Goal: Entertainment & Leisure: Consume media (video, audio)

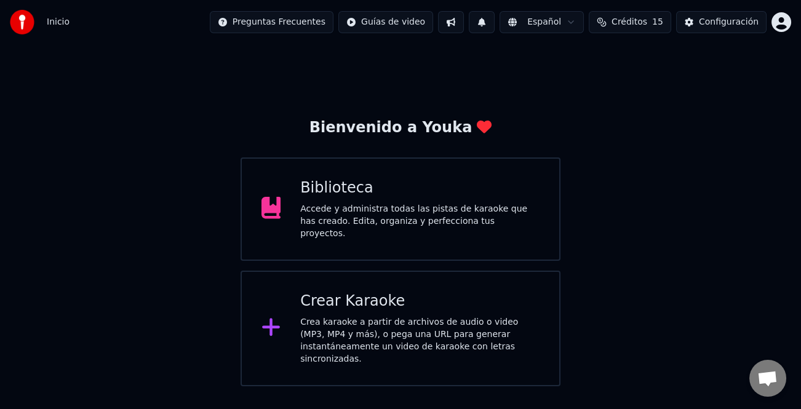
click at [445, 301] on div "Crear Karaoke" at bounding box center [419, 301] width 239 height 20
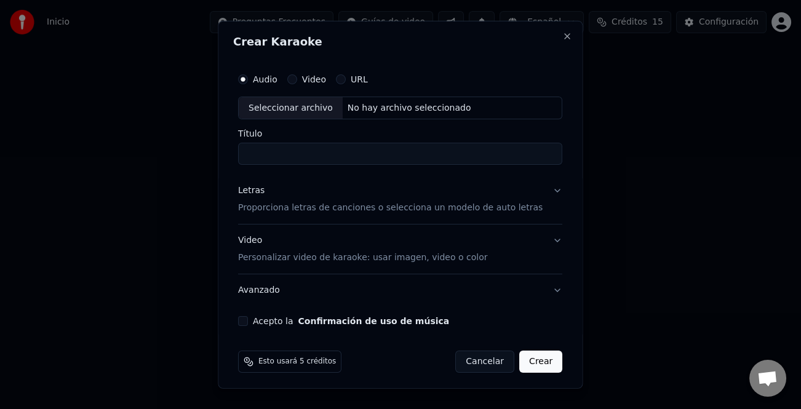
click at [312, 108] on div "Seleccionar archivo" at bounding box center [291, 108] width 104 height 22
type input "****"
click at [258, 197] on div "Letras Proporciona letras de canciones o selecciona un modelo de auto letras" at bounding box center [390, 199] width 304 height 30
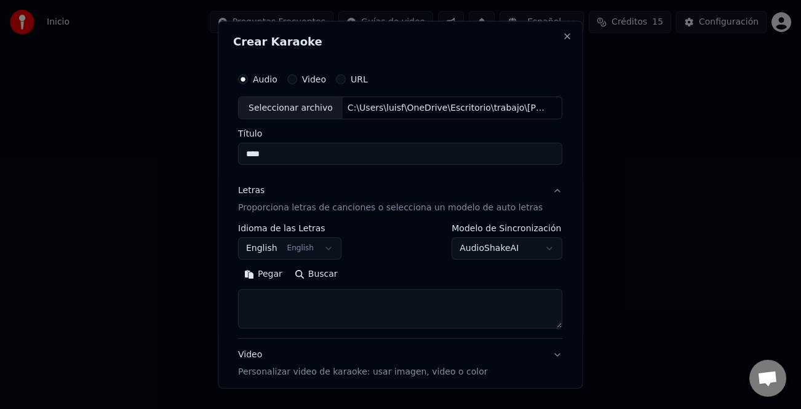
drag, startPoint x: 277, startPoint y: 282, endPoint x: 450, endPoint y: 321, distance: 177.7
click at [277, 283] on button "Pegar" at bounding box center [263, 274] width 50 height 20
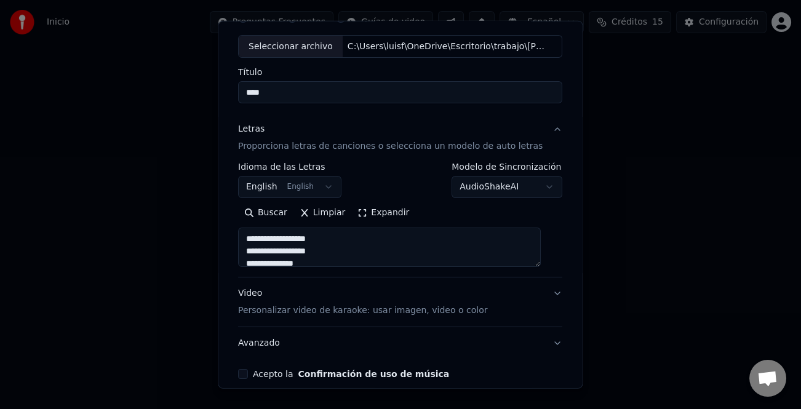
scroll to position [119, 0]
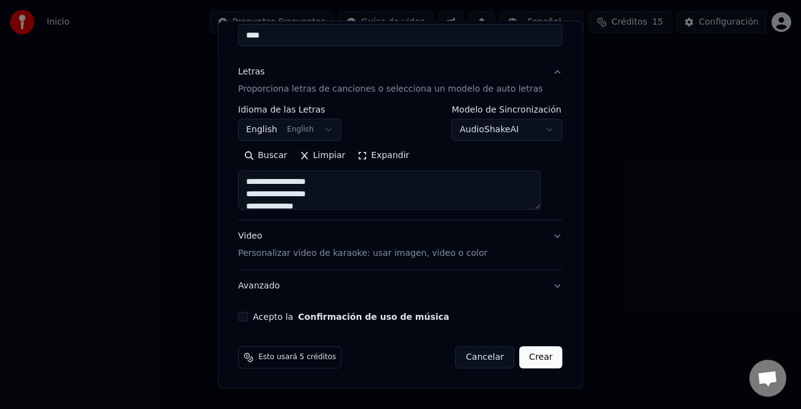
drag, startPoint x: 253, startPoint y: 314, endPoint x: 292, endPoint y: 326, distance: 41.2
click at [248, 314] on button "Acepto la Confirmación de uso de música" at bounding box center [243, 317] width 10 height 10
type textarea "**********"
click at [534, 357] on button "Crear" at bounding box center [540, 357] width 43 height 22
select select "**"
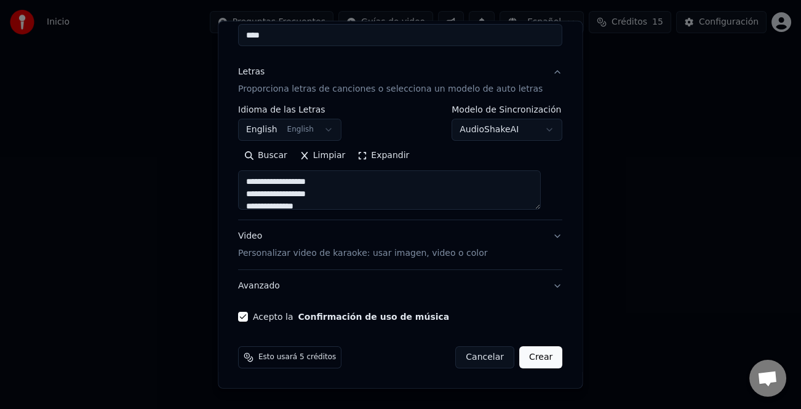
type textarea "**********"
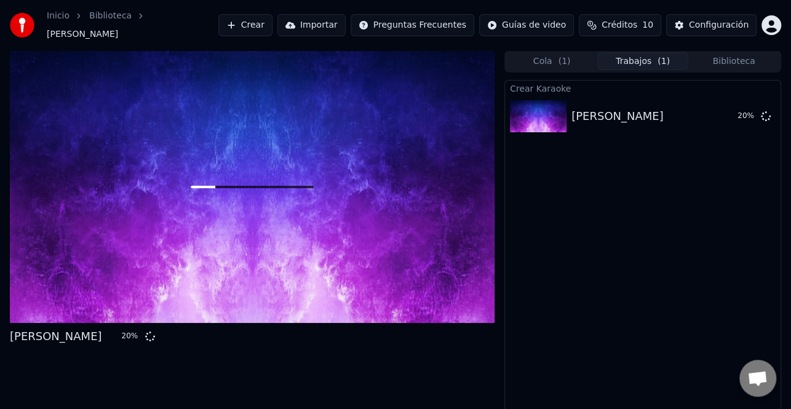
click at [272, 18] on button "Crear" at bounding box center [245, 25] width 54 height 22
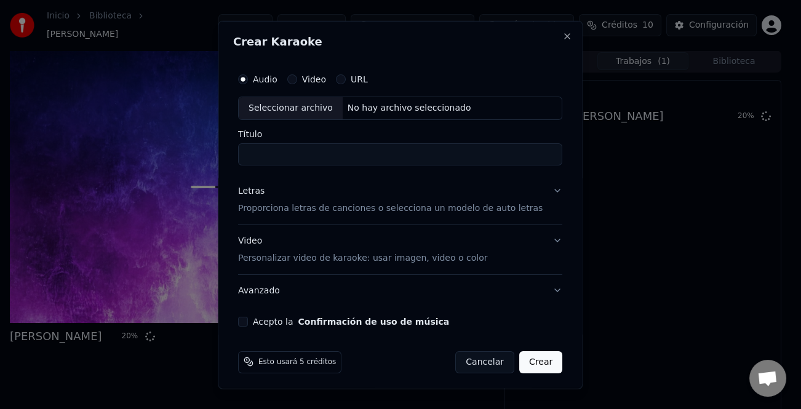
click at [314, 106] on div "Seleccionar archivo" at bounding box center [291, 108] width 104 height 22
type input "*******"
click at [253, 190] on div "Letras" at bounding box center [251, 190] width 26 height 12
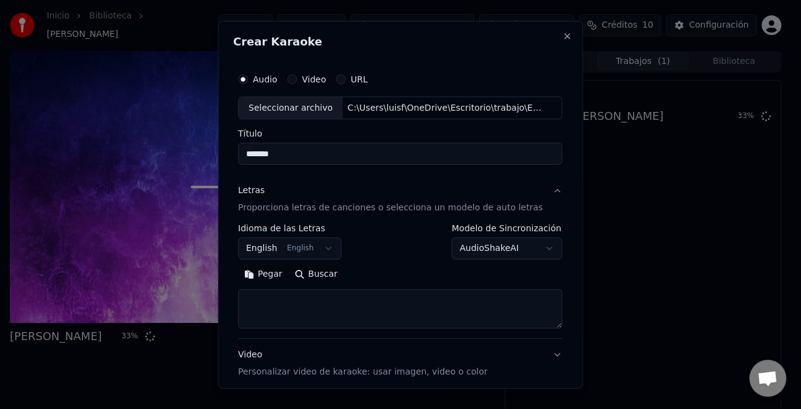
click at [282, 278] on button "Pegar" at bounding box center [263, 274] width 50 height 20
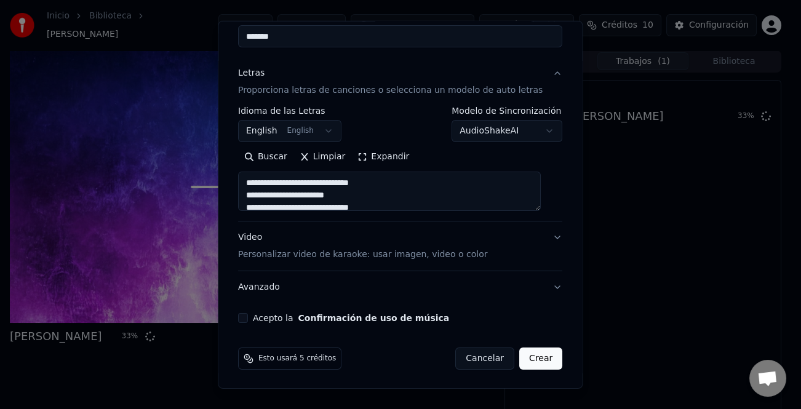
scroll to position [119, 0]
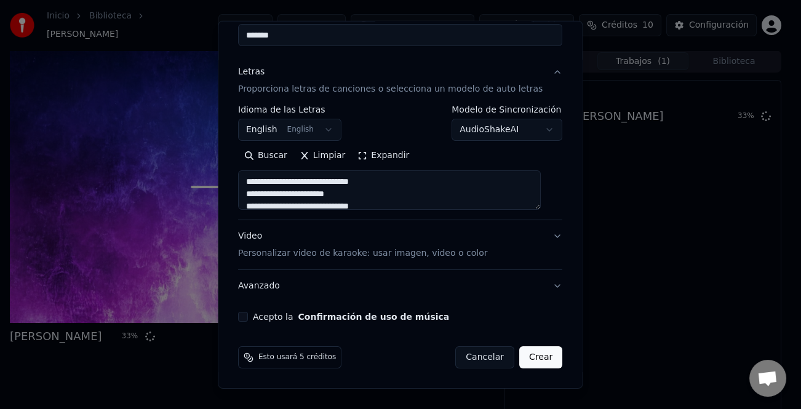
click at [248, 317] on button "Acepto la Confirmación de uso de música" at bounding box center [243, 317] width 10 height 10
click at [530, 354] on button "Crear" at bounding box center [540, 357] width 43 height 22
type textarea "**********"
select select "**"
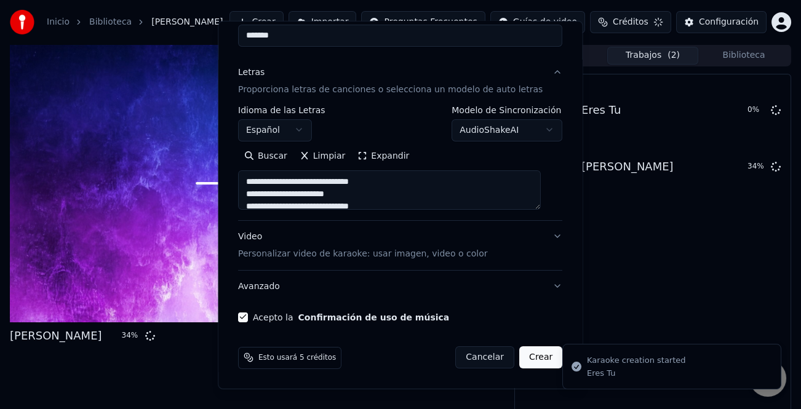
type textarea "**********"
select select
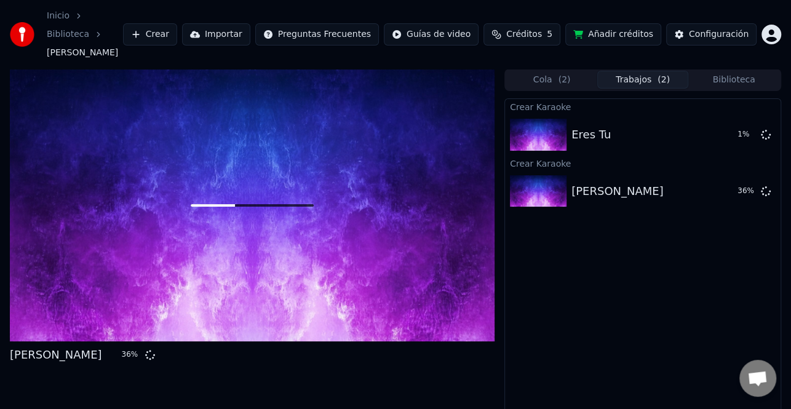
click at [177, 23] on button "Crear" at bounding box center [150, 34] width 54 height 22
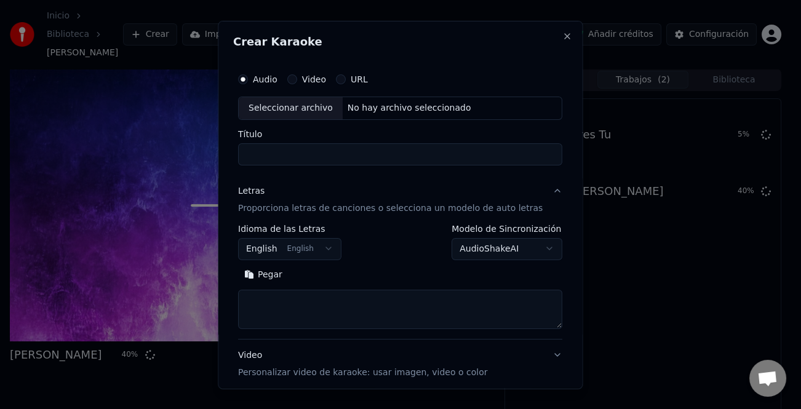
click at [295, 107] on div "Seleccionar archivo" at bounding box center [291, 108] width 104 height 22
type input "**********"
click at [281, 277] on button "Pegar" at bounding box center [263, 274] width 50 height 20
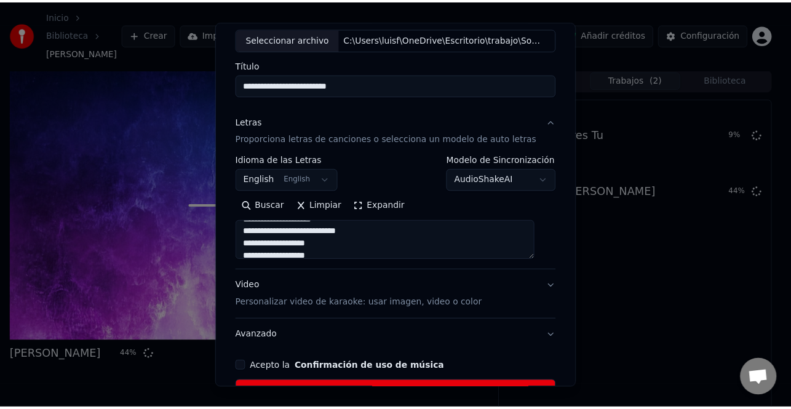
scroll to position [155, 0]
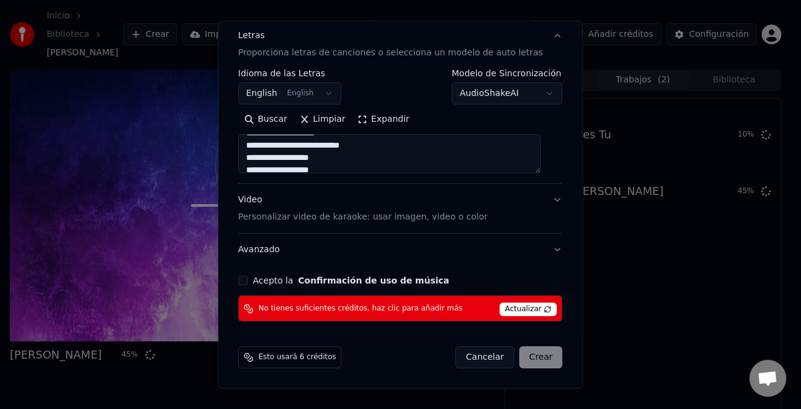
click at [248, 277] on button "Acepto la Confirmación de uso de música" at bounding box center [243, 280] width 10 height 10
drag, startPoint x: 474, startPoint y: 32, endPoint x: 378, endPoint y: 81, distance: 107.5
click at [378, 81] on div "**********" at bounding box center [400, 102] width 324 height 164
click at [510, 309] on span "Actualizar" at bounding box center [528, 310] width 58 height 14
type textarea "**********"
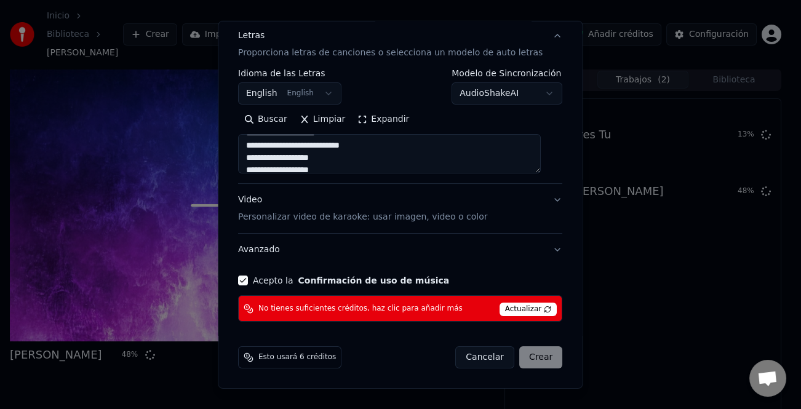
click at [485, 354] on button "Cancelar" at bounding box center [485, 357] width 59 height 22
select select
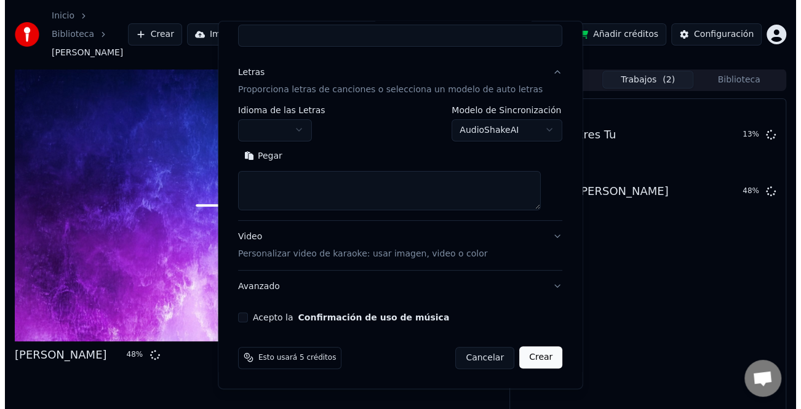
scroll to position [0, 0]
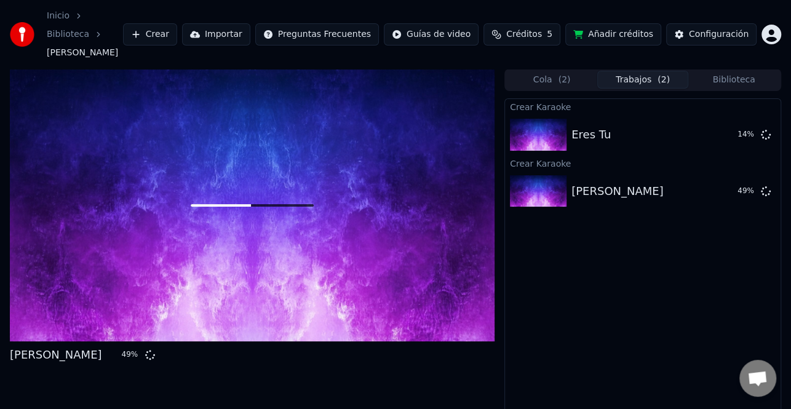
click at [534, 28] on span "Créditos" at bounding box center [524, 34] width 36 height 12
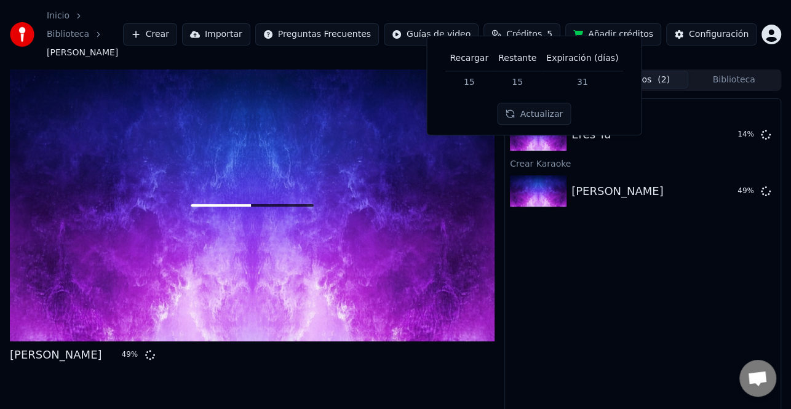
click at [172, 13] on div "Inicio Biblioteca [PERSON_NAME] Importar Preguntas Frecuentes Guías de video Cr…" at bounding box center [395, 34] width 791 height 69
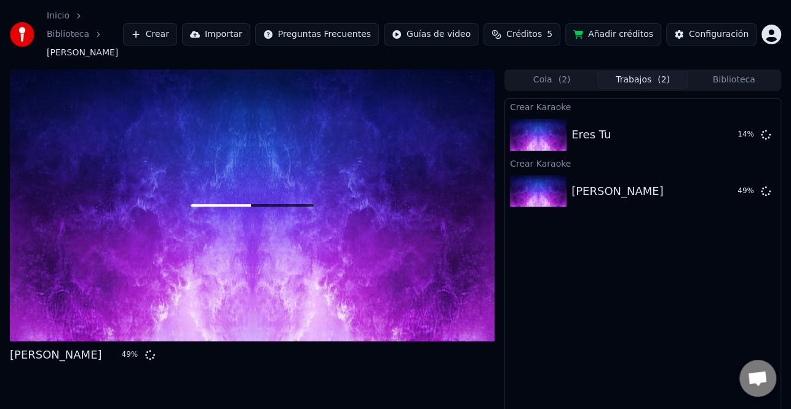
click at [177, 23] on button "Crear" at bounding box center [150, 34] width 54 height 22
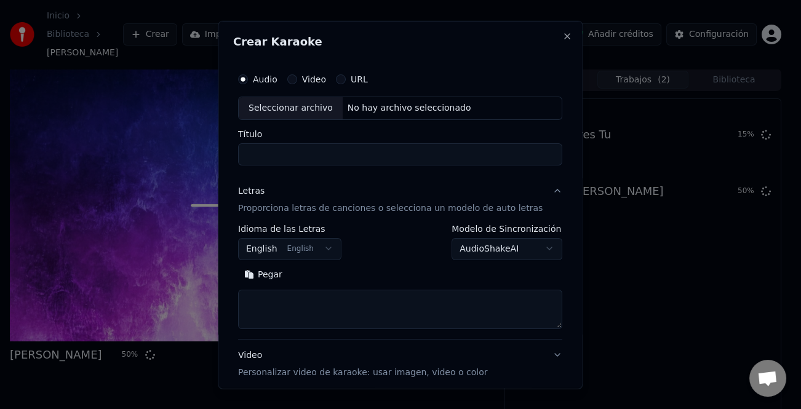
click at [325, 110] on div "Seleccionar archivo" at bounding box center [291, 108] width 104 height 22
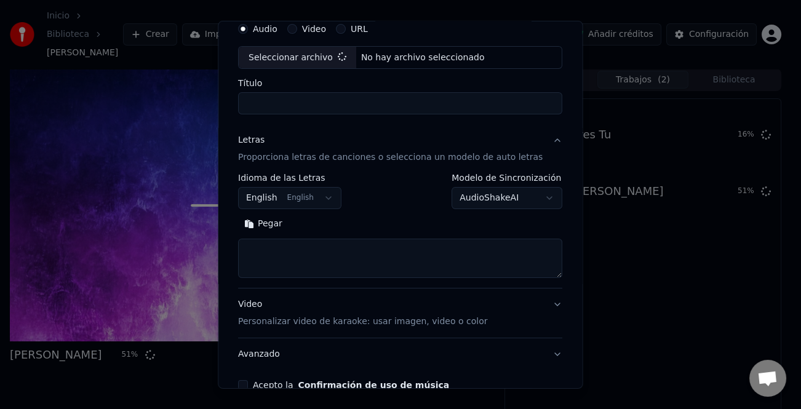
scroll to position [119, 0]
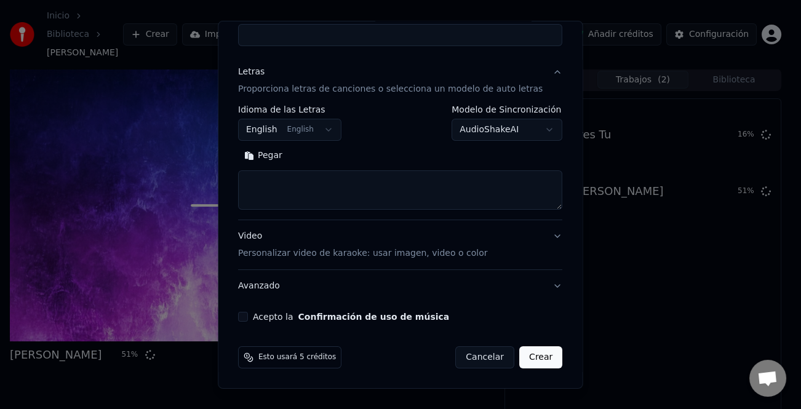
type input "**********"
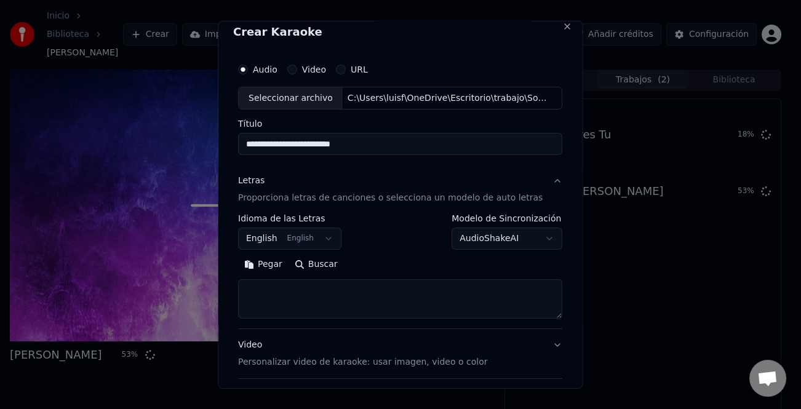
scroll to position [0, 0]
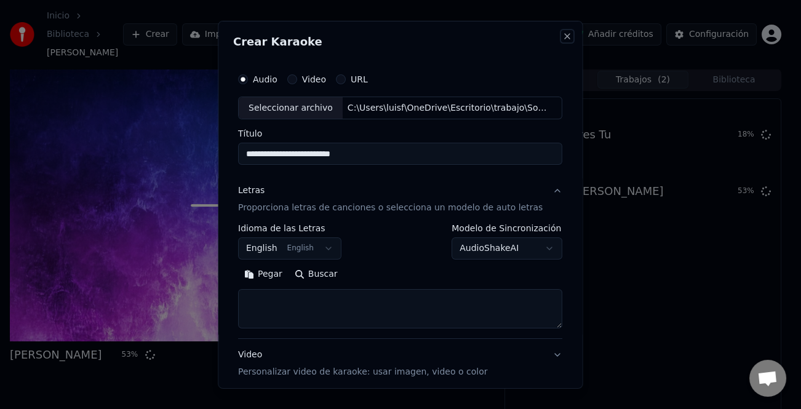
click at [563, 34] on button "Close" at bounding box center [568, 36] width 10 height 10
select select
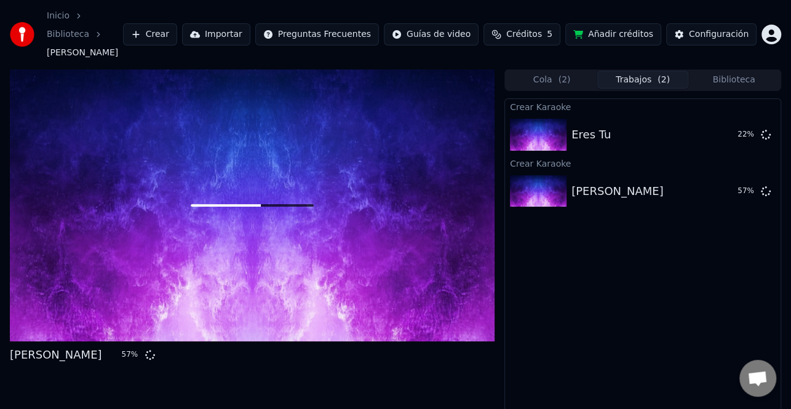
click at [177, 23] on button "Crear" at bounding box center [150, 34] width 54 height 22
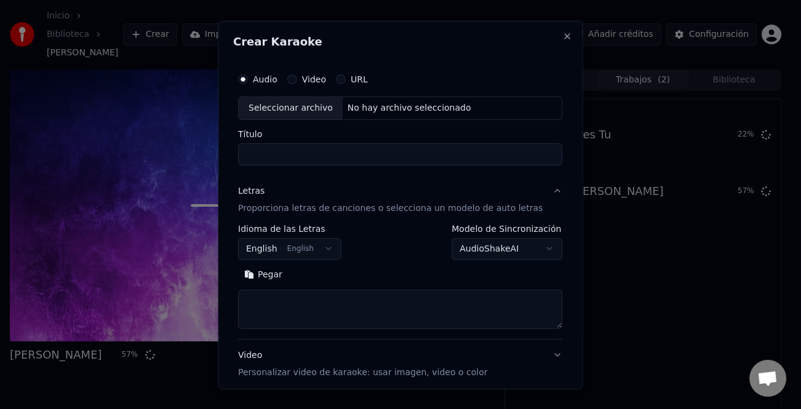
click at [290, 110] on div "Seleccionar archivo" at bounding box center [291, 108] width 104 height 22
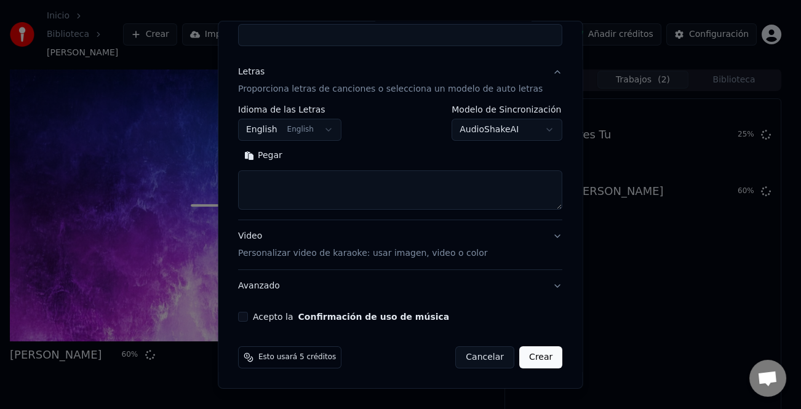
type input "**********"
click at [263, 153] on button "Pegar" at bounding box center [263, 156] width 50 height 20
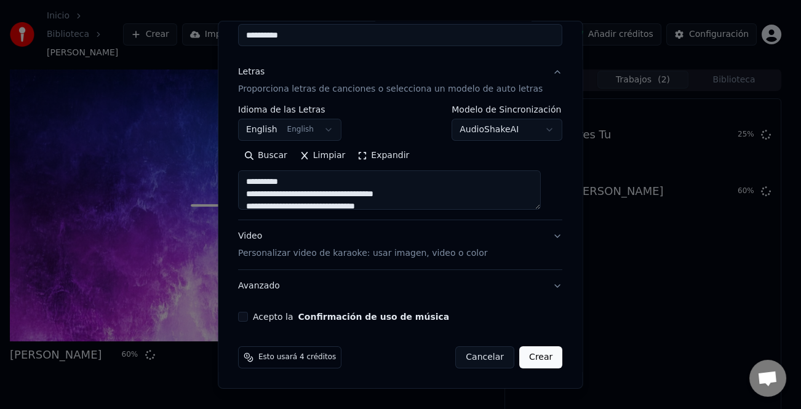
click at [248, 316] on button "Acepto la Confirmación de uso de música" at bounding box center [243, 317] width 10 height 10
click at [524, 354] on button "Crear" at bounding box center [540, 357] width 43 height 22
type textarea "**********"
select select "**"
type textarea "**********"
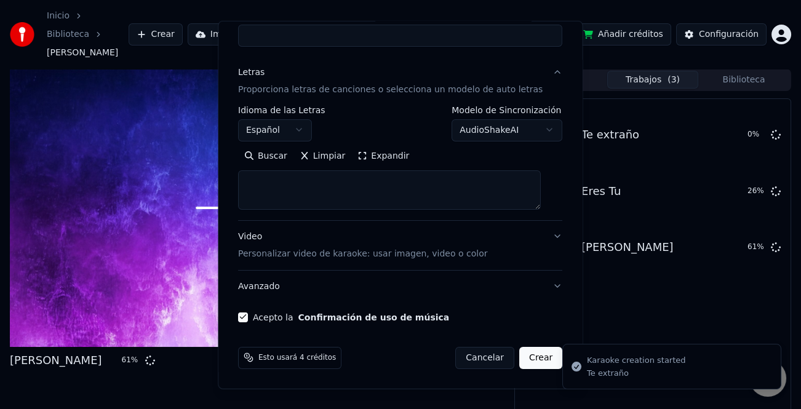
select select
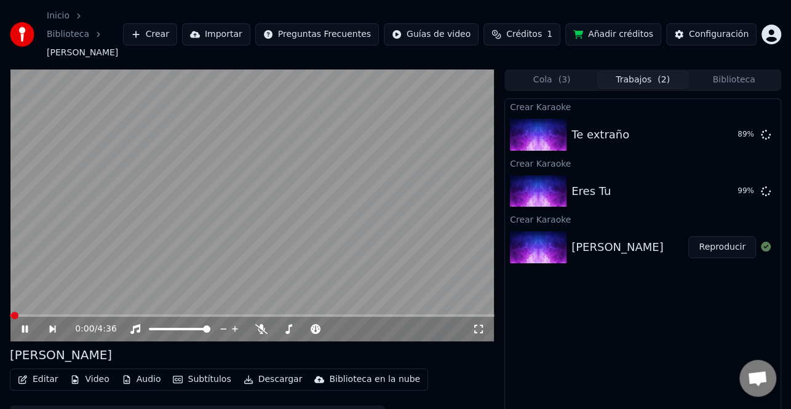
drag, startPoint x: 712, startPoint y: 220, endPoint x: 242, endPoint y: 267, distance: 472.1
click at [712, 236] on button "Reproducir" at bounding box center [722, 247] width 68 height 22
click at [25, 322] on icon at bounding box center [25, 329] width 12 height 14
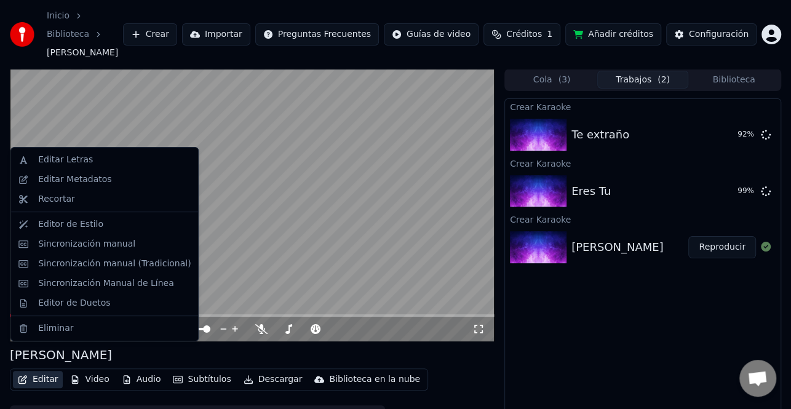
click at [38, 371] on button "Editar" at bounding box center [38, 379] width 50 height 17
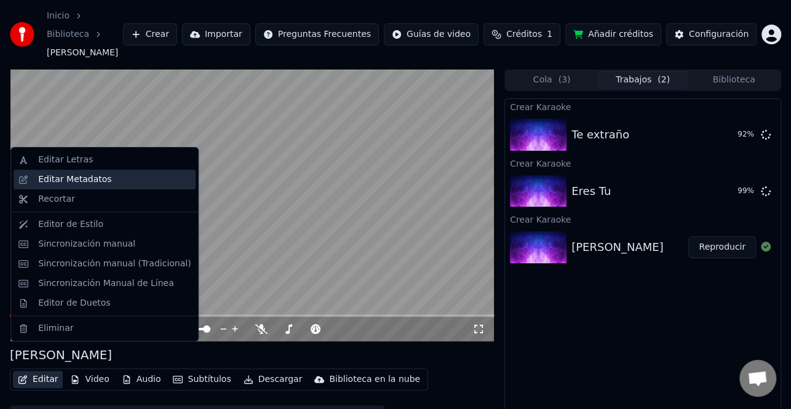
click at [73, 184] on div "Editar Metadatos" at bounding box center [74, 179] width 73 height 12
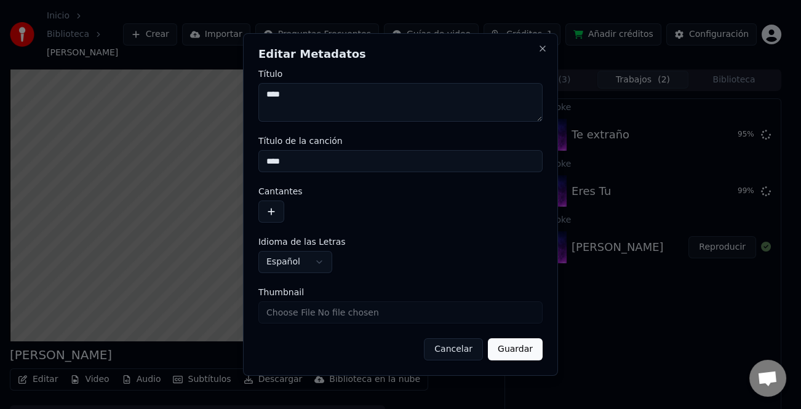
paste textarea "**********"
type textarea "**********"
click at [264, 160] on input "****" at bounding box center [400, 161] width 284 height 22
paste input "**********"
type input "**********"
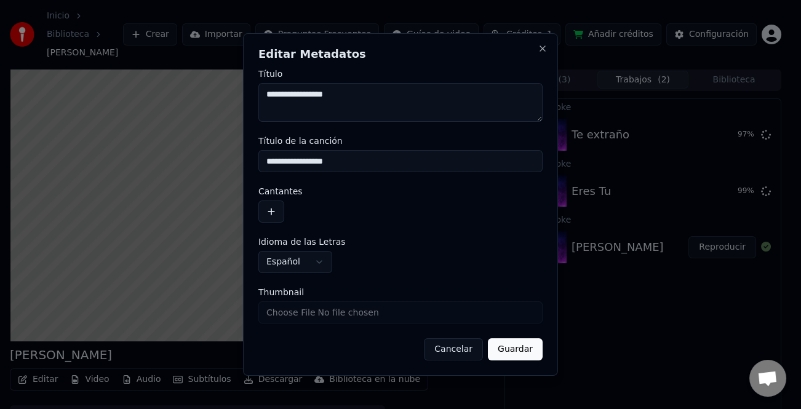
click at [529, 344] on button "Guardar" at bounding box center [515, 349] width 55 height 22
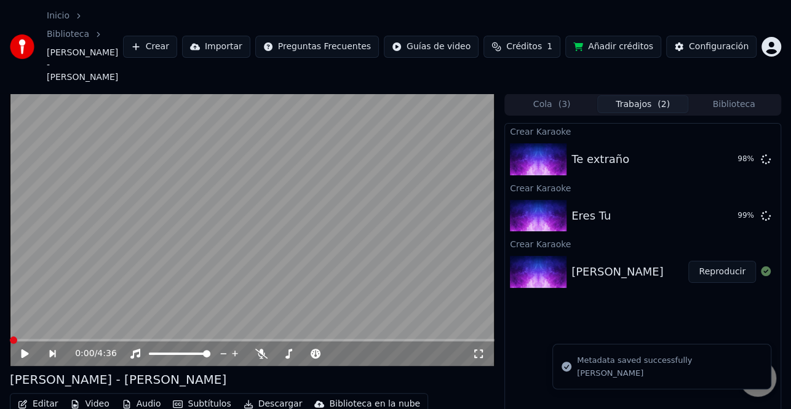
click at [23, 349] on icon at bounding box center [25, 353] width 7 height 9
click at [731, 261] on button "Reproducir" at bounding box center [722, 272] width 68 height 22
click at [25, 349] on icon at bounding box center [25, 353] width 7 height 9
click at [25, 349] on icon at bounding box center [34, 354] width 28 height 10
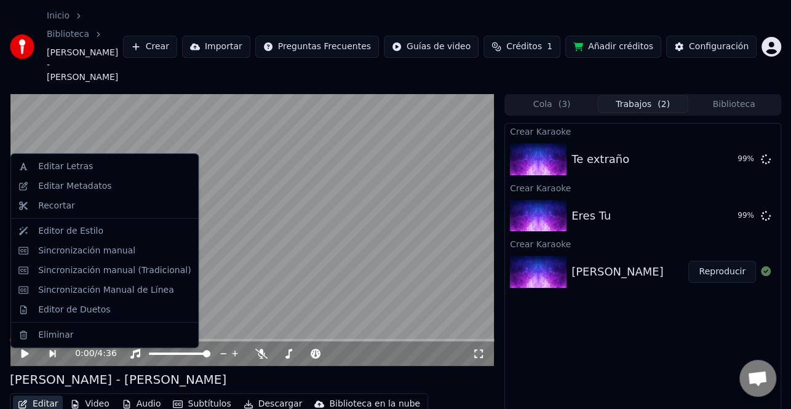
click at [35, 395] on button "Editar" at bounding box center [38, 403] width 50 height 17
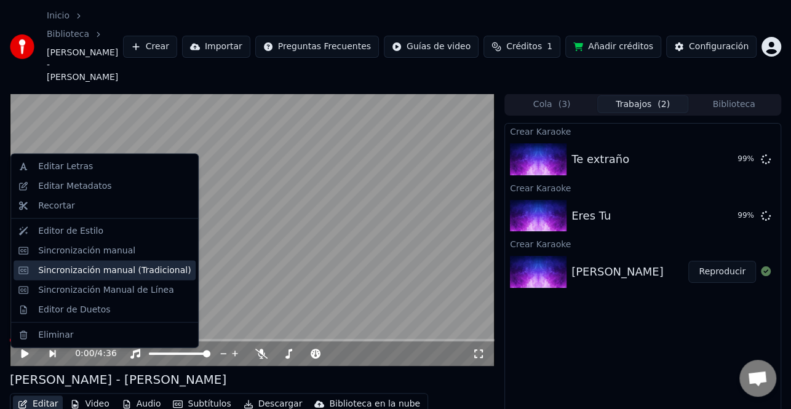
click at [118, 272] on div "Sincronización manual (Tradicional)" at bounding box center [114, 270] width 152 height 12
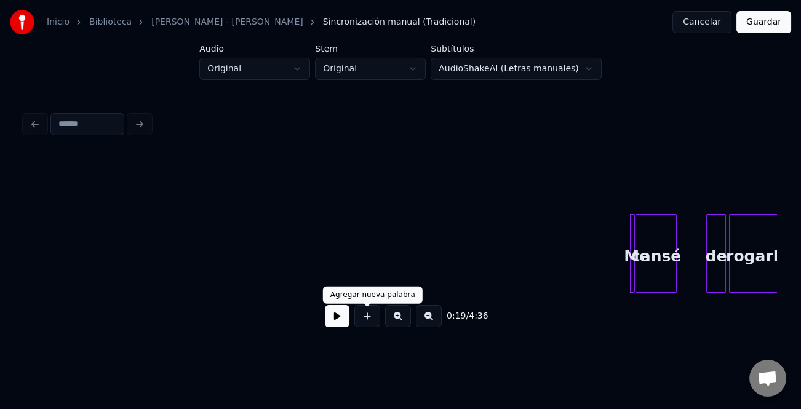
drag, startPoint x: 334, startPoint y: 321, endPoint x: 583, endPoint y: 245, distance: 260.4
click at [334, 321] on button at bounding box center [337, 316] width 25 height 22
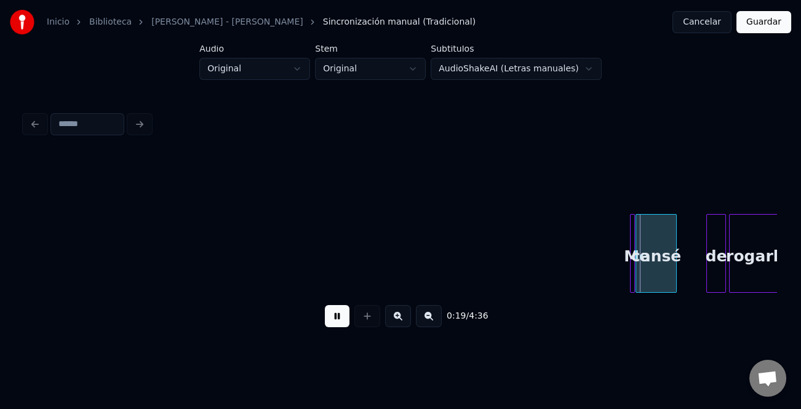
click at [630, 261] on div "Me" at bounding box center [632, 253] width 4 height 79
click at [394, 325] on button at bounding box center [398, 316] width 26 height 22
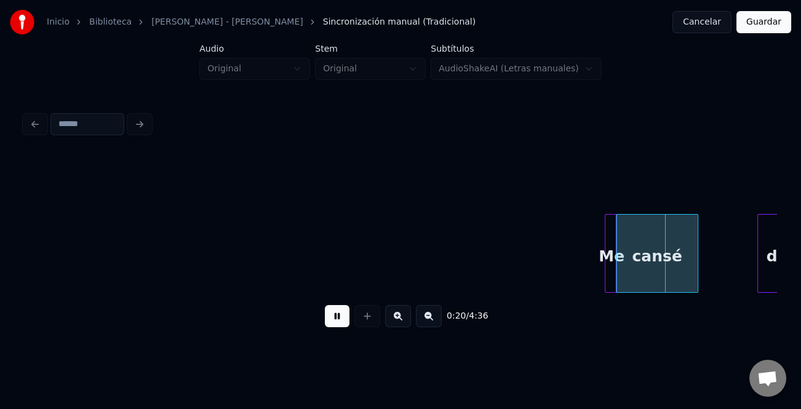
click at [394, 325] on button at bounding box center [398, 316] width 26 height 22
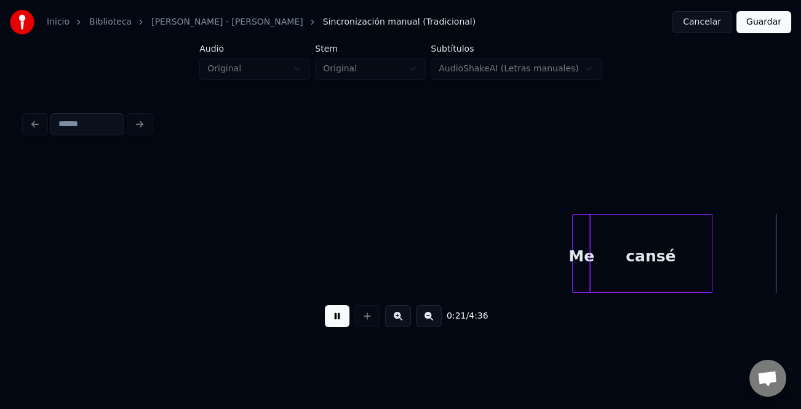
scroll to position [0, 2020]
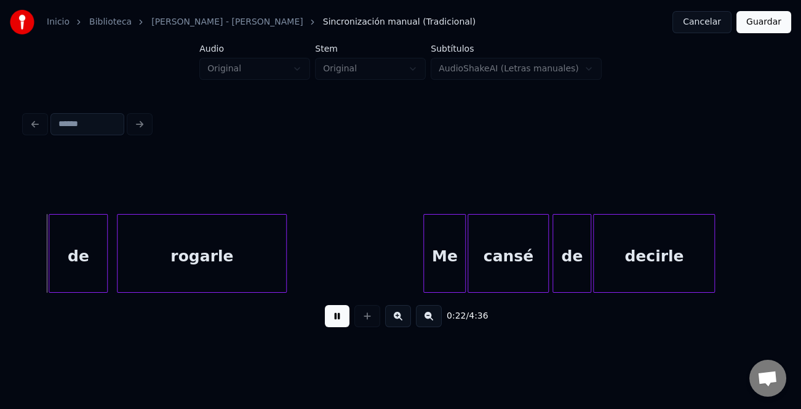
click at [574, 252] on div "de" at bounding box center [572, 257] width 38 height 84
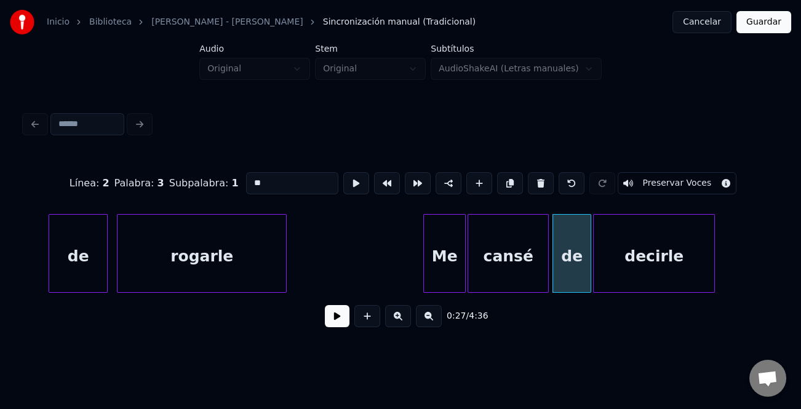
click at [325, 320] on button at bounding box center [337, 316] width 25 height 22
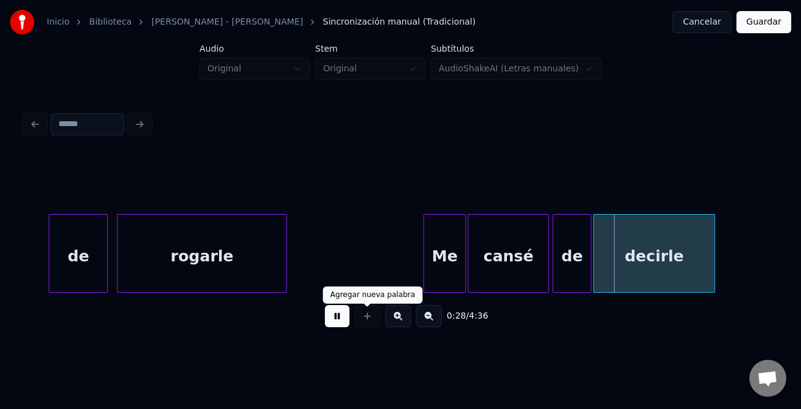
drag, startPoint x: 333, startPoint y: 319, endPoint x: 326, endPoint y: 313, distance: 9.1
click at [332, 319] on button at bounding box center [337, 316] width 25 height 22
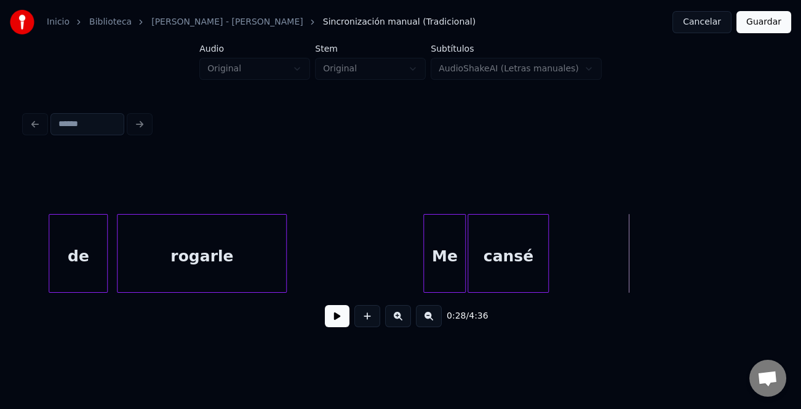
scroll to position [0, 1733]
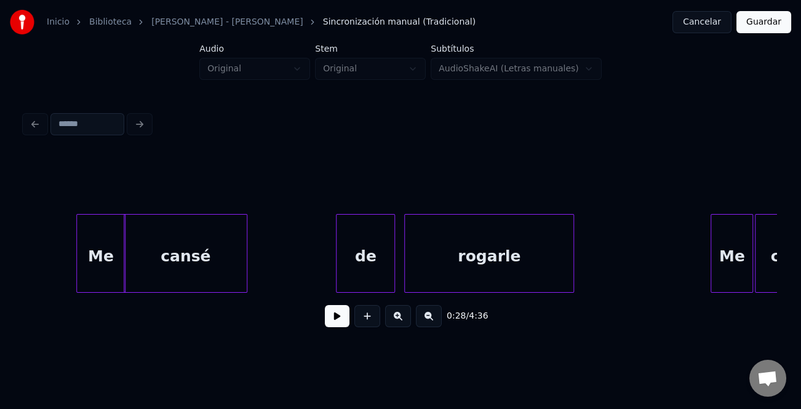
click at [77, 275] on div at bounding box center [79, 253] width 4 height 77
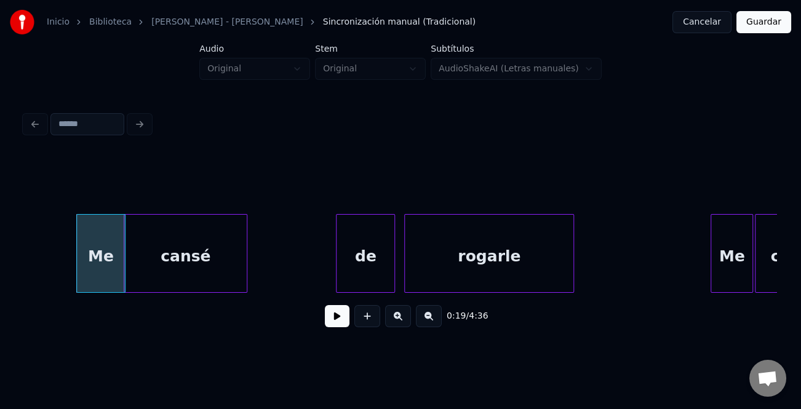
click at [370, 260] on div "de" at bounding box center [365, 257] width 58 height 84
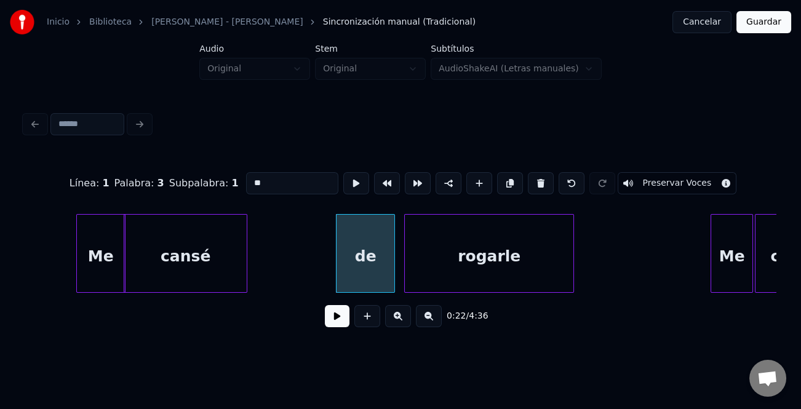
click at [252, 180] on input "**" at bounding box center [292, 183] width 92 height 22
type input "**"
click at [336, 317] on button at bounding box center [337, 316] width 25 height 22
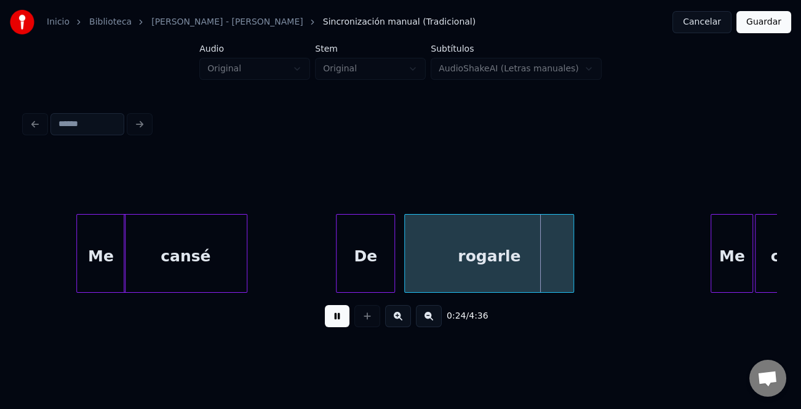
click at [336, 317] on button at bounding box center [337, 316] width 25 height 22
click at [516, 271] on div "rogarle" at bounding box center [489, 257] width 168 height 84
click at [521, 274] on div "rogarle" at bounding box center [486, 257] width 168 height 84
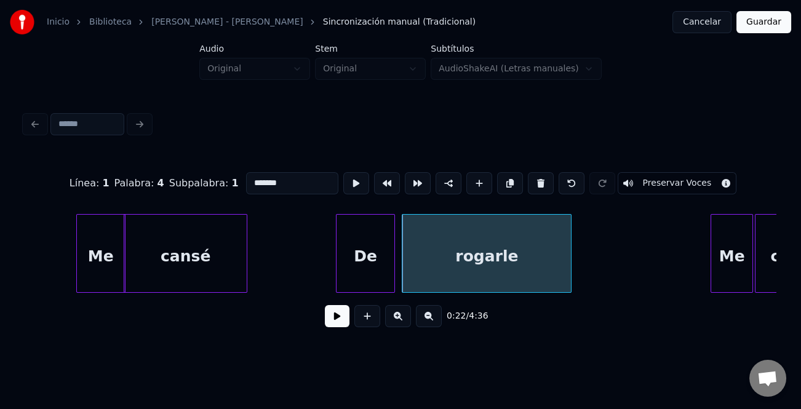
click at [307, 180] on input "*******" at bounding box center [292, 183] width 92 height 22
type input "**********"
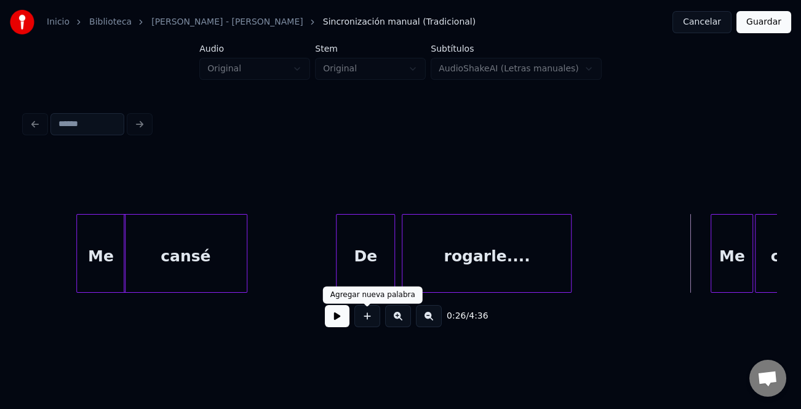
click at [349, 322] on div "0:26 / 4:36" at bounding box center [400, 316] width 732 height 27
click at [339, 322] on button at bounding box center [337, 316] width 25 height 22
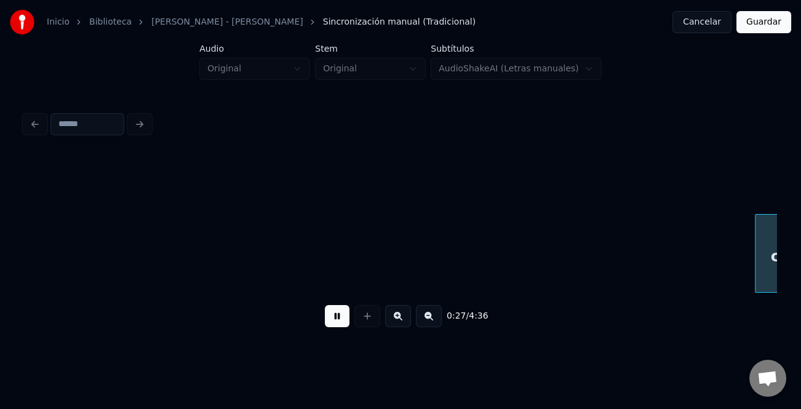
scroll to position [0, 2518]
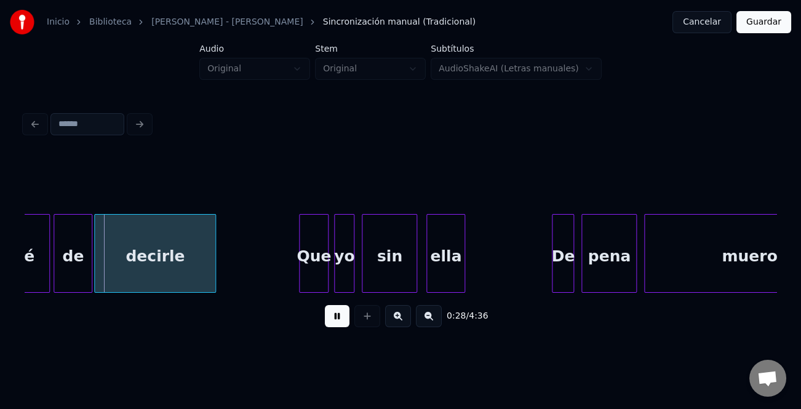
drag, startPoint x: 337, startPoint y: 322, endPoint x: 316, endPoint y: 318, distance: 21.1
click at [335, 322] on button at bounding box center [337, 316] width 25 height 22
click at [176, 274] on div "decirle" at bounding box center [155, 257] width 121 height 84
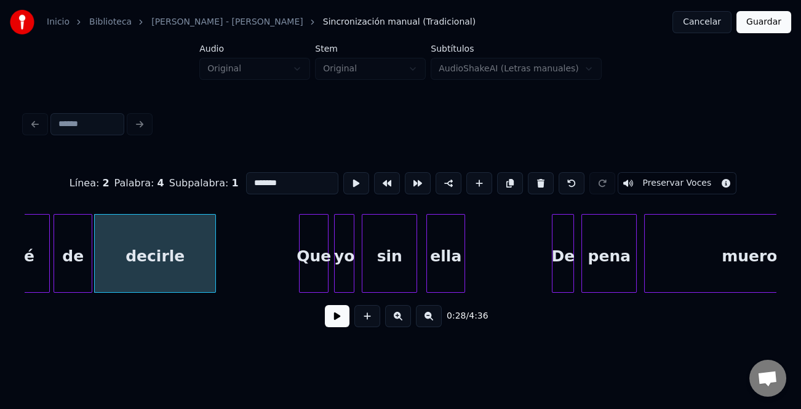
click at [301, 176] on input "*******" at bounding box center [292, 183] width 92 height 22
type input "**********"
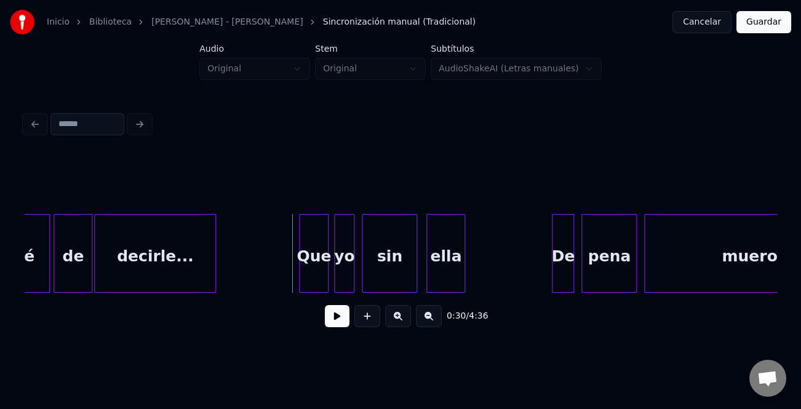
click at [334, 322] on button at bounding box center [337, 316] width 25 height 22
click at [348, 322] on button at bounding box center [337, 316] width 25 height 22
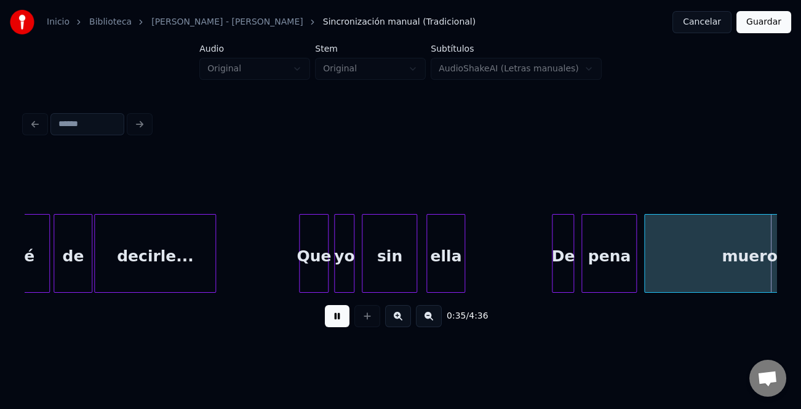
scroll to position [0, 3270]
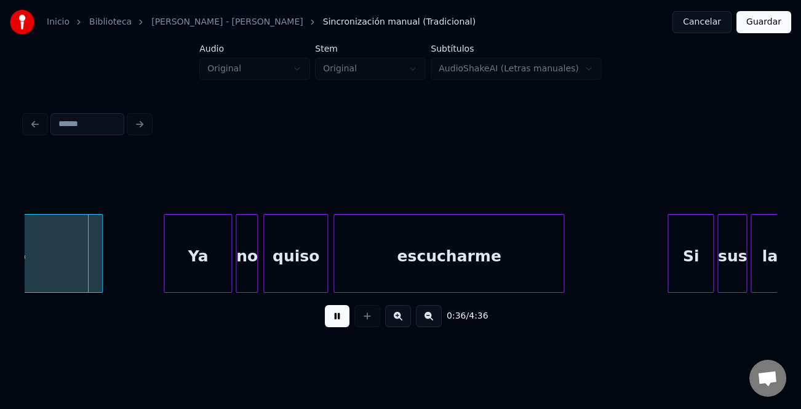
click at [339, 322] on button at bounding box center [337, 316] width 25 height 22
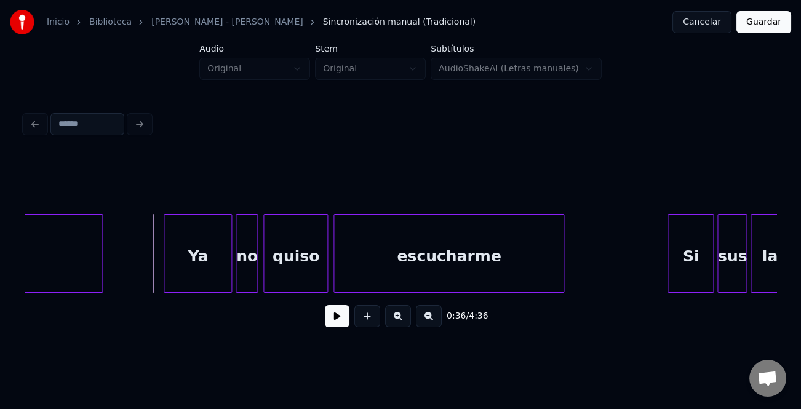
click at [336, 320] on button at bounding box center [337, 316] width 25 height 22
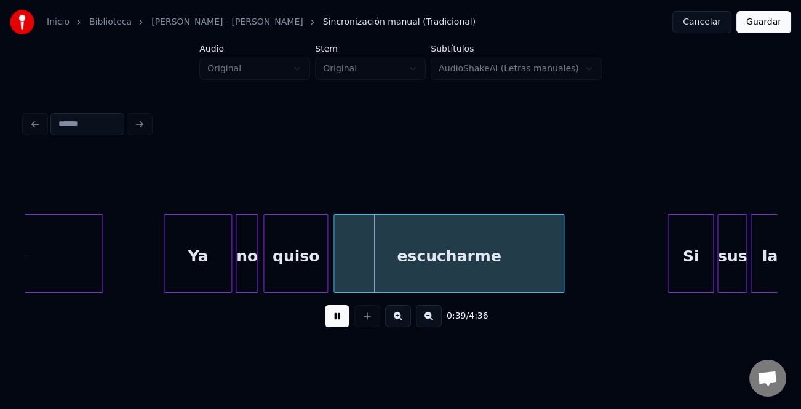
click at [336, 320] on button at bounding box center [337, 316] width 25 height 22
click at [665, 273] on div at bounding box center [667, 253] width 4 height 77
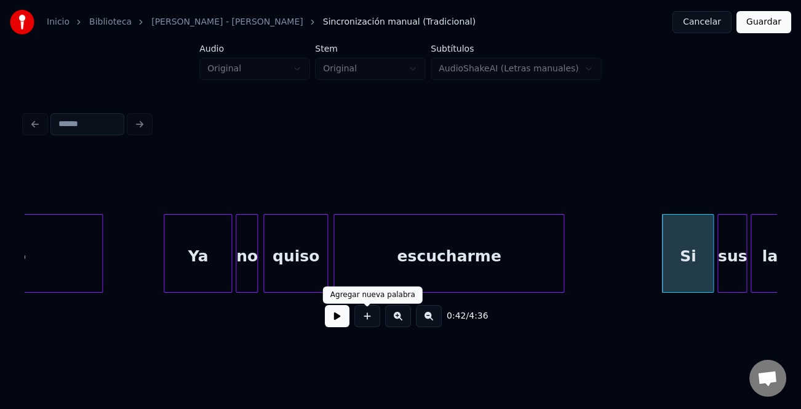
click at [338, 317] on button at bounding box center [337, 316] width 25 height 22
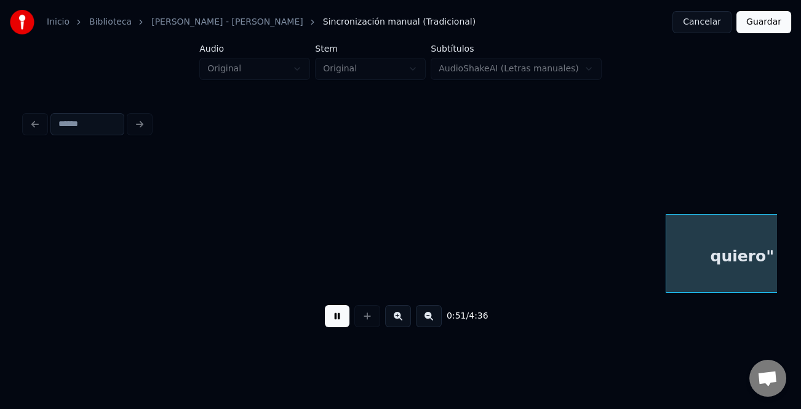
scroll to position [0, 4774]
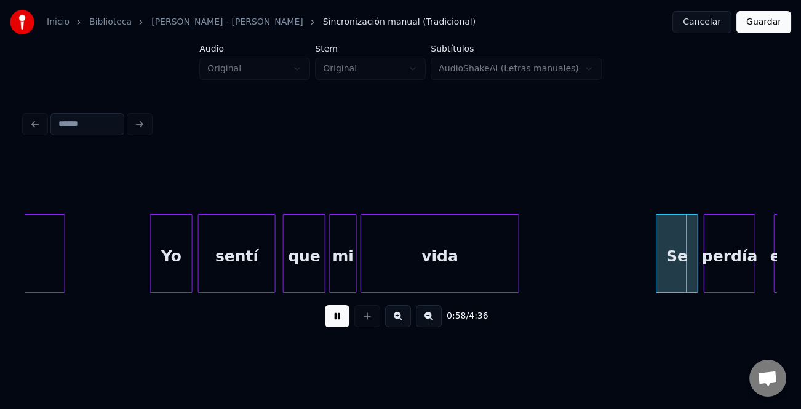
click at [656, 266] on div at bounding box center [658, 253] width 4 height 77
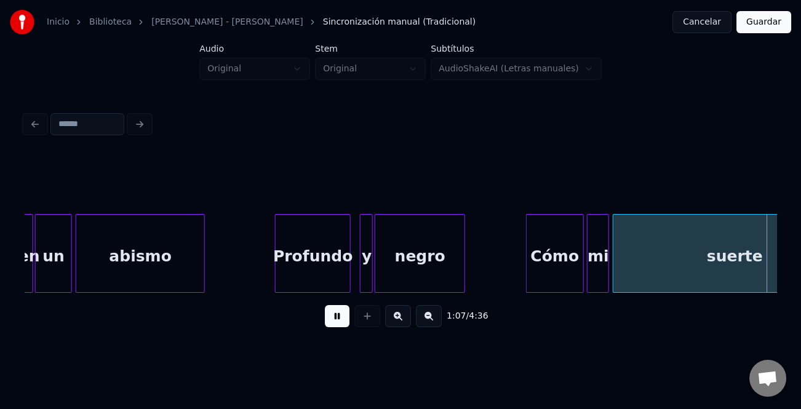
scroll to position [0, 6277]
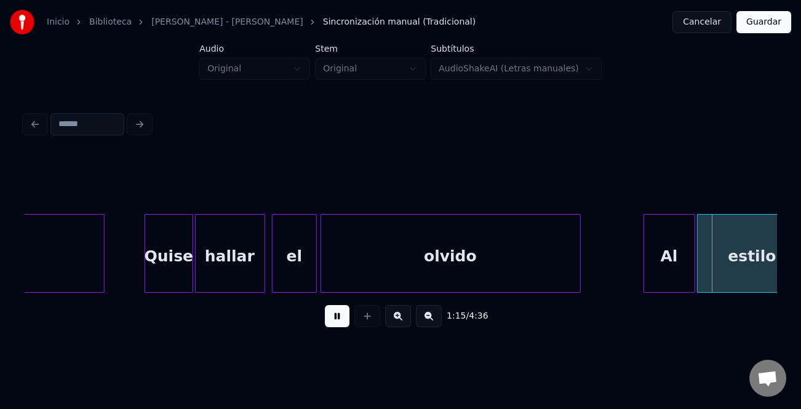
click at [644, 264] on div at bounding box center [646, 253] width 4 height 77
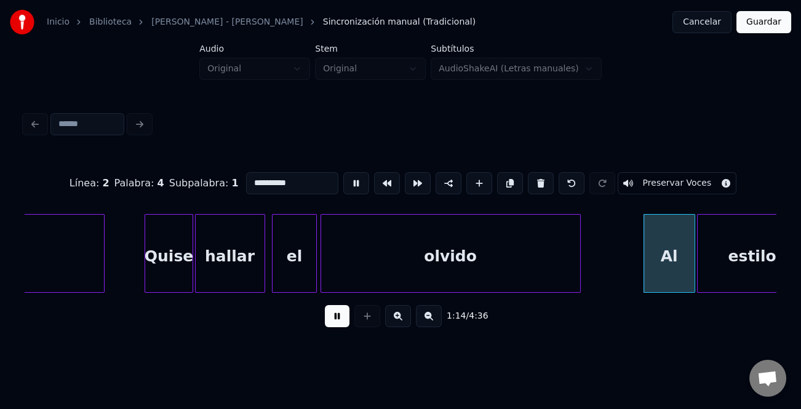
type input "**"
click at [344, 321] on button at bounding box center [337, 316] width 25 height 22
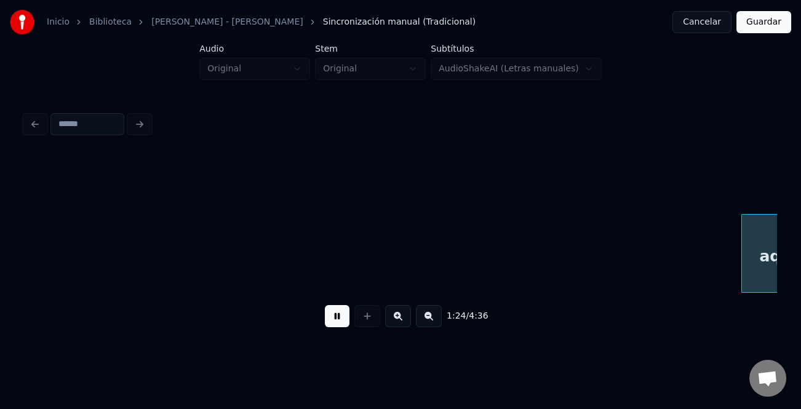
scroll to position [0, 7782]
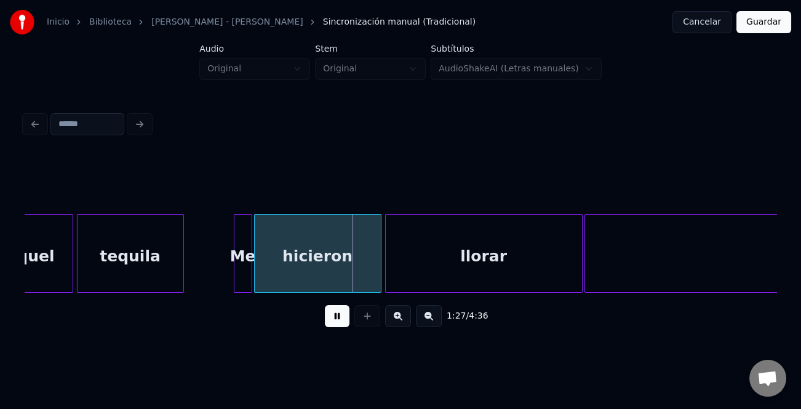
click at [433, 325] on button at bounding box center [429, 316] width 26 height 22
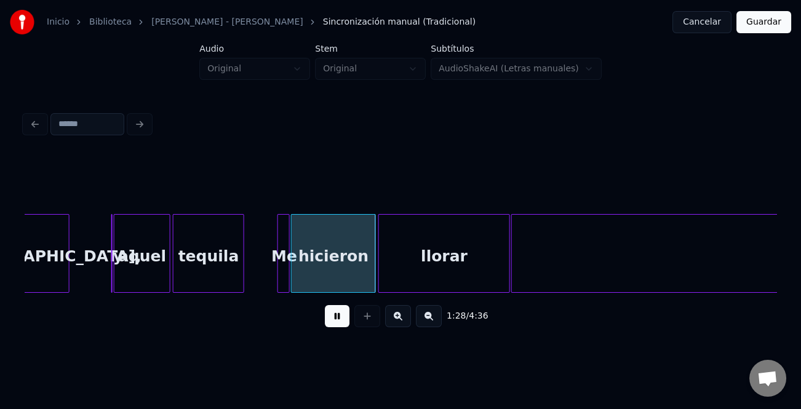
click at [433, 325] on button at bounding box center [429, 316] width 26 height 22
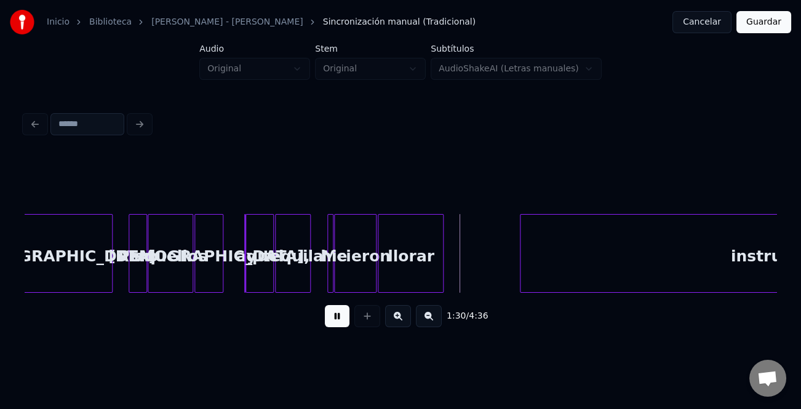
click at [522, 271] on div at bounding box center [522, 253] width 4 height 77
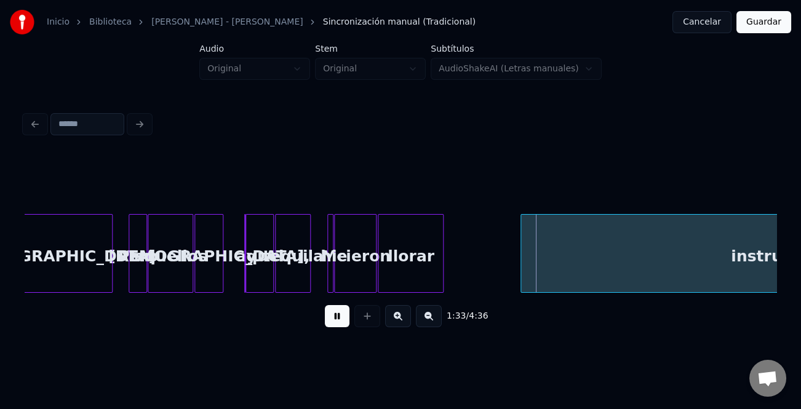
click at [336, 317] on button at bounding box center [337, 316] width 25 height 22
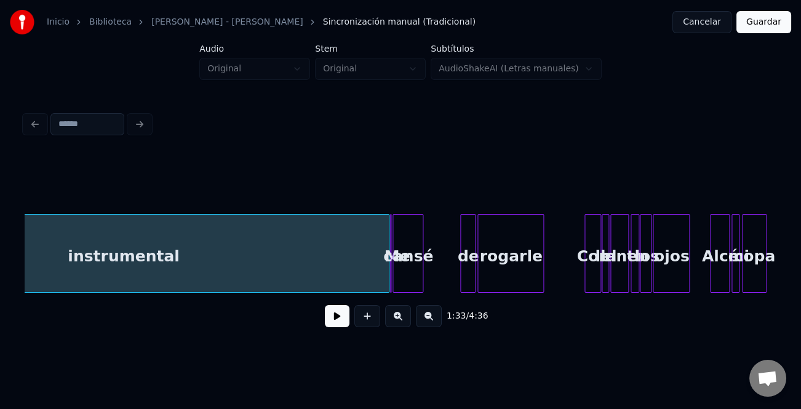
scroll to position [0, 3045]
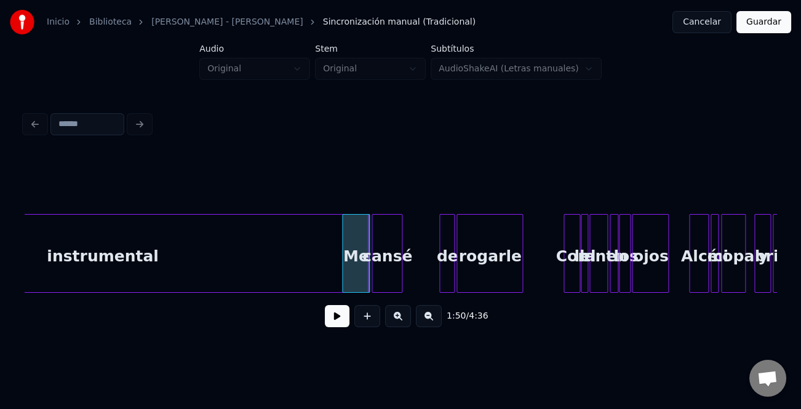
click at [342, 282] on div at bounding box center [344, 253] width 4 height 77
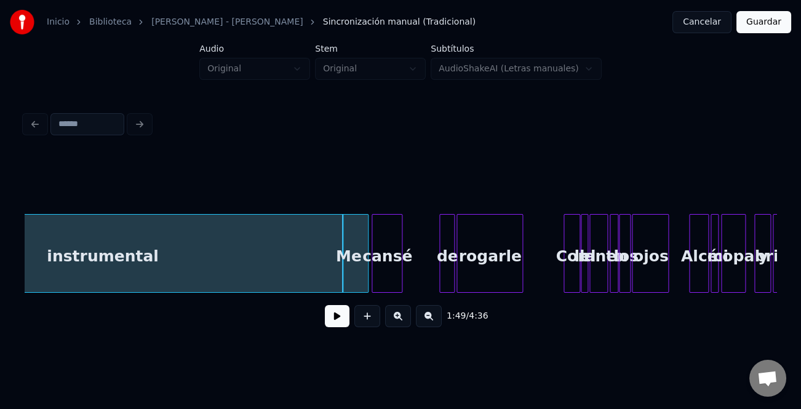
click at [297, 272] on div "instrumental" at bounding box center [102, 257] width 531 height 84
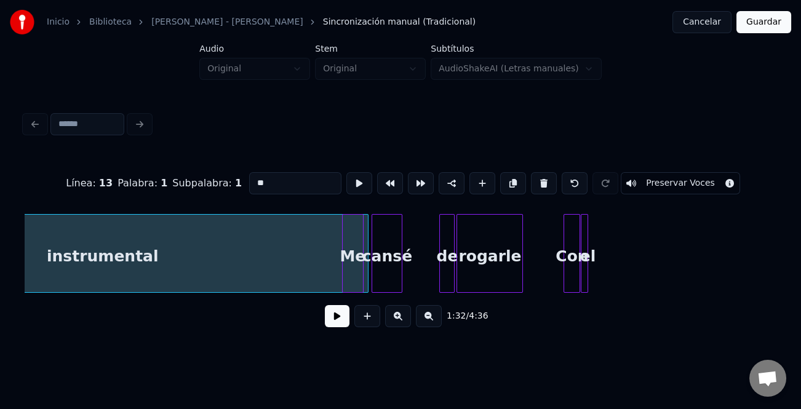
scroll to position [0, 2856]
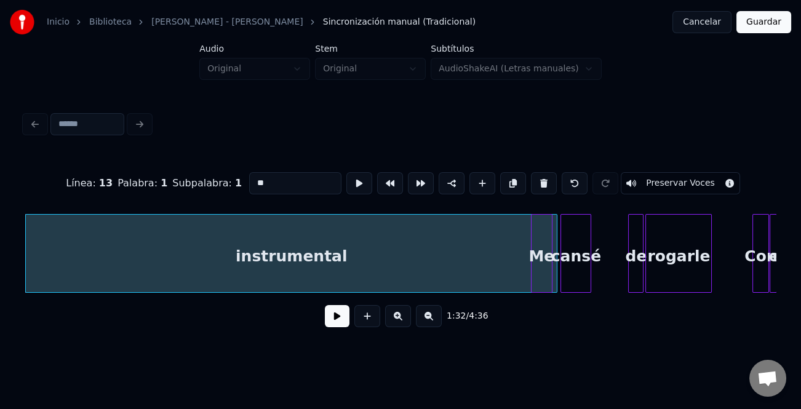
type input "**********"
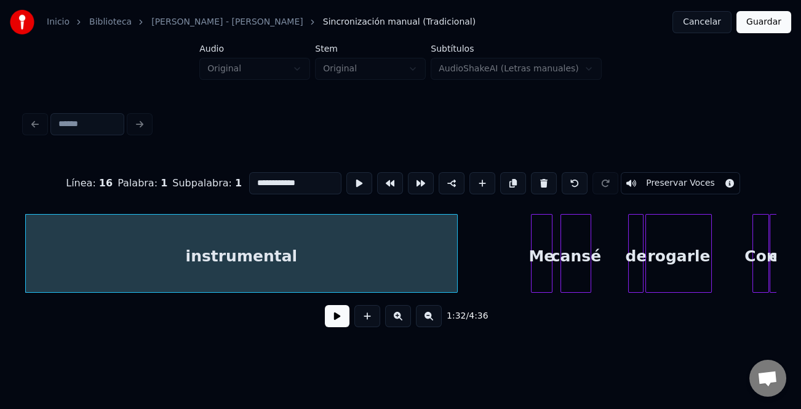
click at [453, 269] on div at bounding box center [455, 253] width 4 height 77
click at [488, 274] on div at bounding box center [487, 253] width 4 height 77
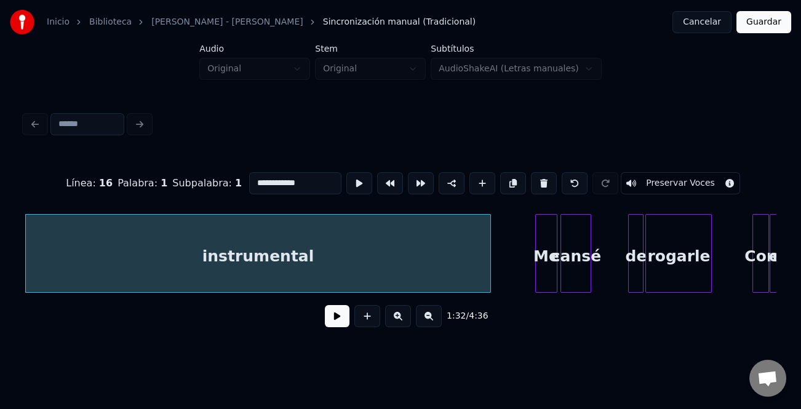
click at [544, 262] on div "Me" at bounding box center [546, 257] width 20 height 84
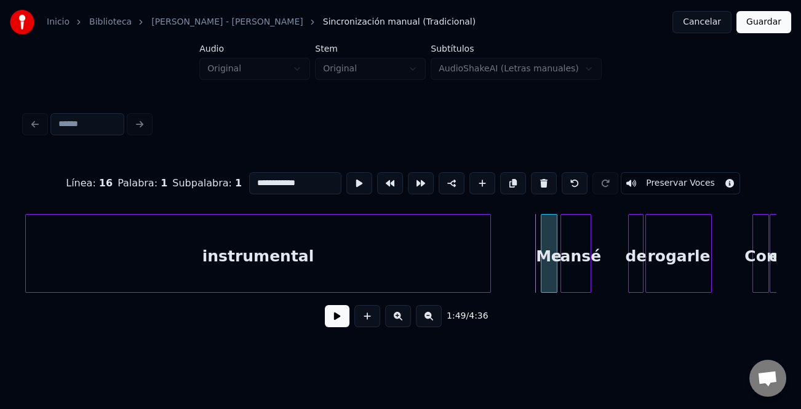
click at [541, 275] on div at bounding box center [543, 253] width 4 height 77
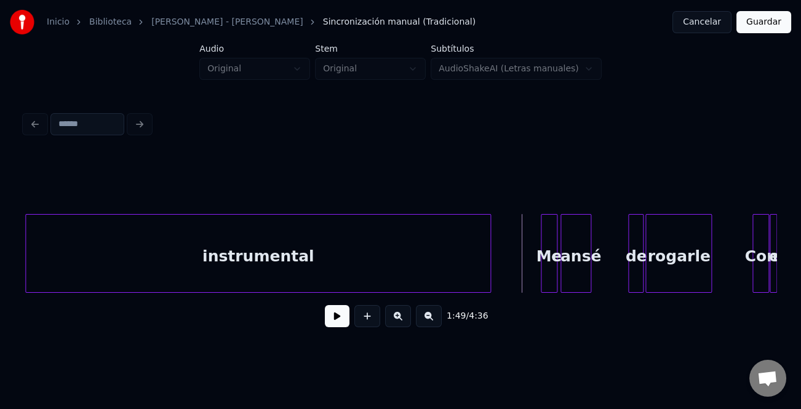
click at [335, 327] on button at bounding box center [337, 316] width 25 height 22
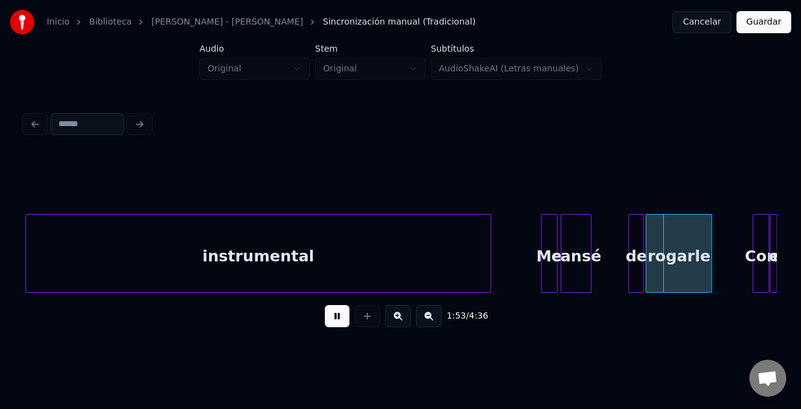
click at [338, 320] on button at bounding box center [337, 316] width 25 height 22
click at [639, 266] on div at bounding box center [641, 253] width 4 height 77
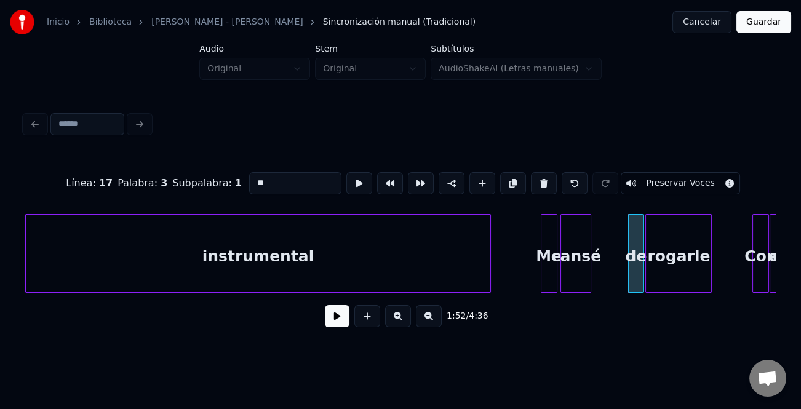
click at [253, 180] on input "**" at bounding box center [295, 183] width 92 height 22
type input "**"
click at [339, 327] on button at bounding box center [337, 316] width 25 height 22
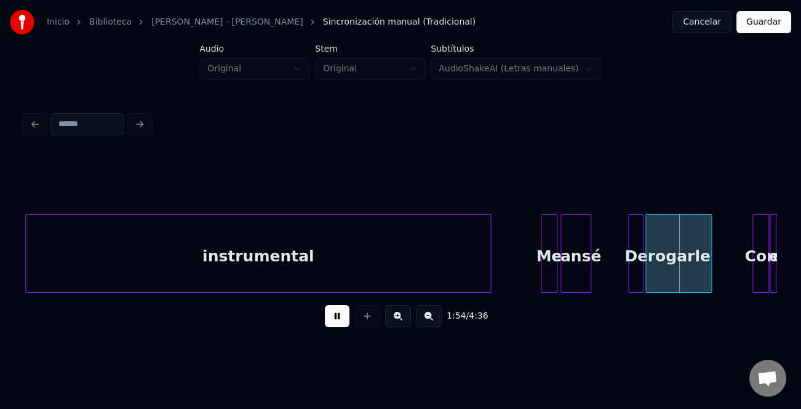
click at [400, 322] on button at bounding box center [398, 316] width 26 height 22
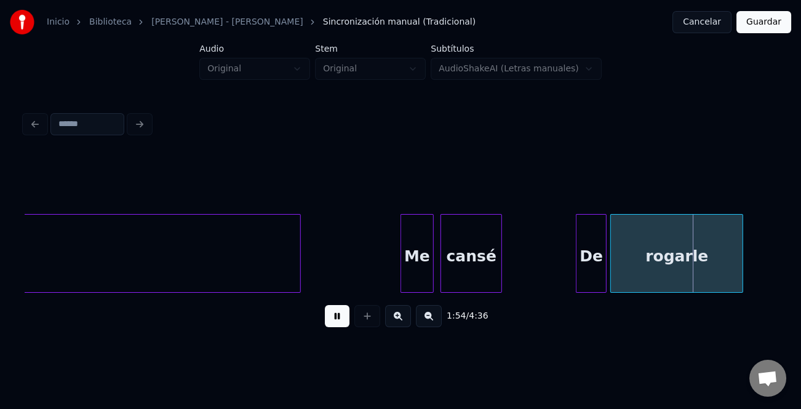
click at [400, 322] on button at bounding box center [398, 316] width 26 height 22
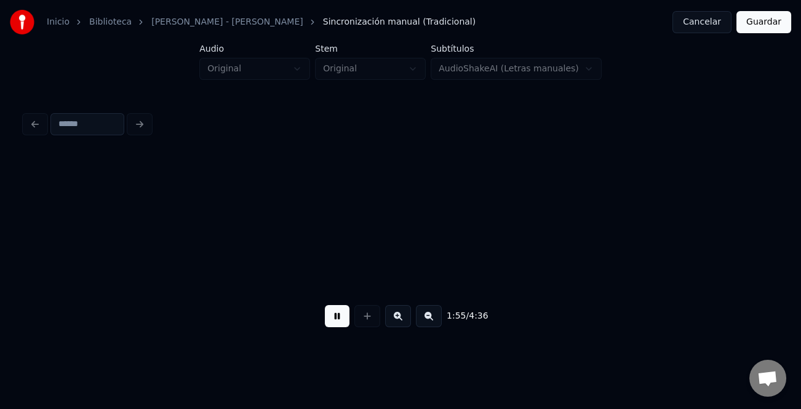
scroll to position [0, 10638]
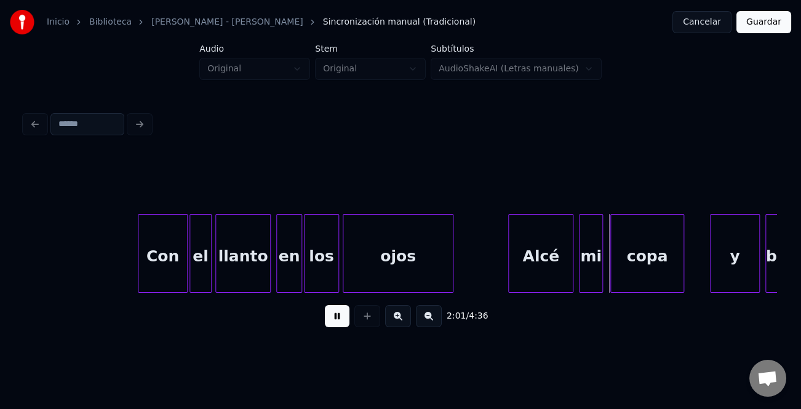
click at [509, 283] on div at bounding box center [510, 253] width 4 height 77
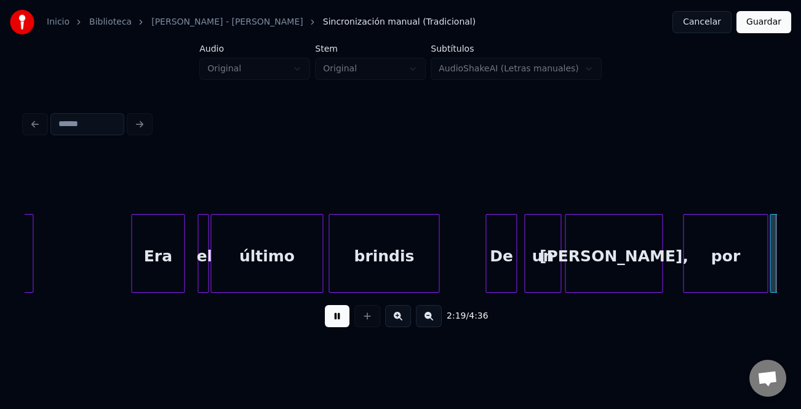
scroll to position [0, 12894]
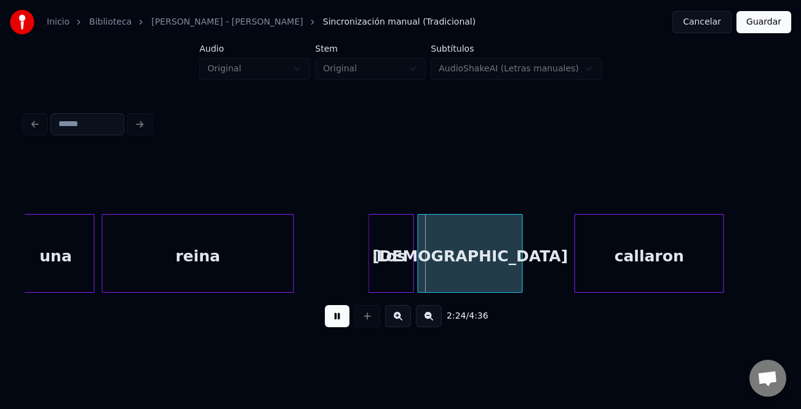
click at [369, 246] on div at bounding box center [371, 253] width 4 height 77
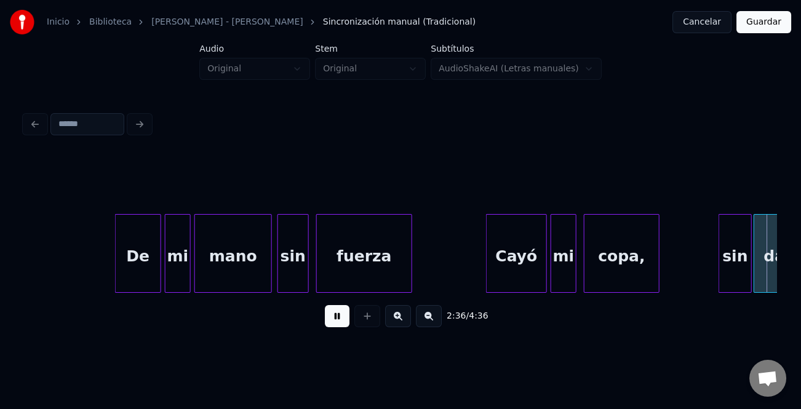
scroll to position [0, 14399]
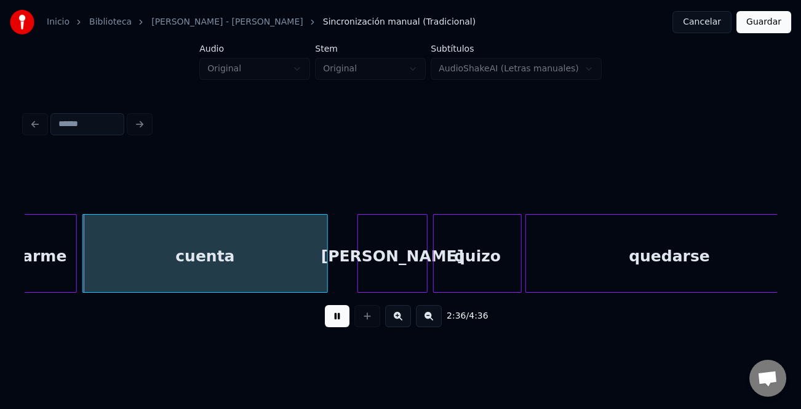
click at [339, 315] on button at bounding box center [337, 316] width 25 height 22
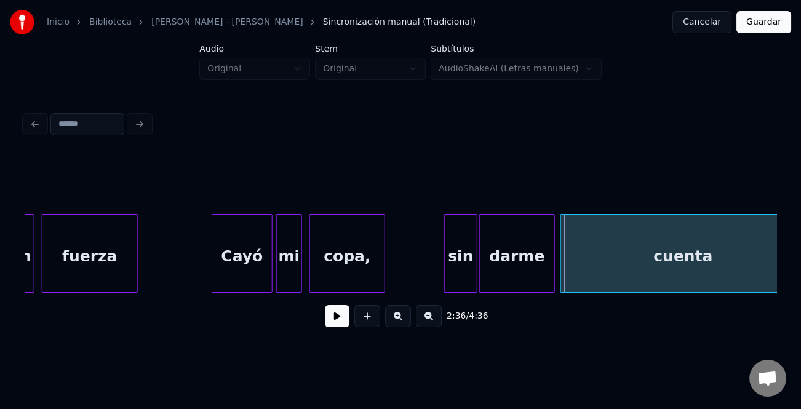
click at [461, 262] on div "sin" at bounding box center [461, 257] width 32 height 84
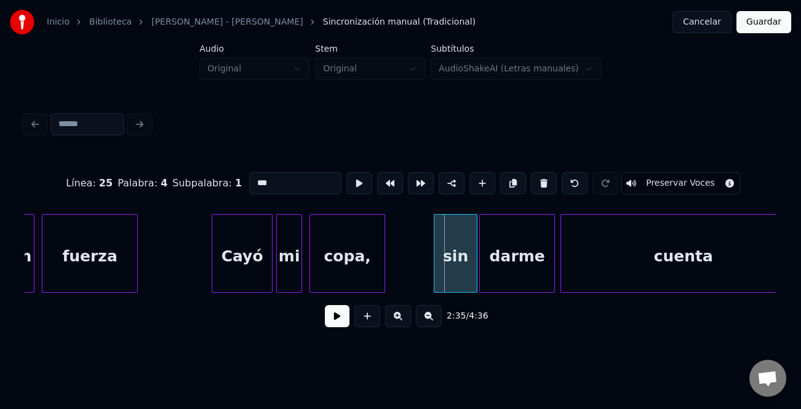
click at [434, 267] on div at bounding box center [436, 253] width 4 height 77
drag, startPoint x: 252, startPoint y: 176, endPoint x: 250, endPoint y: 184, distance: 7.8
click at [251, 177] on input "***" at bounding box center [295, 183] width 92 height 22
type input "***"
click at [332, 320] on button at bounding box center [337, 316] width 25 height 22
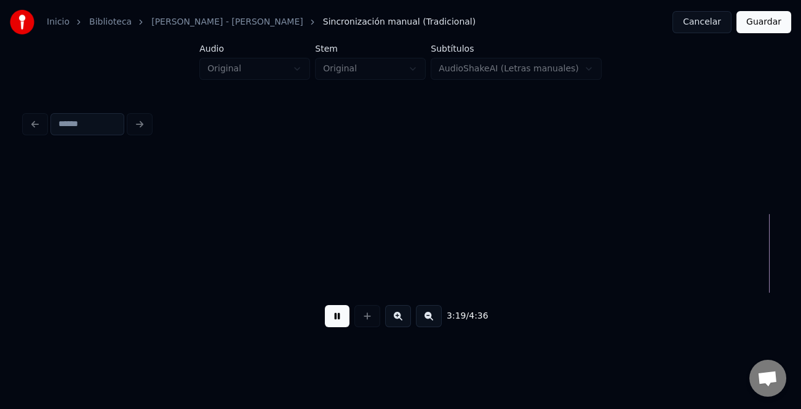
scroll to position [0, 18433]
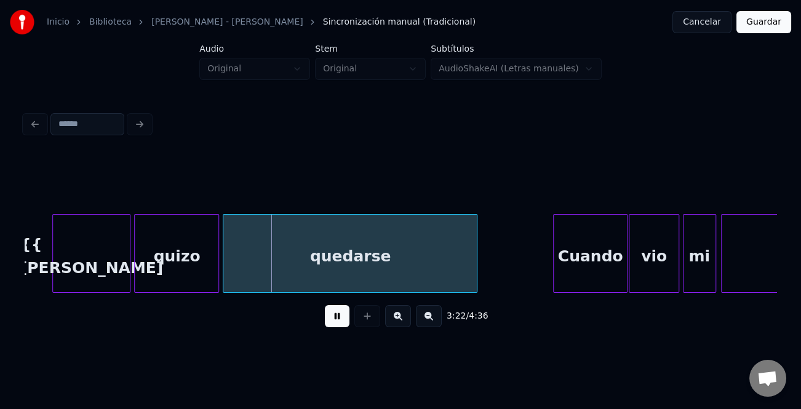
click at [53, 261] on div at bounding box center [55, 253] width 4 height 77
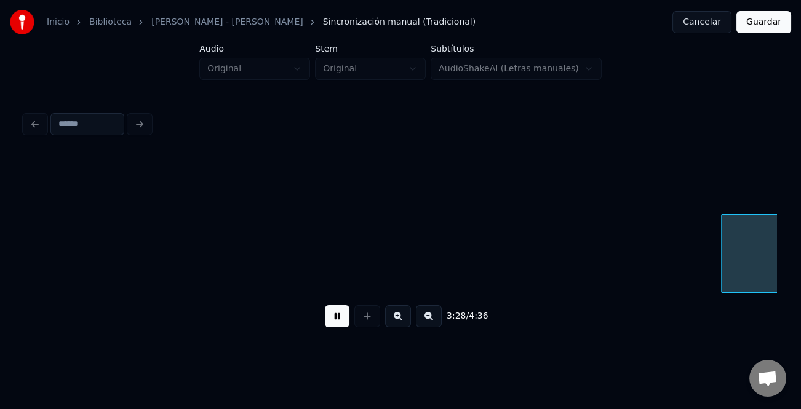
scroll to position [0, 19184]
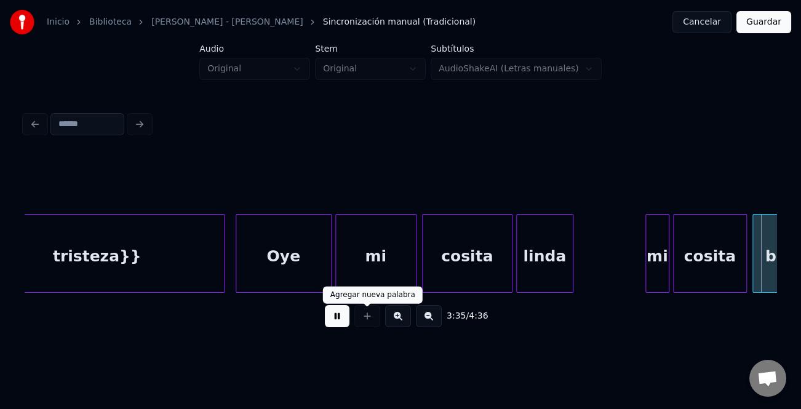
click at [341, 318] on button at bounding box center [337, 316] width 25 height 22
click at [649, 264] on div "mi" at bounding box center [657, 257] width 23 height 84
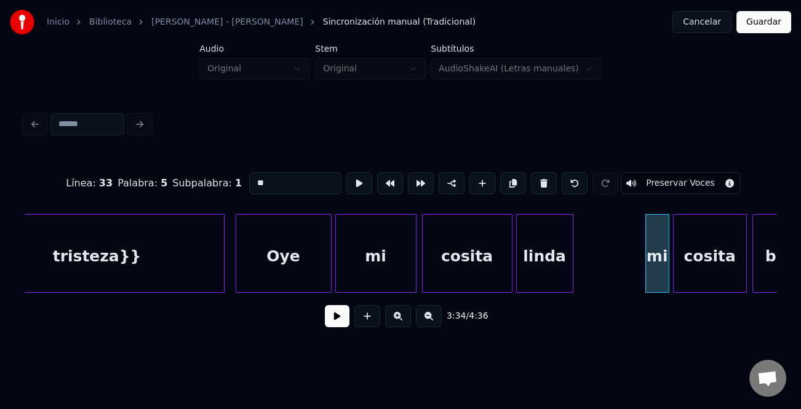
click at [253, 176] on input "**" at bounding box center [295, 183] width 92 height 22
type input "**"
click at [337, 316] on button at bounding box center [337, 316] width 25 height 22
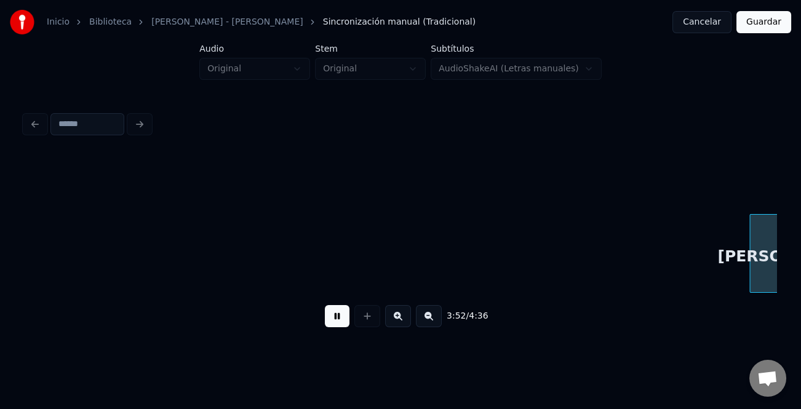
scroll to position [0, 21440]
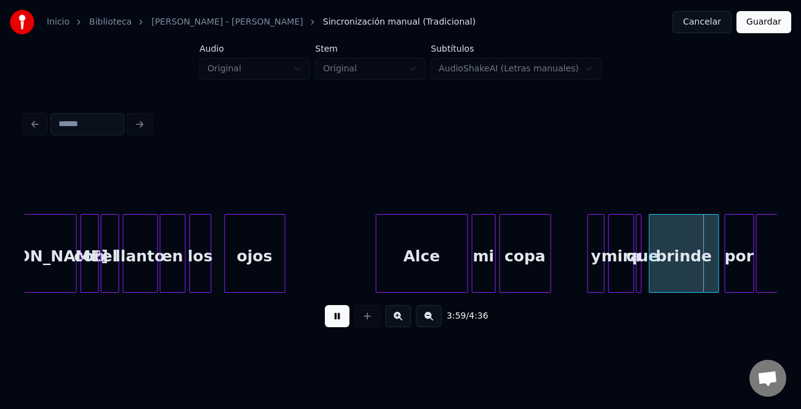
click at [588, 259] on div at bounding box center [590, 253] width 4 height 77
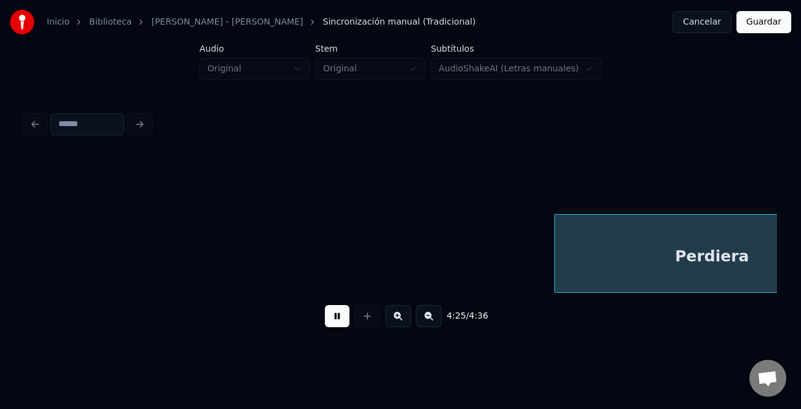
scroll to position [0, 24448]
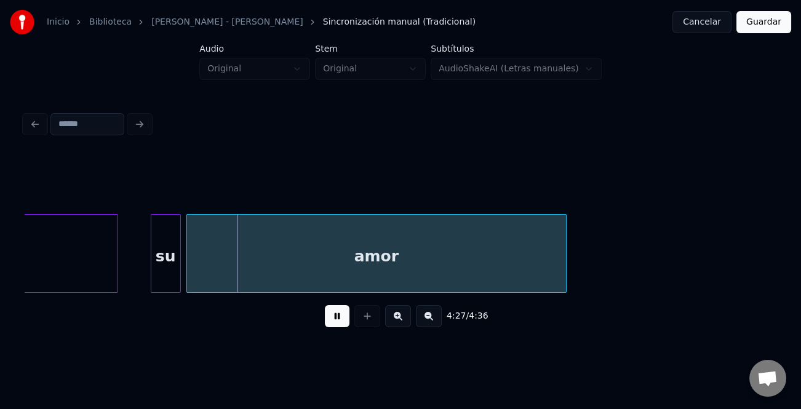
click at [154, 280] on div at bounding box center [153, 253] width 4 height 77
drag, startPoint x: 342, startPoint y: 317, endPoint x: 191, endPoint y: 288, distance: 154.0
click at [325, 317] on button at bounding box center [337, 316] width 25 height 22
click at [165, 272] on div "su" at bounding box center [165, 257] width 29 height 84
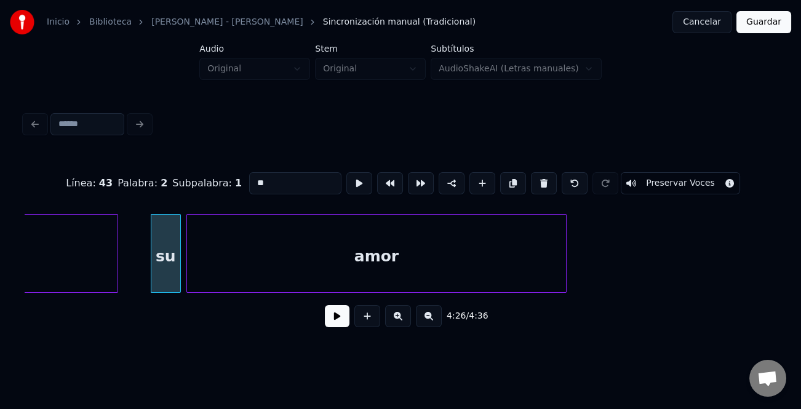
click at [254, 175] on input "**" at bounding box center [295, 183] width 92 height 22
type input "**"
click at [343, 307] on div "4:26 / 4:36" at bounding box center [400, 316] width 732 height 27
click at [328, 322] on button at bounding box center [337, 316] width 25 height 22
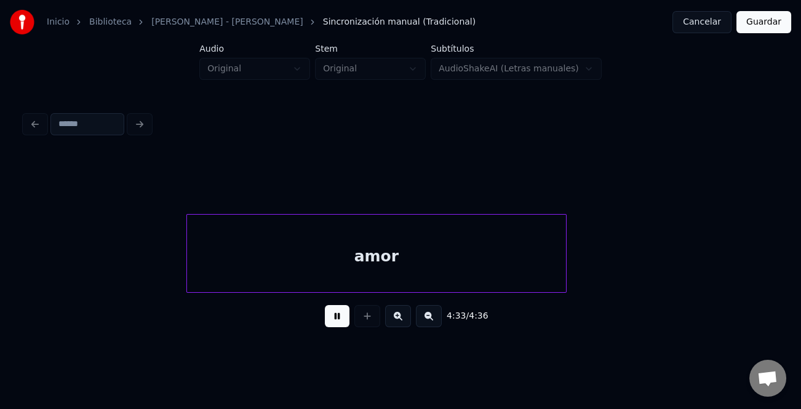
scroll to position [0, 24705]
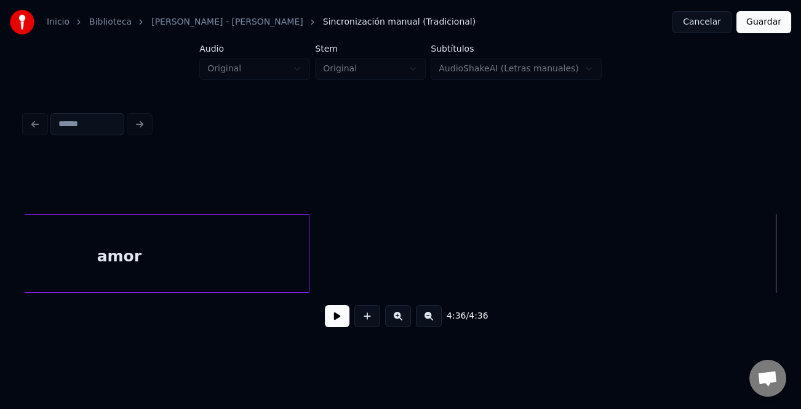
click at [769, 28] on button "Guardar" at bounding box center [763, 22] width 55 height 22
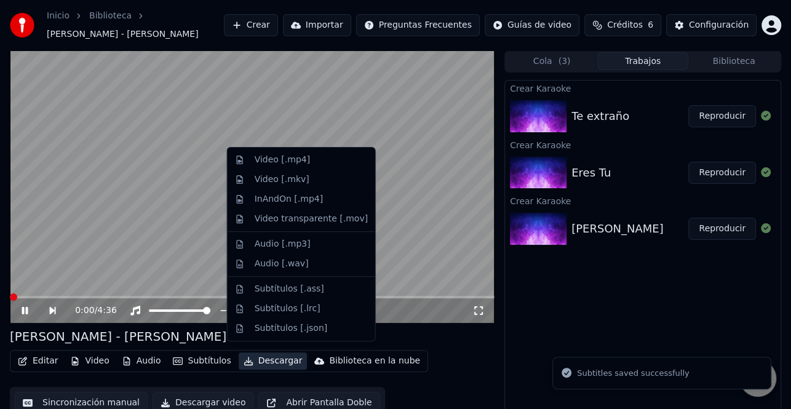
click at [262, 360] on button "Descargar" at bounding box center [273, 360] width 69 height 17
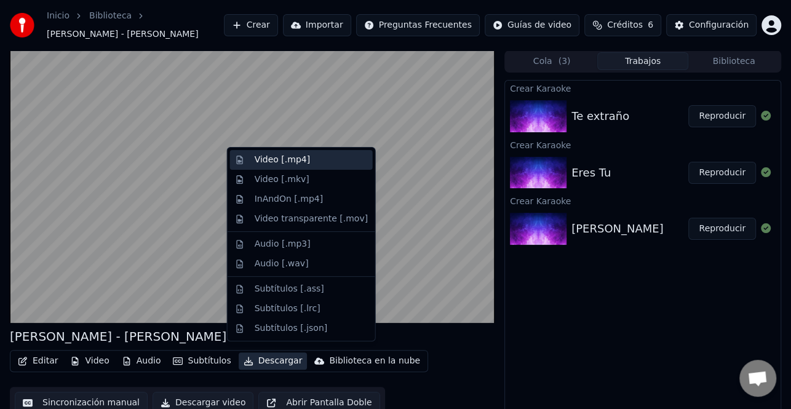
click at [307, 161] on div "Video [.mp4]" at bounding box center [311, 160] width 113 height 12
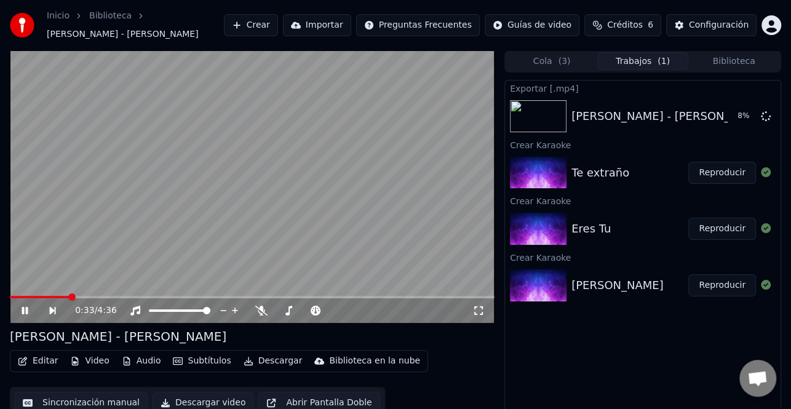
click at [28, 306] on icon at bounding box center [34, 311] width 28 height 10
click at [745, 220] on button "Reproducir" at bounding box center [722, 229] width 68 height 22
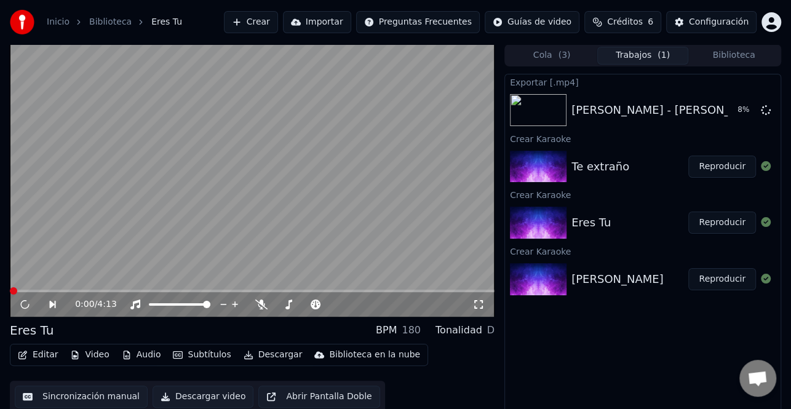
click at [46, 357] on button "Editar" at bounding box center [38, 354] width 50 height 17
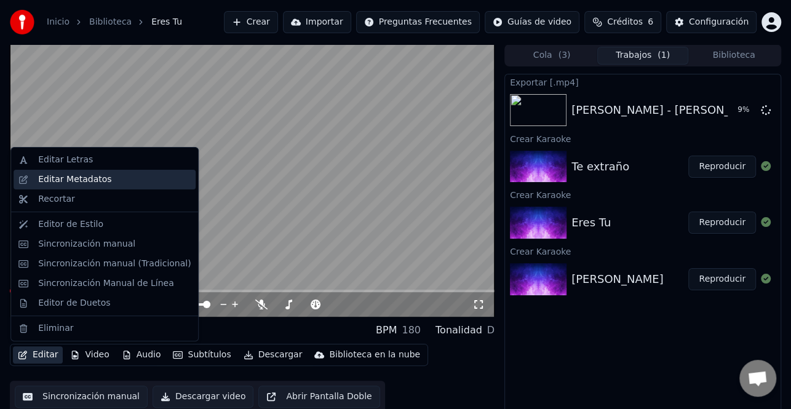
click at [101, 183] on div "Editar Metadatos" at bounding box center [74, 179] width 73 height 12
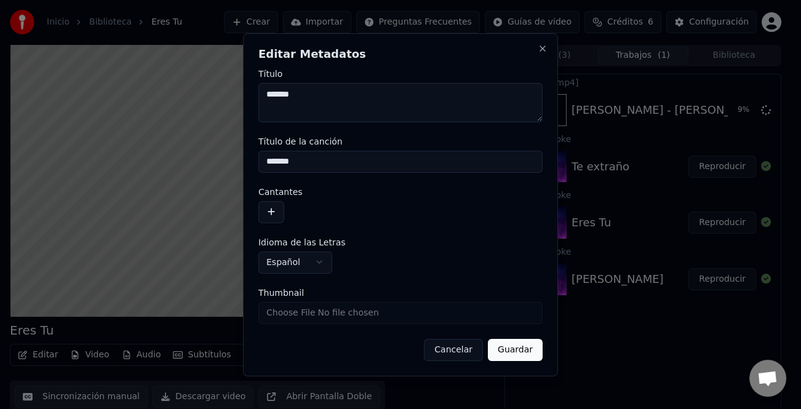
click at [332, 162] on input "*******" at bounding box center [400, 161] width 284 height 22
click at [280, 215] on button "button" at bounding box center [271, 211] width 26 height 22
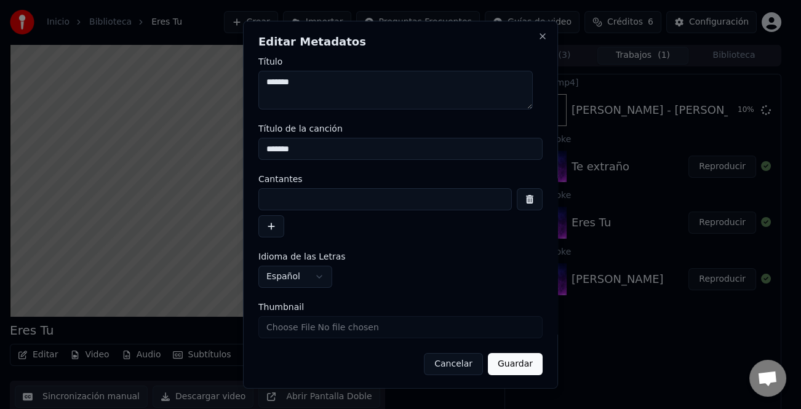
click at [304, 197] on input at bounding box center [384, 199] width 253 height 22
click at [303, 194] on input at bounding box center [384, 199] width 253 height 22
paste input "**********"
type input "**********"
click at [517, 360] on button "Guardar" at bounding box center [515, 364] width 55 height 22
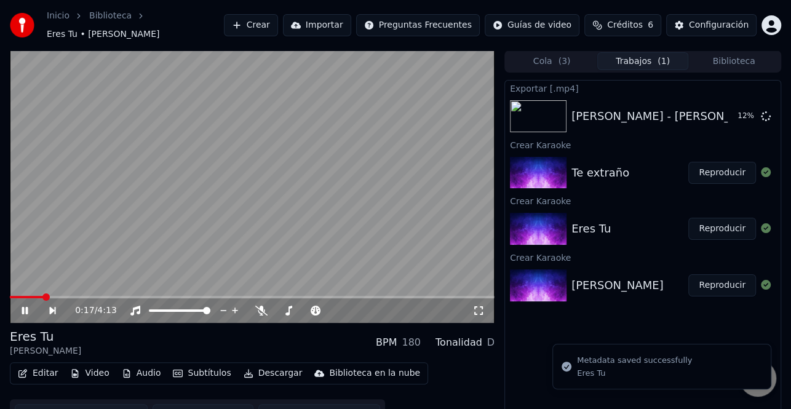
click at [21, 306] on icon at bounding box center [34, 311] width 28 height 10
click at [20, 296] on span at bounding box center [26, 297] width 33 height 2
click at [10, 296] on span at bounding box center [10, 297] width 0 height 2
click at [25, 306] on icon at bounding box center [25, 310] width 7 height 9
click at [28, 306] on icon at bounding box center [34, 311] width 28 height 10
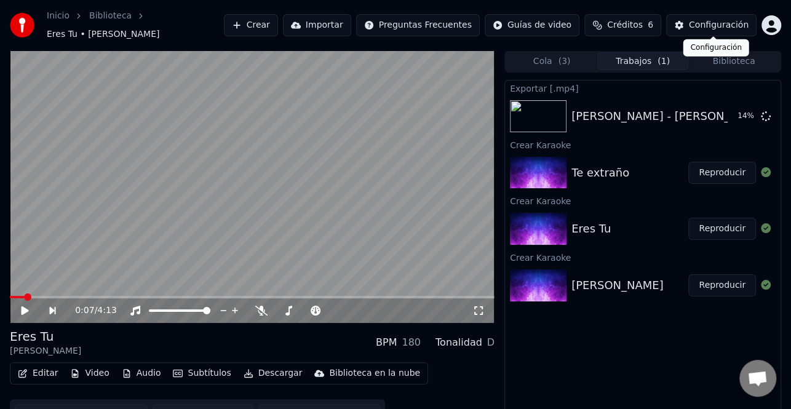
click at [724, 27] on div "Configuración" at bounding box center [719, 25] width 60 height 12
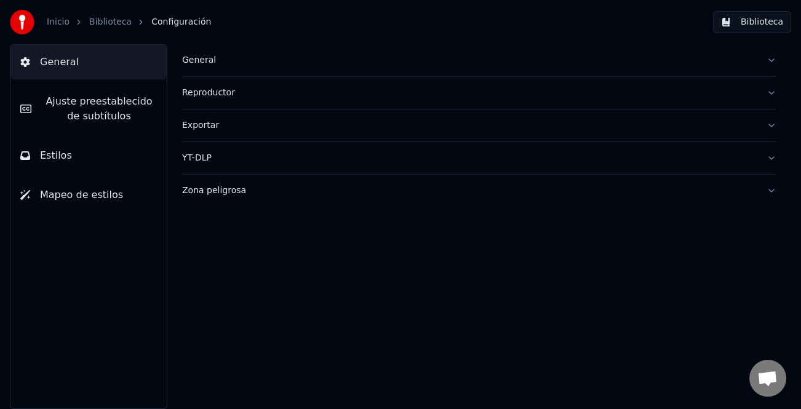
click at [95, 106] on span "Ajuste preestablecido de subtítulos" at bounding box center [99, 109] width 116 height 30
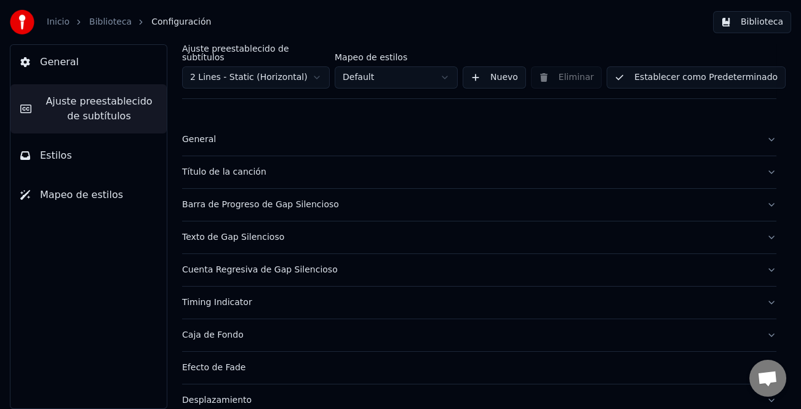
click at [220, 167] on div "Título de la canción" at bounding box center [469, 172] width 574 height 12
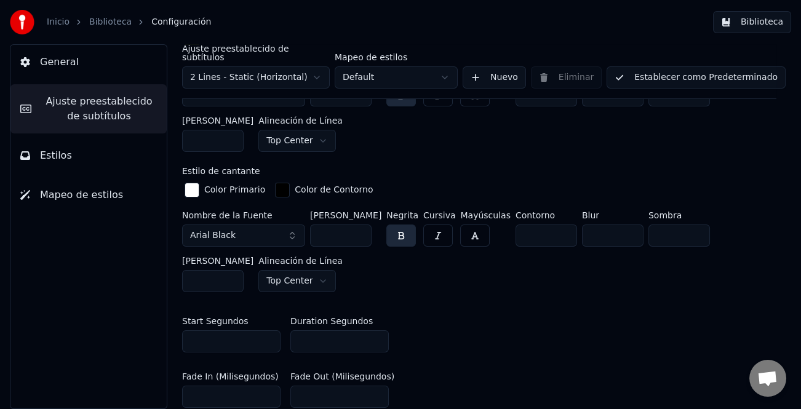
scroll to position [430, 0]
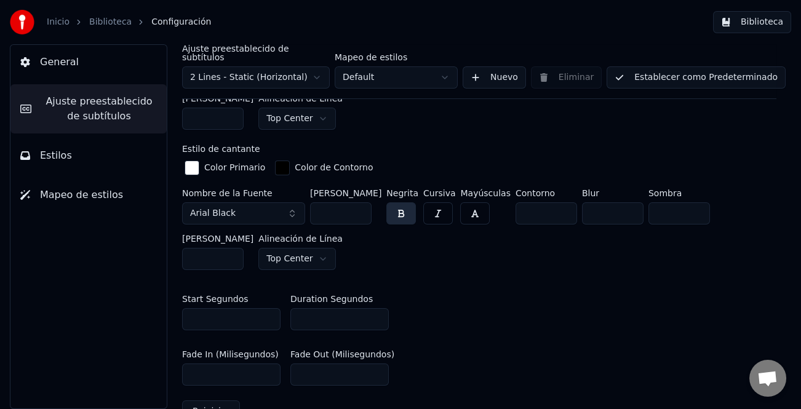
click at [376, 308] on input "*" at bounding box center [339, 319] width 98 height 22
type input "*"
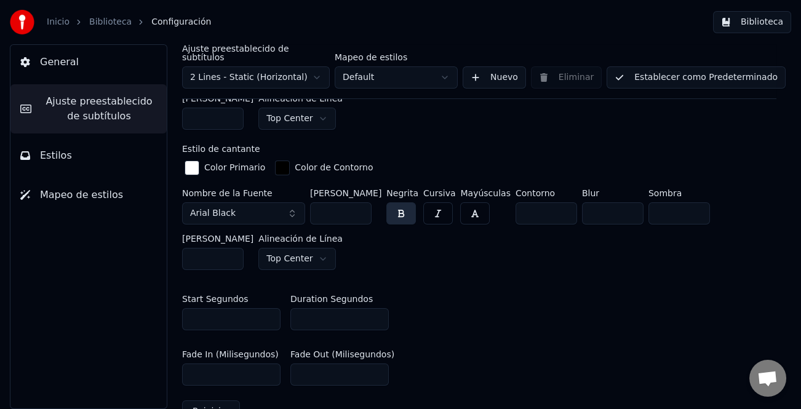
click at [376, 308] on input "*" at bounding box center [339, 319] width 98 height 22
click at [715, 67] on button "Establecer como Predeterminado" at bounding box center [695, 77] width 179 height 22
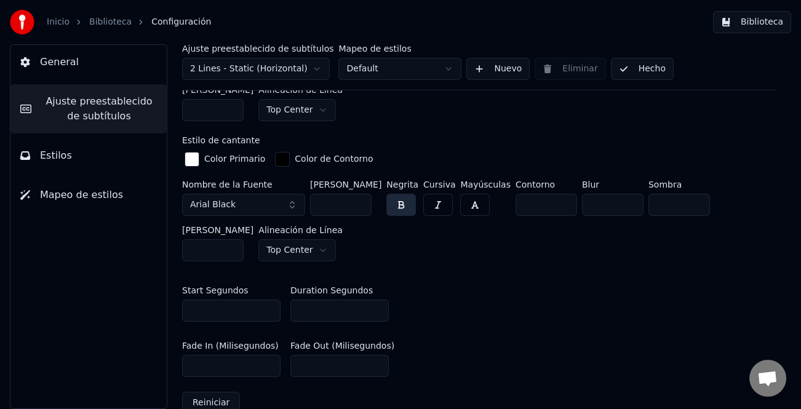
drag, startPoint x: 655, startPoint y: 69, endPoint x: 649, endPoint y: 70, distance: 6.3
click at [654, 69] on button "Hecho" at bounding box center [642, 69] width 63 height 22
drag, startPoint x: 642, startPoint y: 71, endPoint x: 660, endPoint y: 66, distance: 19.1
click at [641, 71] on button "Hecho" at bounding box center [642, 69] width 63 height 22
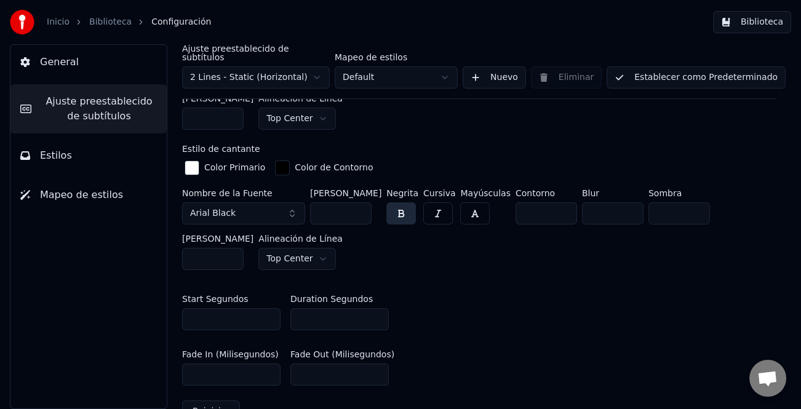
click at [753, 20] on button "Biblioteca" at bounding box center [752, 22] width 78 height 22
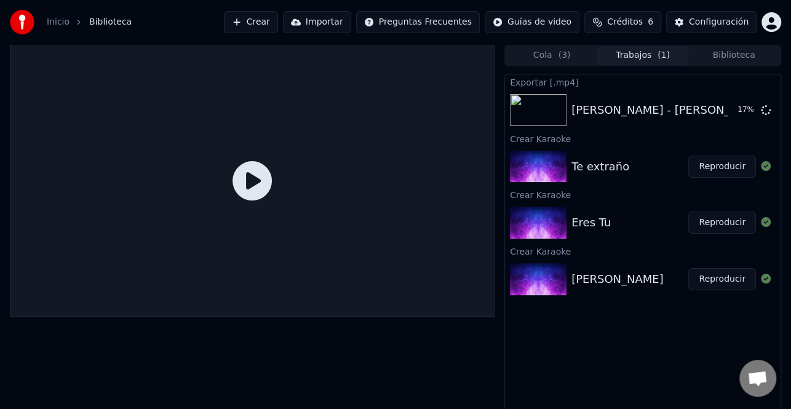
click at [625, 55] on button "Trabajos ( 1 )" at bounding box center [642, 56] width 91 height 18
click at [577, 60] on button "Cola ( 3 )" at bounding box center [551, 56] width 91 height 18
click at [621, 53] on button "Trabajos ( 1 )" at bounding box center [642, 56] width 91 height 18
drag, startPoint x: 722, startPoint y: 221, endPoint x: 715, endPoint y: 225, distance: 8.2
click at [722, 221] on button "Reproducir" at bounding box center [722, 223] width 68 height 22
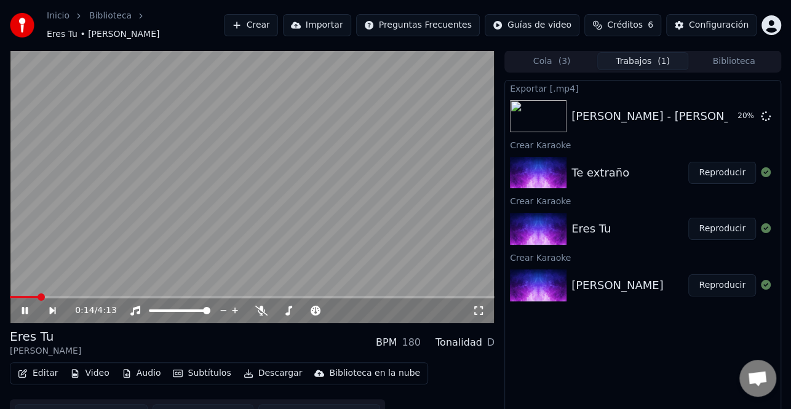
click at [27, 307] on icon at bounding box center [25, 310] width 6 height 7
click at [44, 371] on button "Editar" at bounding box center [38, 373] width 50 height 17
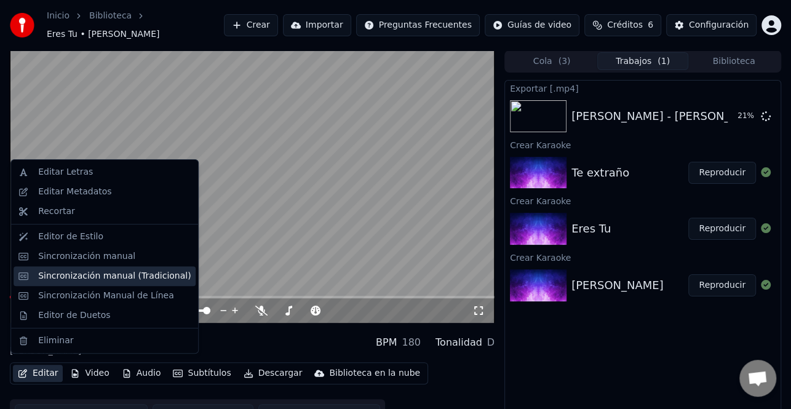
click at [117, 278] on div "Sincronización manual (Tradicional)" at bounding box center [114, 276] width 152 height 12
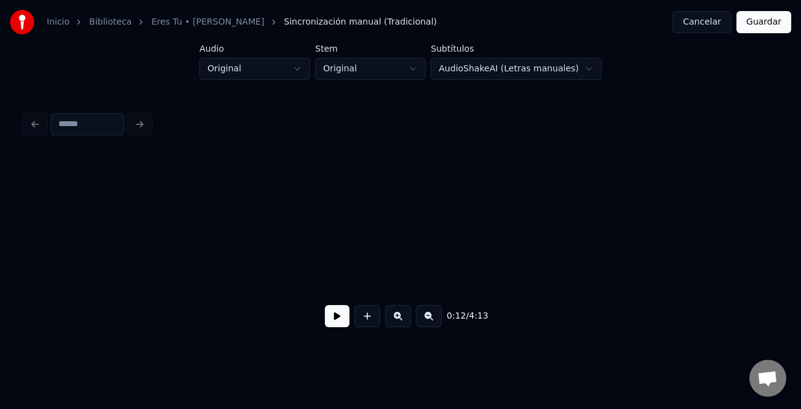
scroll to position [0, 1107]
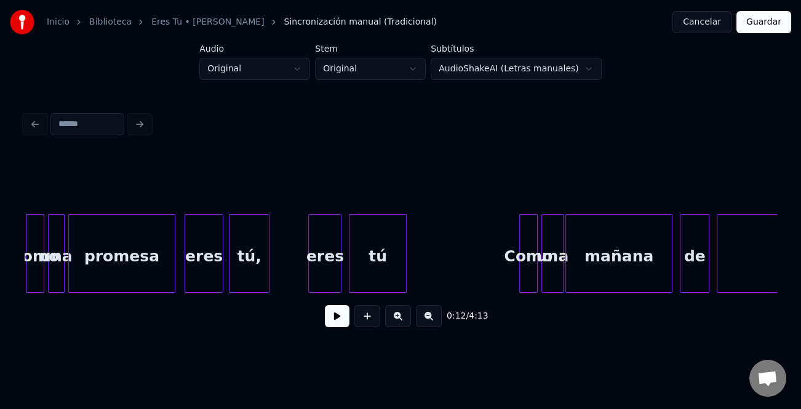
click at [349, 321] on button at bounding box center [337, 316] width 25 height 22
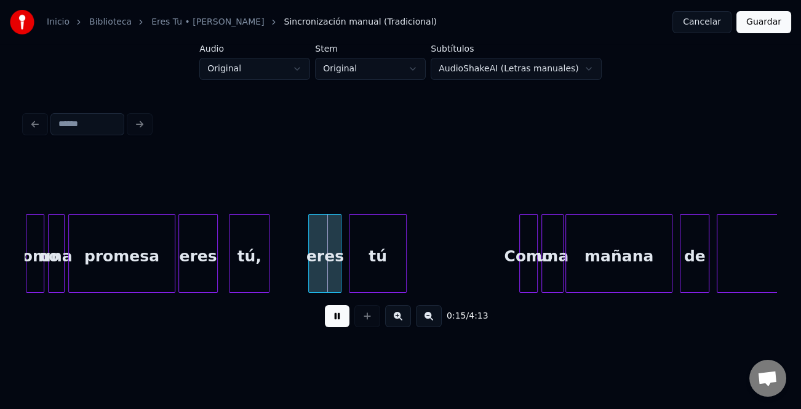
click at [199, 275] on div "eres" at bounding box center [198, 257] width 38 height 84
click at [306, 279] on div at bounding box center [308, 253] width 4 height 77
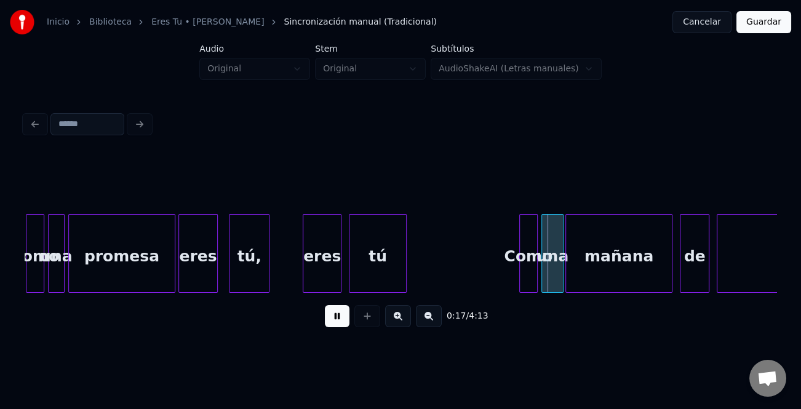
click at [400, 322] on button at bounding box center [398, 316] width 26 height 22
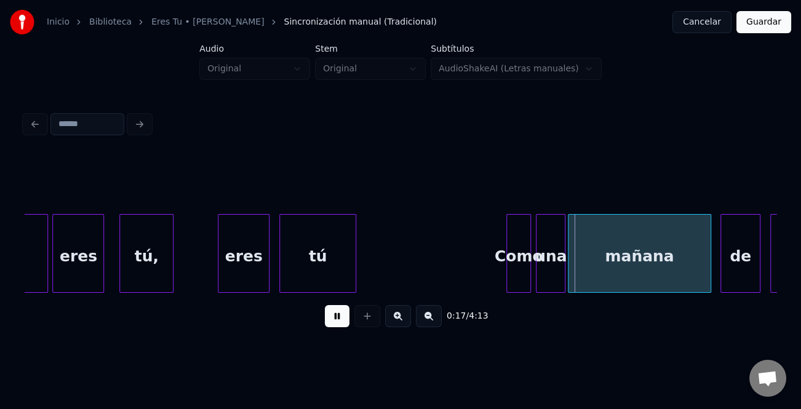
click at [400, 322] on button at bounding box center [398, 316] width 26 height 22
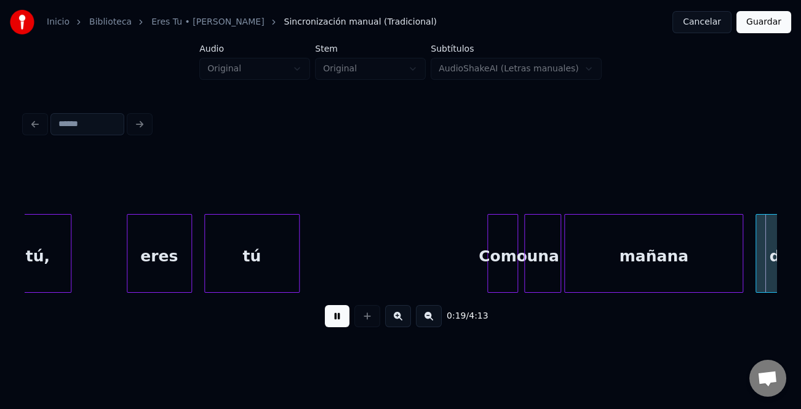
scroll to position [0, 2959]
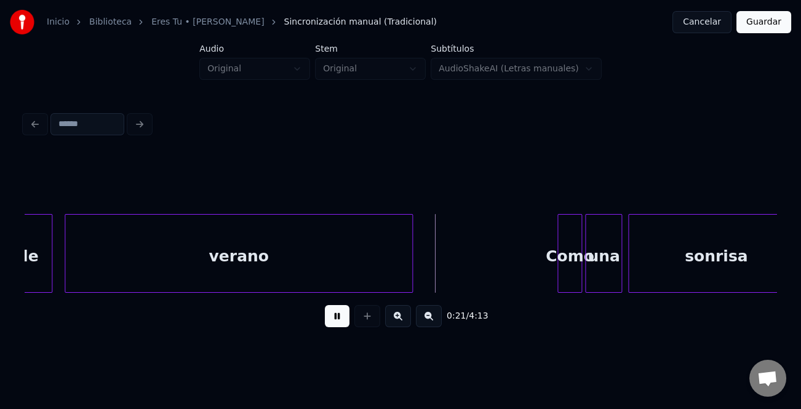
drag, startPoint x: 342, startPoint y: 320, endPoint x: 347, endPoint y: 307, distance: 13.6
click at [342, 319] on button at bounding box center [337, 316] width 25 height 22
click at [366, 256] on div "verano" at bounding box center [238, 257] width 347 height 84
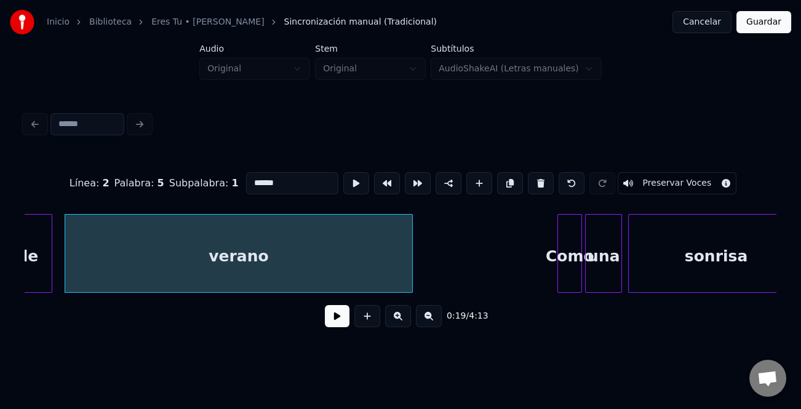
click at [304, 172] on input "******" at bounding box center [292, 183] width 92 height 22
type input "*********"
click at [342, 321] on button at bounding box center [337, 316] width 25 height 22
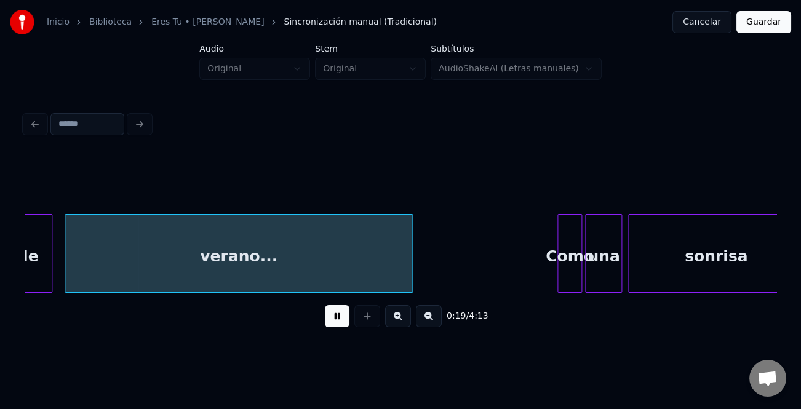
click at [558, 246] on div "Como" at bounding box center [569, 257] width 23 height 84
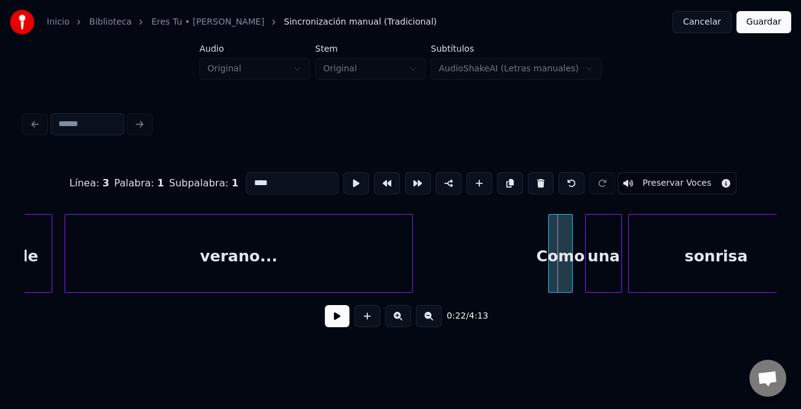
click at [548, 271] on div "Como" at bounding box center [560, 253] width 25 height 79
click at [579, 271] on div at bounding box center [581, 253] width 4 height 77
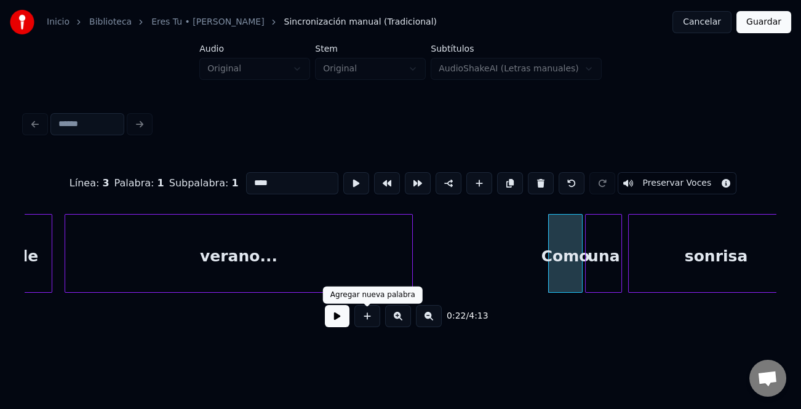
click at [330, 317] on button at bounding box center [337, 316] width 25 height 22
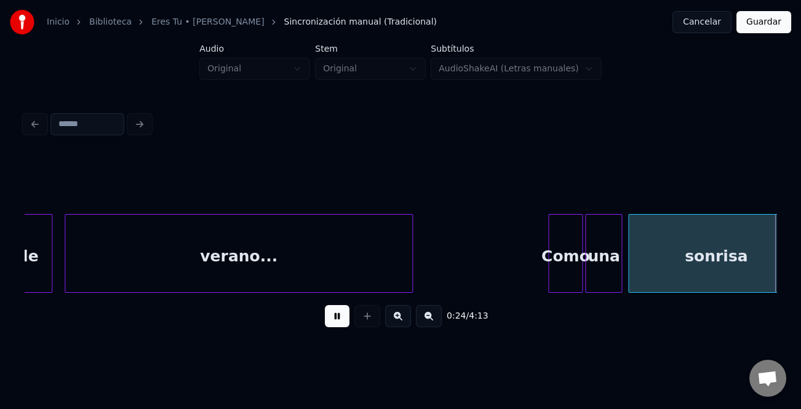
scroll to position [0, 3711]
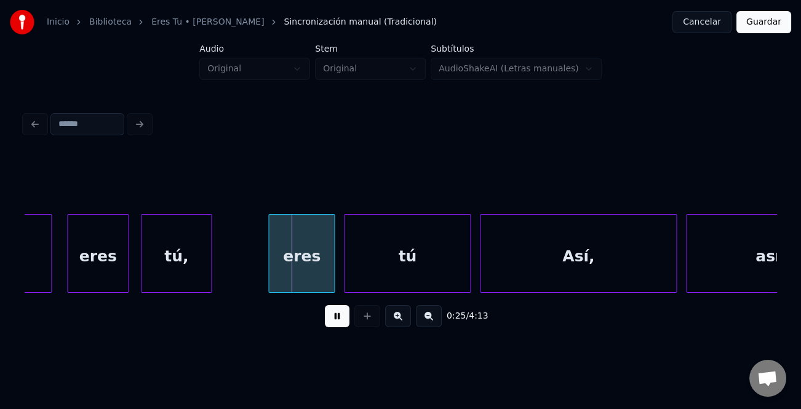
click at [269, 260] on div at bounding box center [271, 253] width 4 height 77
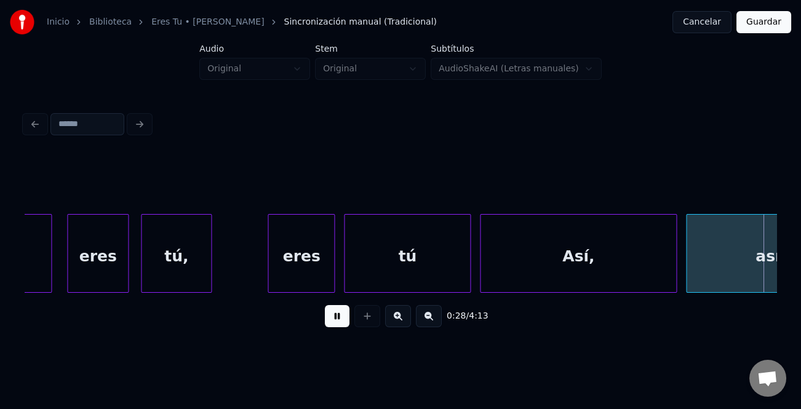
scroll to position [0, 4464]
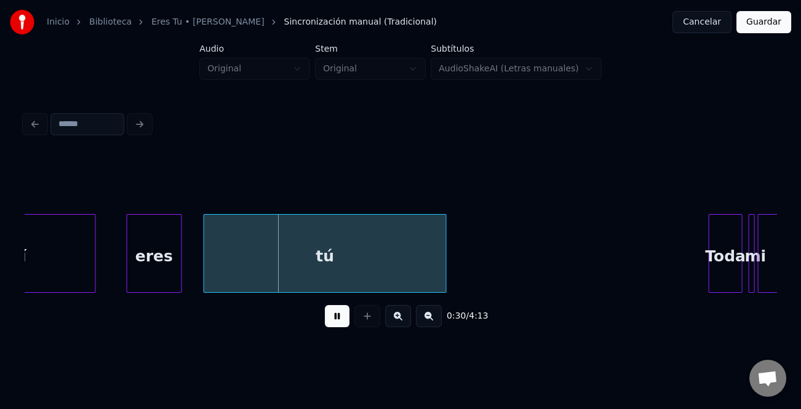
click at [164, 271] on div "eres" at bounding box center [154, 257] width 54 height 84
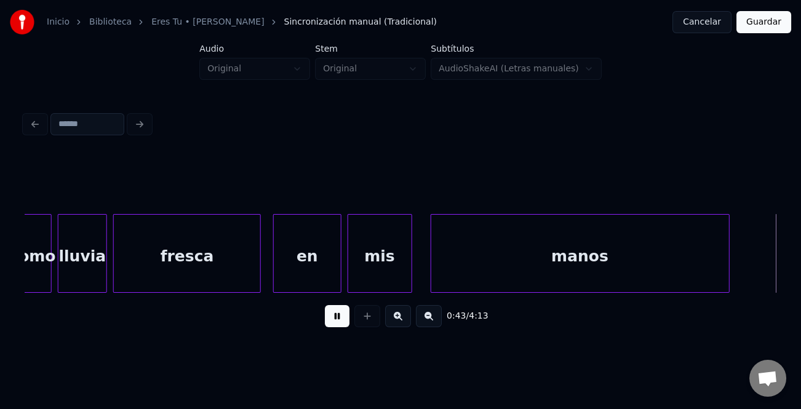
scroll to position [0, 6723]
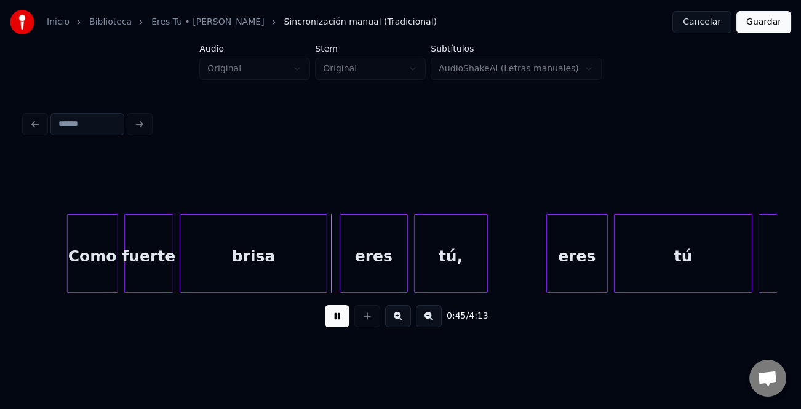
click at [69, 267] on div at bounding box center [70, 253] width 4 height 77
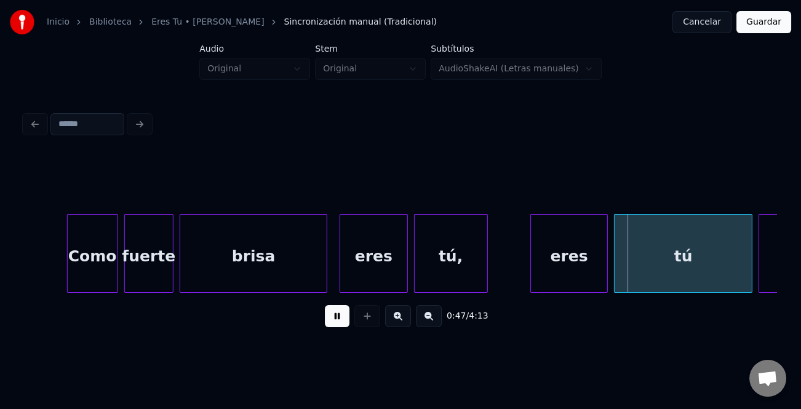
click at [531, 280] on div at bounding box center [533, 253] width 4 height 77
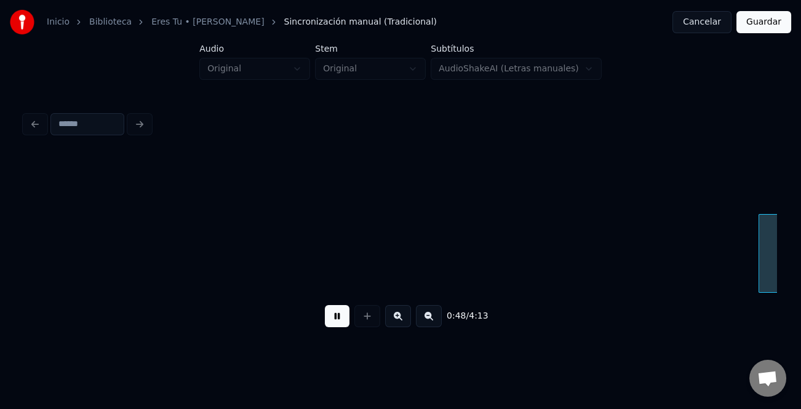
scroll to position [0, 7474]
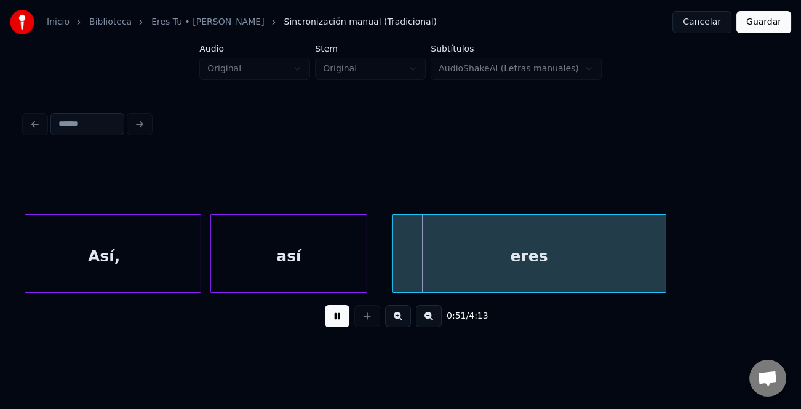
click at [470, 257] on div "eres" at bounding box center [528, 257] width 273 height 84
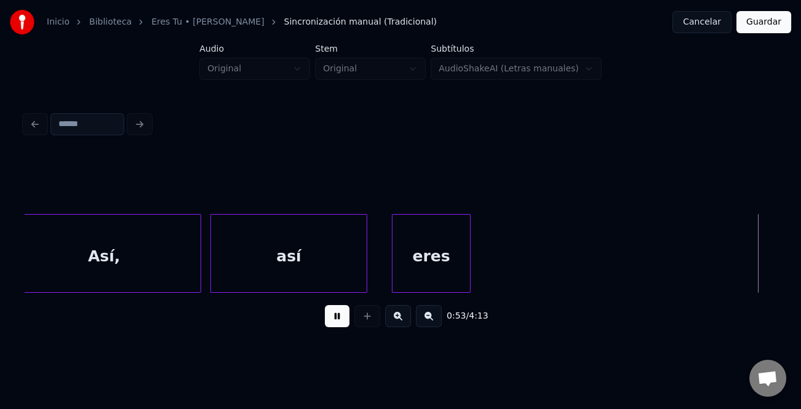
click at [467, 277] on div at bounding box center [468, 253] width 4 height 77
click at [437, 323] on button at bounding box center [429, 316] width 26 height 22
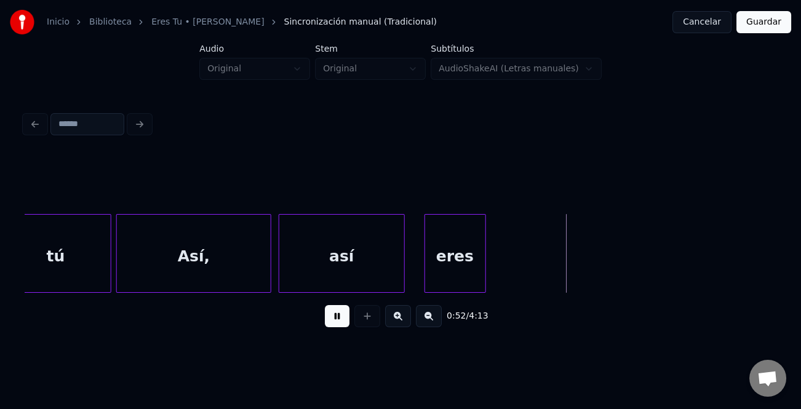
click at [437, 322] on button at bounding box center [429, 316] width 26 height 22
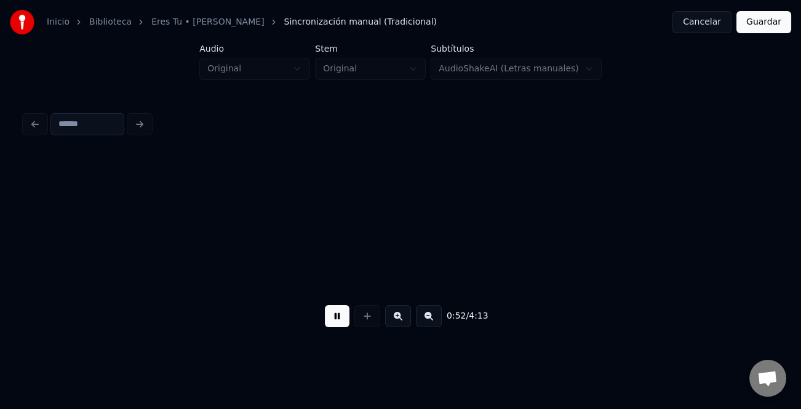
scroll to position [0, 4267]
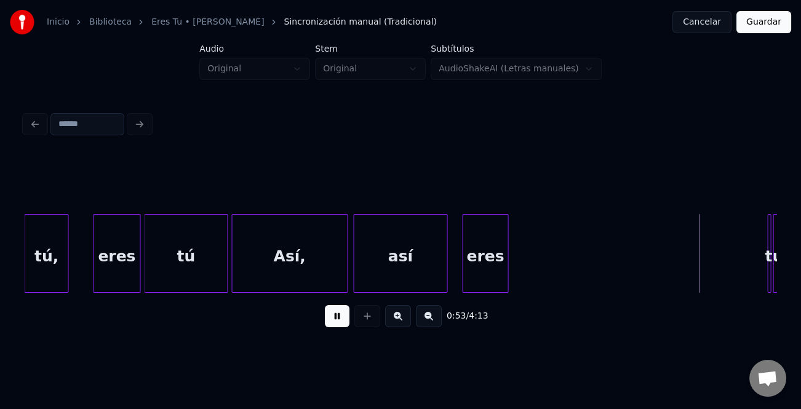
click at [337, 320] on button at bounding box center [337, 316] width 25 height 22
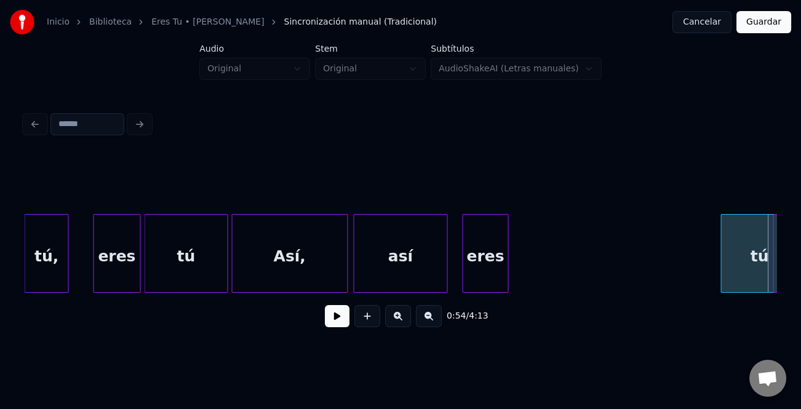
click at [723, 280] on div at bounding box center [723, 253] width 4 height 77
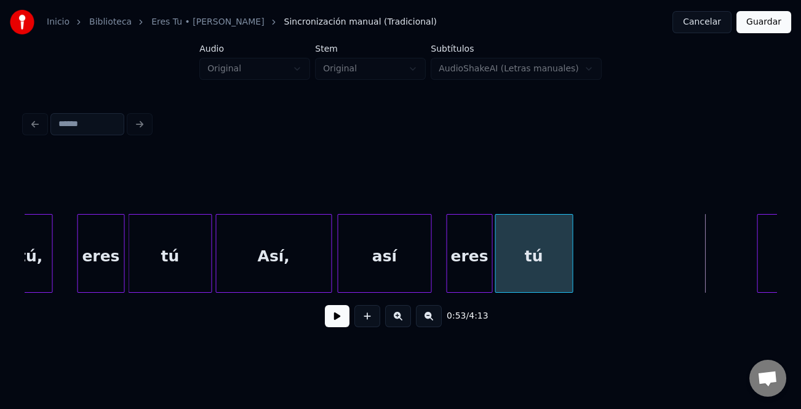
click at [524, 278] on div "tú" at bounding box center [534, 257] width 77 height 84
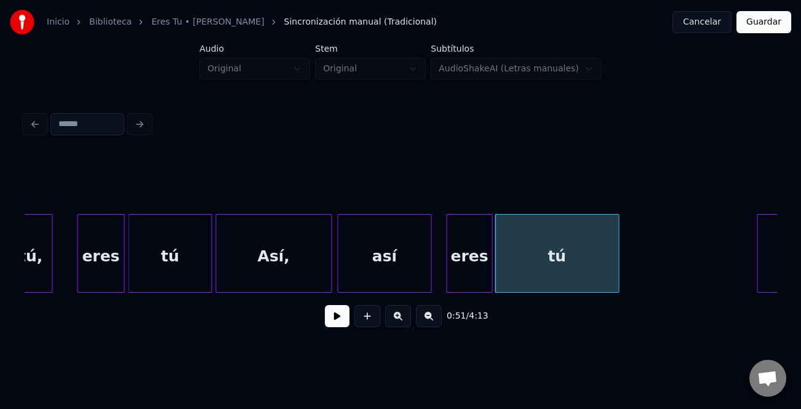
click at [618, 272] on div at bounding box center [617, 253] width 4 height 77
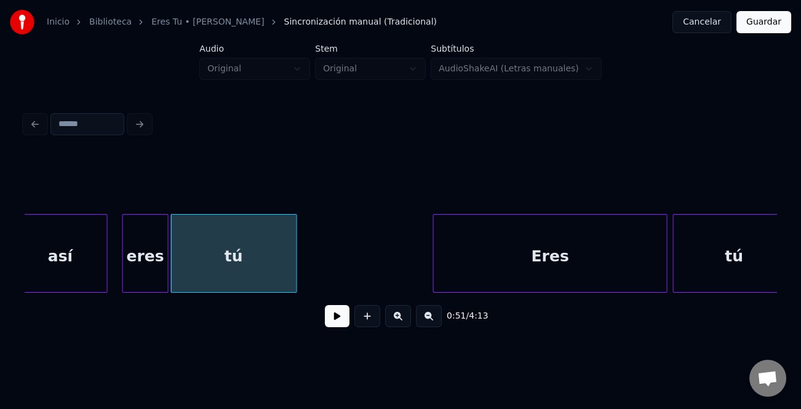
scroll to position [0, 4663]
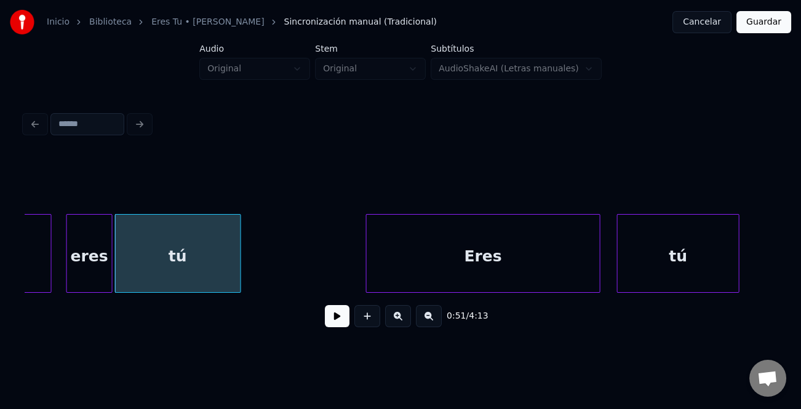
click at [378, 282] on div "Eres" at bounding box center [483, 257] width 234 height 84
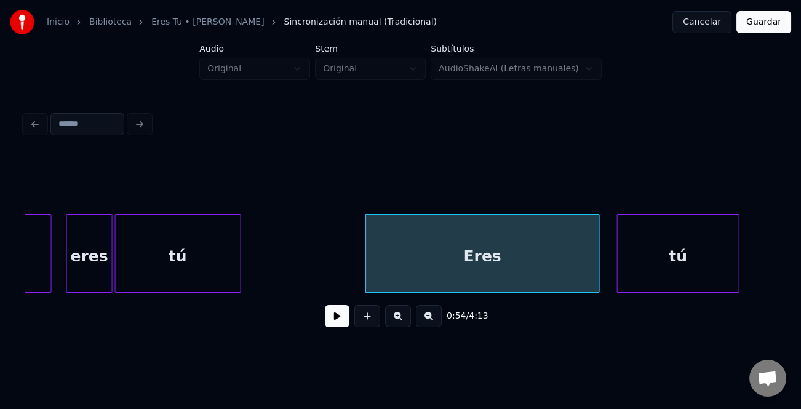
click at [336, 320] on button at bounding box center [337, 316] width 25 height 22
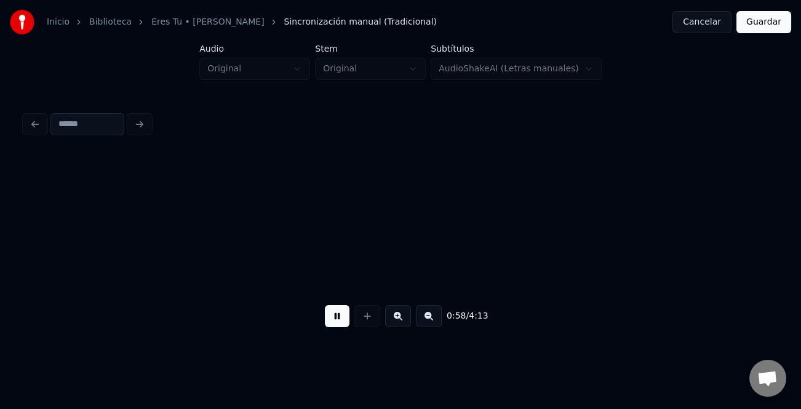
scroll to position [0, 5416]
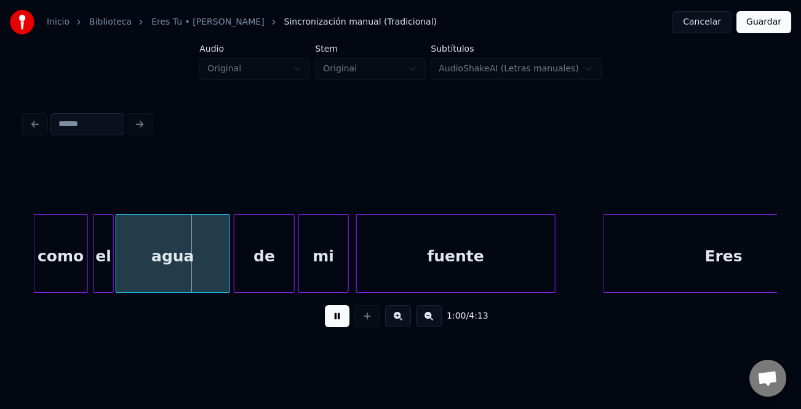
click at [34, 272] on div at bounding box center [36, 253] width 4 height 77
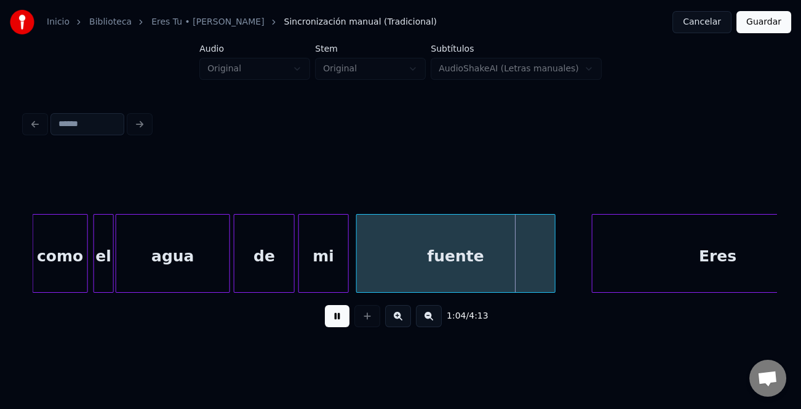
click at [592, 264] on div at bounding box center [594, 253] width 4 height 77
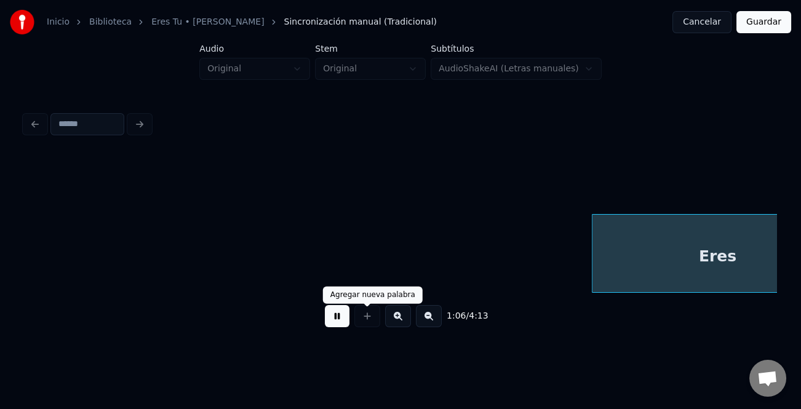
scroll to position [0, 6169]
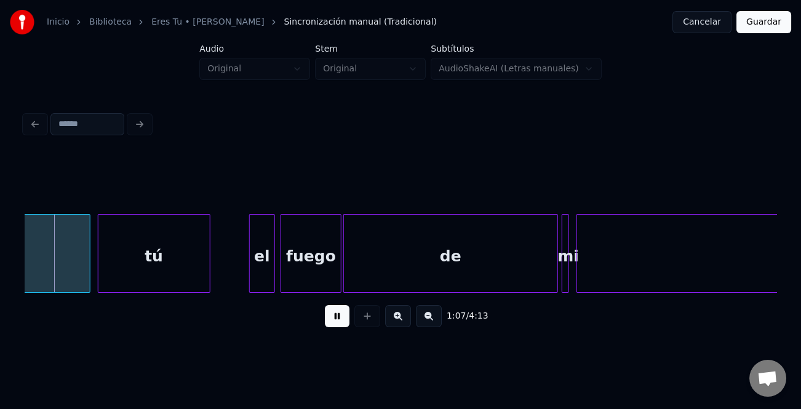
click at [352, 318] on div at bounding box center [367, 316] width 31 height 22
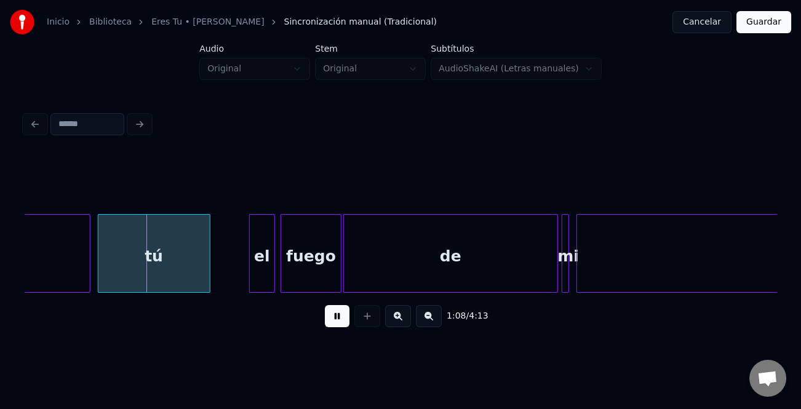
click at [333, 320] on button at bounding box center [337, 316] width 25 height 22
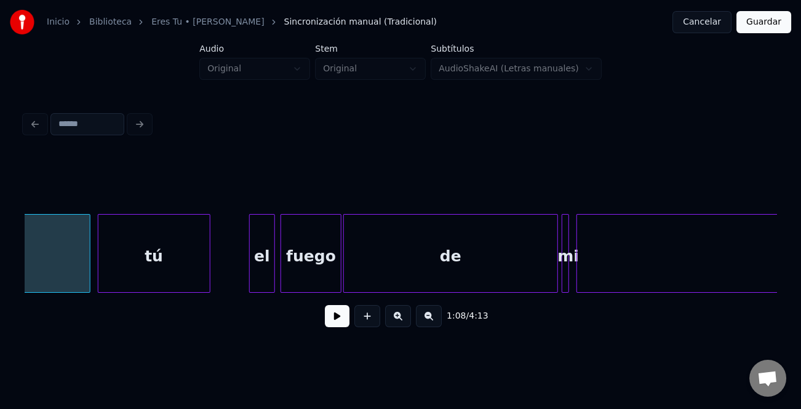
scroll to position [0, 5982]
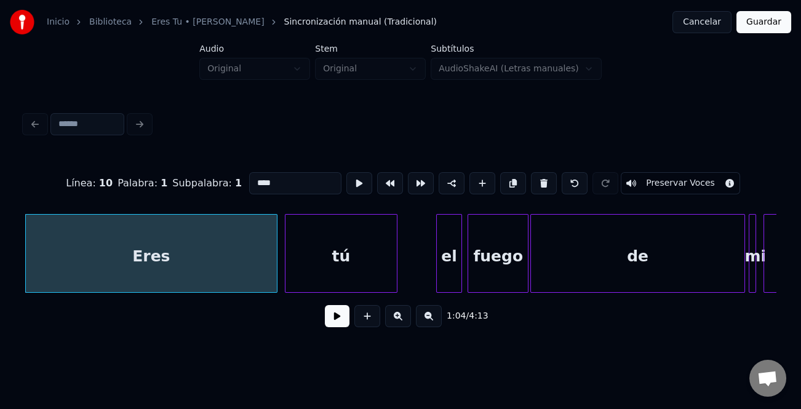
click at [312, 184] on input "****" at bounding box center [295, 183] width 92 height 22
click at [386, 266] on div "tú" at bounding box center [340, 257] width 111 height 84
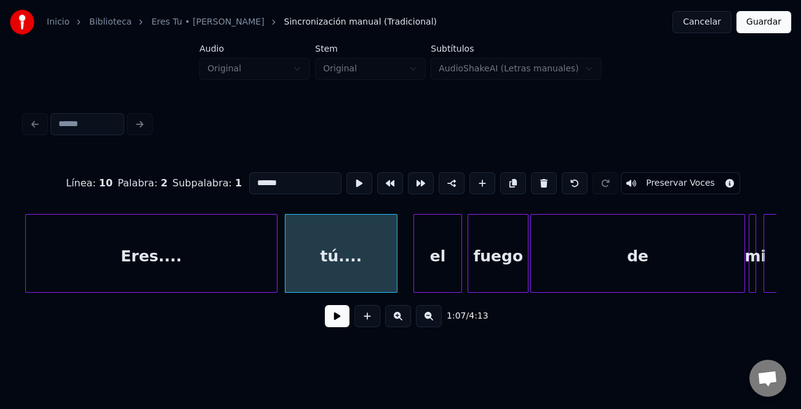
click at [416, 282] on div at bounding box center [416, 253] width 4 height 77
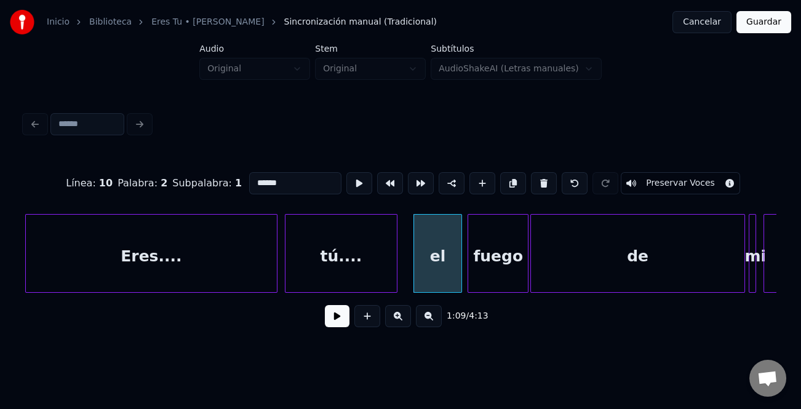
click at [427, 280] on div "el" at bounding box center [437, 257] width 47 height 84
drag, startPoint x: 251, startPoint y: 177, endPoint x: 258, endPoint y: 197, distance: 21.4
click at [251, 178] on input "**" at bounding box center [295, 183] width 92 height 22
type input "**"
click at [340, 316] on button at bounding box center [337, 316] width 25 height 22
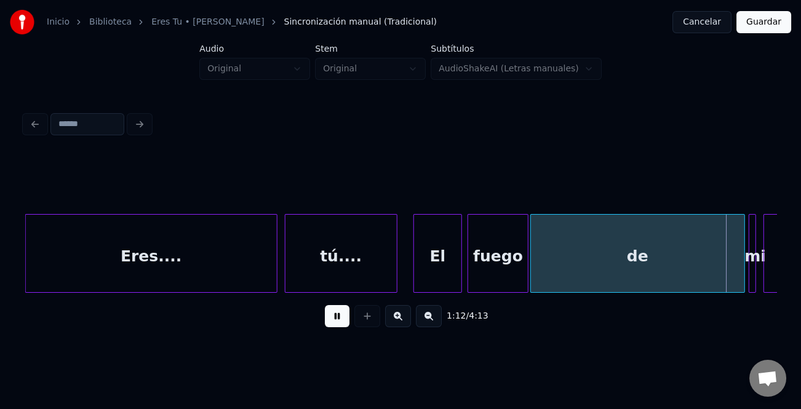
click at [342, 317] on button at bounding box center [337, 316] width 25 height 22
click at [619, 245] on div "de" at bounding box center [637, 257] width 213 height 84
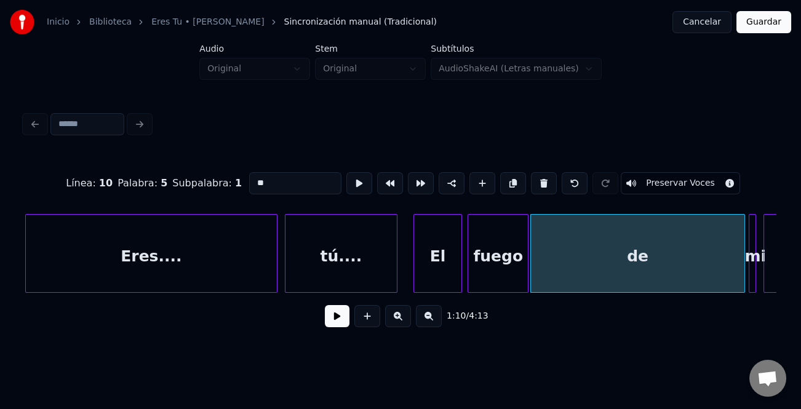
drag, startPoint x: 263, startPoint y: 165, endPoint x: 278, endPoint y: 181, distance: 21.8
click at [266, 168] on div "Línea : 10 Palabra : 5 Subpalabra : 1 ** Preservar Voces" at bounding box center [400, 182] width 751 height 61
click at [282, 184] on input "**" at bounding box center [295, 183] width 92 height 22
type input "**********"
click at [341, 318] on button at bounding box center [337, 316] width 25 height 22
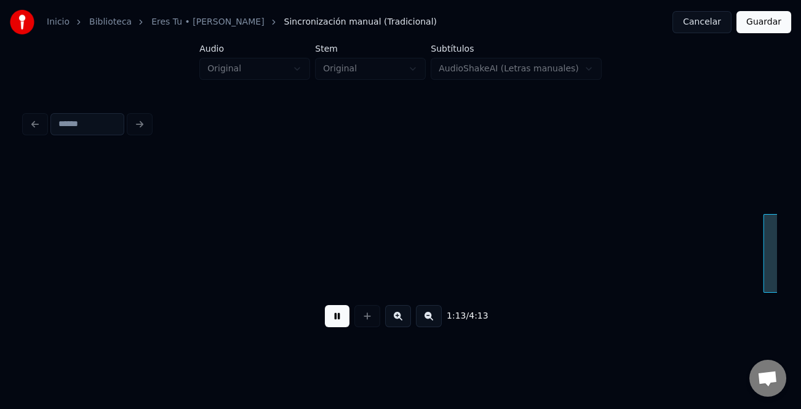
scroll to position [0, 6733]
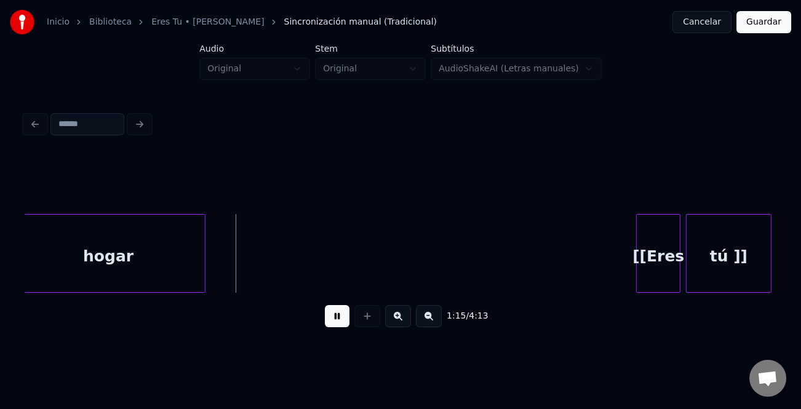
click at [201, 269] on div at bounding box center [203, 253] width 4 height 77
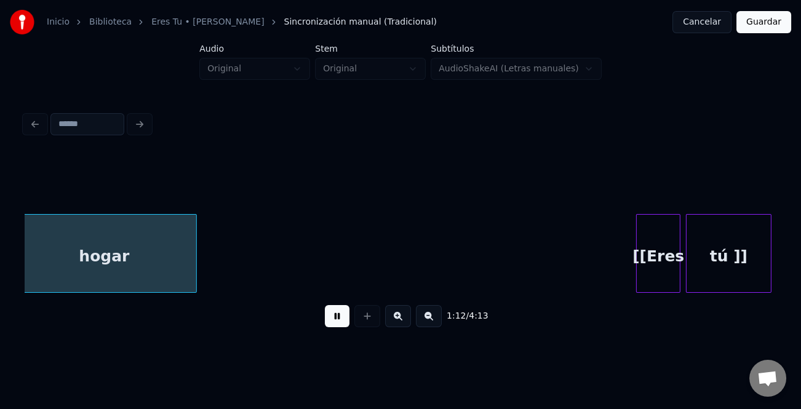
scroll to position [0, 6720]
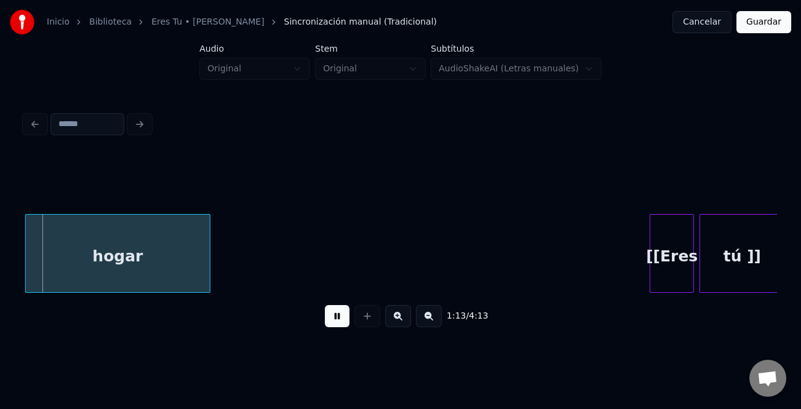
click at [138, 264] on div "hogar" at bounding box center [118, 257] width 184 height 84
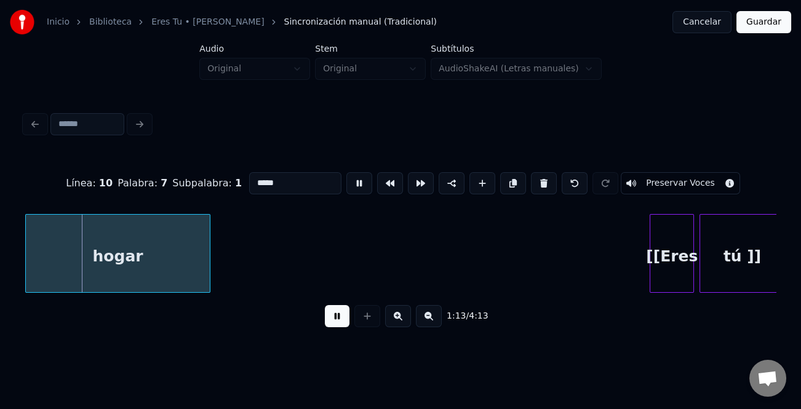
drag, startPoint x: 339, startPoint y: 320, endPoint x: 326, endPoint y: 290, distance: 32.2
click at [339, 319] on button at bounding box center [337, 316] width 25 height 22
click at [299, 176] on input "*****" at bounding box center [295, 183] width 92 height 22
type input "*********"
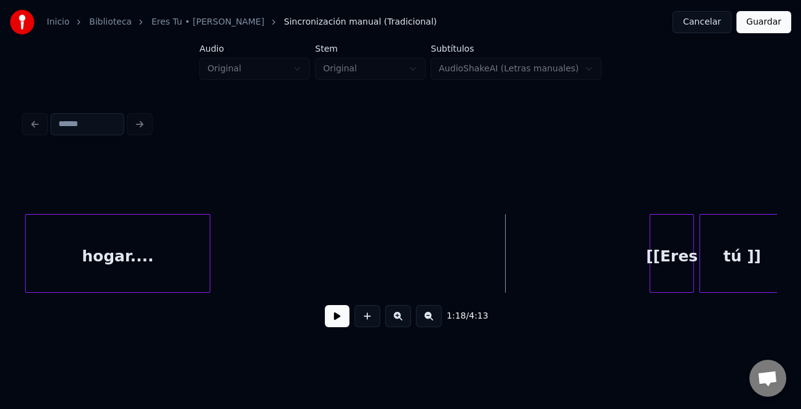
drag, startPoint x: 336, startPoint y: 318, endPoint x: 555, endPoint y: 318, distance: 218.3
click at [340, 318] on button at bounding box center [337, 316] width 25 height 22
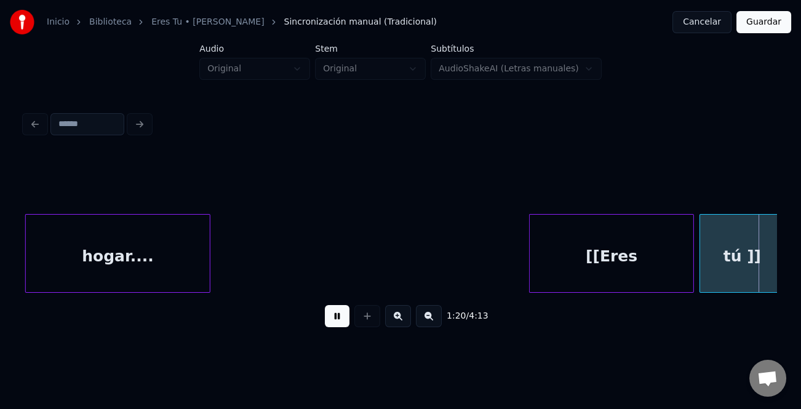
click at [529, 277] on div at bounding box center [531, 253] width 4 height 77
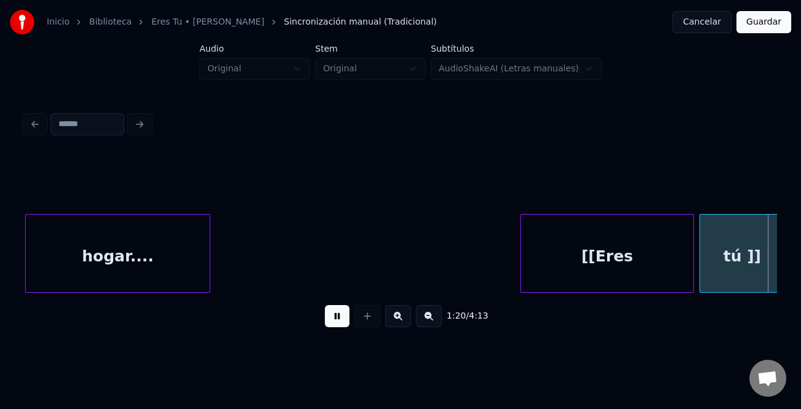
scroll to position [0, 7471]
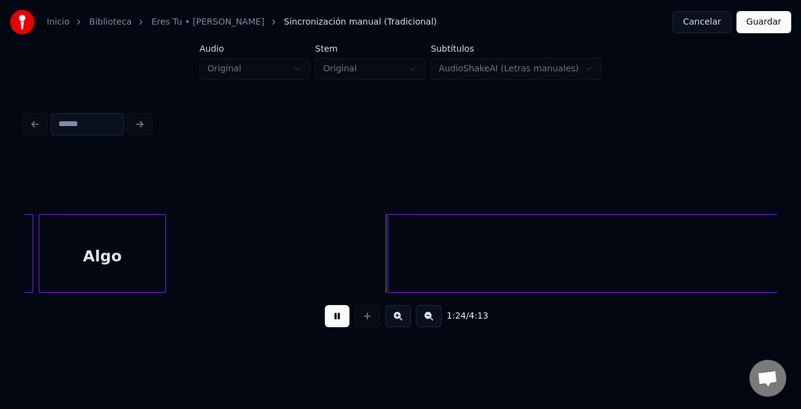
click at [162, 264] on div at bounding box center [164, 253] width 4 height 77
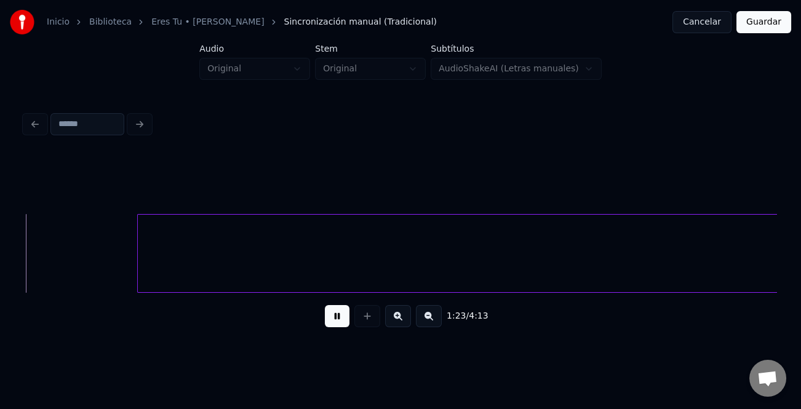
scroll to position [0, 7721]
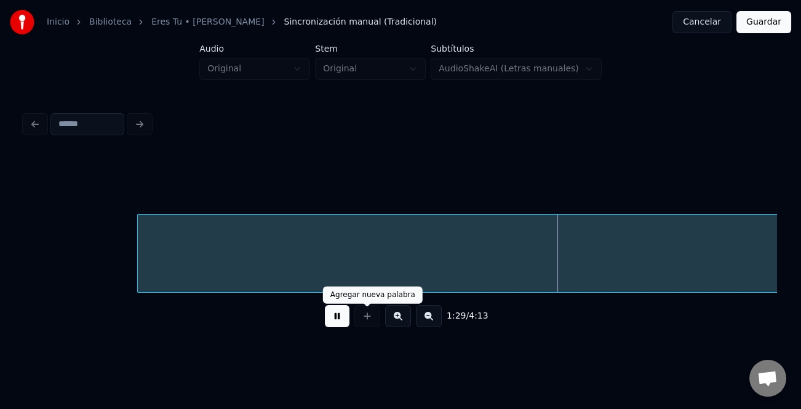
click at [336, 317] on button at bounding box center [337, 316] width 25 height 22
click at [425, 324] on button at bounding box center [429, 316] width 26 height 22
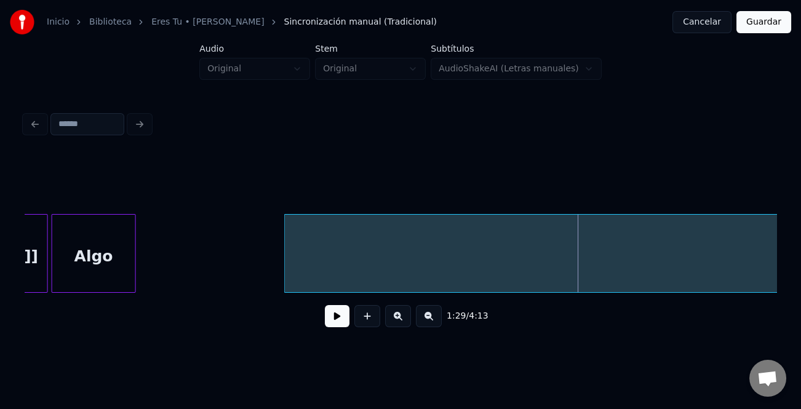
click at [425, 324] on button at bounding box center [429, 316] width 26 height 22
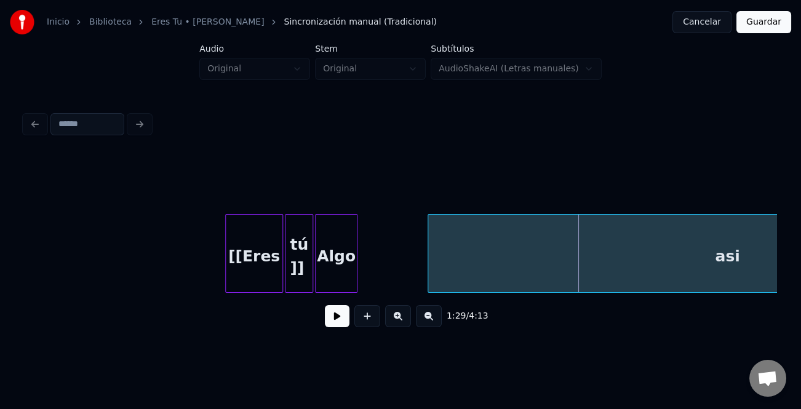
scroll to position [0, 2455]
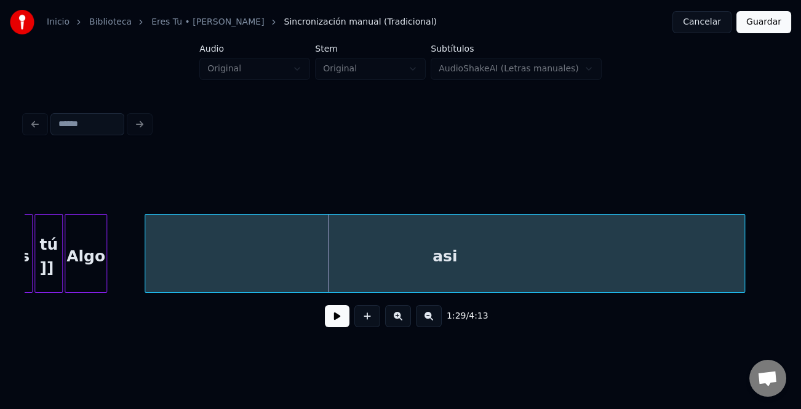
click at [619, 269] on div "asi" at bounding box center [444, 257] width 598 height 84
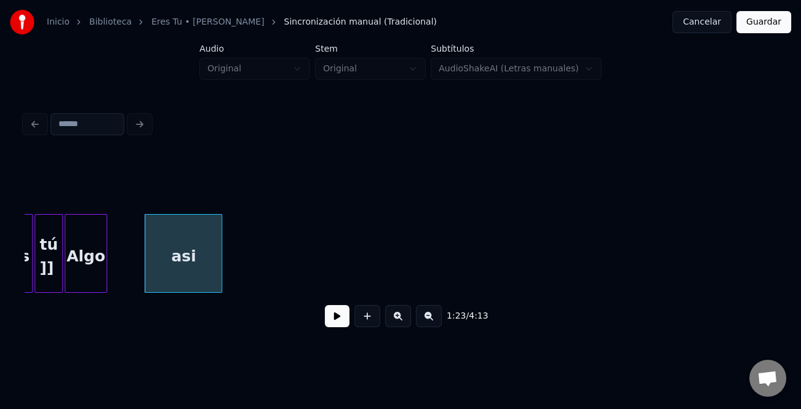
click at [220, 258] on div at bounding box center [220, 253] width 4 height 77
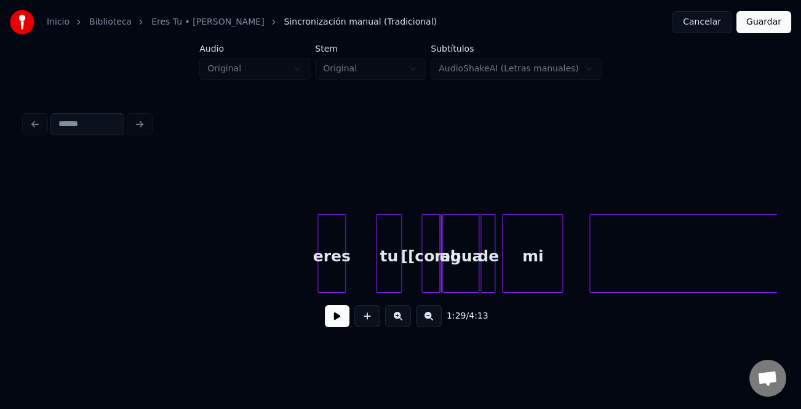
scroll to position [0, 2964]
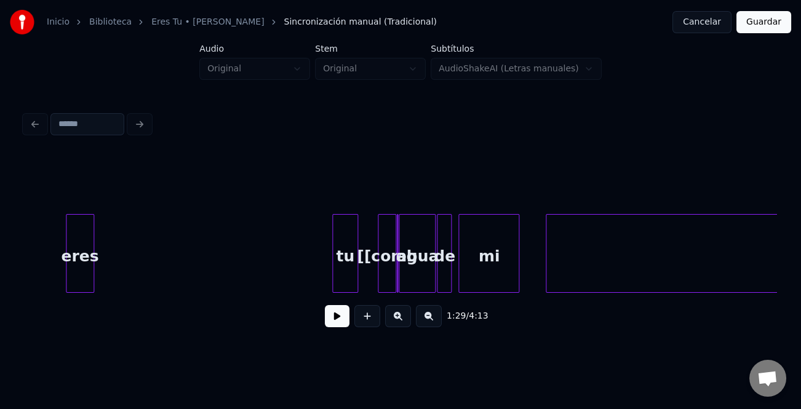
click at [66, 255] on div "eres" at bounding box center [79, 257] width 27 height 84
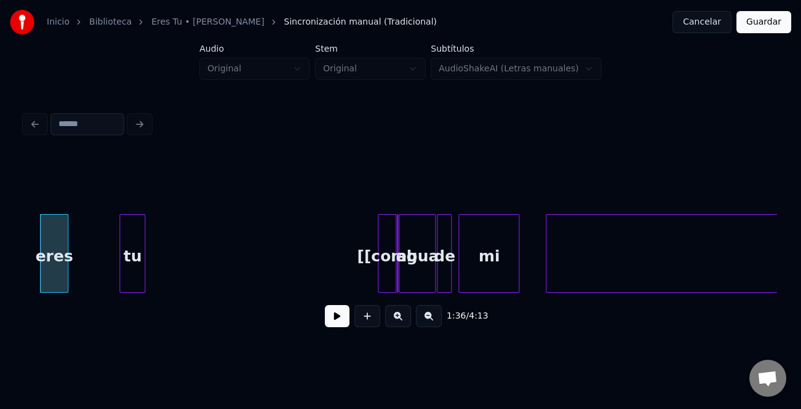
click at [120, 250] on div "tu" at bounding box center [132, 257] width 25 height 84
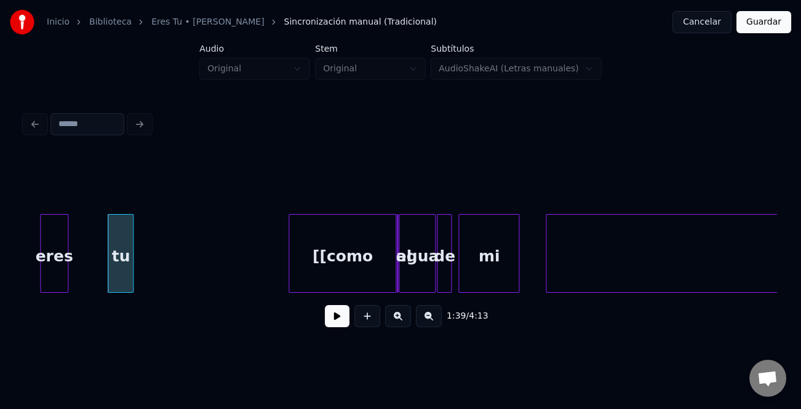
click at [290, 272] on div at bounding box center [291, 253] width 4 height 77
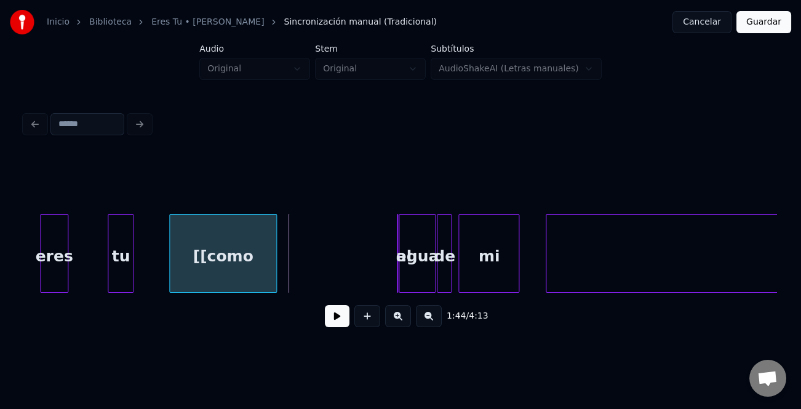
click at [224, 269] on div "[[como" at bounding box center [223, 257] width 106 height 84
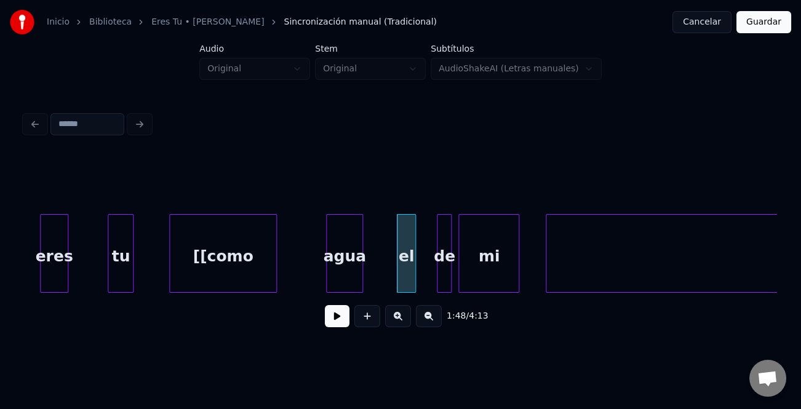
click at [330, 272] on div "agua" at bounding box center [344, 257] width 36 height 84
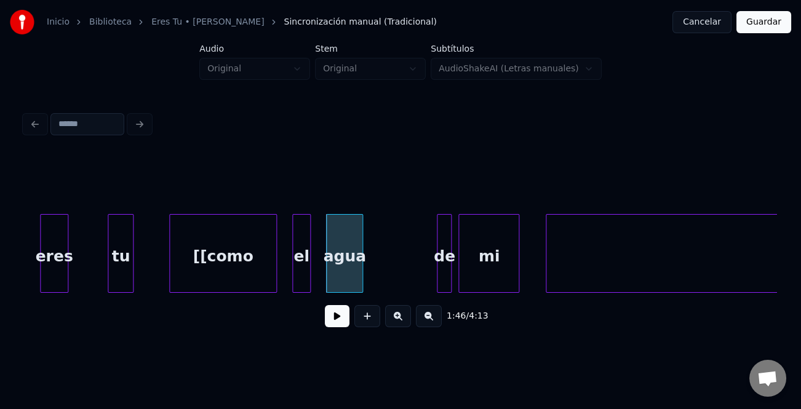
click at [302, 271] on div "el" at bounding box center [302, 257] width 18 height 84
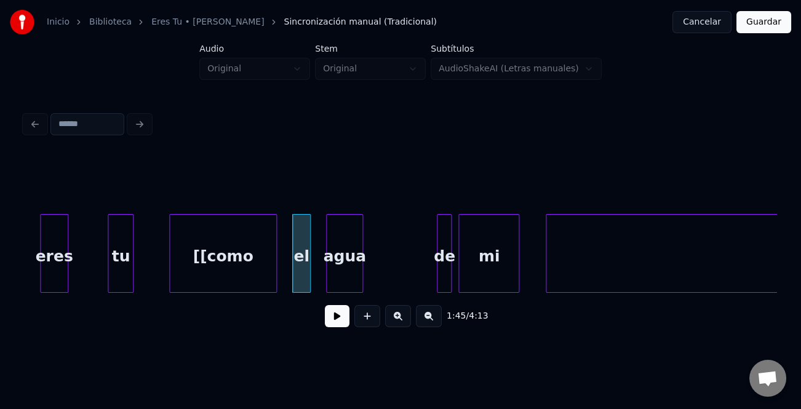
click at [336, 272] on div "agua" at bounding box center [344, 257] width 36 height 84
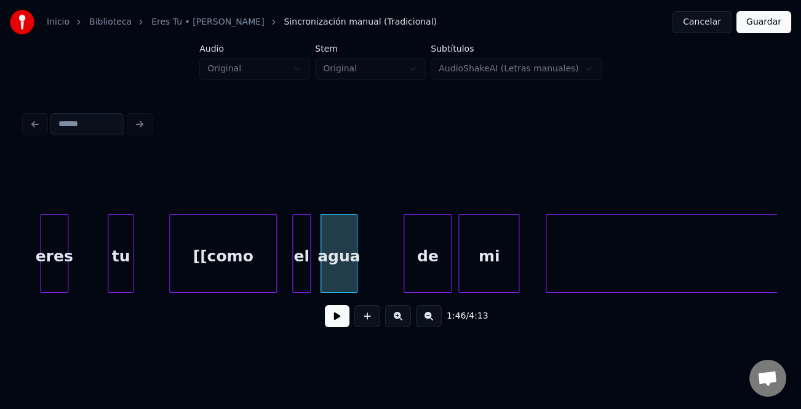
click at [406, 277] on div at bounding box center [406, 253] width 4 height 77
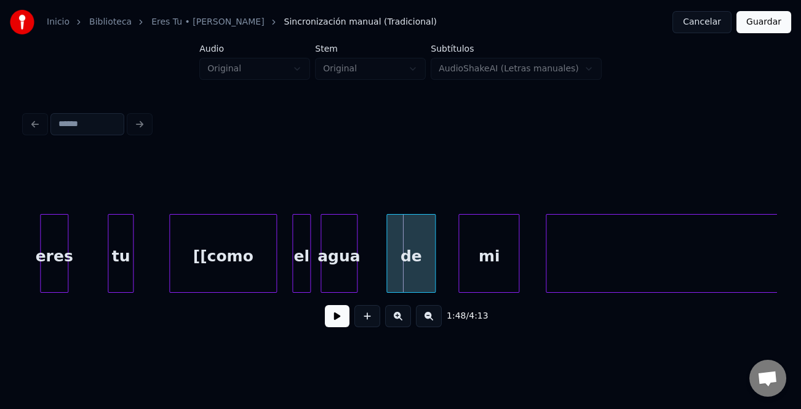
click at [394, 277] on div "de" at bounding box center [410, 257] width 47 height 84
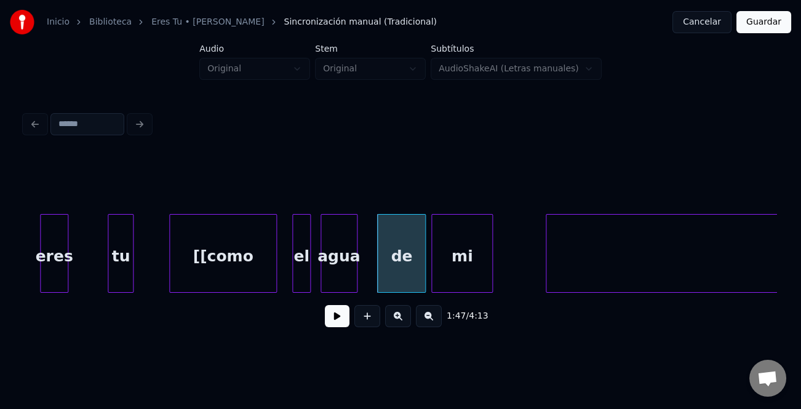
click at [463, 271] on div "mi" at bounding box center [462, 257] width 60 height 84
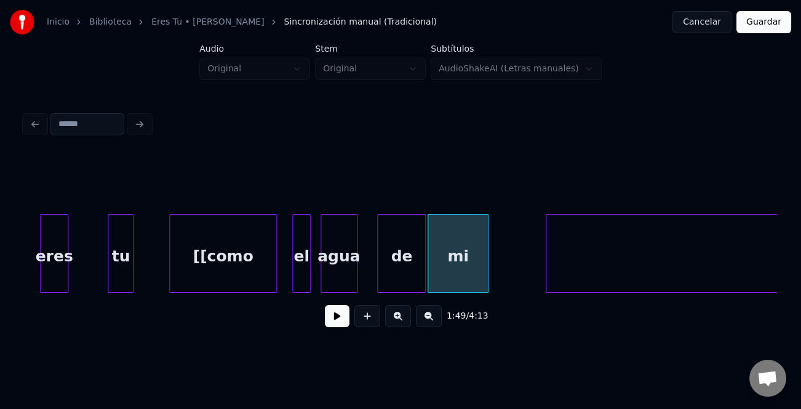
scroll to position [0, 3336]
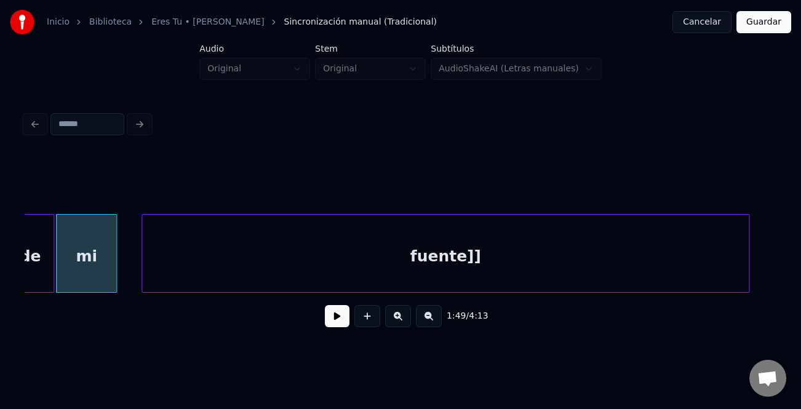
click at [558, 281] on div "fuente]]" at bounding box center [445, 257] width 606 height 84
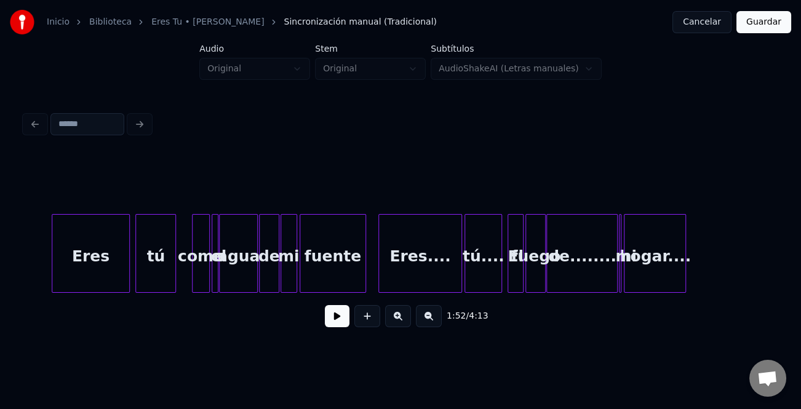
scroll to position [0, 1623]
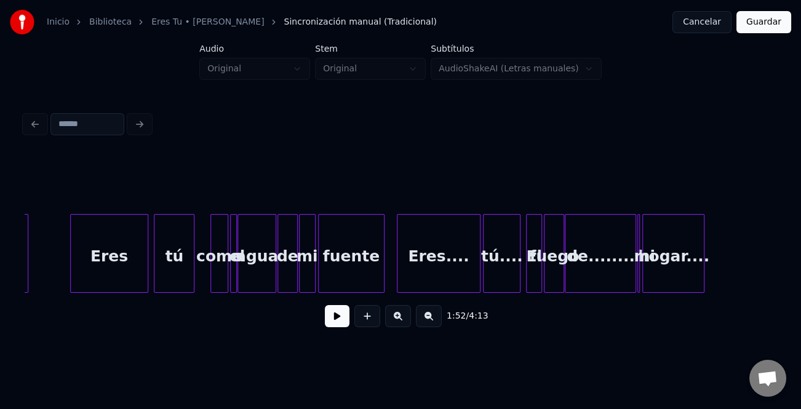
click at [107, 250] on div "Eres" at bounding box center [109, 257] width 77 height 84
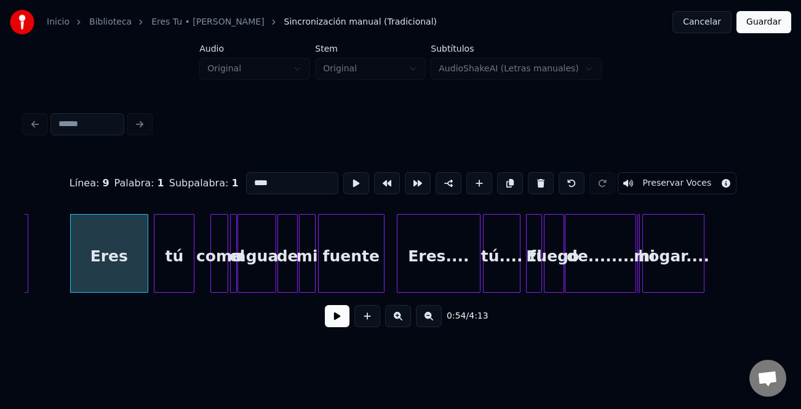
click at [336, 317] on button at bounding box center [337, 316] width 25 height 22
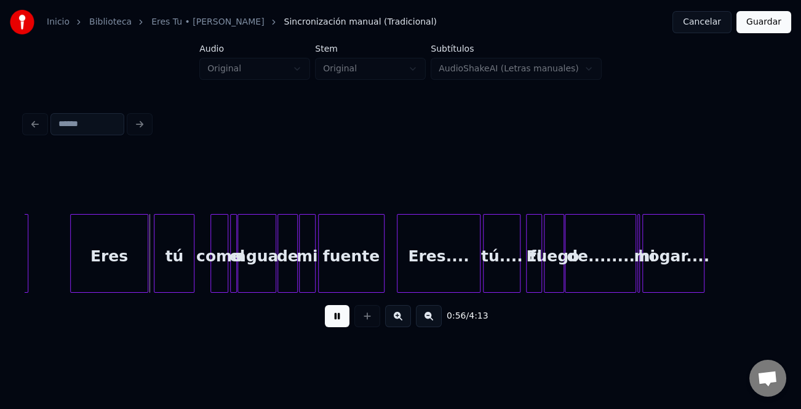
click at [398, 318] on button at bounding box center [398, 316] width 26 height 22
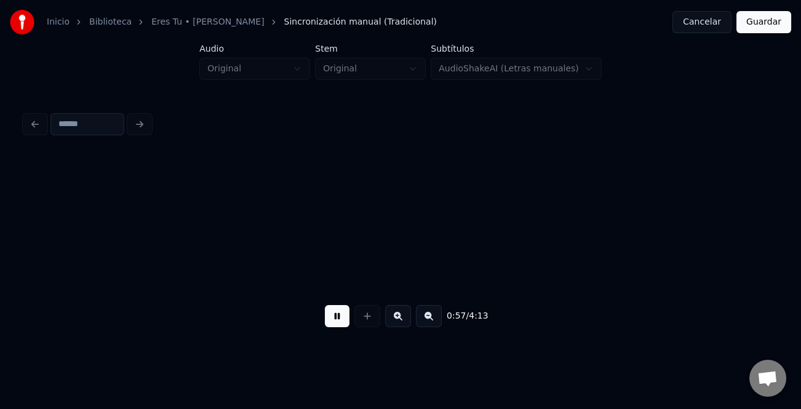
scroll to position [0, 3377]
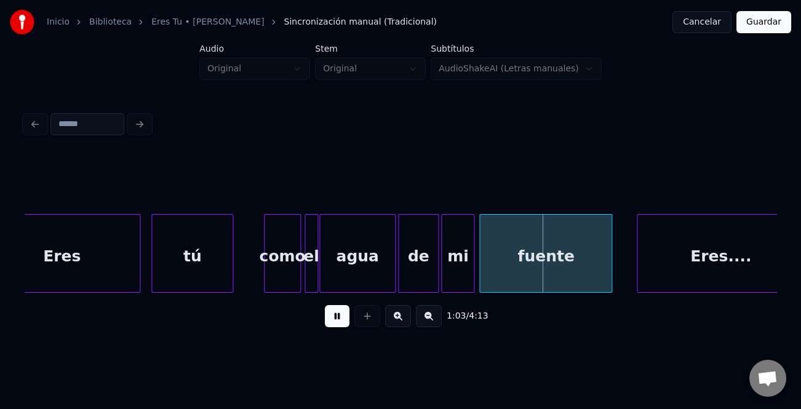
click at [341, 314] on button at bounding box center [337, 316] width 25 height 22
click at [282, 263] on div "como" at bounding box center [282, 257] width 36 height 84
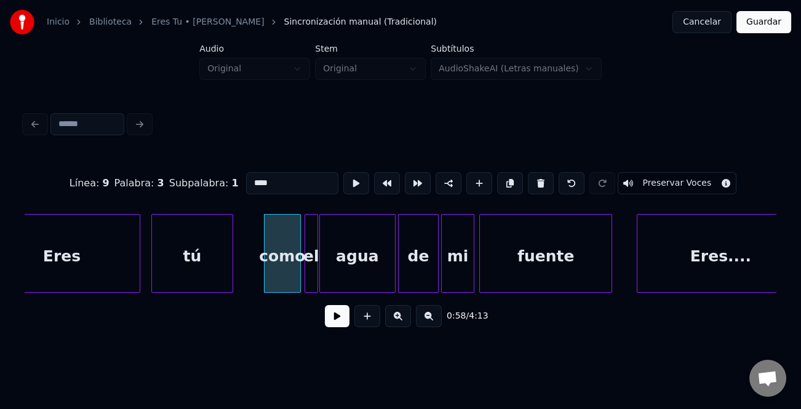
click at [251, 176] on input "****" at bounding box center [292, 183] width 92 height 22
type input "****"
click at [349, 318] on div "0:58 / 4:13" at bounding box center [400, 316] width 732 height 27
click at [341, 318] on button at bounding box center [337, 316] width 25 height 22
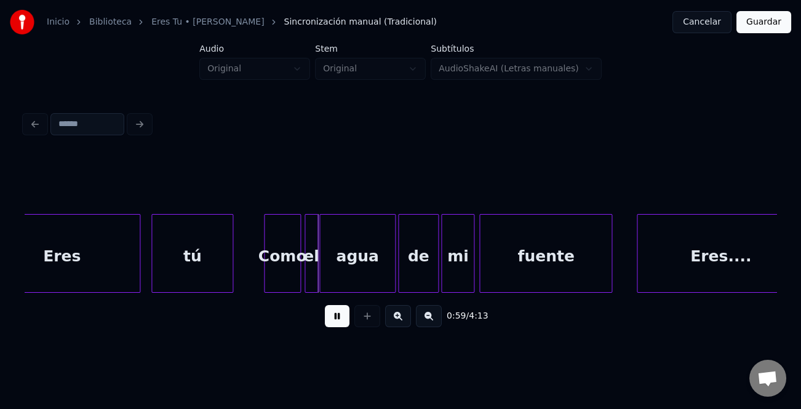
click at [646, 259] on div "Eres...." at bounding box center [720, 257] width 167 height 84
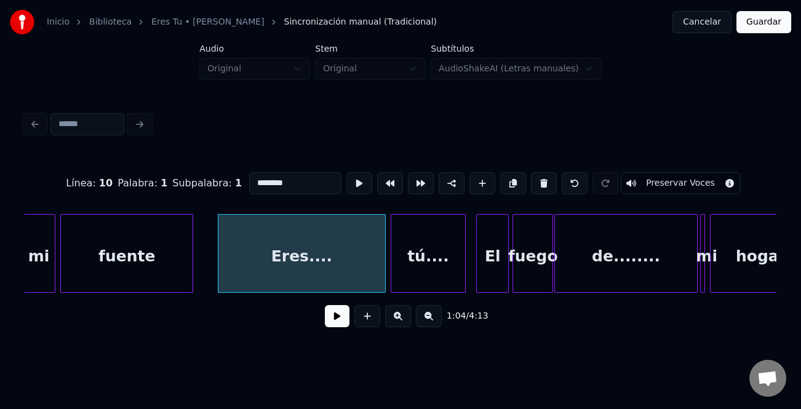
scroll to position [0, 3832]
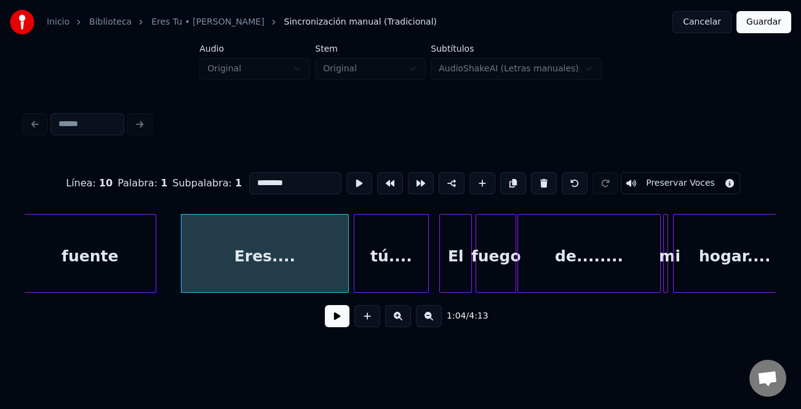
click at [338, 323] on button at bounding box center [337, 316] width 25 height 22
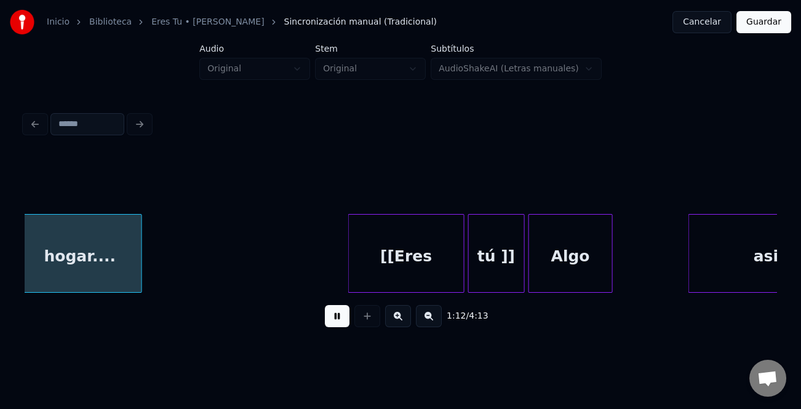
scroll to position [0, 4494]
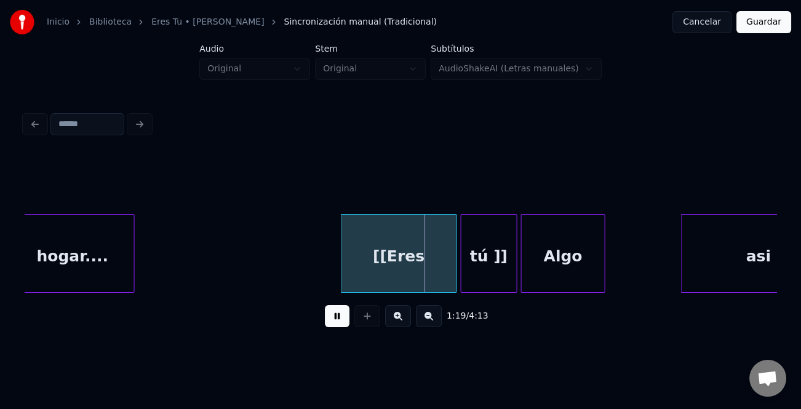
click at [58, 252] on div "hogar...." at bounding box center [73, 257] width 122 height 84
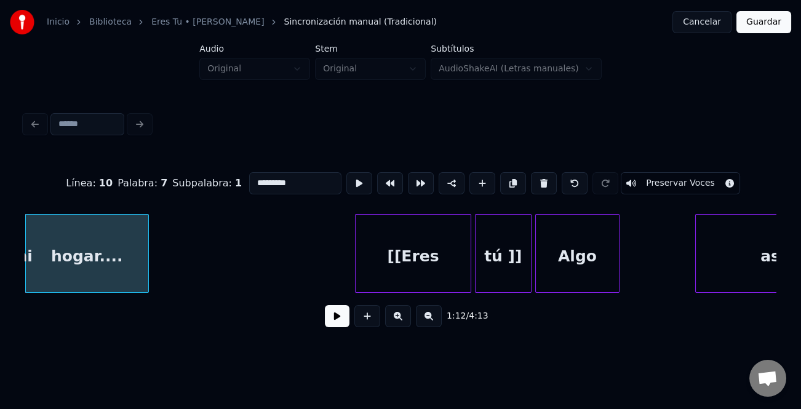
scroll to position [0, 4257]
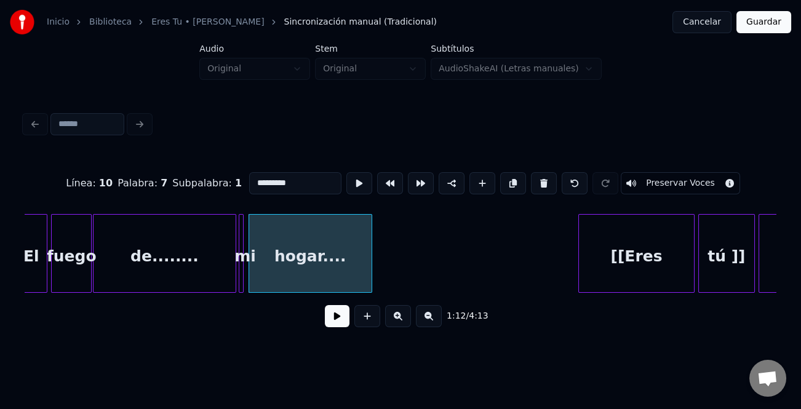
click at [213, 271] on div "de........" at bounding box center [163, 257] width 141 height 84
type input "**********"
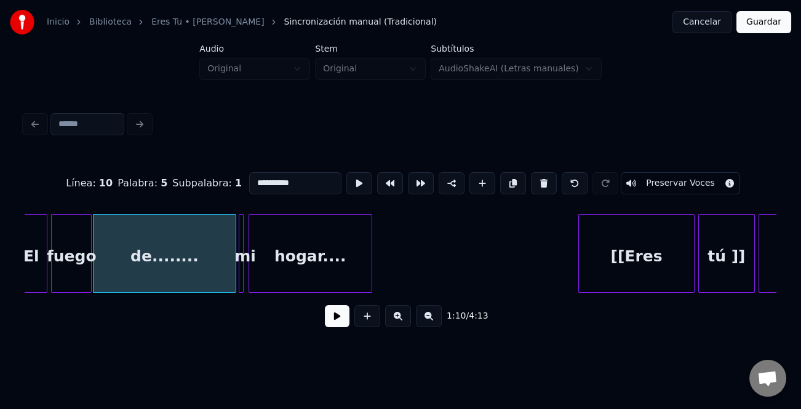
click at [336, 320] on button at bounding box center [337, 316] width 25 height 22
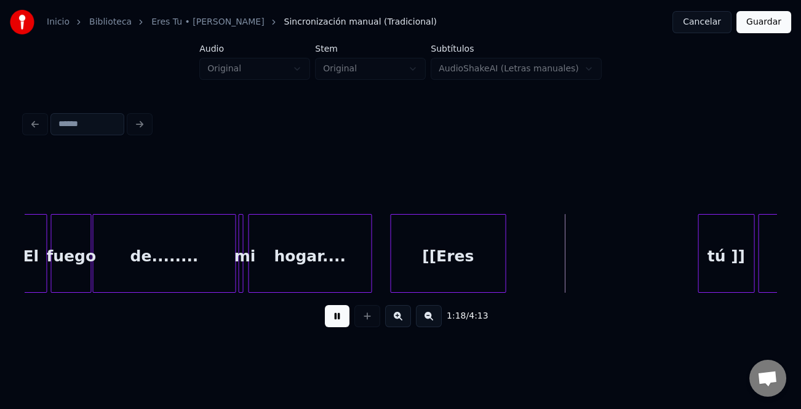
click at [448, 266] on div "[[Eres" at bounding box center [448, 257] width 114 height 84
click at [432, 277] on div at bounding box center [431, 253] width 4 height 77
click at [489, 279] on div at bounding box center [490, 253] width 4 height 77
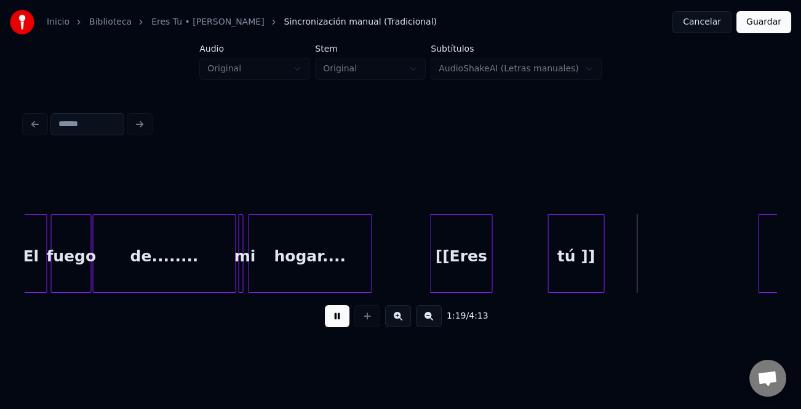
click at [587, 283] on div "tú ]]" at bounding box center [575, 257] width 55 height 84
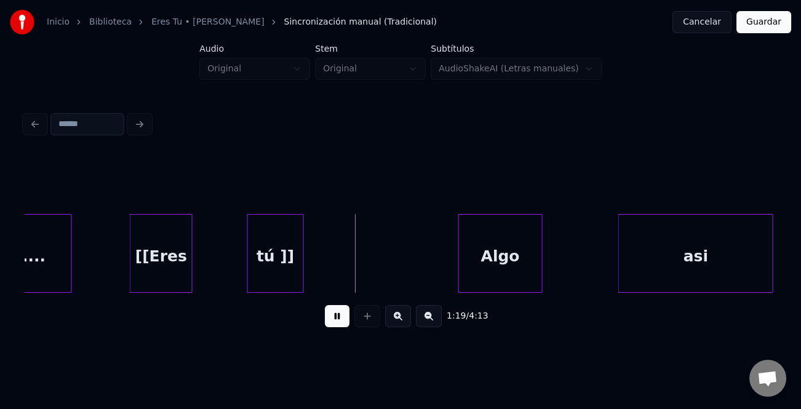
scroll to position [0, 4607]
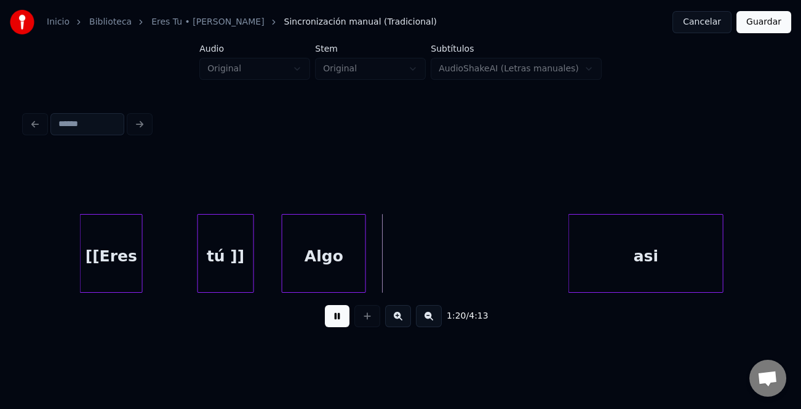
click at [346, 266] on div "Algo" at bounding box center [323, 257] width 83 height 84
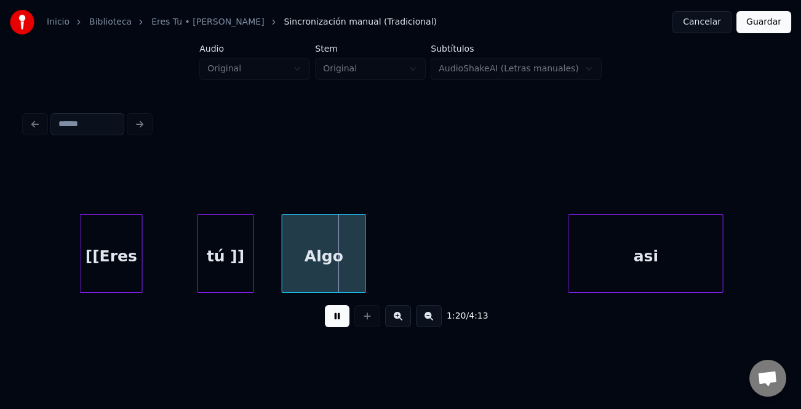
click at [344, 269] on div "Algo" at bounding box center [323, 257] width 83 height 84
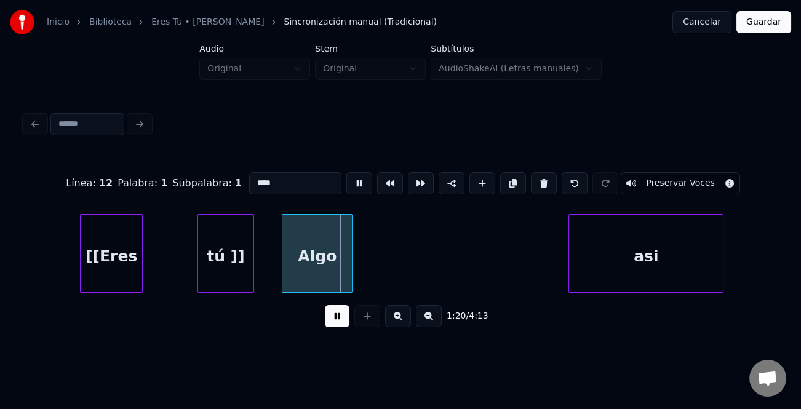
click at [348, 264] on div at bounding box center [350, 253] width 4 height 77
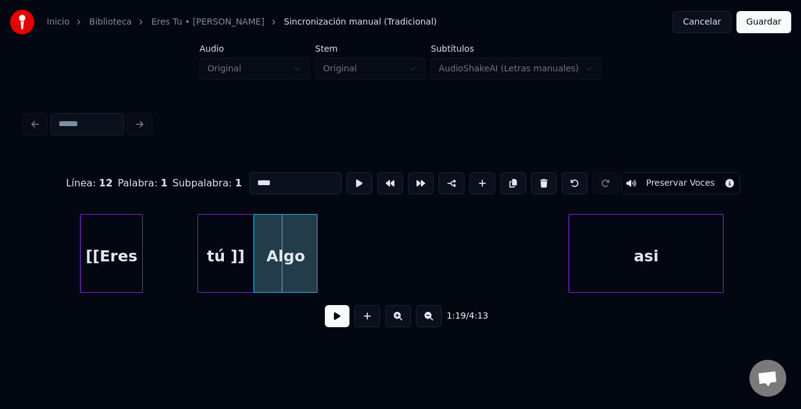
click at [272, 267] on div "Algo" at bounding box center [285, 257] width 63 height 84
click at [245, 266] on div at bounding box center [245, 253] width 4 height 77
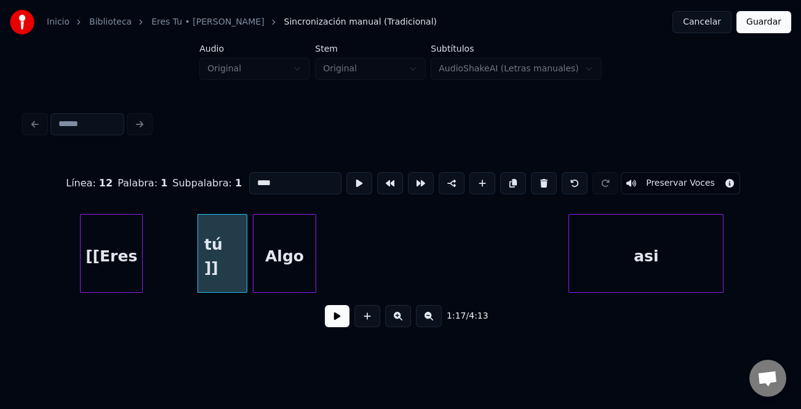
click at [279, 270] on div "Algo" at bounding box center [284, 257] width 63 height 84
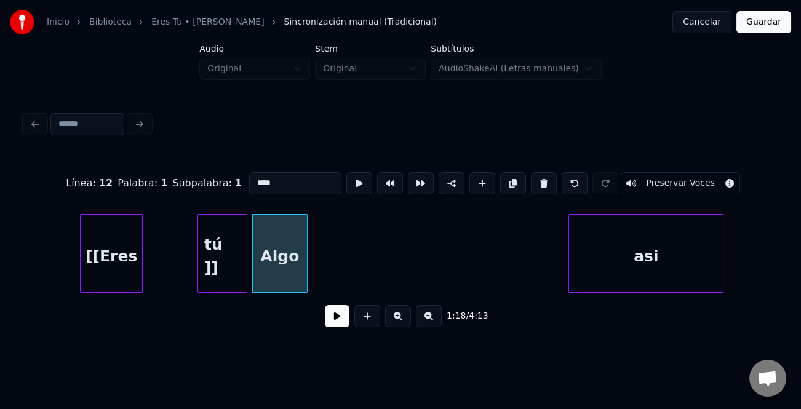
click at [303, 274] on div at bounding box center [305, 253] width 4 height 77
click at [243, 271] on div at bounding box center [245, 253] width 4 height 77
type input "*****"
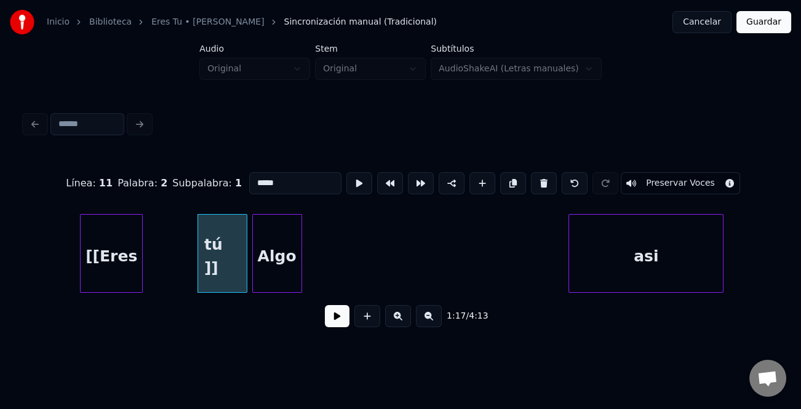
drag, startPoint x: 342, startPoint y: 322, endPoint x: 537, endPoint y: 307, distance: 194.9
click at [344, 322] on button at bounding box center [337, 316] width 25 height 22
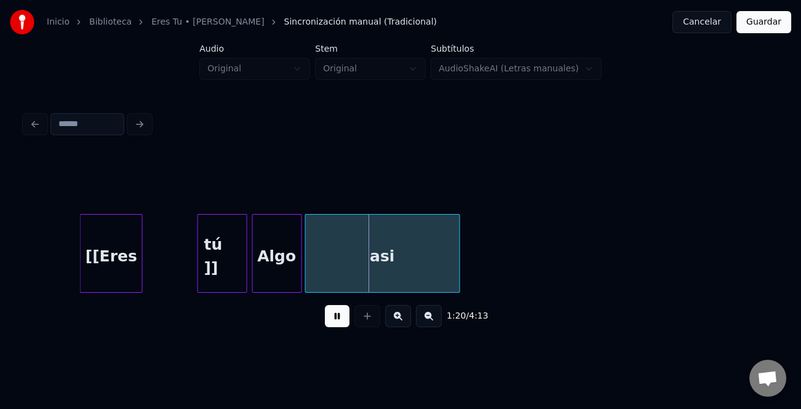
click at [360, 271] on div "asi" at bounding box center [383, 257] width 154 height 84
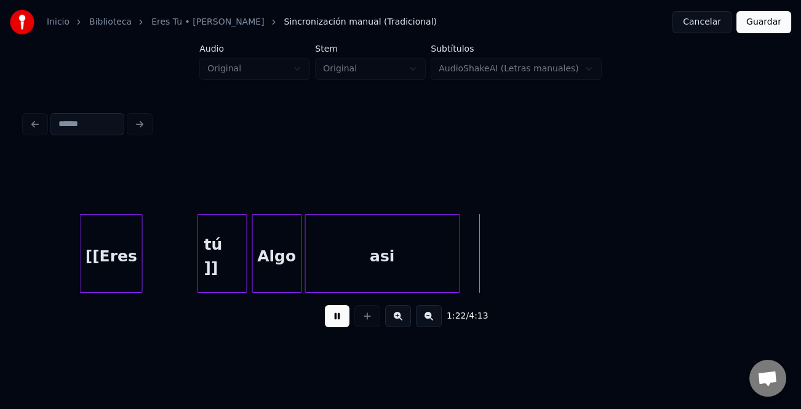
click at [459, 279] on div "asi" at bounding box center [382, 253] width 155 height 79
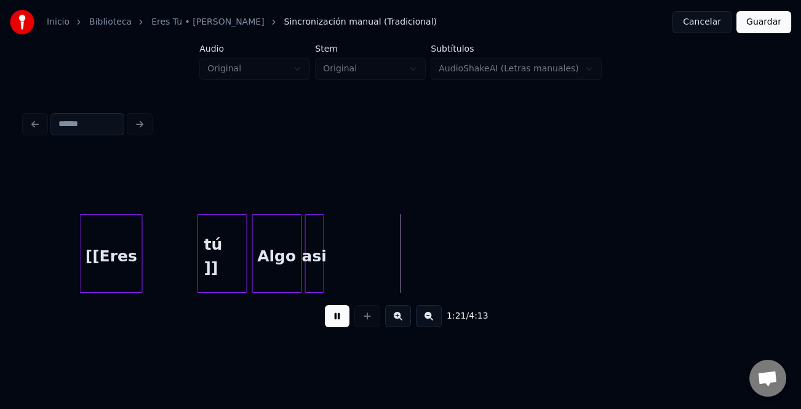
click at [322, 277] on div at bounding box center [322, 253] width 4 height 77
click at [288, 281] on div "Algo" at bounding box center [277, 257] width 49 height 84
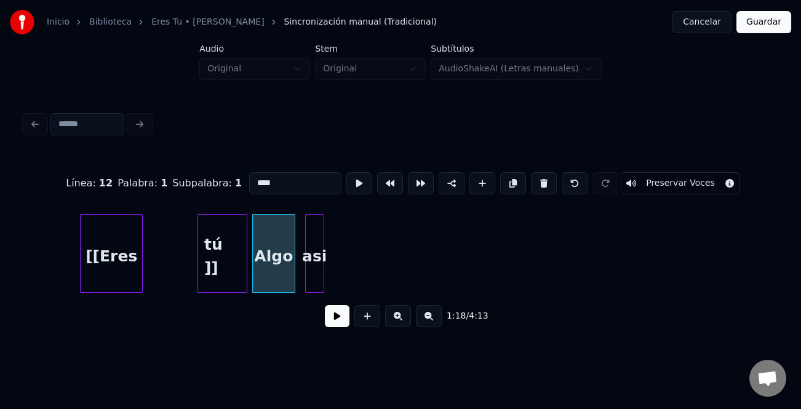
click at [291, 283] on div at bounding box center [293, 253] width 4 height 77
click at [300, 283] on div at bounding box center [301, 253] width 4 height 77
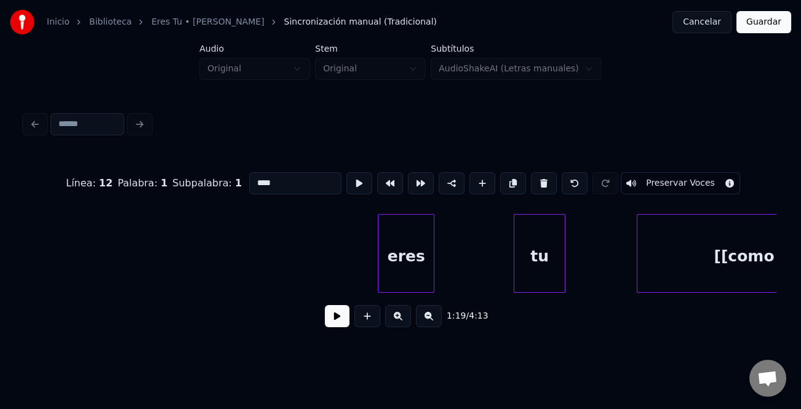
scroll to position [0, 5619]
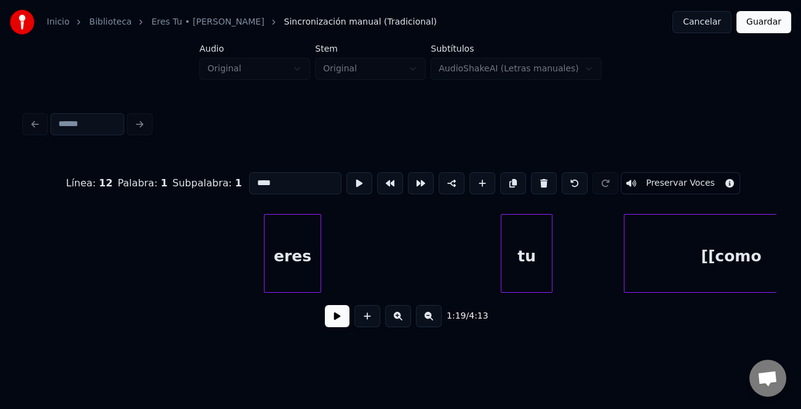
click at [264, 260] on div "eres" at bounding box center [291, 257] width 55 height 84
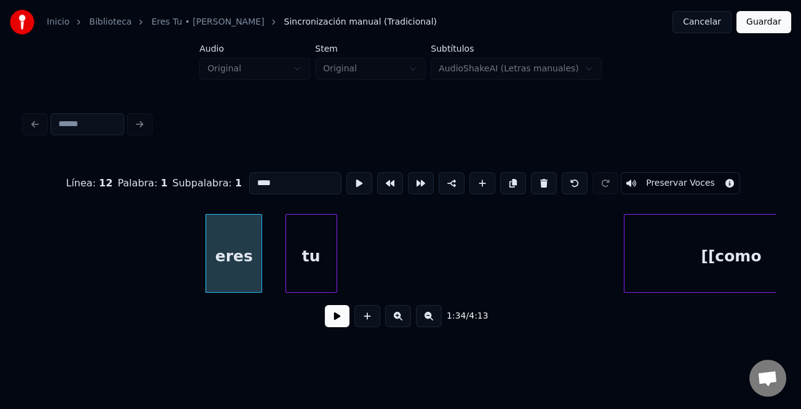
click at [315, 271] on div "tu" at bounding box center [311, 257] width 50 height 84
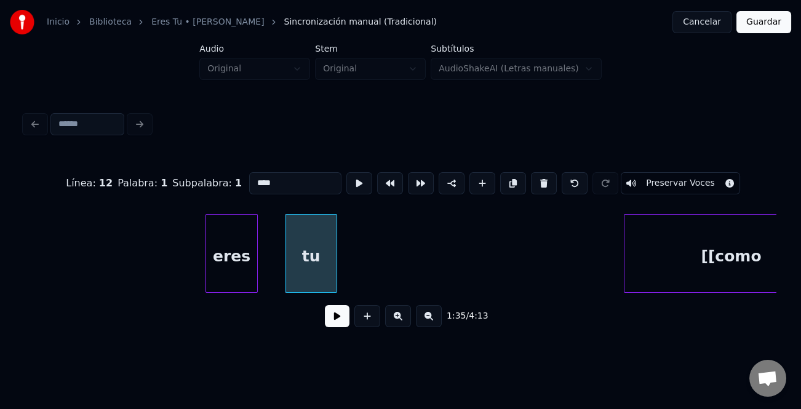
click at [224, 271] on div "eres" at bounding box center [231, 253] width 52 height 79
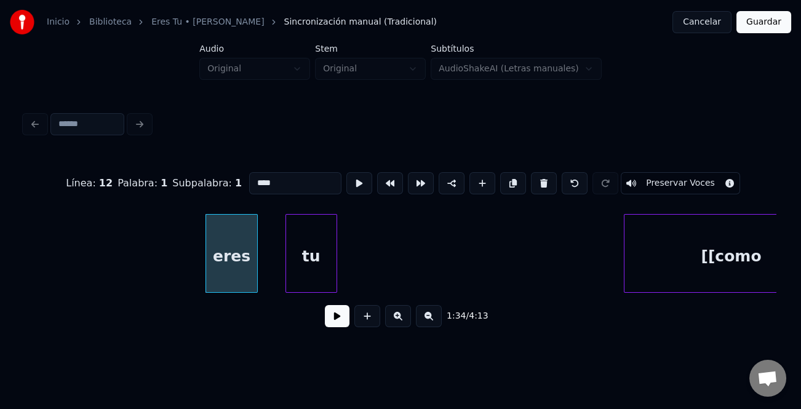
scroll to position [0, 5605]
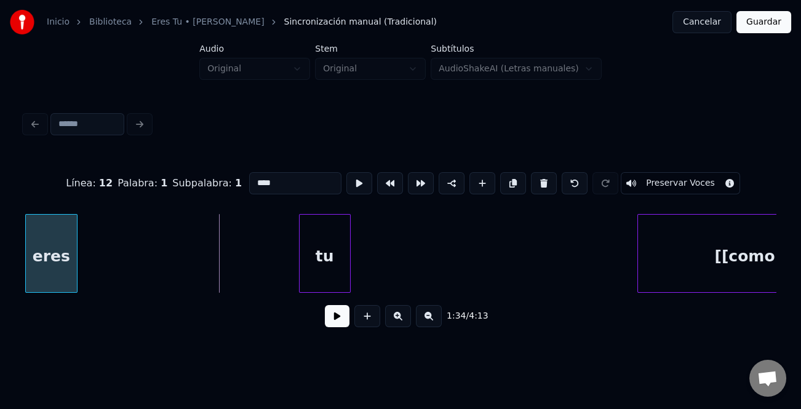
click at [35, 250] on div "eres" at bounding box center [51, 257] width 51 height 84
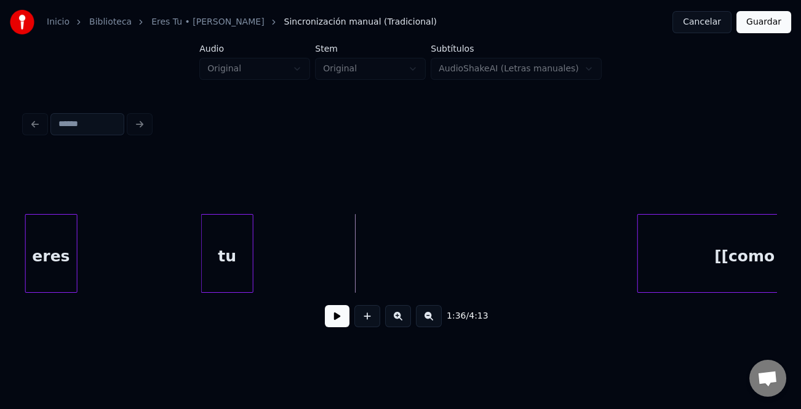
click at [226, 281] on div "tu" at bounding box center [227, 257] width 50 height 84
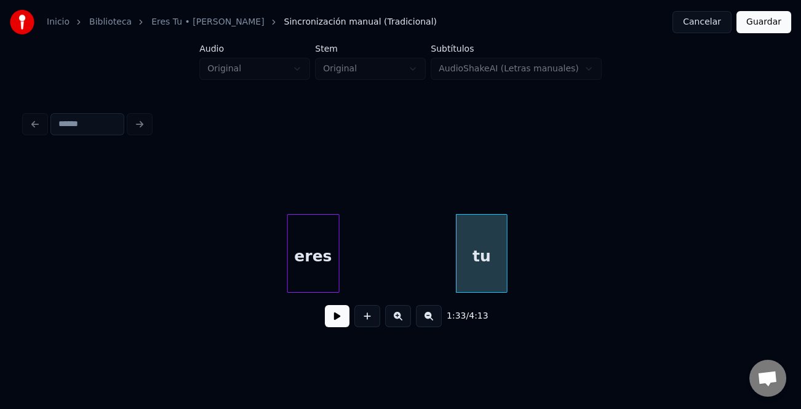
scroll to position [0, 5293]
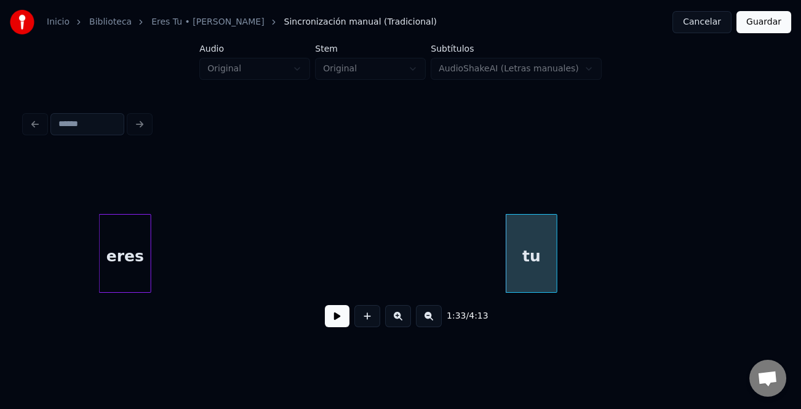
click at [121, 261] on div "eres" at bounding box center [125, 257] width 51 height 84
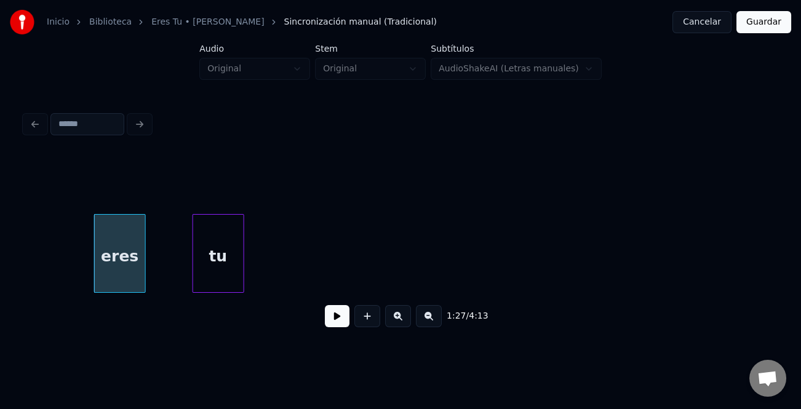
click at [218, 247] on div "tu" at bounding box center [218, 257] width 50 height 84
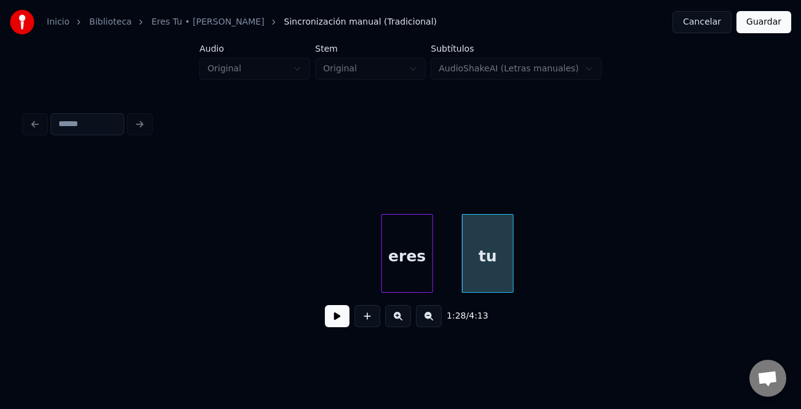
scroll to position [0, 4931]
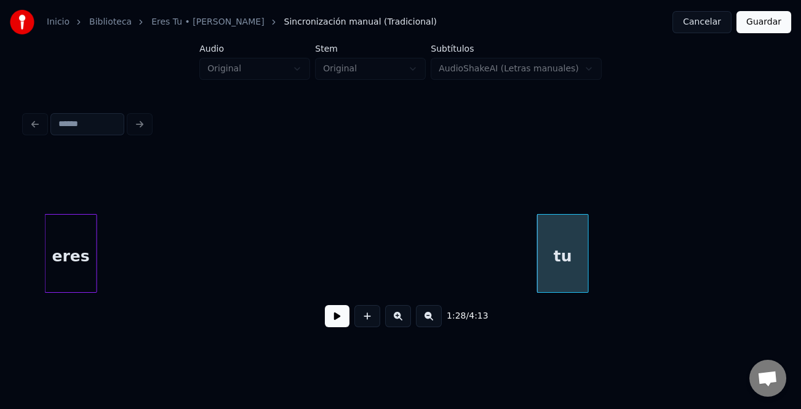
click at [71, 252] on div "eres" at bounding box center [70, 257] width 51 height 84
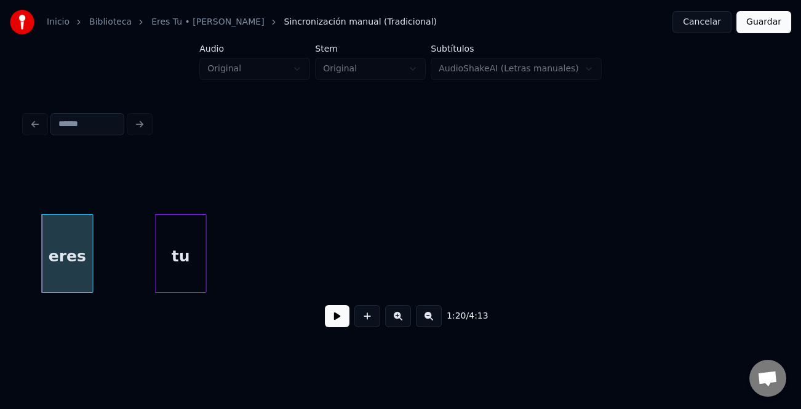
click at [167, 246] on div "tu" at bounding box center [181, 257] width 50 height 84
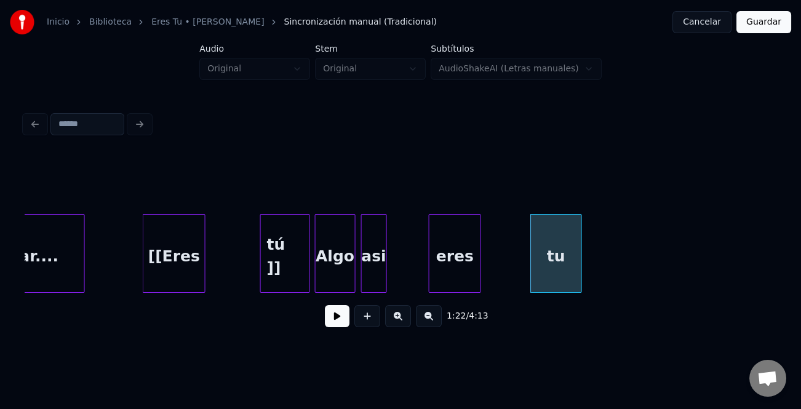
scroll to position [0, 4569]
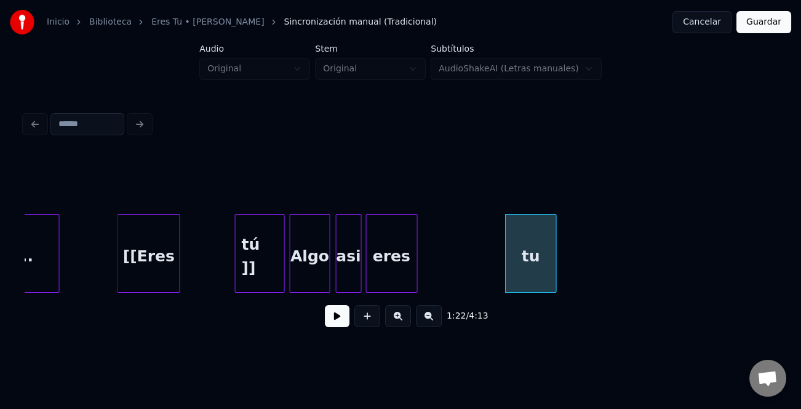
click at [379, 276] on div "eres" at bounding box center [391, 257] width 51 height 84
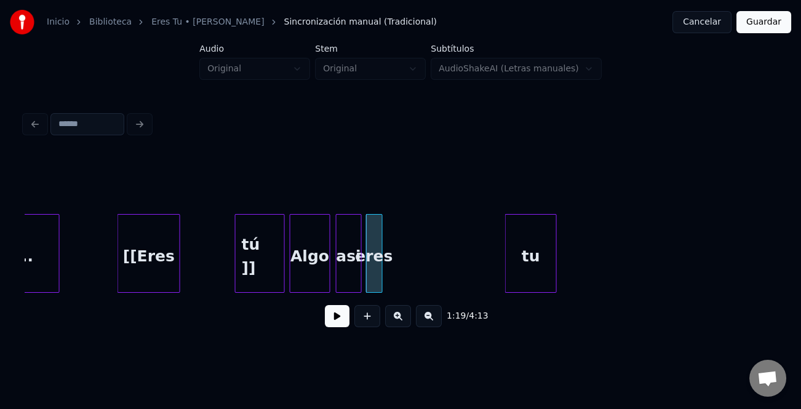
click at [381, 273] on div at bounding box center [380, 253] width 4 height 77
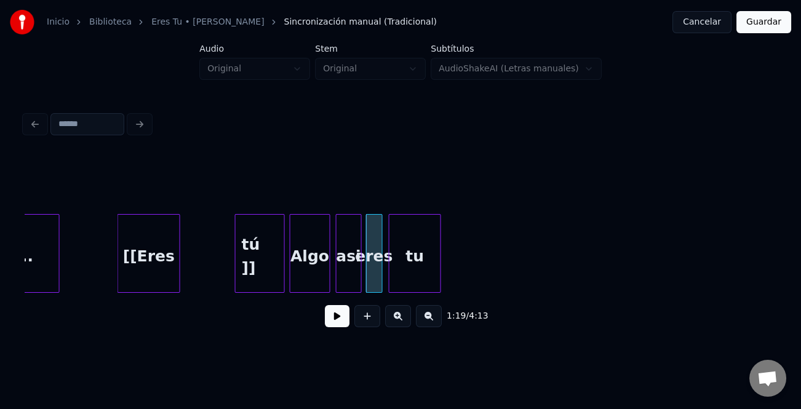
click at [395, 280] on div "tu" at bounding box center [414, 257] width 50 height 84
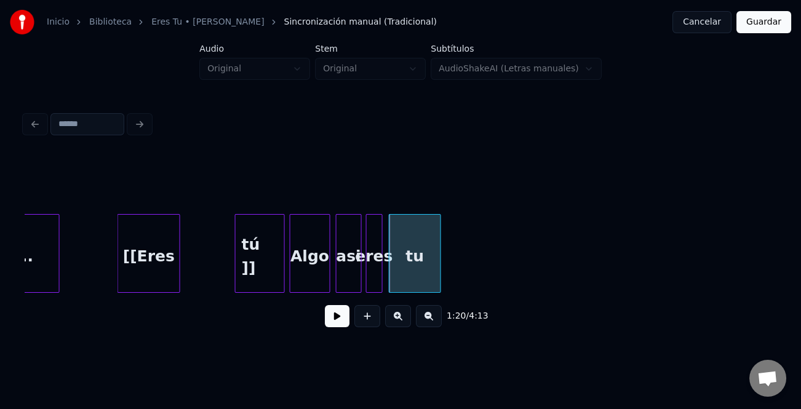
click at [328, 320] on button at bounding box center [337, 316] width 25 height 22
click at [329, 320] on button at bounding box center [337, 316] width 25 height 22
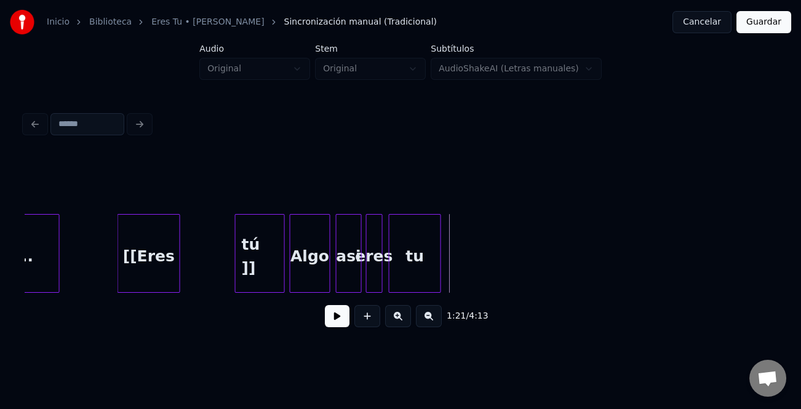
click at [409, 269] on div "tu" at bounding box center [414, 257] width 50 height 84
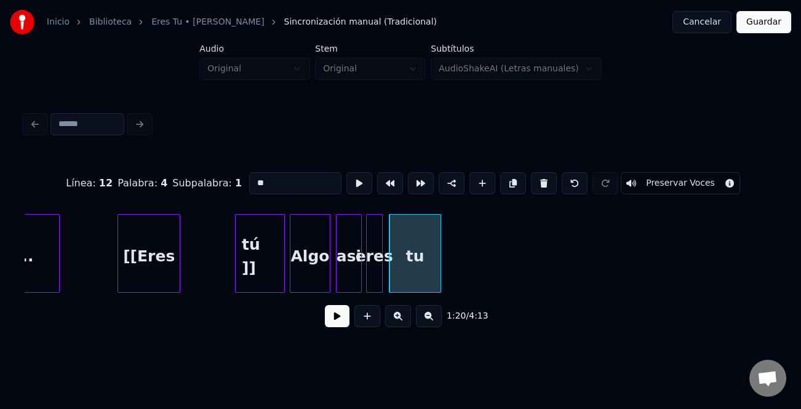
click at [298, 186] on input "**" at bounding box center [295, 183] width 92 height 22
click at [304, 186] on input "**" at bounding box center [295, 183] width 92 height 22
type input "*****"
click at [337, 322] on button at bounding box center [337, 316] width 25 height 22
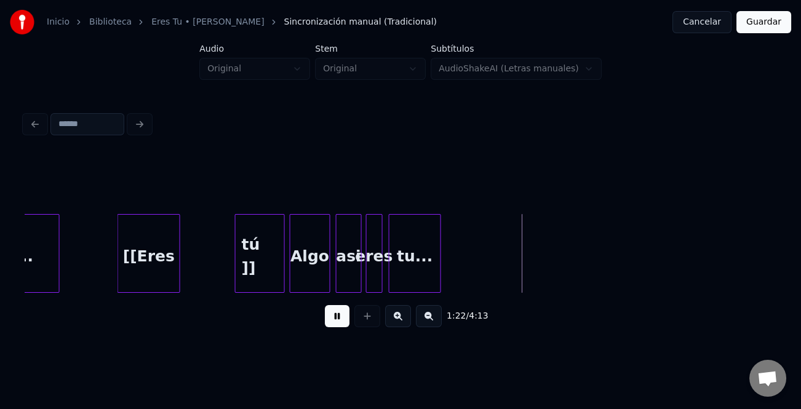
click at [340, 322] on button at bounding box center [337, 316] width 25 height 22
click at [438, 274] on div at bounding box center [439, 253] width 4 height 77
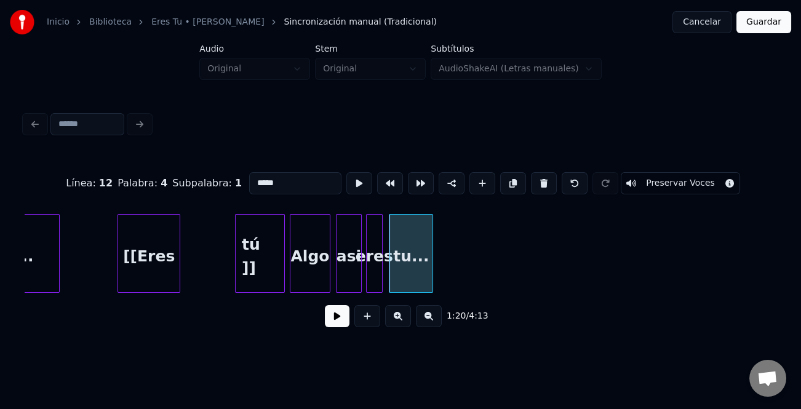
click at [430, 275] on div at bounding box center [431, 253] width 4 height 77
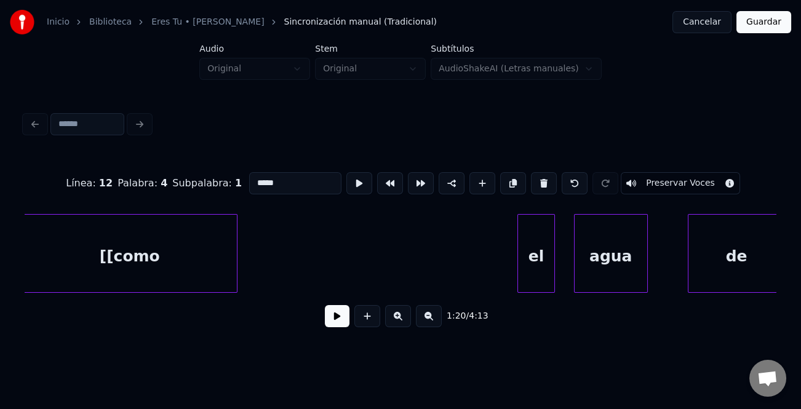
scroll to position [0, 5967]
click at [196, 278] on div "[[como" at bounding box center [132, 253] width 215 height 79
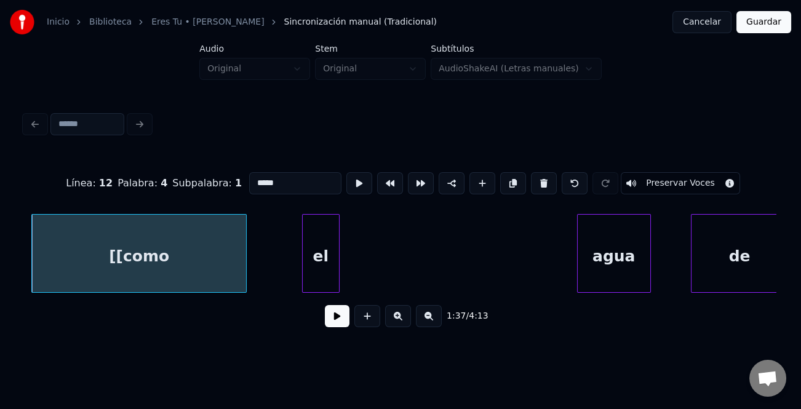
click at [320, 273] on div "el" at bounding box center [321, 257] width 36 height 84
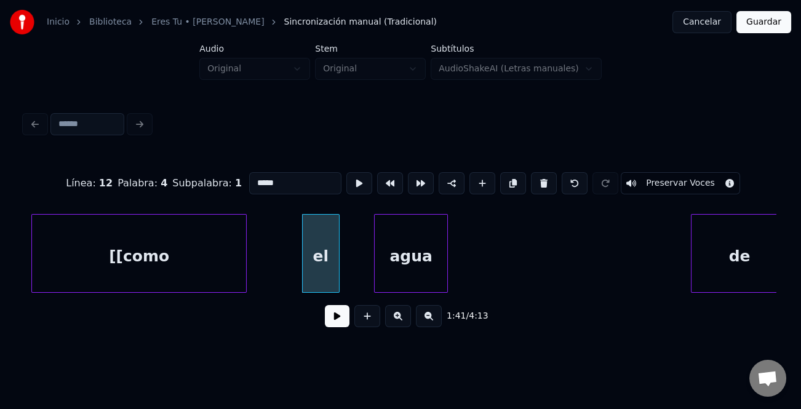
click at [427, 268] on div "agua" at bounding box center [410, 257] width 73 height 84
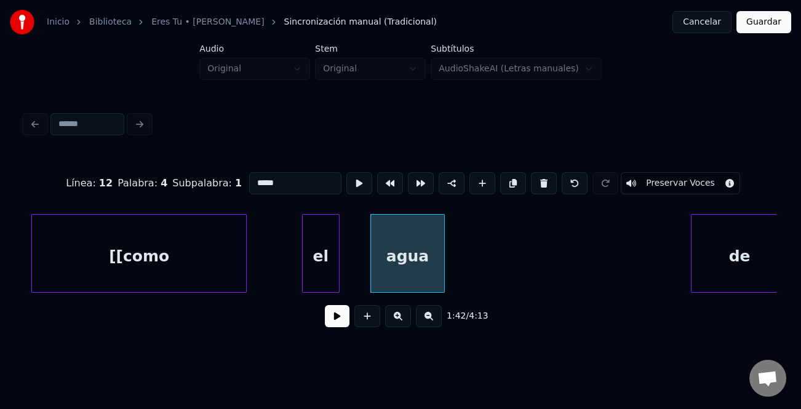
scroll to position [0, 5976]
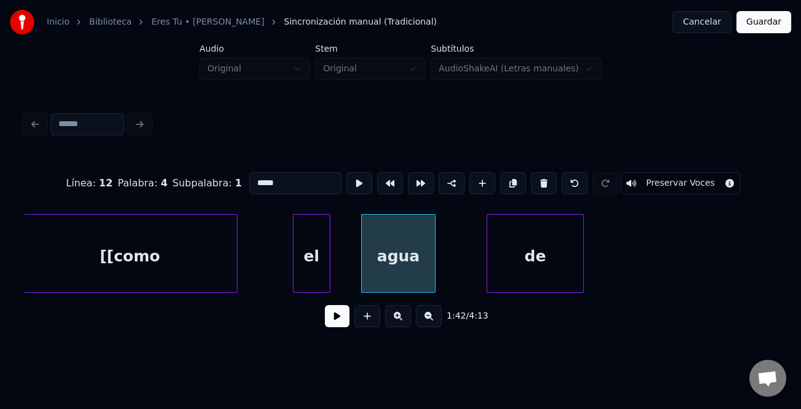
click at [537, 265] on div "de" at bounding box center [535, 257] width 97 height 84
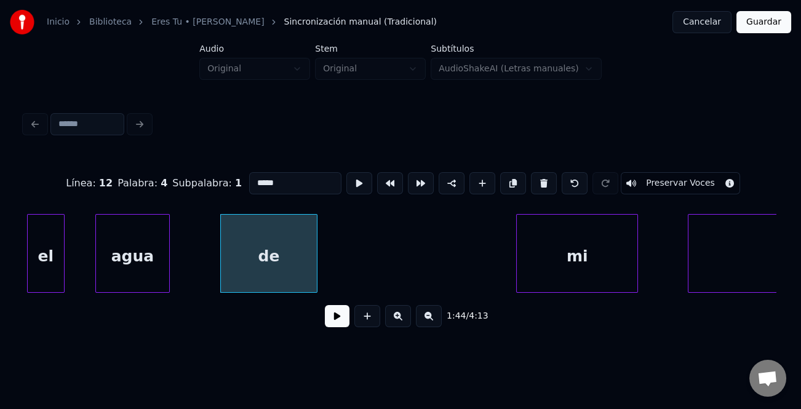
scroll to position [0, 6467]
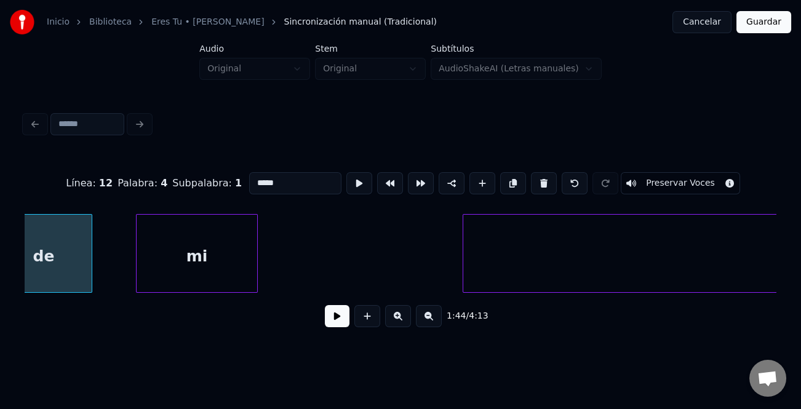
click at [222, 279] on div "mi" at bounding box center [196, 257] width 121 height 84
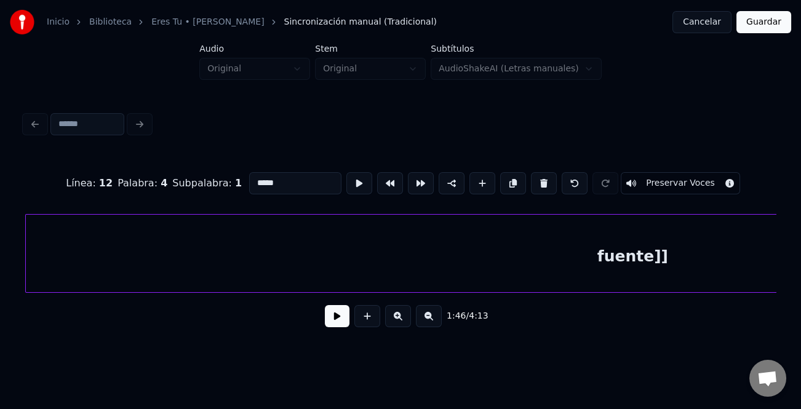
click at [424, 272] on div "fuente]]" at bounding box center [632, 257] width 1213 height 84
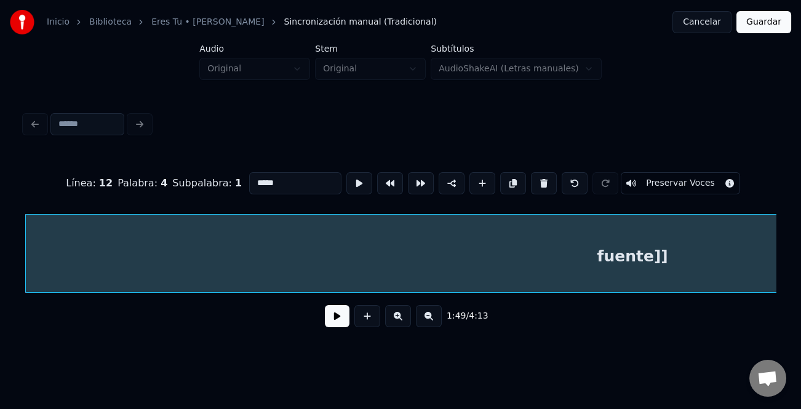
click at [430, 325] on button at bounding box center [429, 316] width 26 height 22
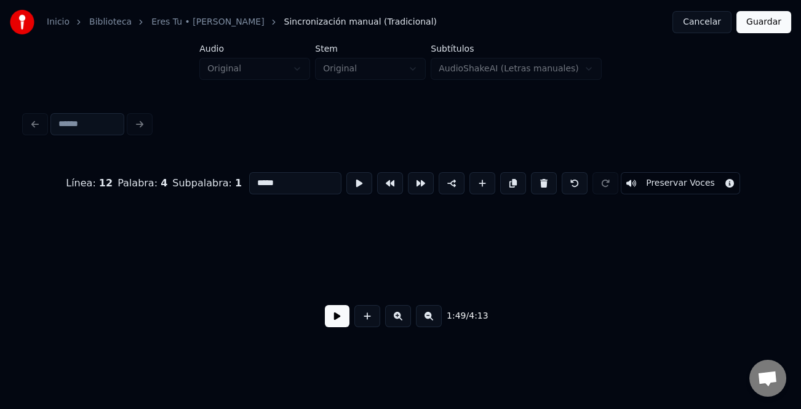
scroll to position [0, 3367]
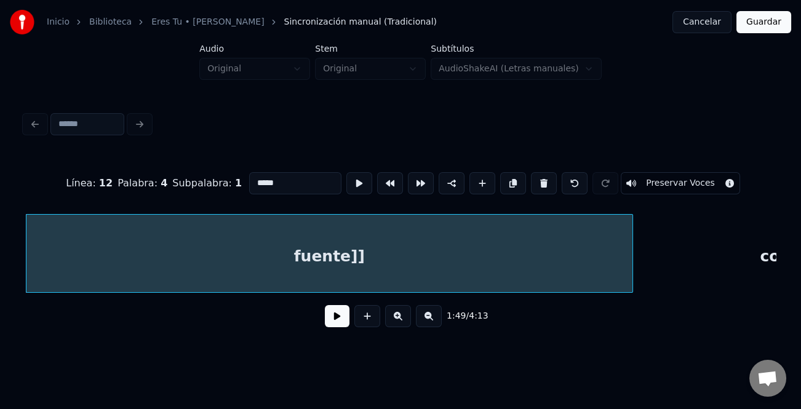
click at [430, 325] on button at bounding box center [429, 316] width 26 height 22
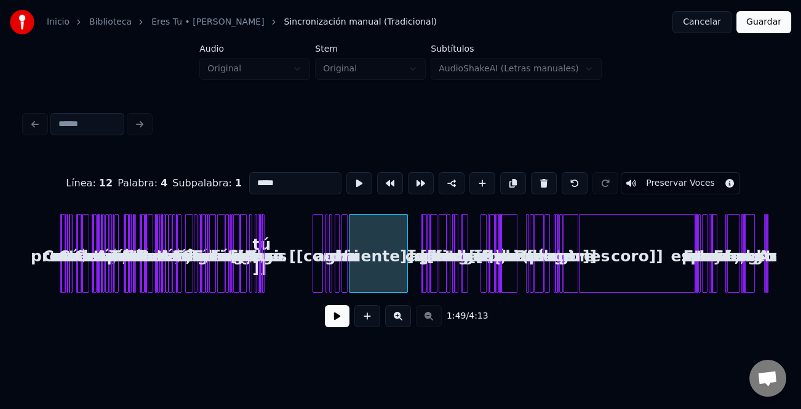
click at [430, 325] on div "1:49 / 4:13" at bounding box center [400, 316] width 732 height 27
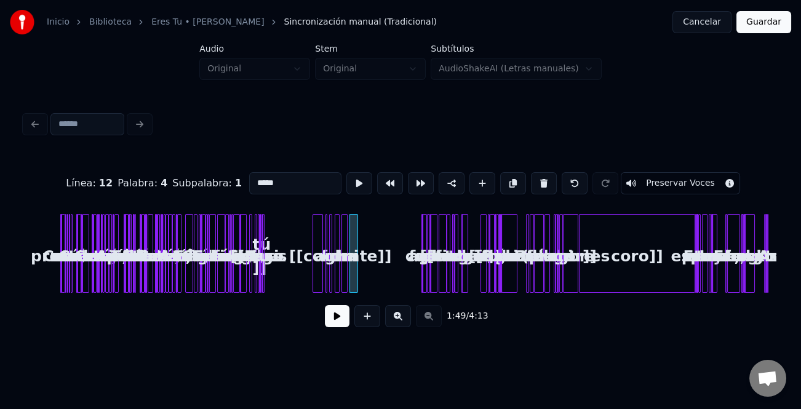
click at [355, 290] on div at bounding box center [356, 253] width 4 height 77
click at [401, 320] on button at bounding box center [398, 316] width 26 height 22
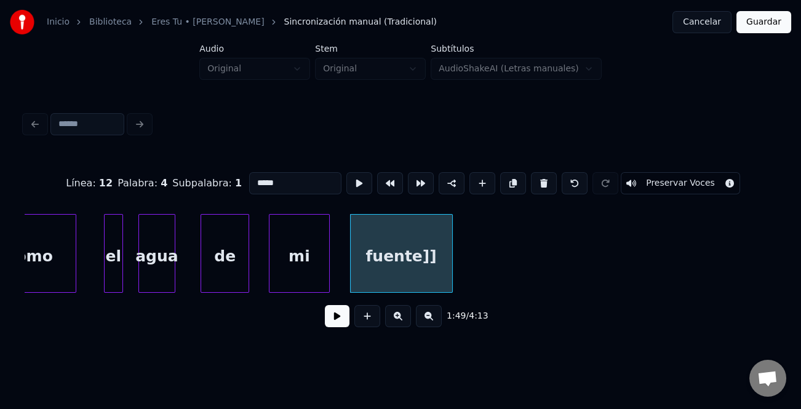
click at [401, 320] on button at bounding box center [398, 316] width 26 height 22
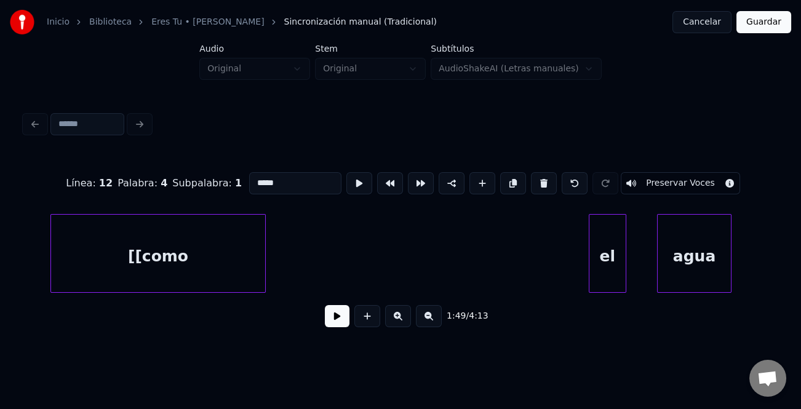
scroll to position [0, 5670]
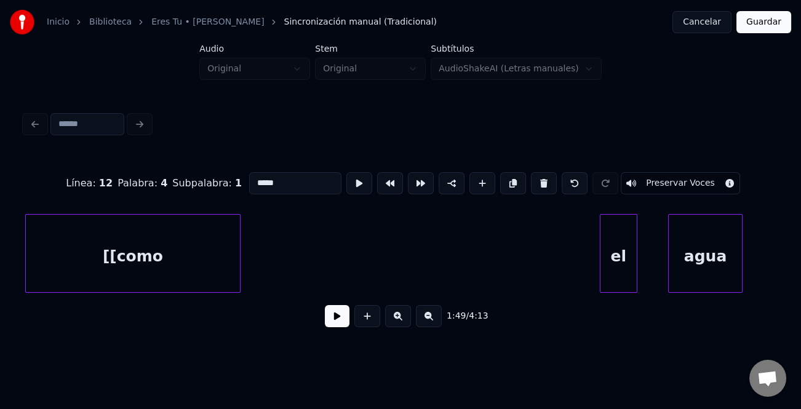
click at [113, 266] on div "[[como" at bounding box center [133, 257] width 214 height 84
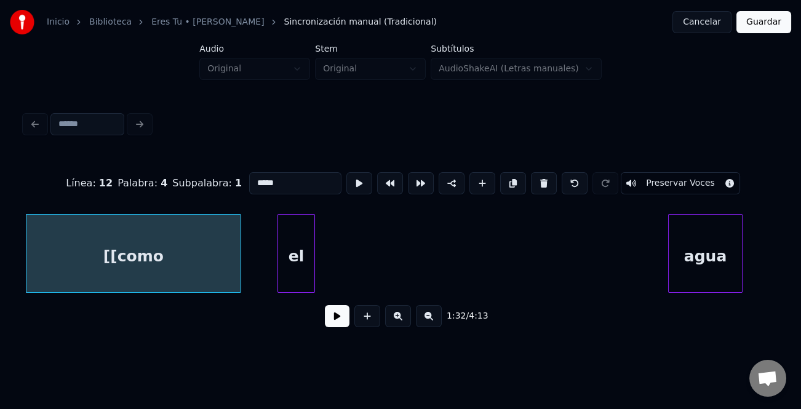
click at [291, 270] on div "el" at bounding box center [296, 257] width 36 height 84
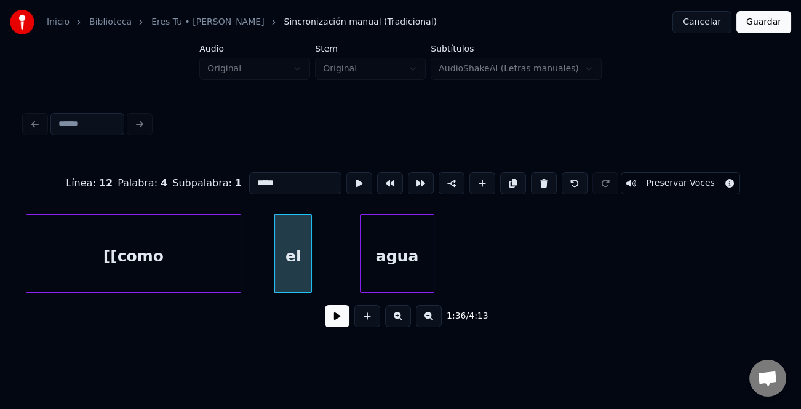
click at [360, 268] on div "agua" at bounding box center [396, 257] width 73 height 84
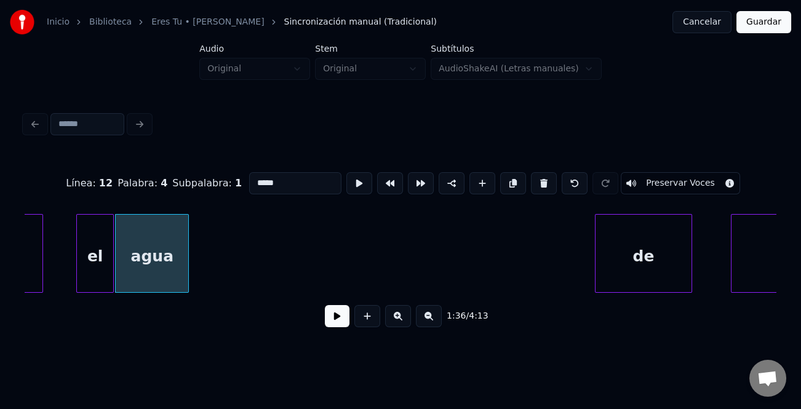
scroll to position [0, 5930]
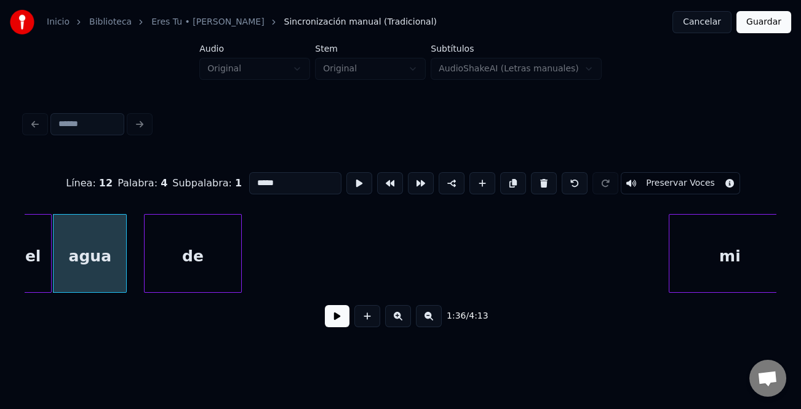
click at [197, 276] on div "de" at bounding box center [192, 257] width 97 height 84
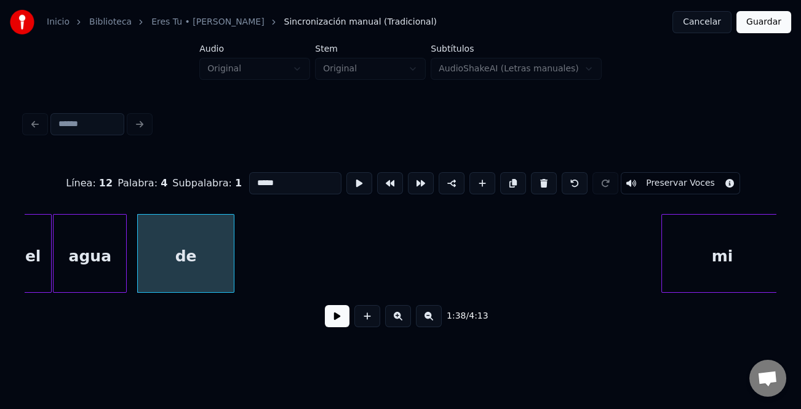
scroll to position [0, 5936]
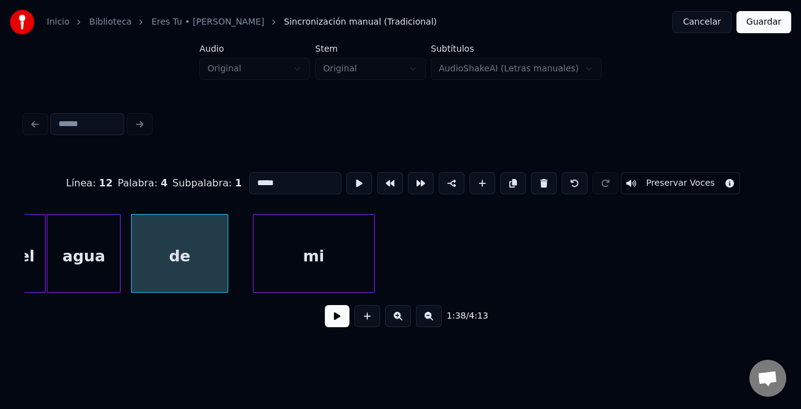
click at [321, 237] on div "mi" at bounding box center [313, 257] width 121 height 84
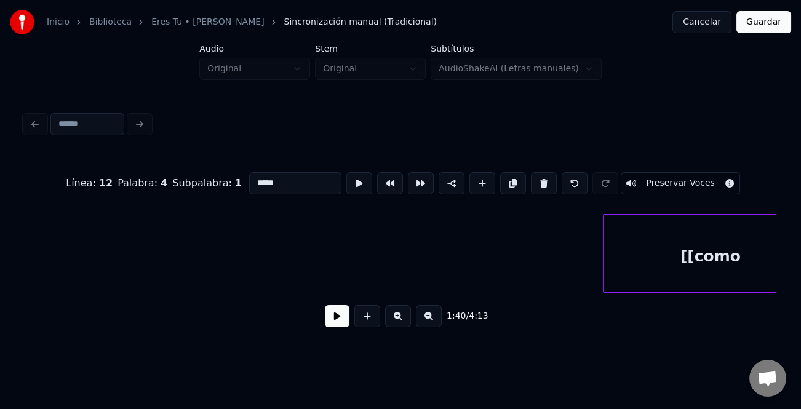
scroll to position [0, 5132]
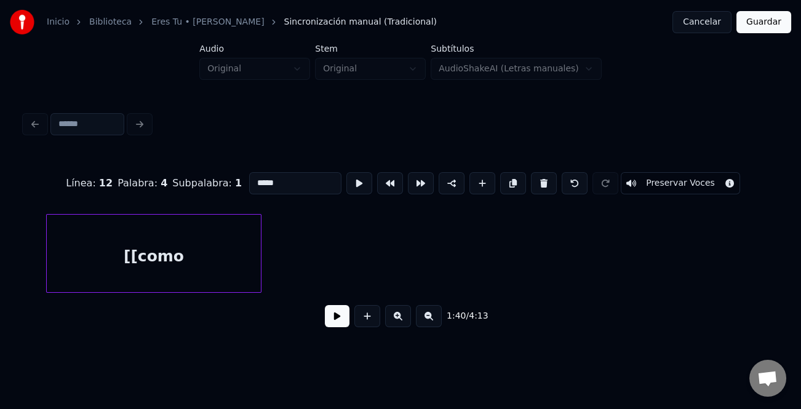
click at [130, 236] on div "[[como" at bounding box center [154, 257] width 214 height 84
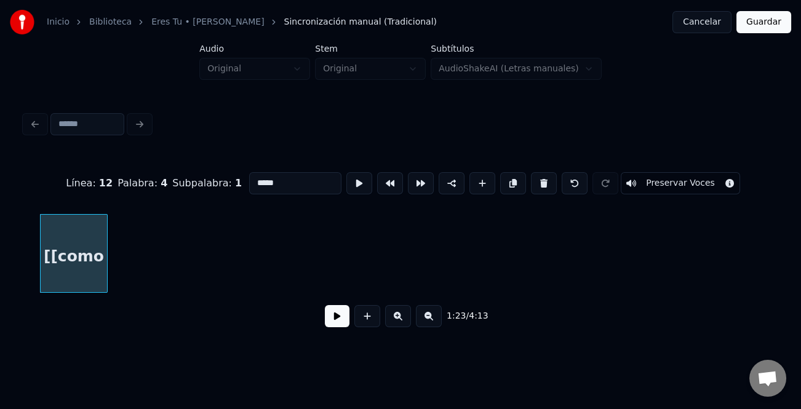
click at [107, 259] on div at bounding box center [105, 253] width 4 height 77
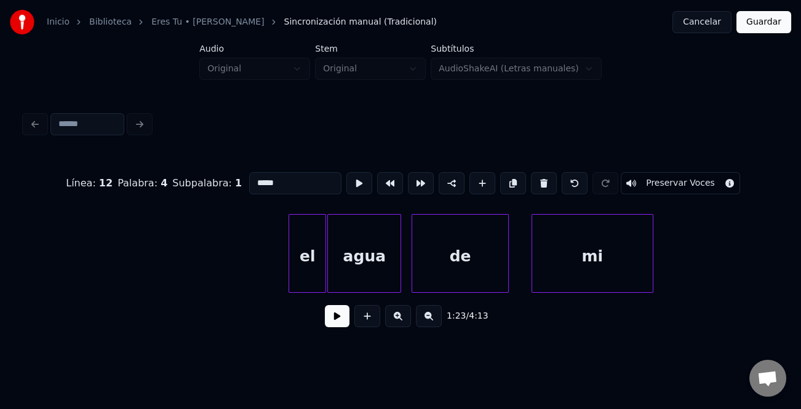
click at [429, 327] on button at bounding box center [429, 316] width 26 height 22
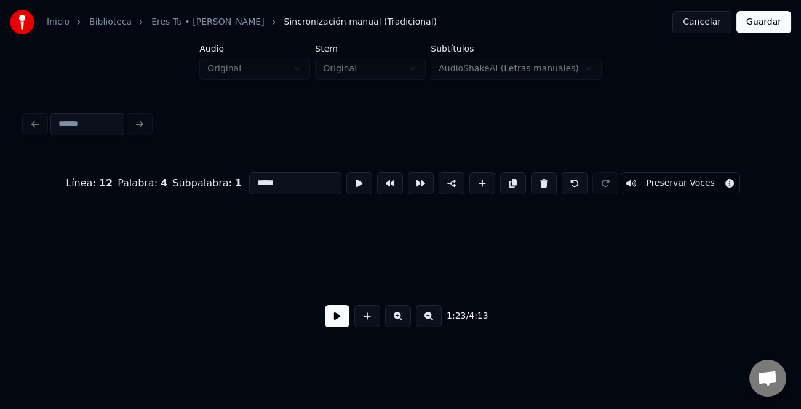
scroll to position [0, 3082]
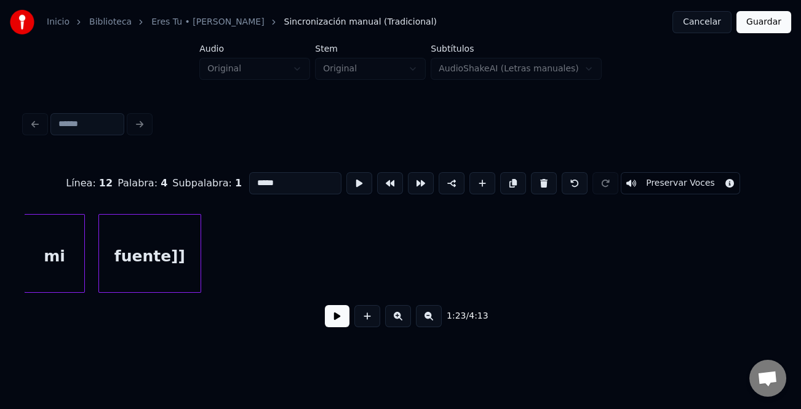
click at [170, 267] on div "fuente]]" at bounding box center [149, 257] width 101 height 84
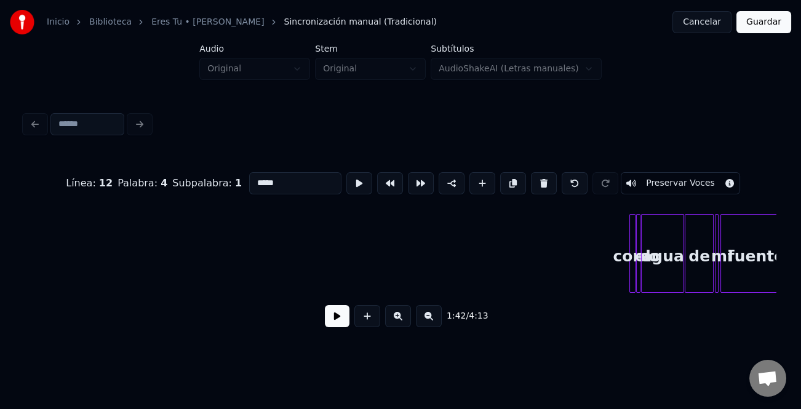
scroll to position [0, 3652]
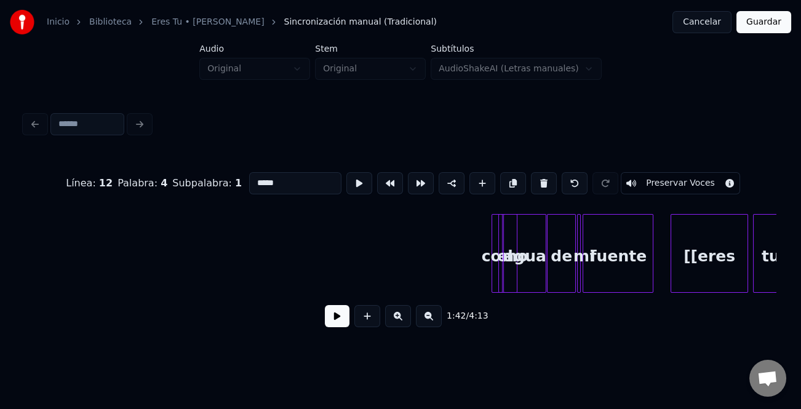
click at [486, 279] on div "como el agua de mi fuente [[eres tu" at bounding box center [272, 253] width 7798 height 79
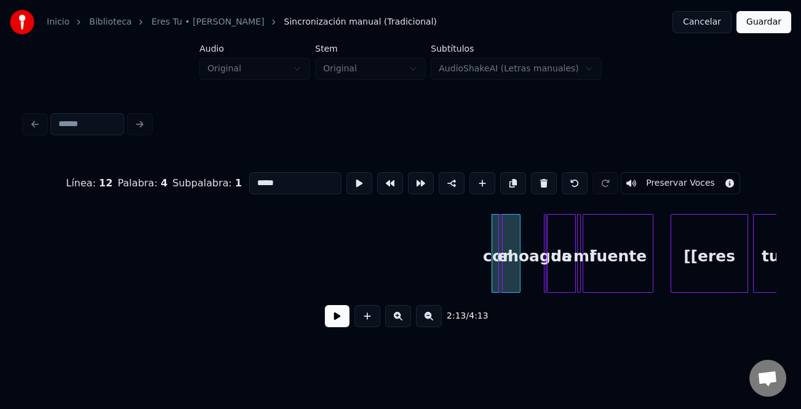
click at [543, 290] on div "como el agua de mi fuente [[eres tu" at bounding box center [400, 253] width 751 height 79
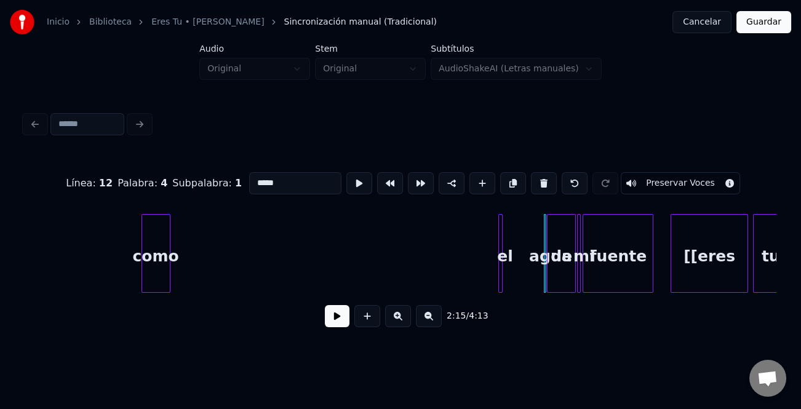
click at [146, 242] on div "como" at bounding box center [156, 257] width 28 height 84
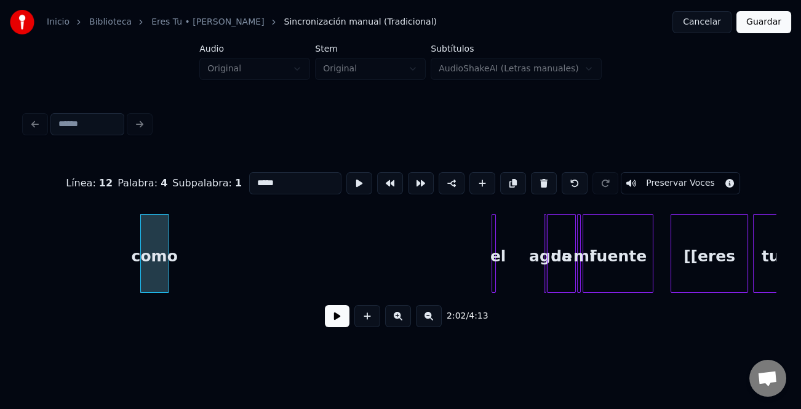
click at [492, 277] on div "el" at bounding box center [498, 257] width 12 height 84
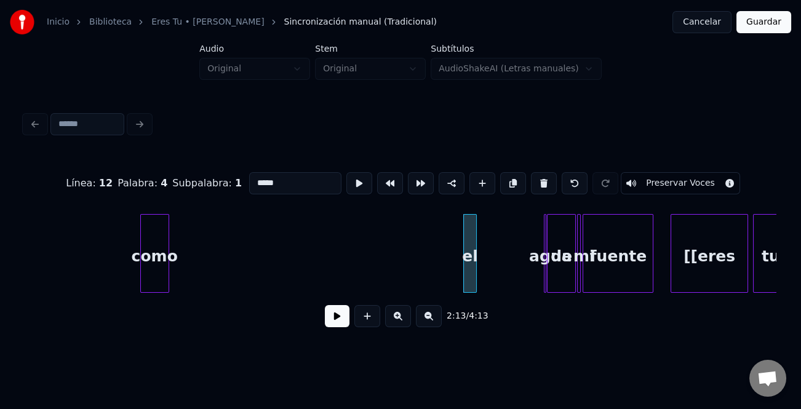
click at [475, 279] on div at bounding box center [474, 253] width 4 height 77
click at [220, 243] on div "el" at bounding box center [227, 257] width 14 height 84
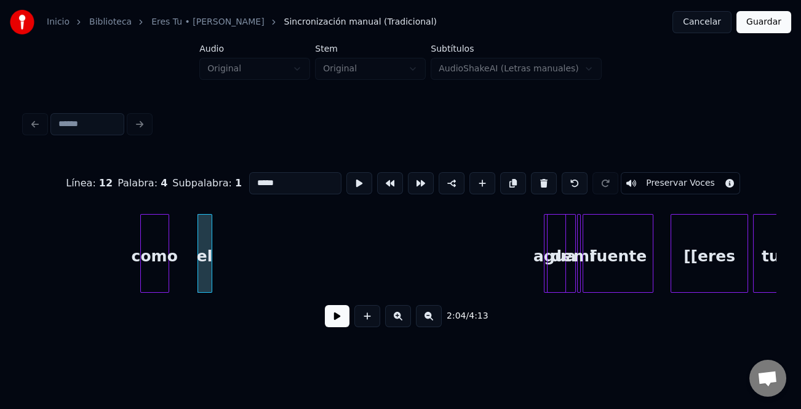
click at [547, 277] on div "como el agua de mi fuente [[eres tu" at bounding box center [272, 253] width 7798 height 79
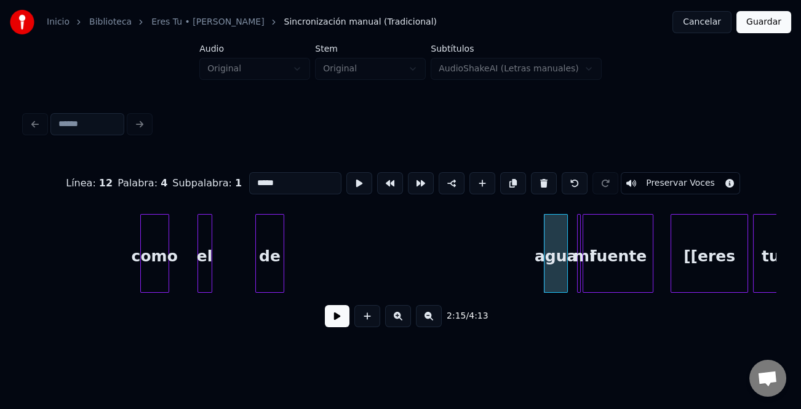
click at [262, 253] on div "de" at bounding box center [270, 257] width 28 height 84
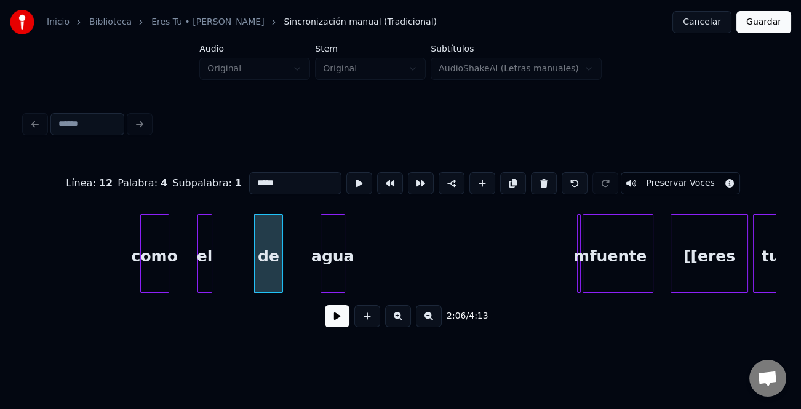
click at [321, 263] on div "agua" at bounding box center [332, 257] width 23 height 84
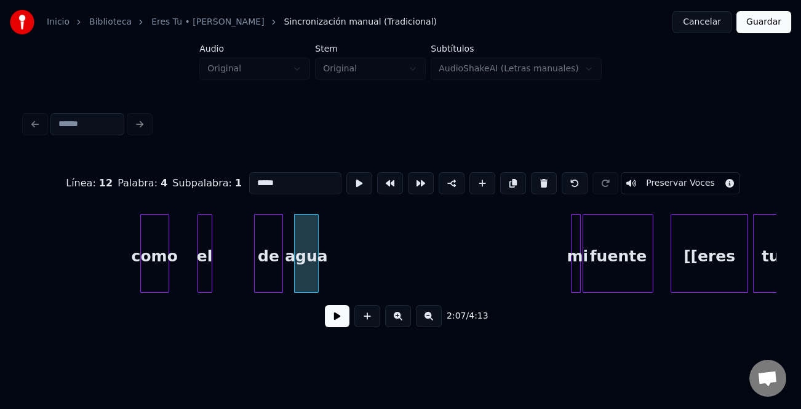
click at [576, 285] on div "mi" at bounding box center [576, 253] width 10 height 79
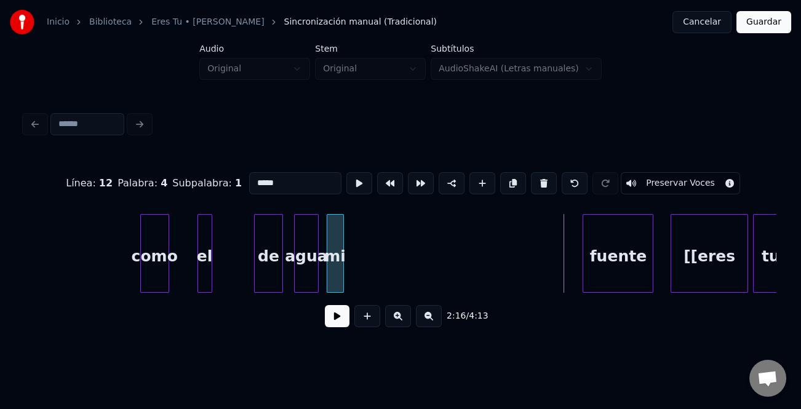
click at [335, 263] on div "mi" at bounding box center [335, 257] width 16 height 84
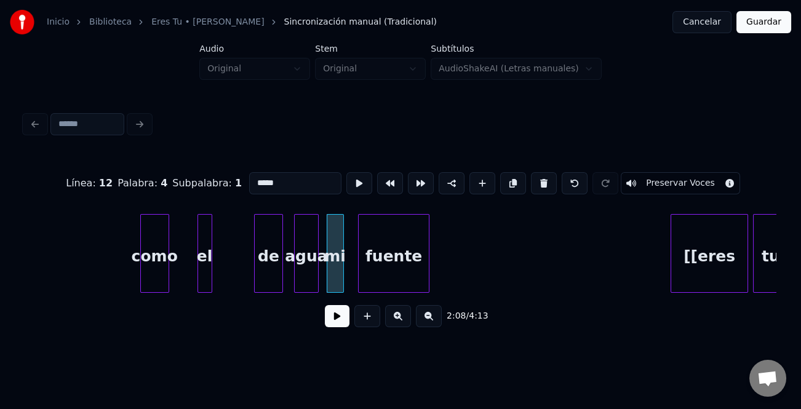
click at [400, 275] on div "fuente" at bounding box center [392, 257] width 69 height 84
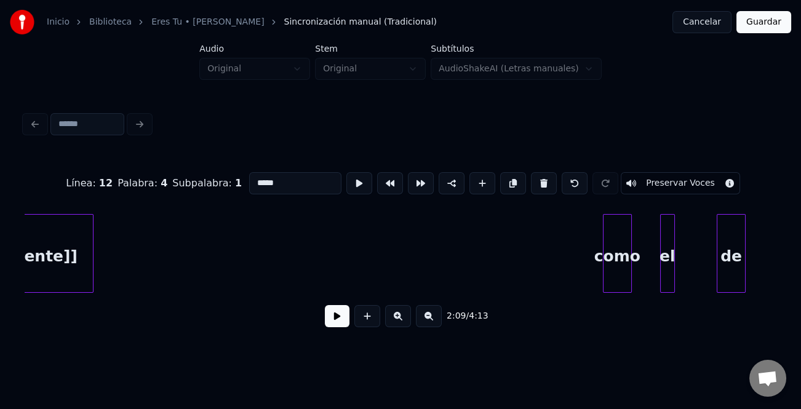
scroll to position [0, 3133]
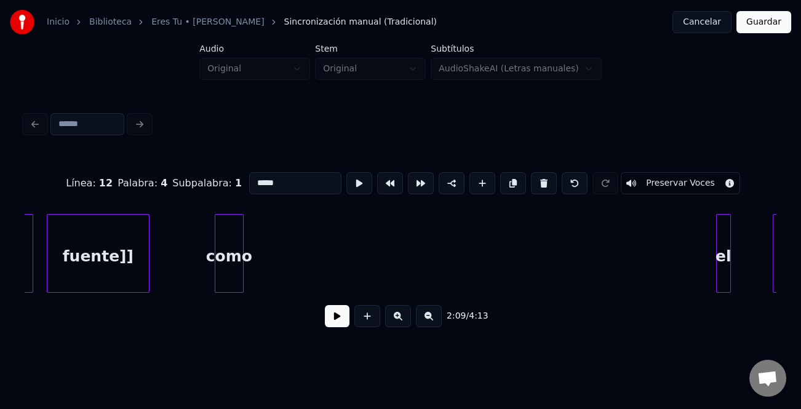
click at [230, 232] on div "como" at bounding box center [229, 257] width 28 height 84
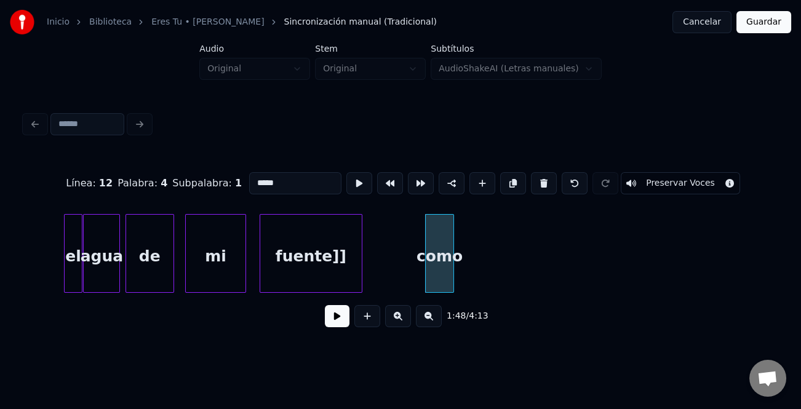
scroll to position [0, 2908]
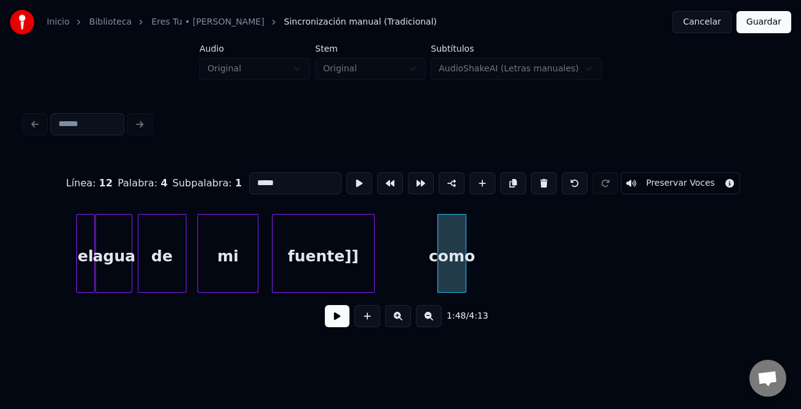
click at [245, 267] on div "mi" at bounding box center [228, 257] width 60 height 84
type input "**"
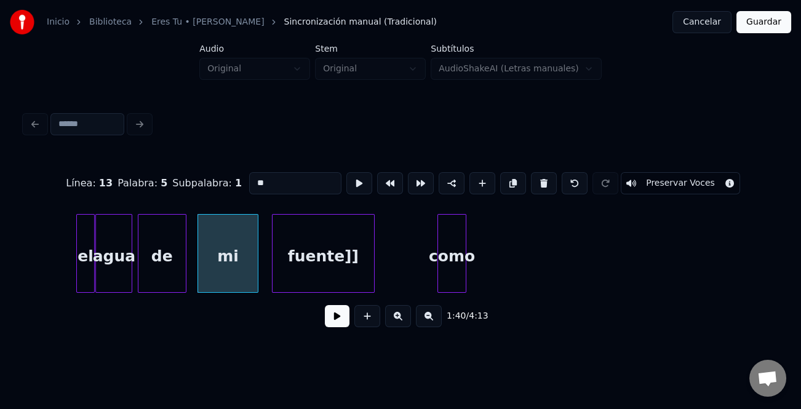
click at [336, 317] on button at bounding box center [337, 316] width 25 height 22
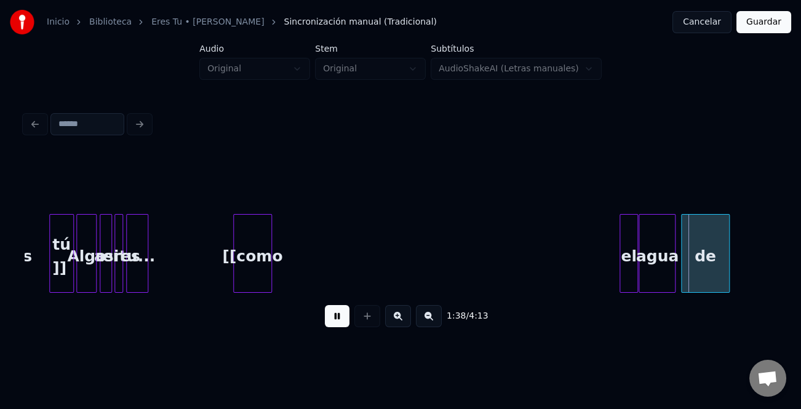
scroll to position [0, 2328]
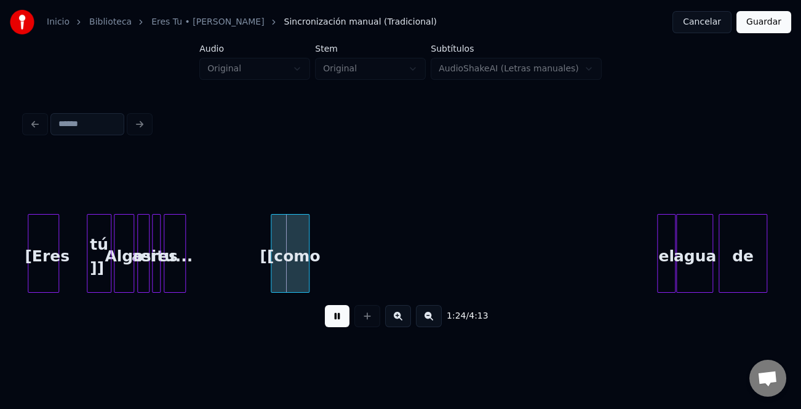
click at [165, 261] on div "eres" at bounding box center [158, 257] width 12 height 84
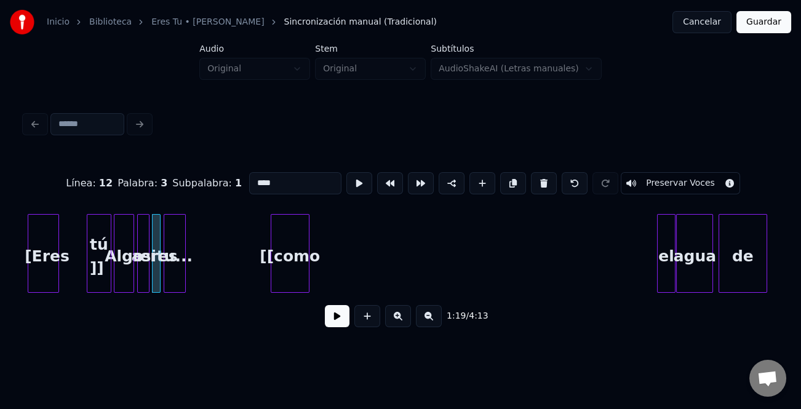
click at [333, 320] on button at bounding box center [337, 316] width 25 height 22
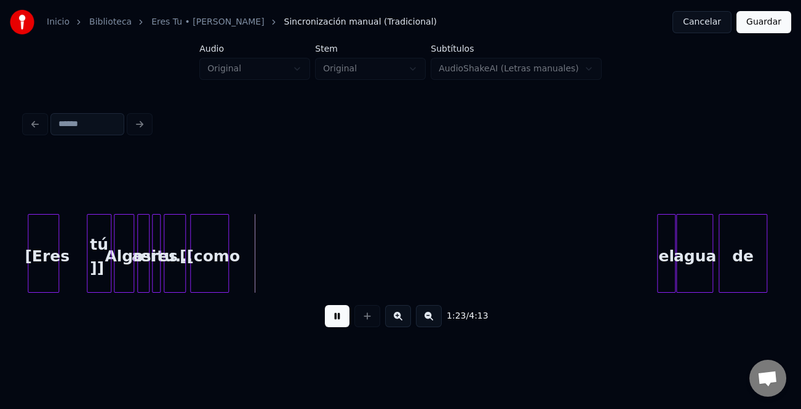
click at [207, 266] on div "[[como" at bounding box center [210, 257] width 38 height 84
click at [204, 273] on div at bounding box center [206, 253] width 4 height 77
click at [196, 279] on div "[[como" at bounding box center [194, 257] width 15 height 84
click at [197, 279] on div at bounding box center [198, 253] width 4 height 77
click at [334, 316] on button at bounding box center [337, 316] width 25 height 22
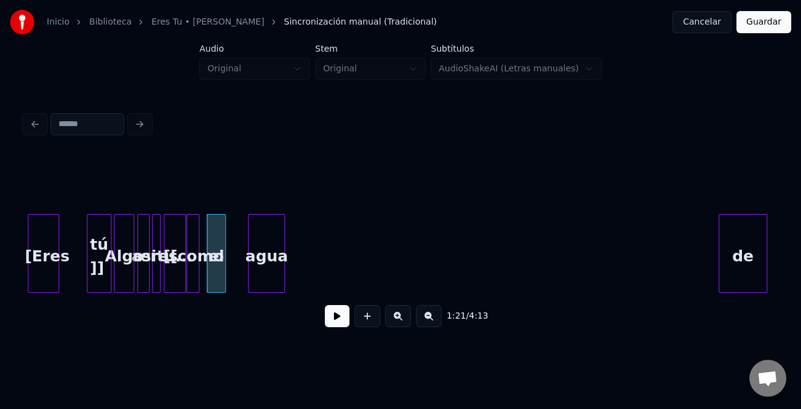
click at [267, 241] on div "agua" at bounding box center [266, 257] width 36 height 84
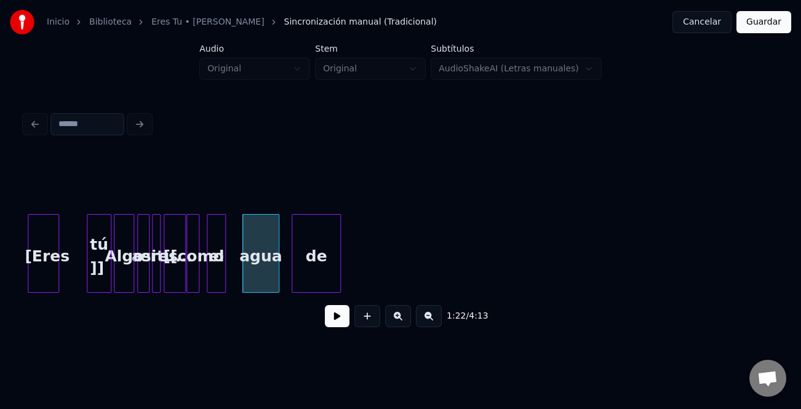
click at [320, 251] on div "de" at bounding box center [315, 257] width 47 height 84
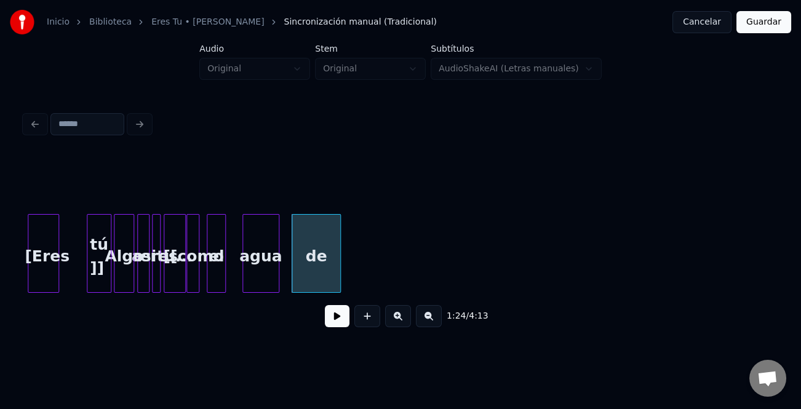
click at [391, 317] on button at bounding box center [398, 316] width 26 height 22
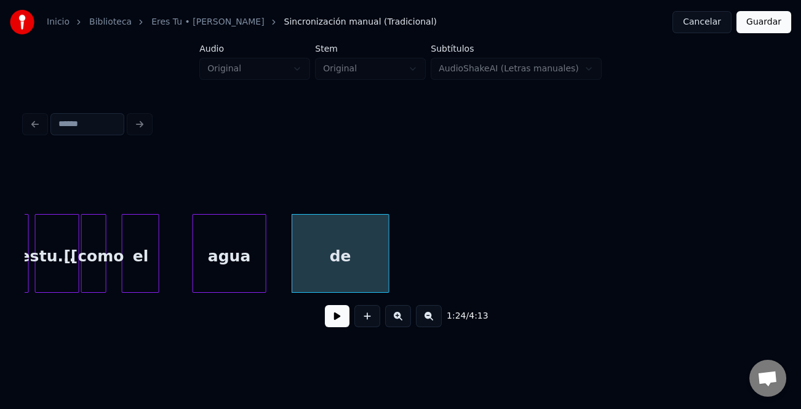
click at [391, 317] on button at bounding box center [398, 316] width 26 height 22
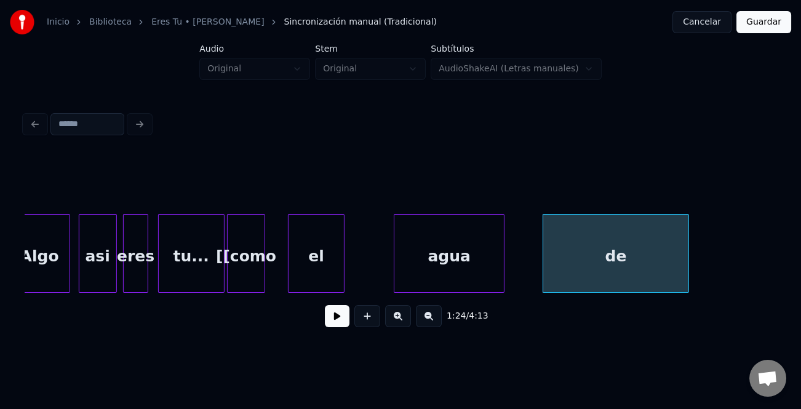
scroll to position [0, 7247]
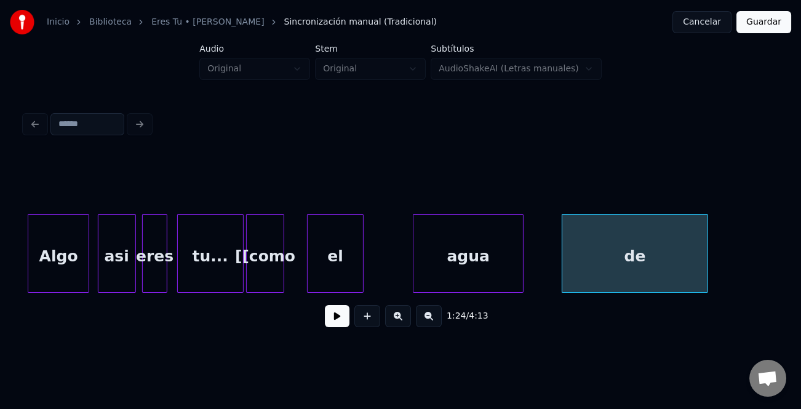
click at [235, 267] on div "tu..." at bounding box center [210, 257] width 65 height 84
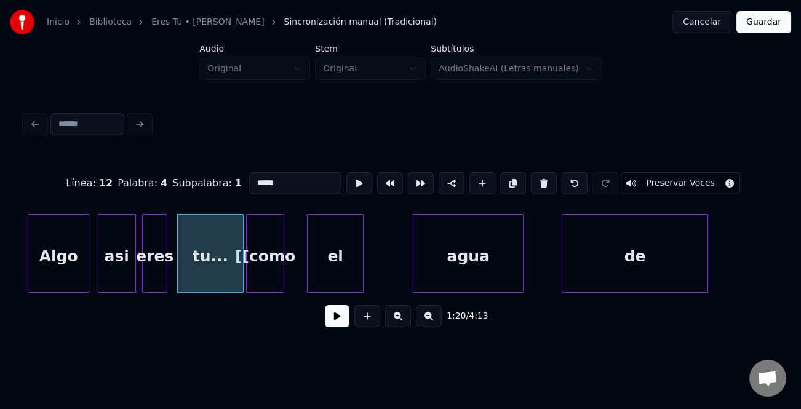
click at [337, 320] on button at bounding box center [337, 316] width 25 height 22
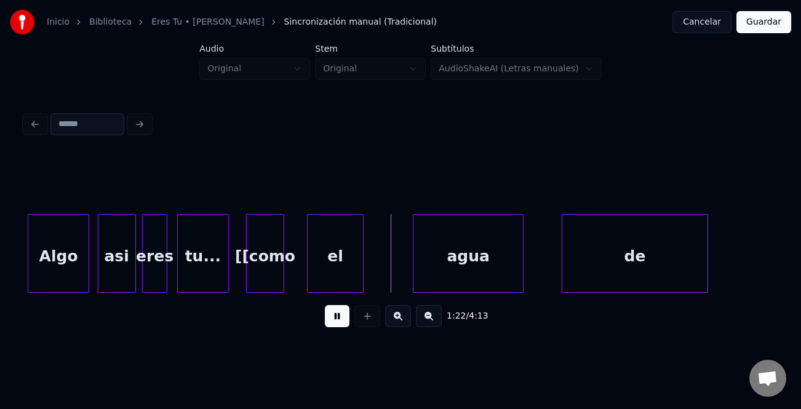
click at [224, 274] on div at bounding box center [226, 253] width 4 height 77
click at [237, 279] on div "[[como" at bounding box center [252, 257] width 37 height 84
click at [221, 279] on div "tu..." at bounding box center [202, 257] width 49 height 84
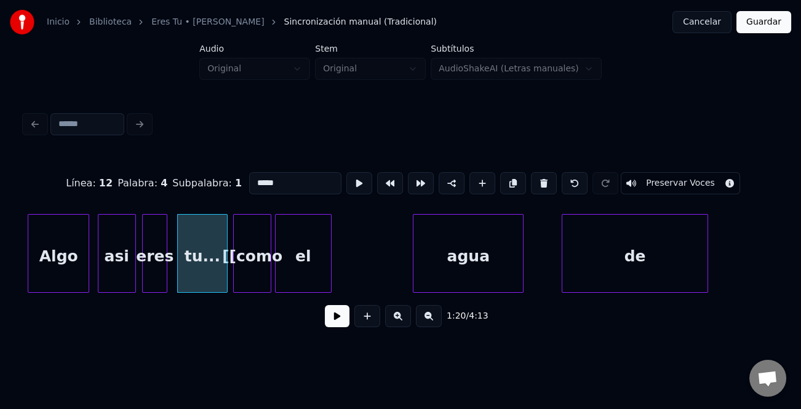
click at [301, 280] on div "el" at bounding box center [302, 257] width 55 height 84
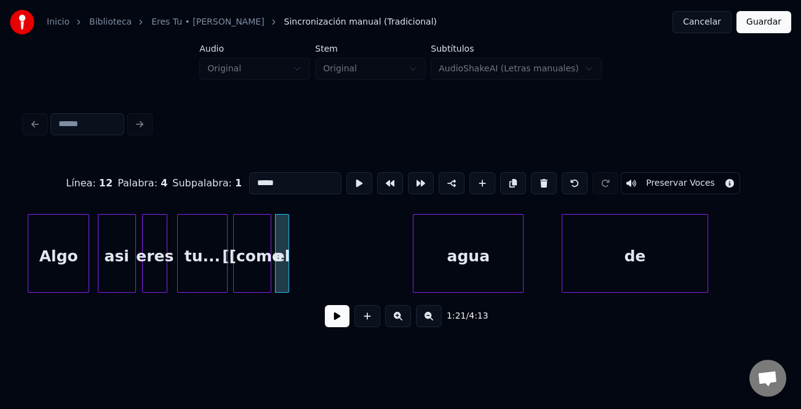
click at [285, 282] on div at bounding box center [287, 253] width 4 height 77
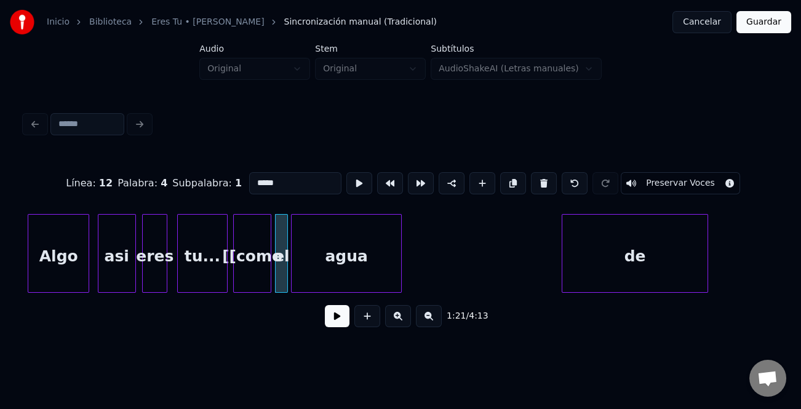
click at [324, 282] on div "agua" at bounding box center [345, 257] width 109 height 84
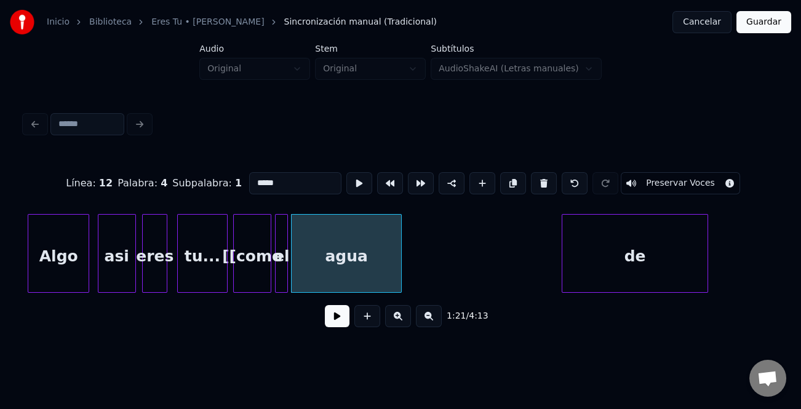
click at [214, 272] on div "tu..." at bounding box center [202, 257] width 49 height 84
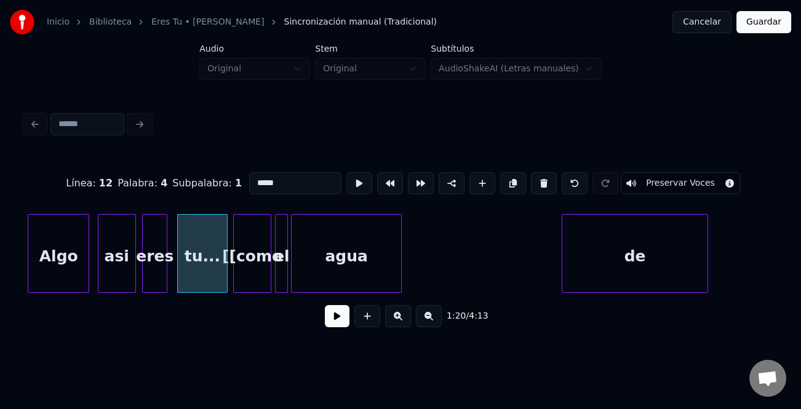
click at [343, 322] on button at bounding box center [337, 316] width 25 height 22
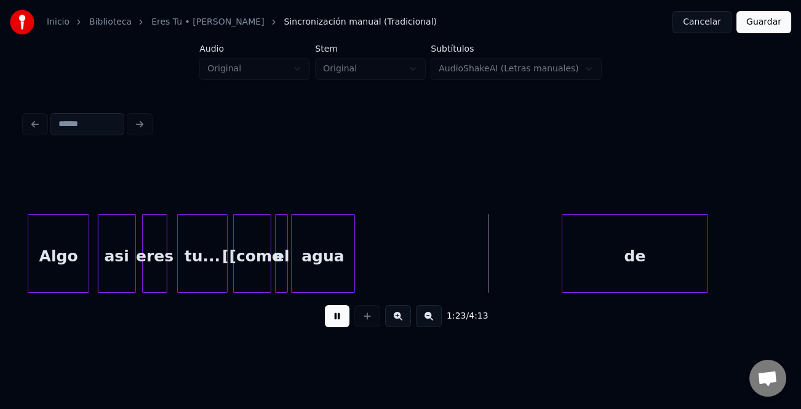
click at [353, 277] on div at bounding box center [352, 253] width 4 height 77
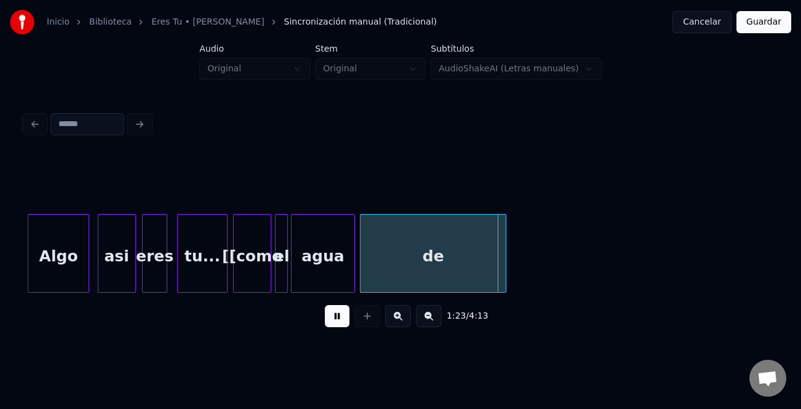
click at [408, 273] on div "de" at bounding box center [432, 257] width 145 height 84
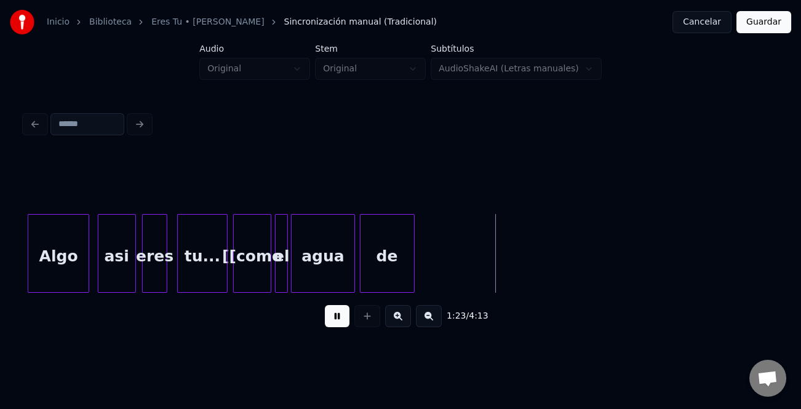
click at [411, 276] on div at bounding box center [412, 253] width 4 height 77
drag, startPoint x: 338, startPoint y: 318, endPoint x: 285, endPoint y: 298, distance: 56.6
click at [334, 318] on button at bounding box center [337, 316] width 25 height 22
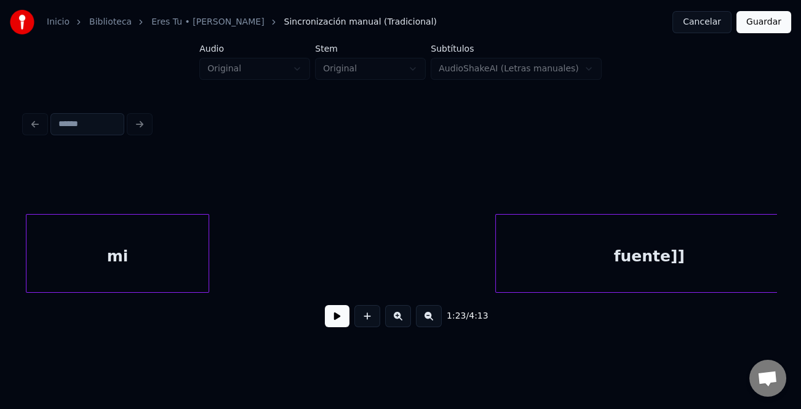
click at [136, 248] on div "mi" at bounding box center [116, 257] width 181 height 84
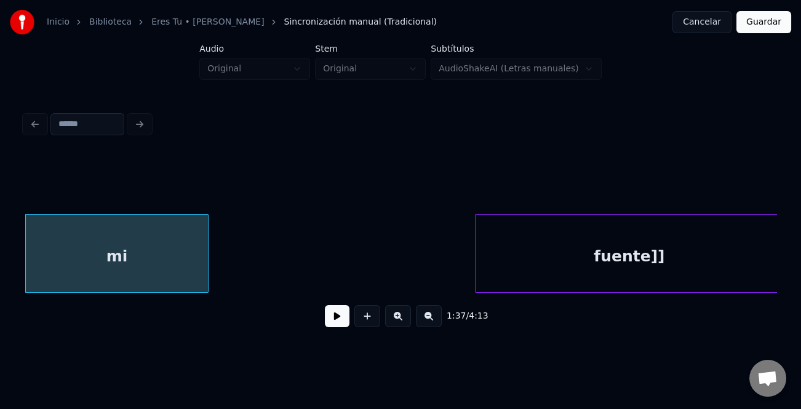
scroll to position [0, 9014]
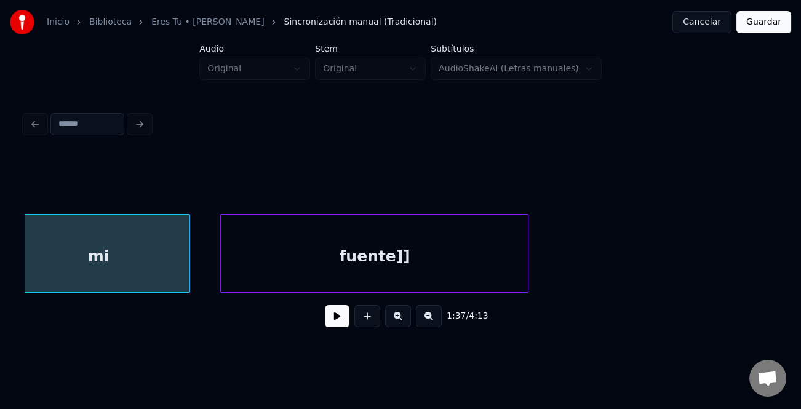
click at [409, 263] on div "fuente]]" at bounding box center [374, 257] width 307 height 84
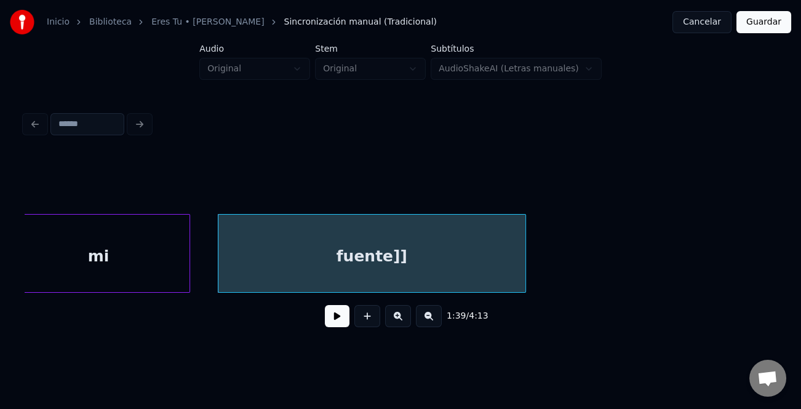
drag, startPoint x: 437, startPoint y: 322, endPoint x: 430, endPoint y: 329, distance: 10.4
click at [437, 322] on button at bounding box center [429, 316] width 26 height 22
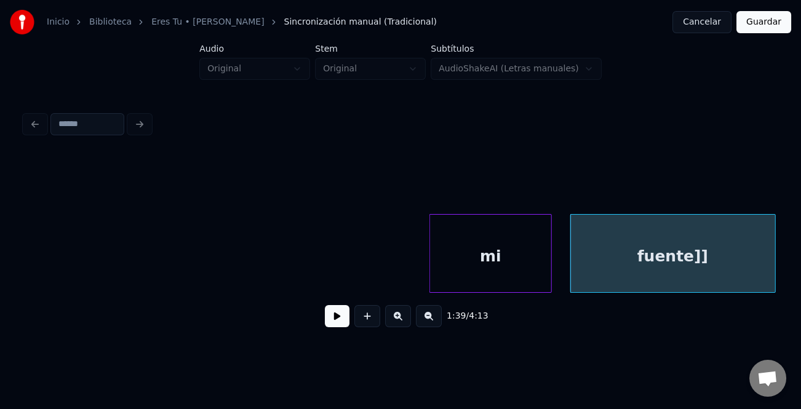
scroll to position [0, 5531]
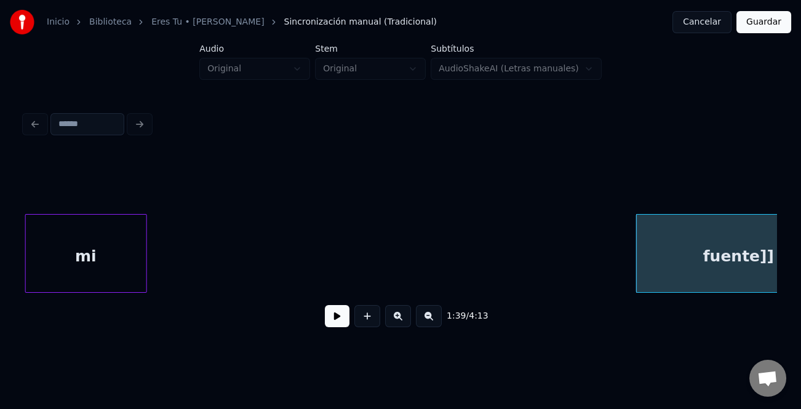
click at [85, 239] on div "mi" at bounding box center [86, 257] width 121 height 84
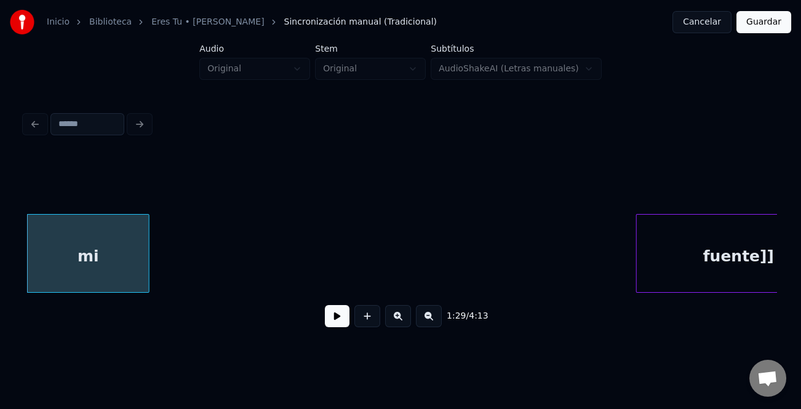
scroll to position [0, 5587]
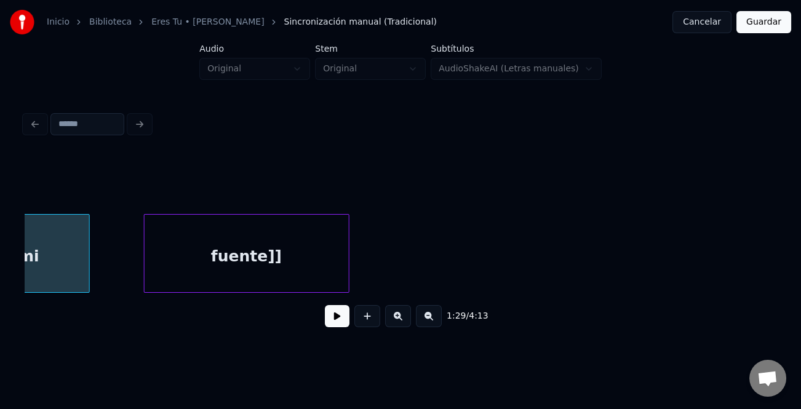
click at [281, 247] on div "fuente]]" at bounding box center [246, 257] width 204 height 84
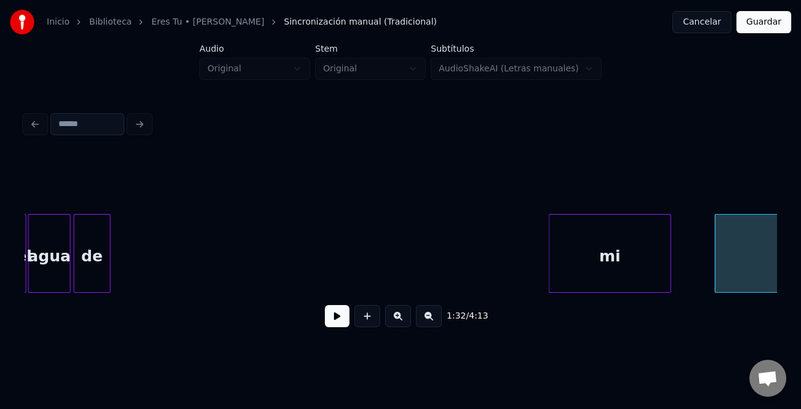
scroll to position [0, 4968]
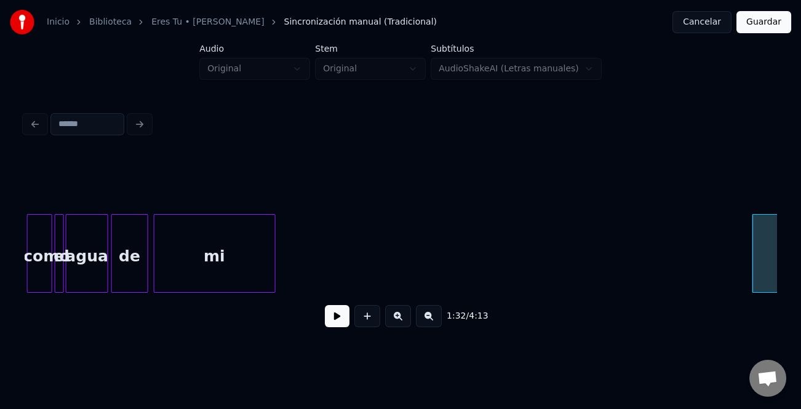
click at [186, 251] on div "mi" at bounding box center [214, 257] width 121 height 84
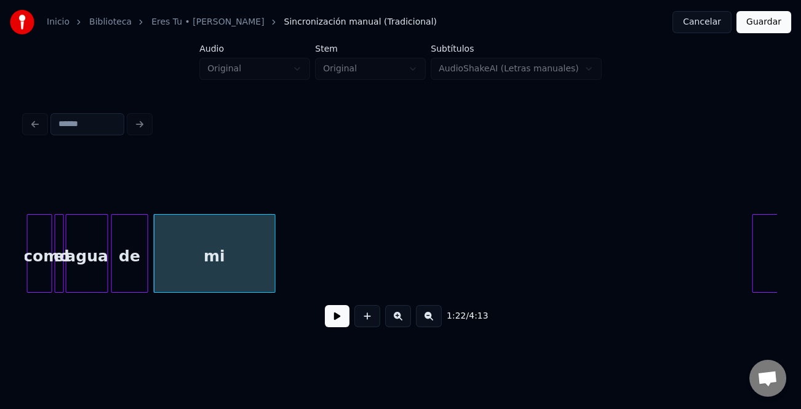
click at [137, 267] on div "de" at bounding box center [129, 257] width 35 height 84
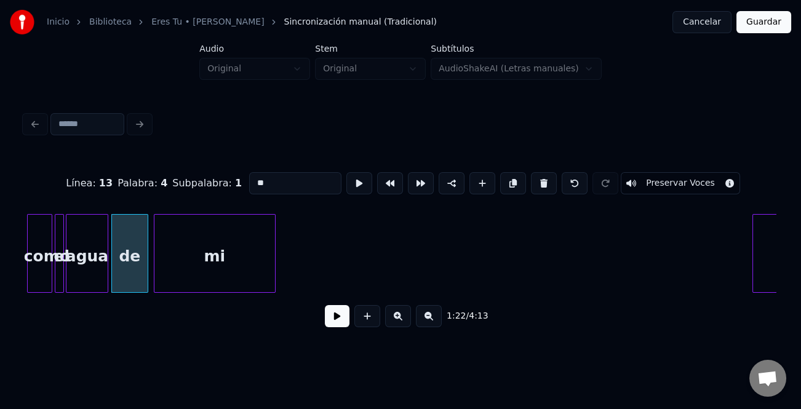
click at [338, 320] on button at bounding box center [337, 316] width 25 height 22
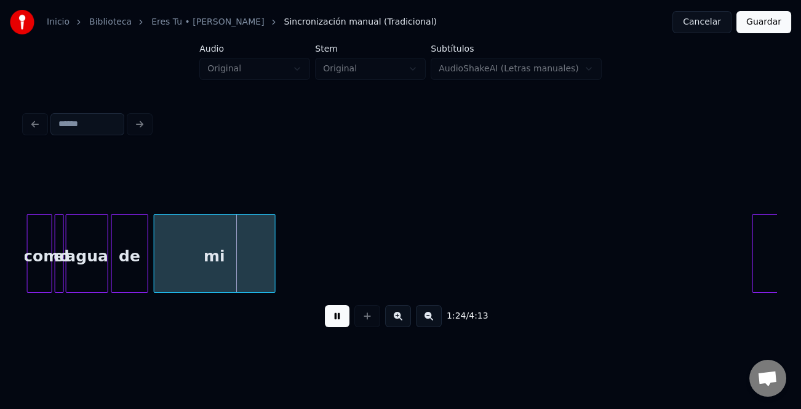
click at [274, 267] on div "mi" at bounding box center [215, 253] width 122 height 79
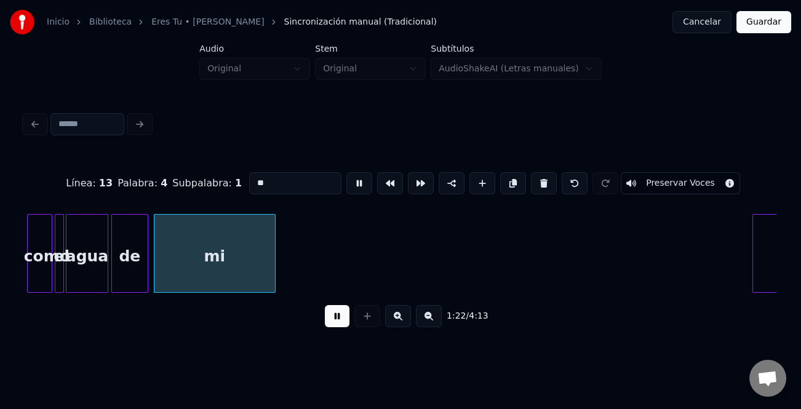
type input "**"
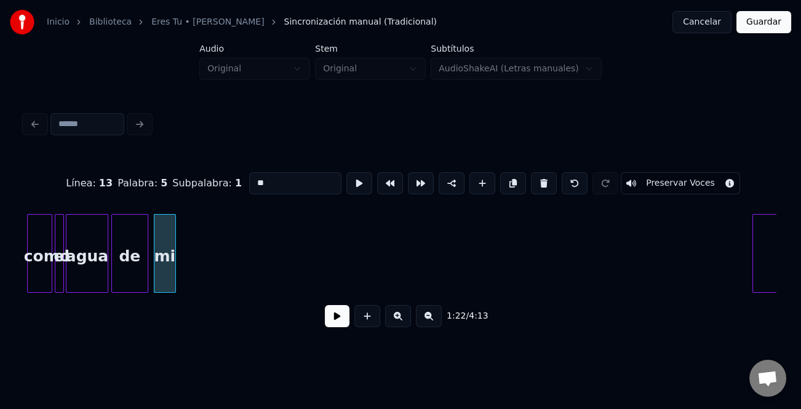
click at [172, 272] on div at bounding box center [174, 253] width 4 height 77
click at [634, 269] on div at bounding box center [632, 253] width 4 height 77
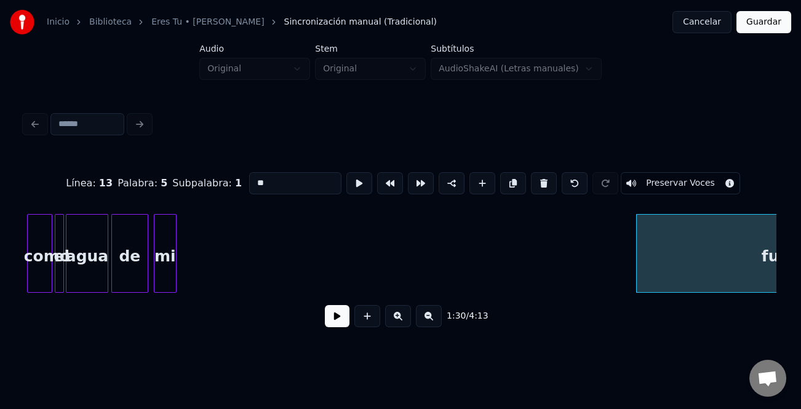
scroll to position [0, 5145]
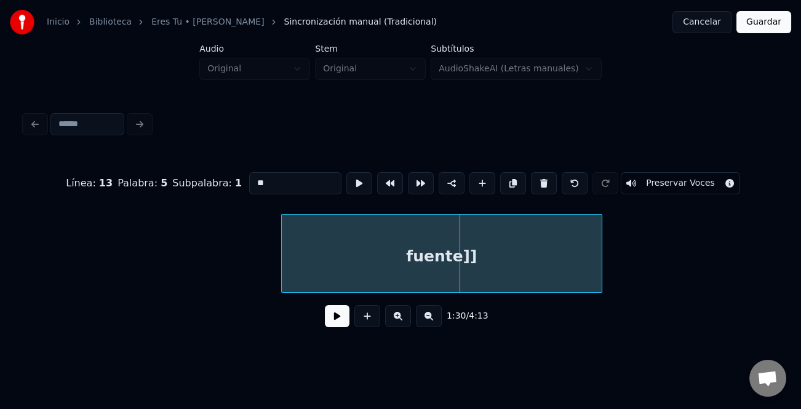
click at [512, 277] on div "fuente]]" at bounding box center [442, 257] width 320 height 84
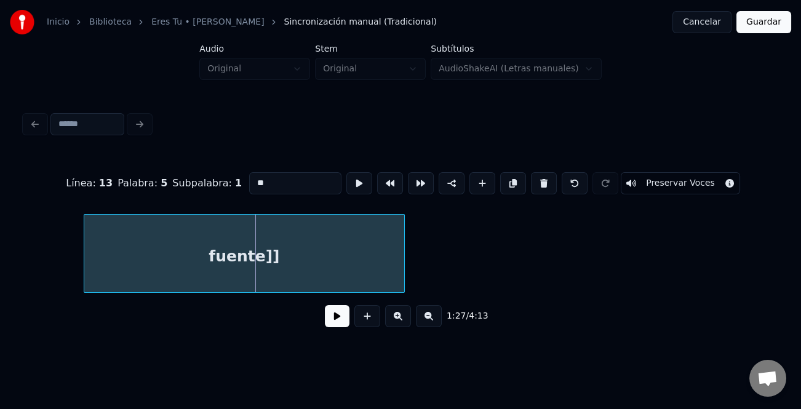
click at [280, 248] on div "fuente]]" at bounding box center [244, 257] width 320 height 84
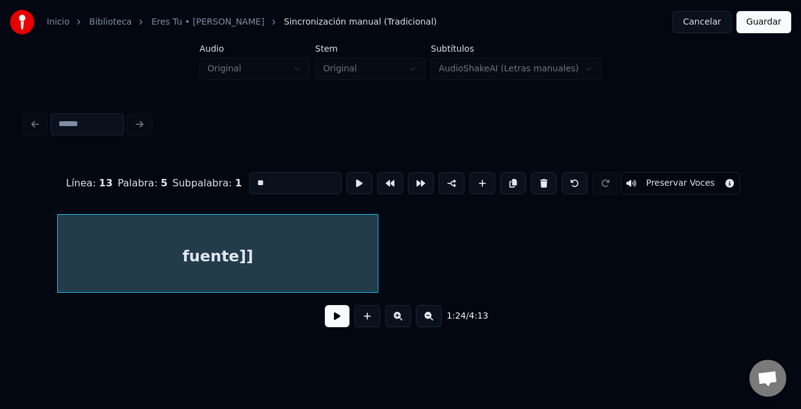
click at [430, 324] on button at bounding box center [429, 316] width 26 height 22
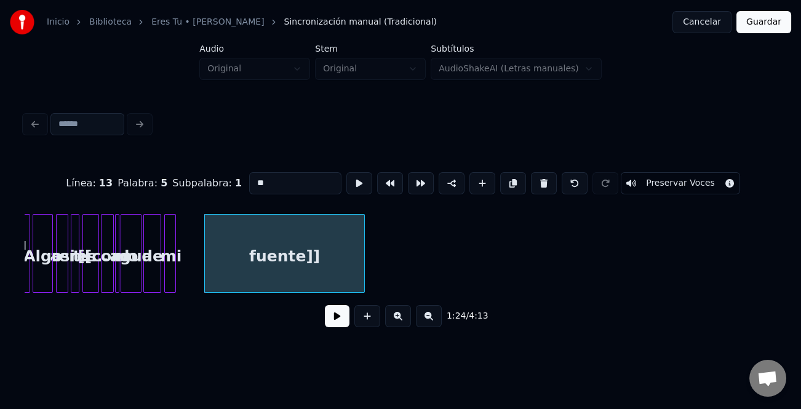
scroll to position [0, 2372]
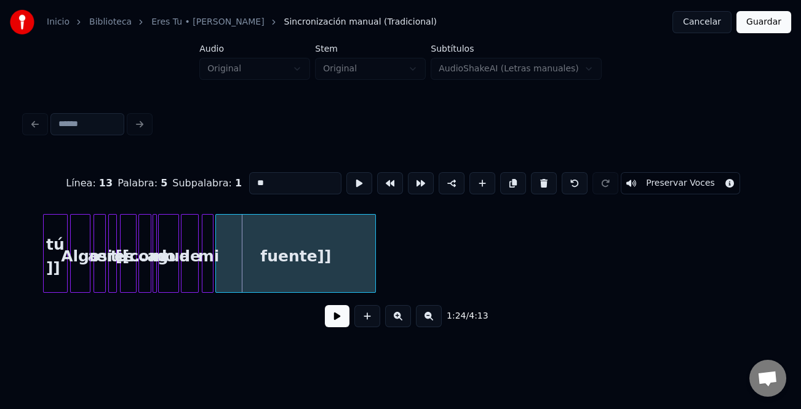
click at [252, 272] on div "fuente]]" at bounding box center [295, 257] width 159 height 84
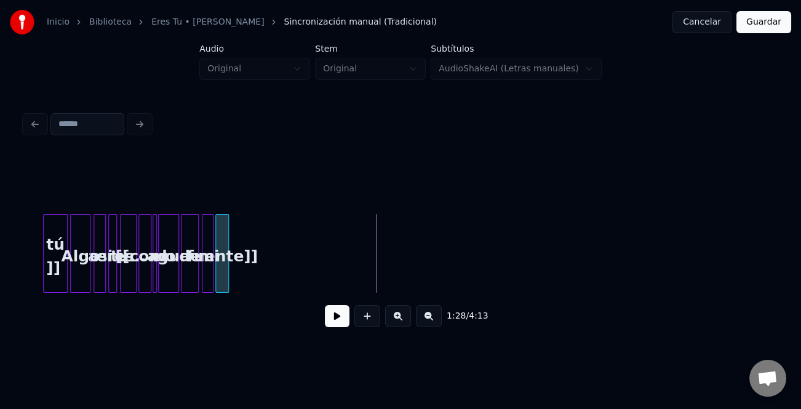
click at [225, 270] on div at bounding box center [226, 253] width 4 height 77
click at [331, 317] on button at bounding box center [337, 316] width 25 height 22
click at [237, 282] on div at bounding box center [236, 253] width 4 height 77
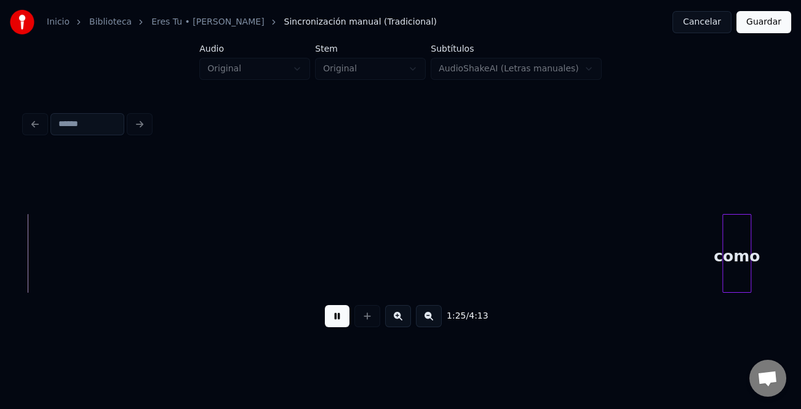
scroll to position [0, 2624]
click at [336, 310] on button at bounding box center [337, 316] width 25 height 22
click at [691, 280] on div at bounding box center [691, 253] width 4 height 77
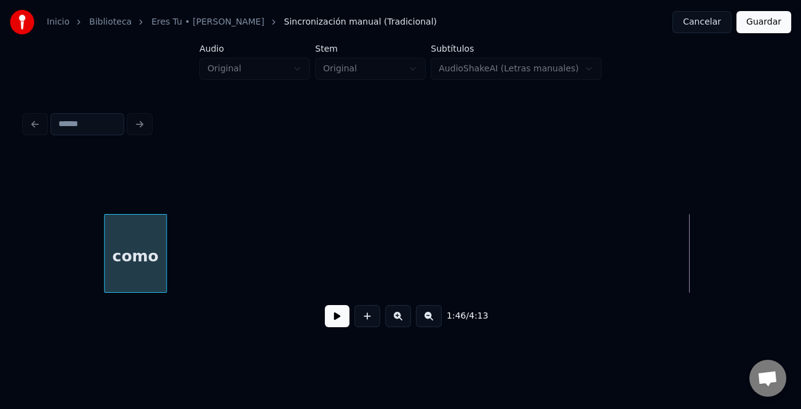
click at [135, 197] on div "1:46 / 4:13" at bounding box center [400, 245] width 751 height 187
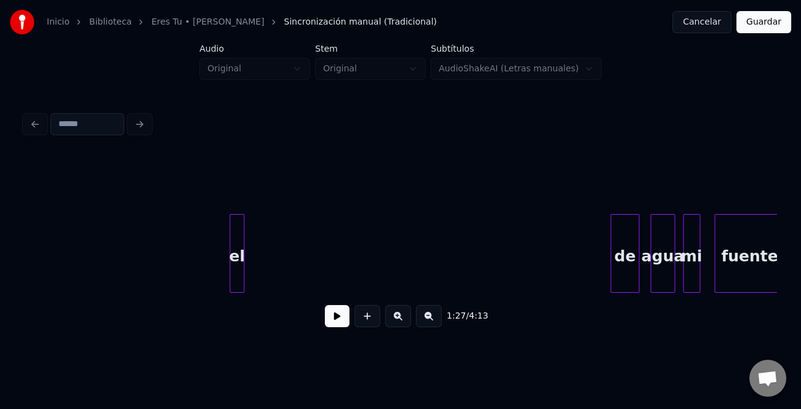
scroll to position [0, 3264]
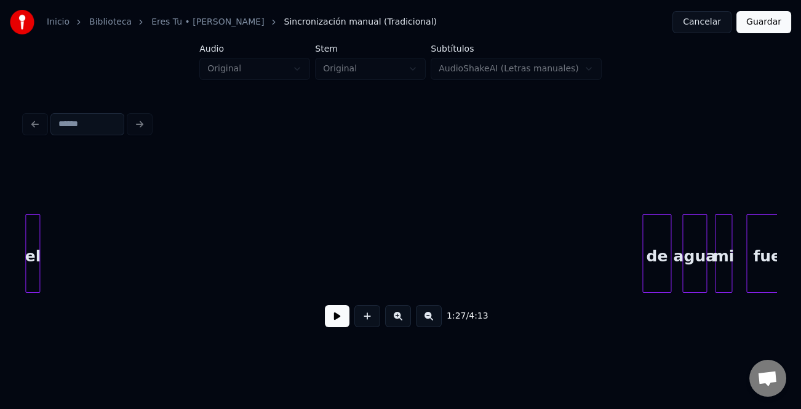
click at [0, 200] on div "Inicio Biblioteca Eres Tu • [PERSON_NAME] Sincronización manual (Tradicional) C…" at bounding box center [400, 172] width 801 height 345
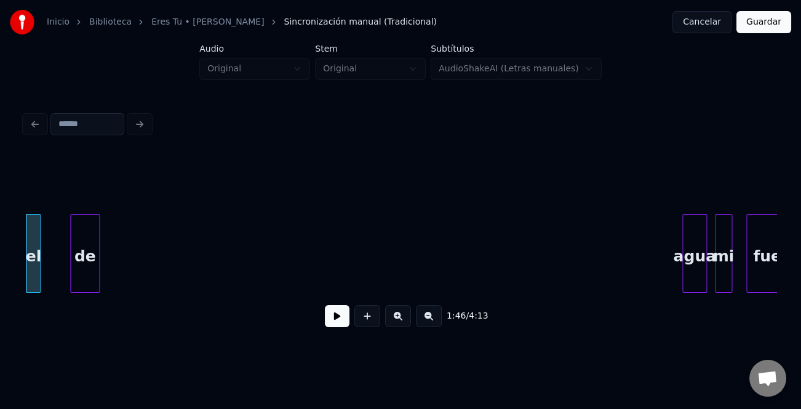
click at [85, 183] on div "1:46 / 4:13" at bounding box center [400, 245] width 751 height 187
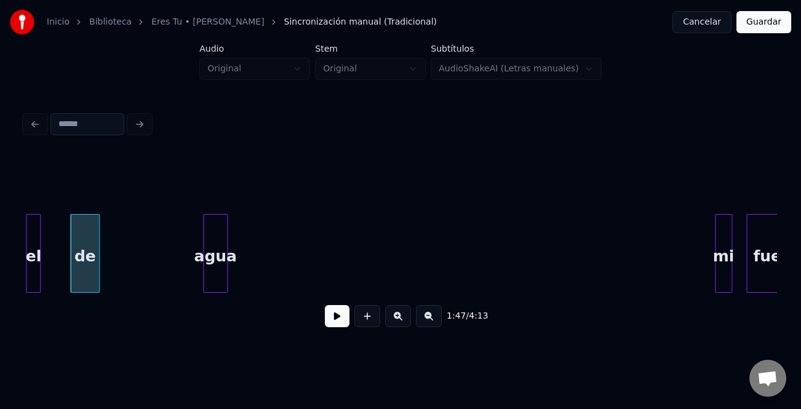
click at [216, 226] on div "agua" at bounding box center [215, 257] width 23 height 84
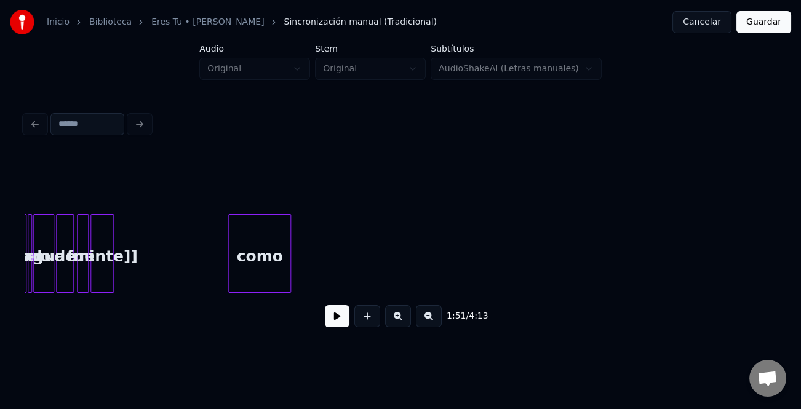
scroll to position [0, 2503]
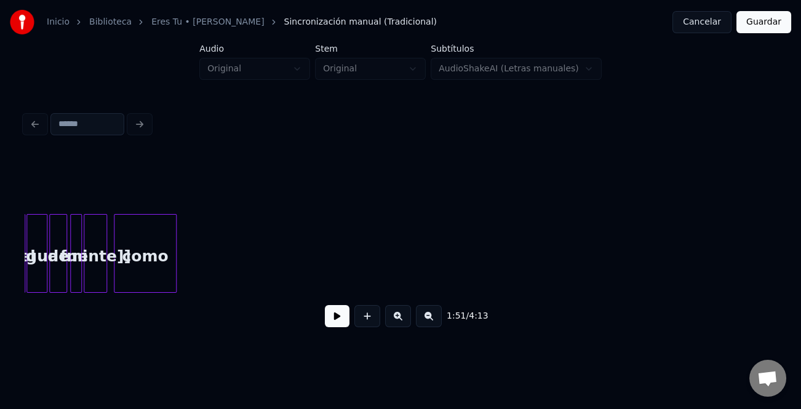
click at [151, 253] on div "como" at bounding box center [144, 257] width 61 height 84
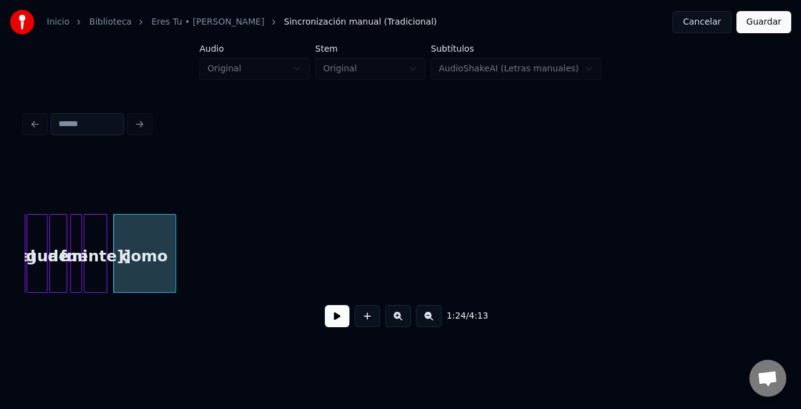
click at [93, 270] on div "fuente]]" at bounding box center [95, 257] width 22 height 84
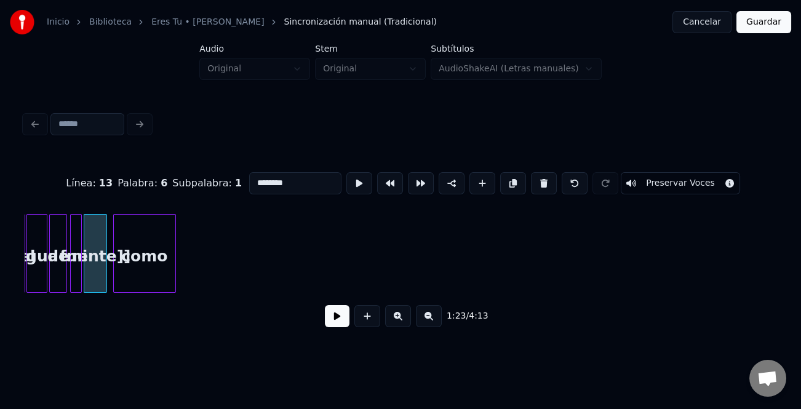
click at [341, 320] on button at bounding box center [337, 316] width 25 height 22
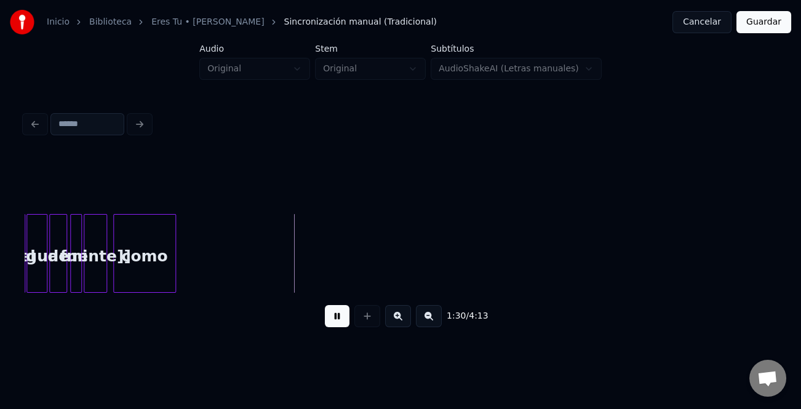
click at [332, 312] on button at bounding box center [337, 316] width 25 height 22
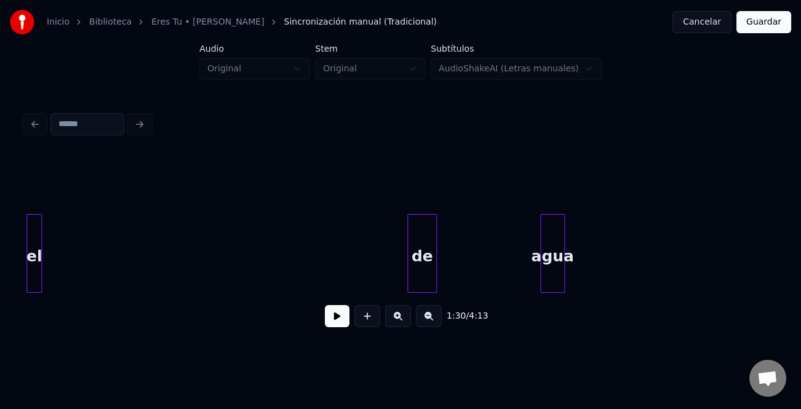
scroll to position [0, 2895]
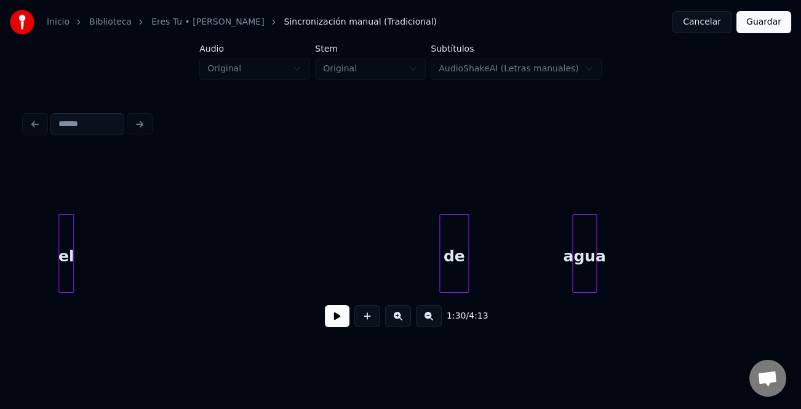
click at [2, 249] on div "Inicio Biblioteca Eres Tu • [PERSON_NAME] Sincronización manual (Tradicional) C…" at bounding box center [400, 172] width 801 height 345
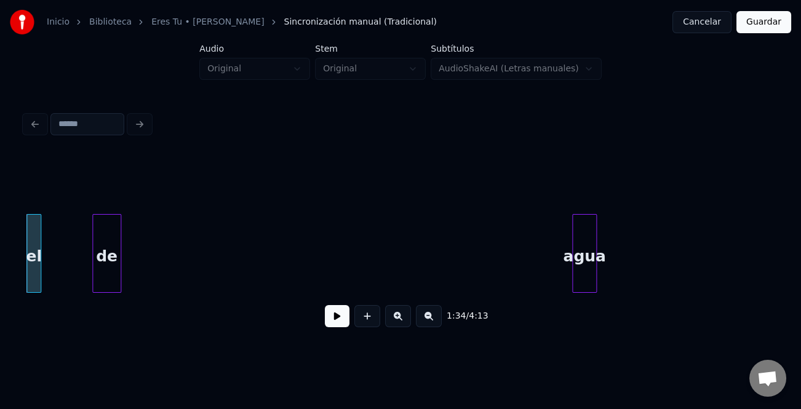
click at [98, 241] on div "de" at bounding box center [107, 257] width 28 height 84
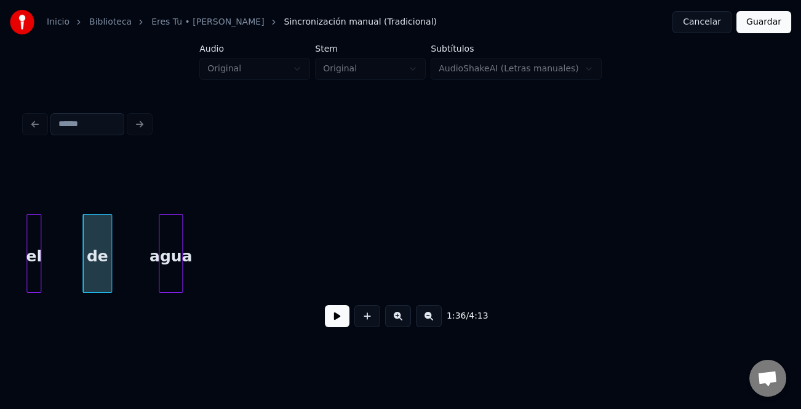
click at [159, 259] on div "agua" at bounding box center [170, 257] width 23 height 84
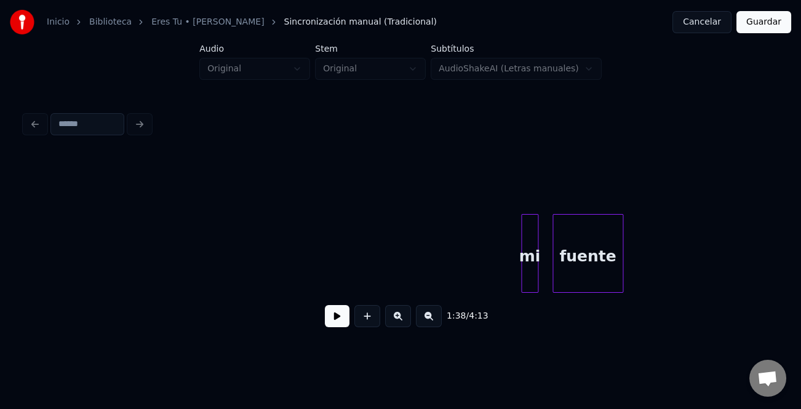
scroll to position [0, 3495]
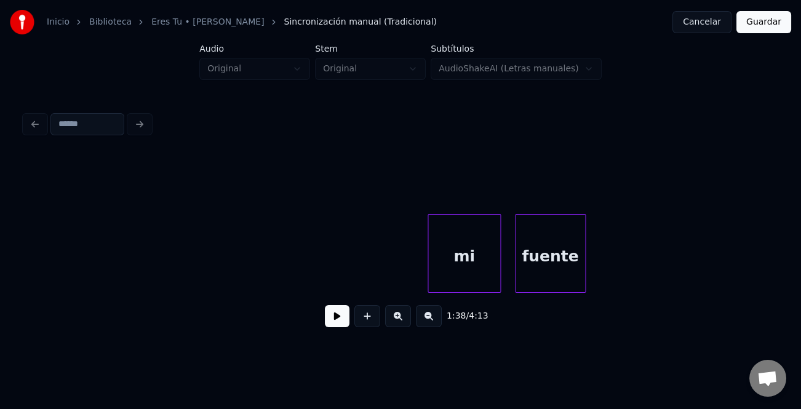
click at [428, 276] on div at bounding box center [430, 253] width 4 height 77
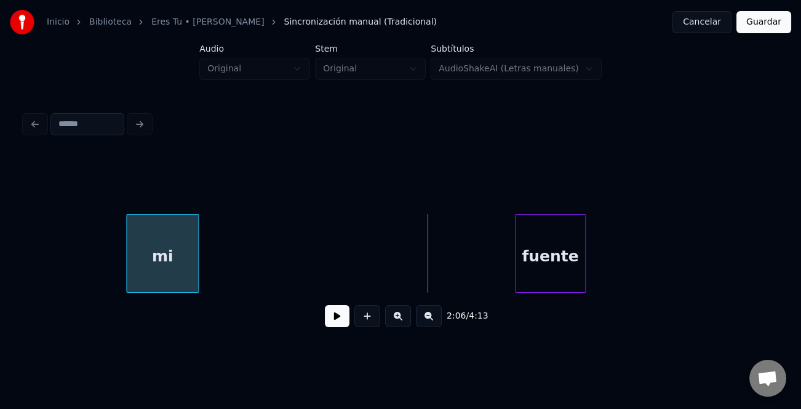
click at [127, 240] on div "mi" at bounding box center [162, 257] width 71 height 84
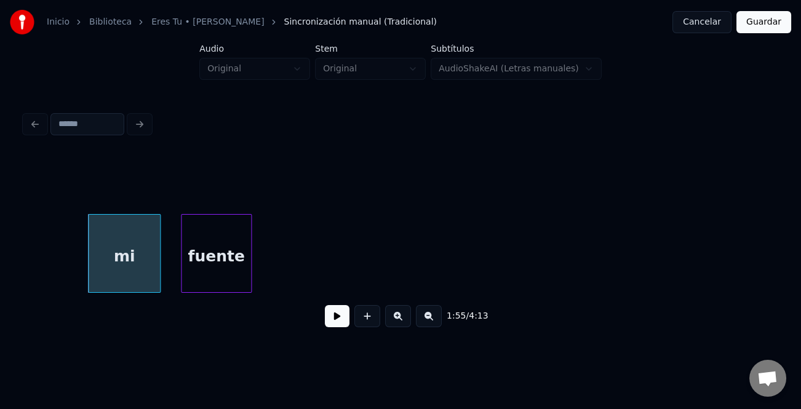
click at [223, 252] on div "fuente" at bounding box center [215, 257] width 69 height 84
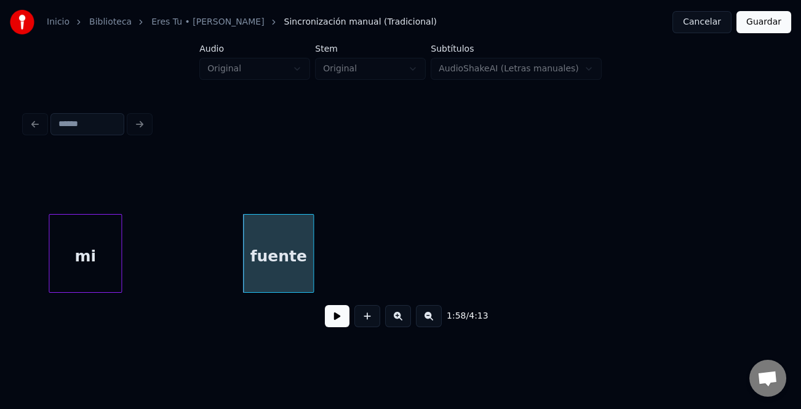
click at [12, 263] on div "Inicio Biblioteca Eres Tu • [PERSON_NAME] Sincronización manual (Tradicional) C…" at bounding box center [400, 172] width 801 height 345
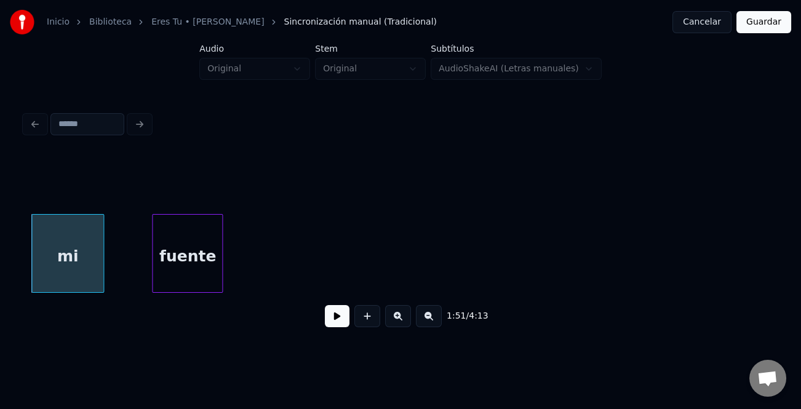
click at [186, 275] on div "fuente" at bounding box center [186, 257] width 69 height 84
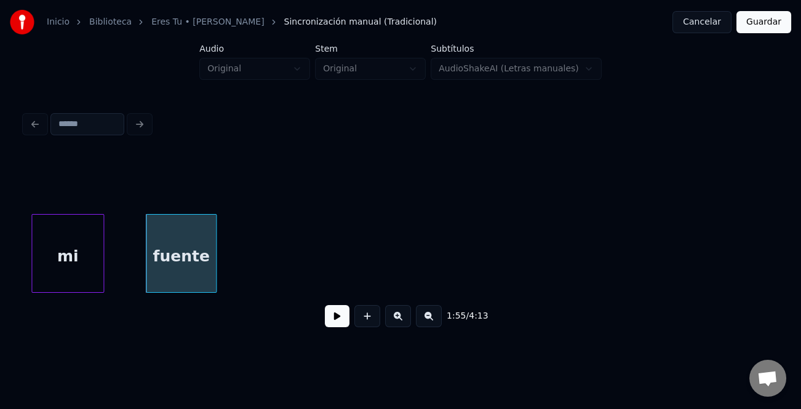
click at [433, 322] on button at bounding box center [429, 316] width 26 height 22
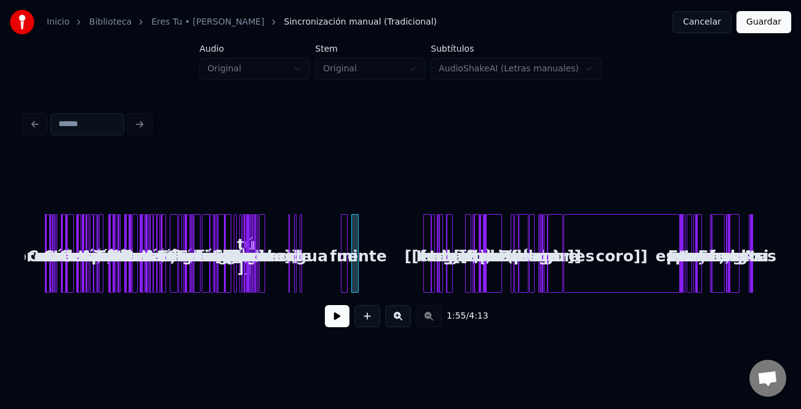
scroll to position [0, 0]
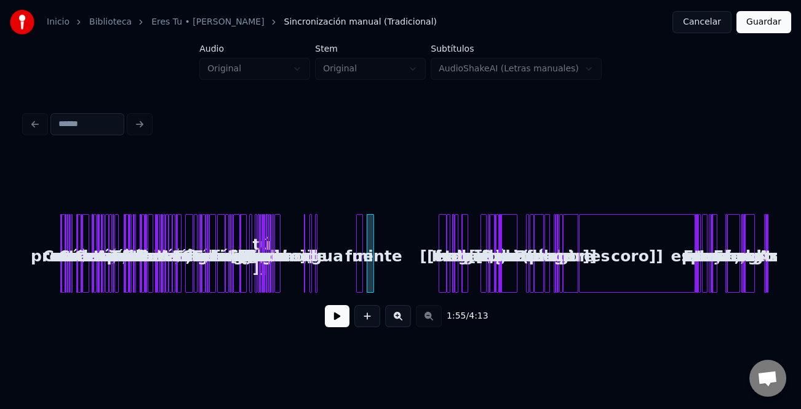
click at [433, 321] on div "1:55 / 4:13" at bounding box center [400, 316] width 732 height 27
click at [398, 320] on button at bounding box center [398, 316] width 26 height 22
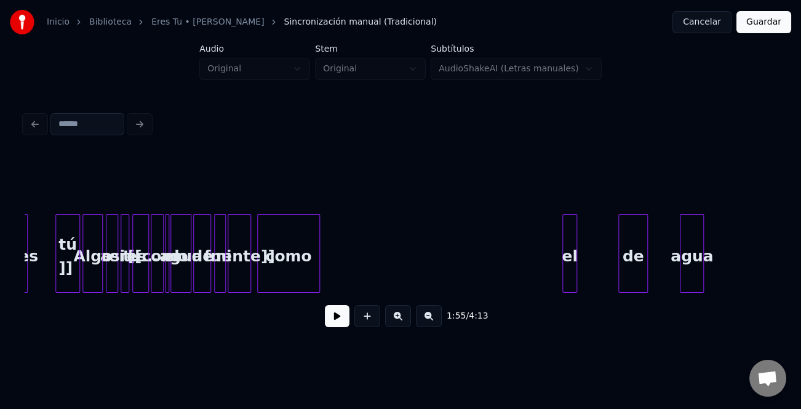
scroll to position [0, 2340]
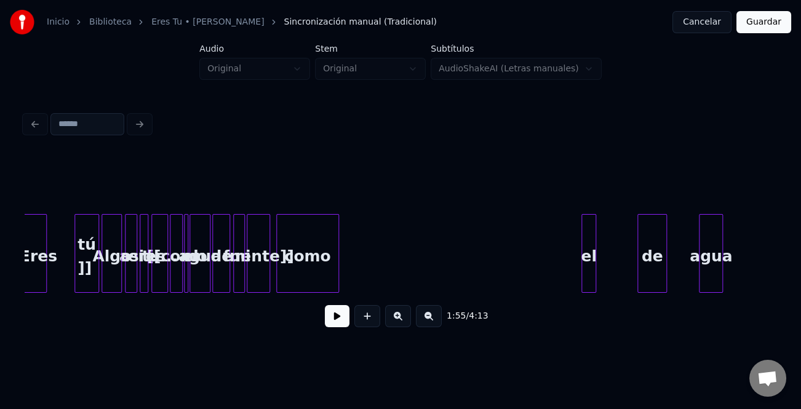
click at [295, 258] on div "como" at bounding box center [307, 257] width 61 height 84
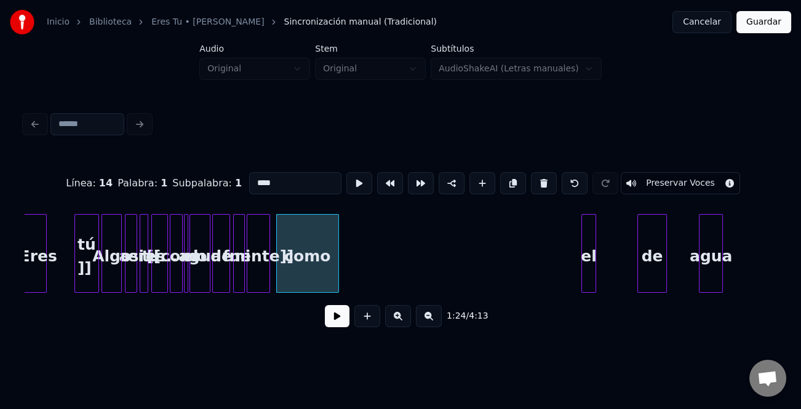
click at [340, 326] on button at bounding box center [337, 316] width 25 height 22
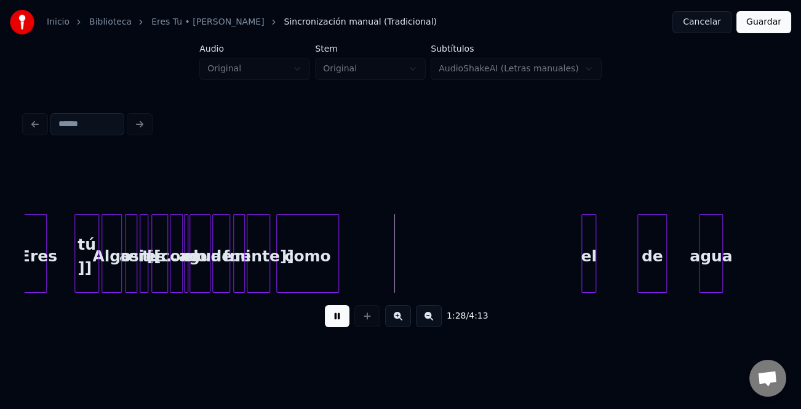
click at [257, 272] on div "fuente]]" at bounding box center [258, 257] width 22 height 84
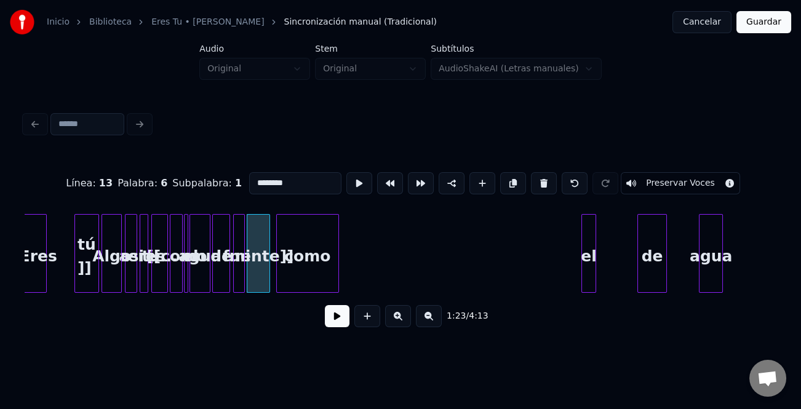
click at [402, 318] on button at bounding box center [398, 316] width 26 height 22
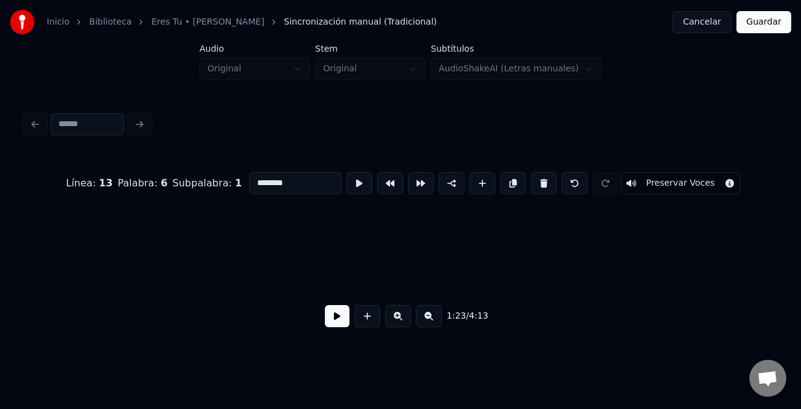
click at [402, 318] on button at bounding box center [398, 316] width 26 height 22
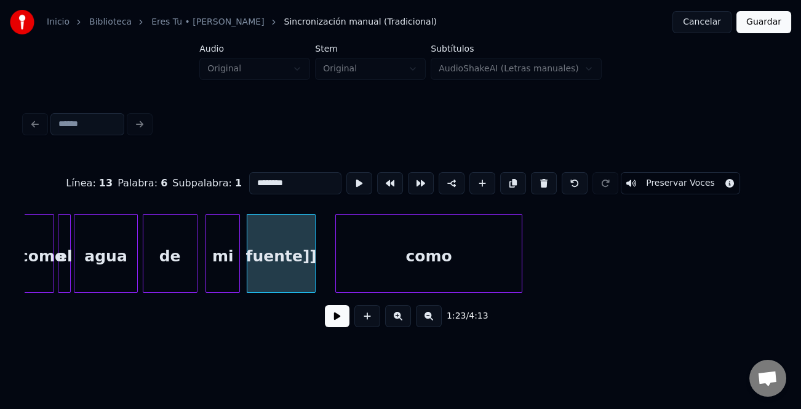
click at [330, 321] on button at bounding box center [337, 316] width 25 height 22
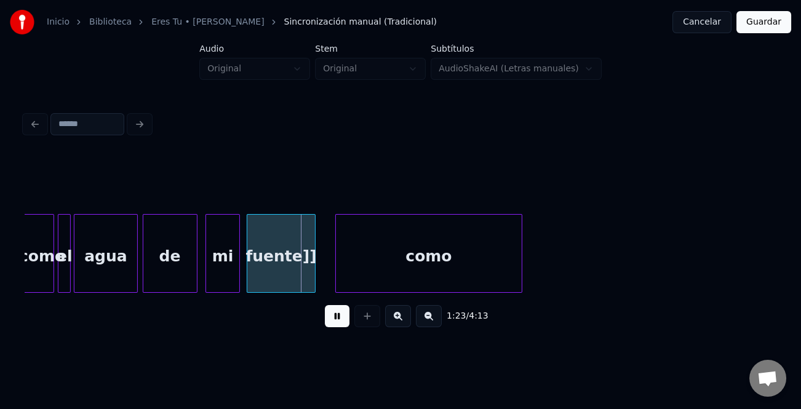
click at [111, 275] on div "agua" at bounding box center [105, 257] width 63 height 84
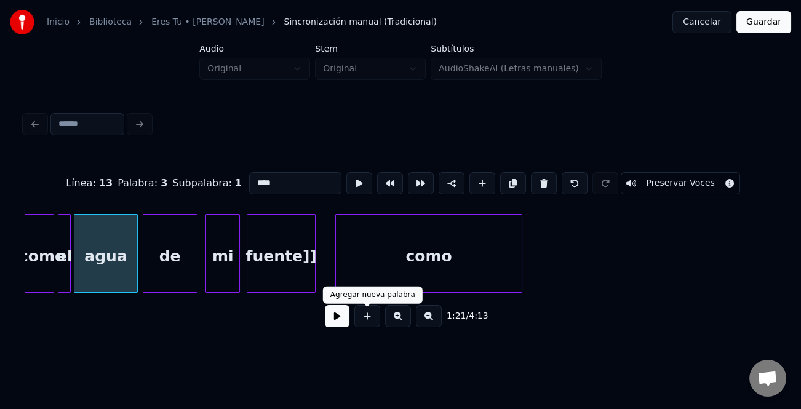
click at [330, 314] on button at bounding box center [337, 316] width 25 height 22
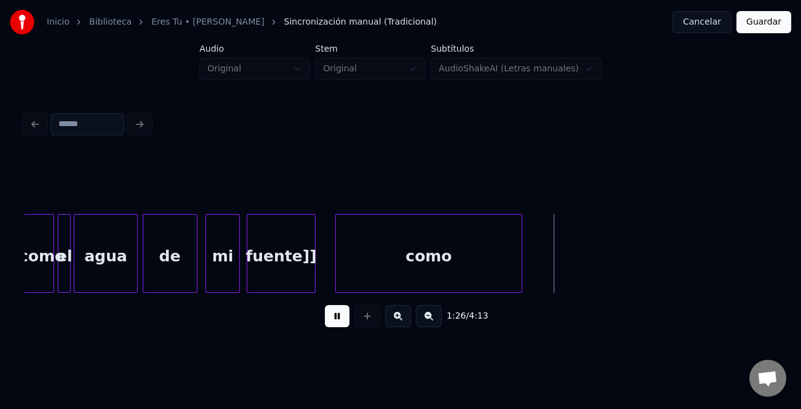
click at [312, 266] on div "fuente]]" at bounding box center [281, 253] width 69 height 79
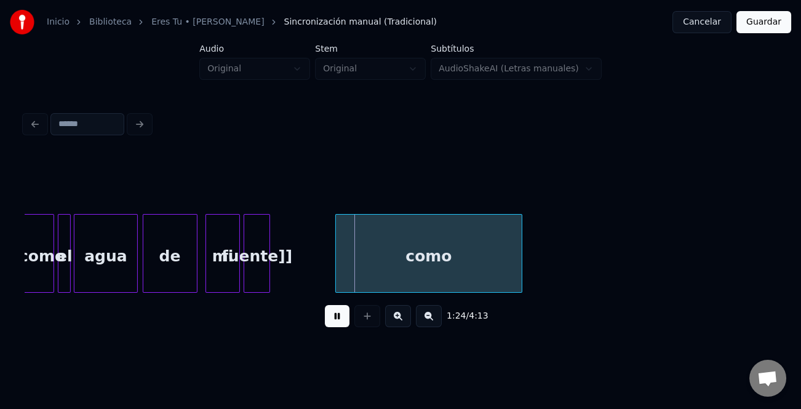
click at [266, 281] on div at bounding box center [268, 253] width 4 height 77
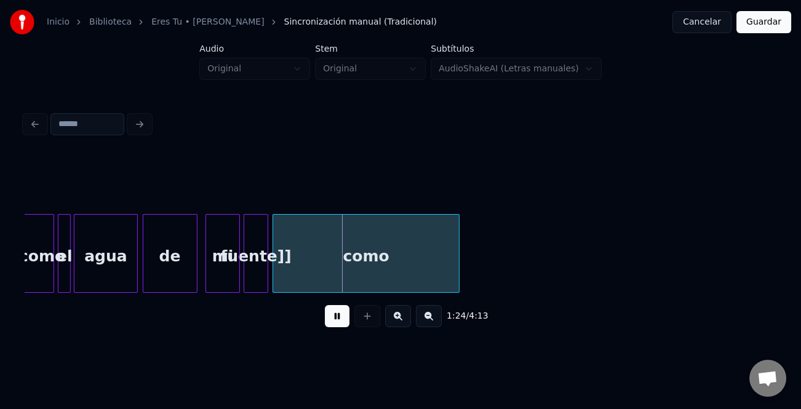
click at [289, 280] on div "como" at bounding box center [366, 257] width 186 height 84
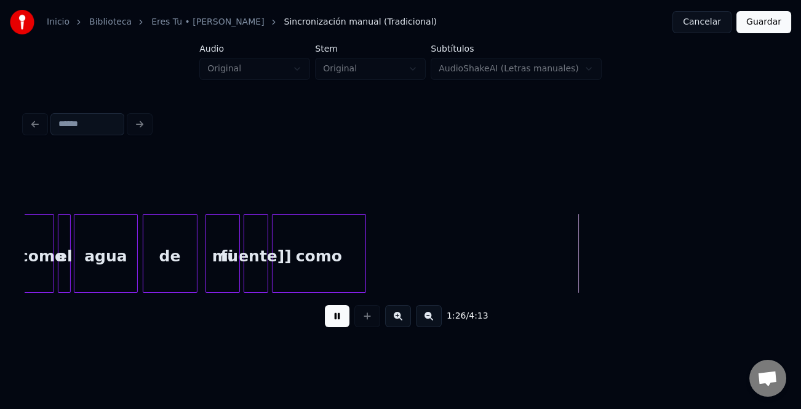
click at [362, 274] on div at bounding box center [364, 253] width 4 height 77
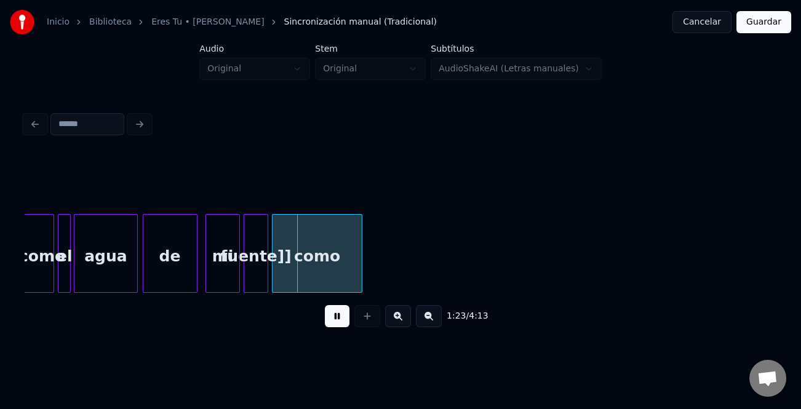
click at [317, 274] on div "como" at bounding box center [316, 257] width 89 height 84
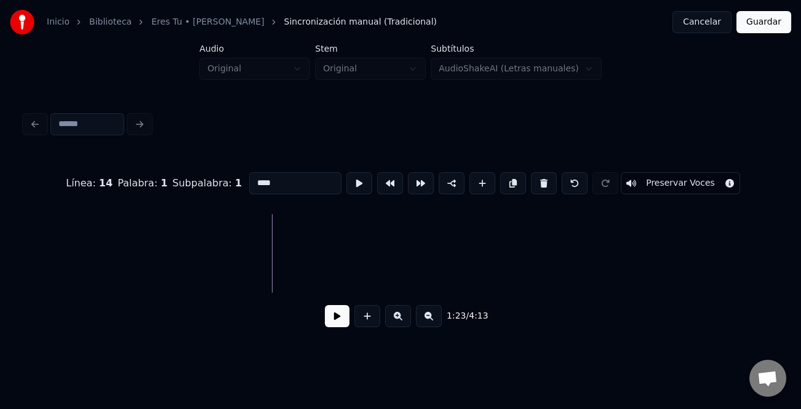
scroll to position [0, 8259]
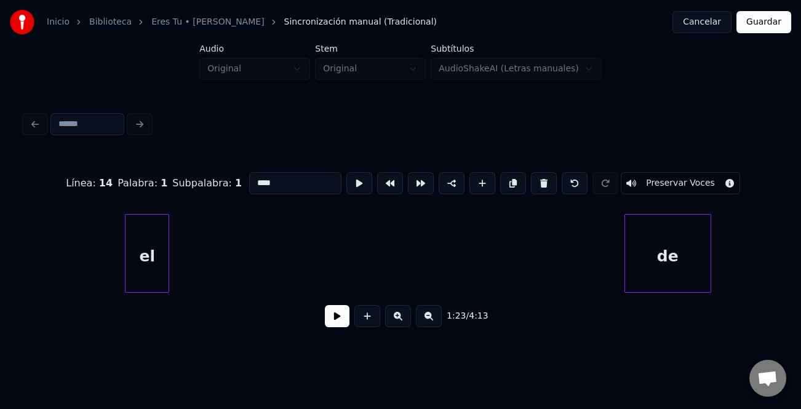
click at [125, 261] on div "el" at bounding box center [146, 257] width 43 height 84
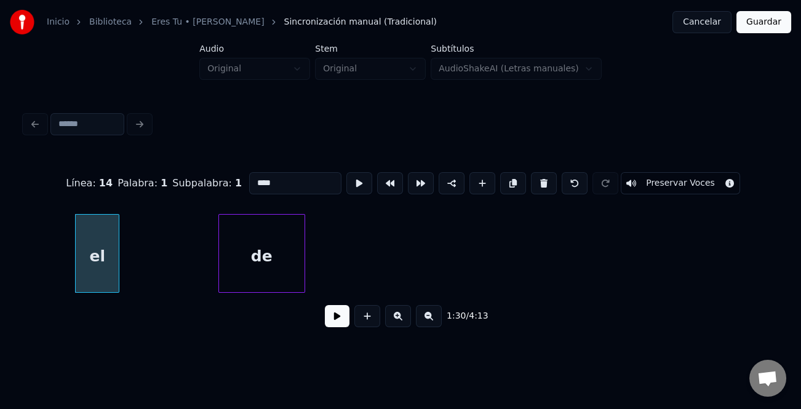
click at [261, 240] on div "de" at bounding box center [261, 257] width 85 height 84
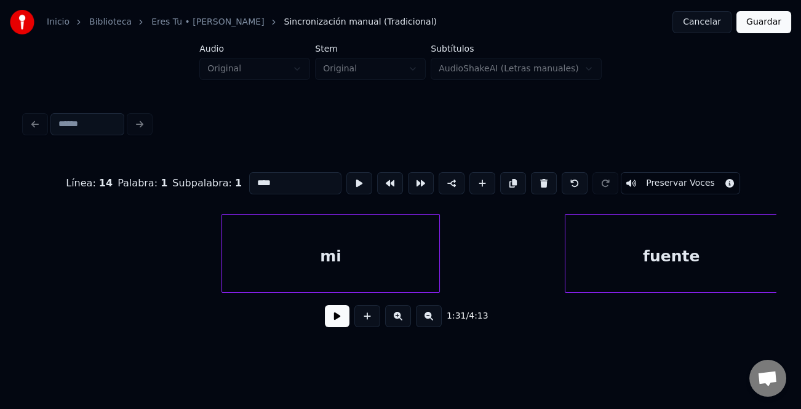
scroll to position [0, 10207]
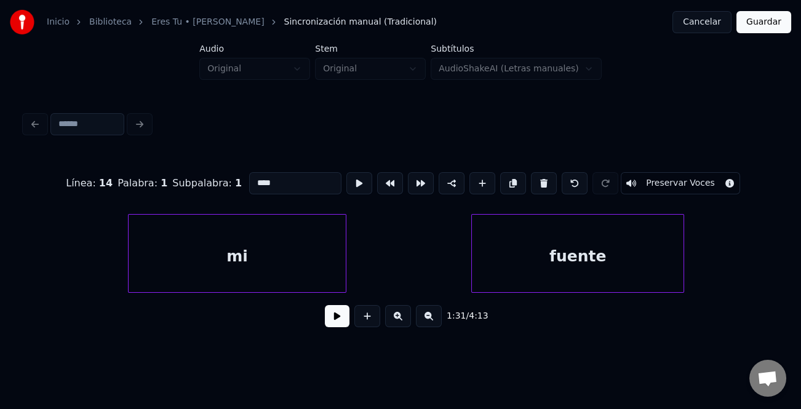
click at [430, 318] on button at bounding box center [429, 316] width 26 height 22
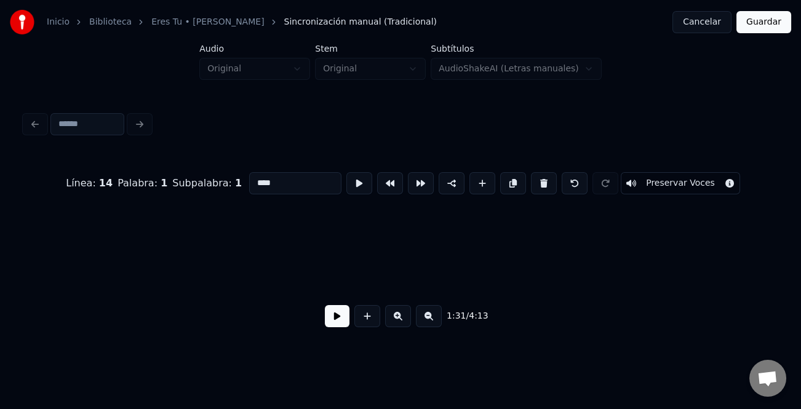
click at [430, 318] on button at bounding box center [429, 316] width 26 height 22
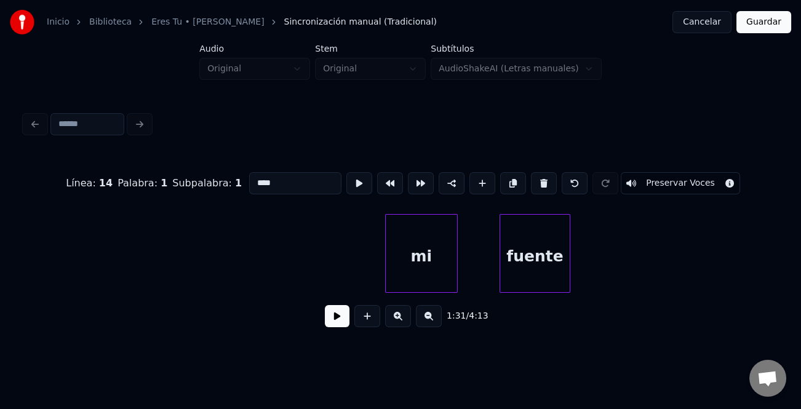
scroll to position [0, 3096]
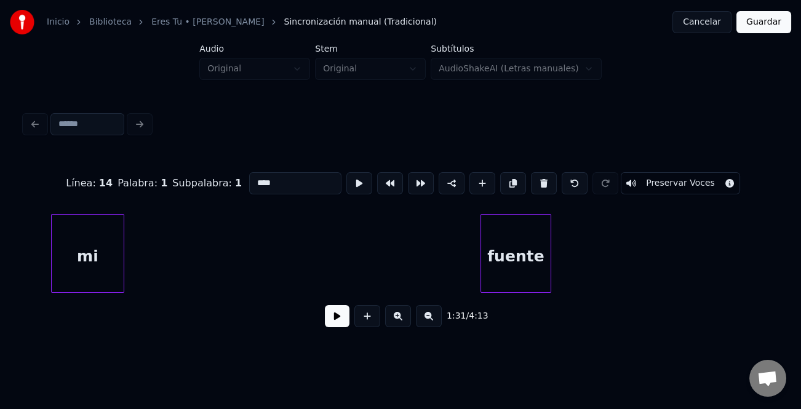
click at [72, 258] on div "mi" at bounding box center [87, 257] width 71 height 84
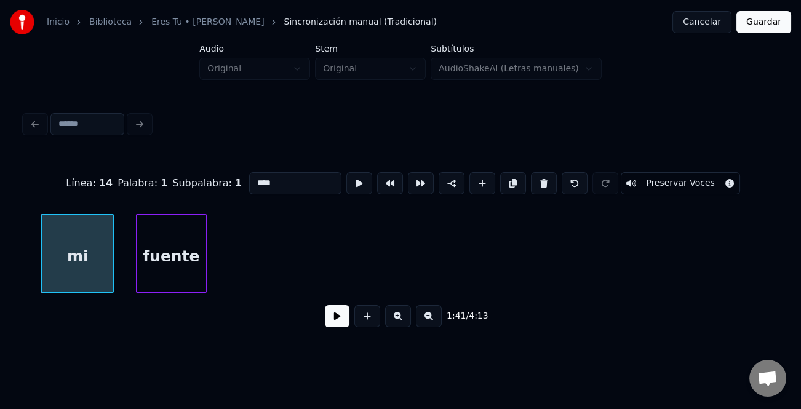
click at [165, 256] on div "fuente" at bounding box center [170, 257] width 69 height 84
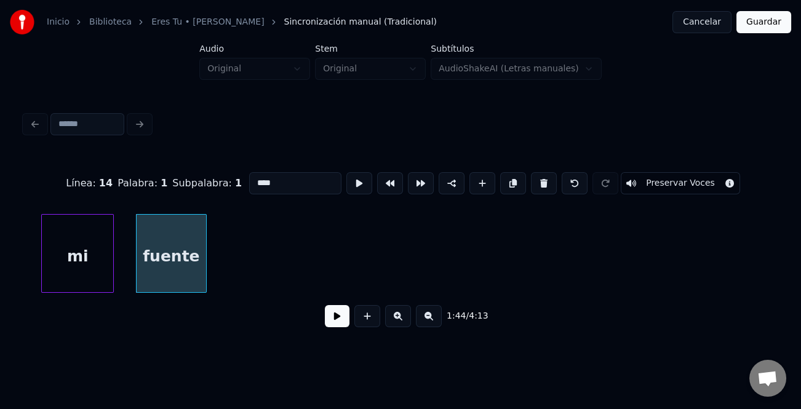
click at [360, 289] on div "fuente mi" at bounding box center [400, 253] width 751 height 79
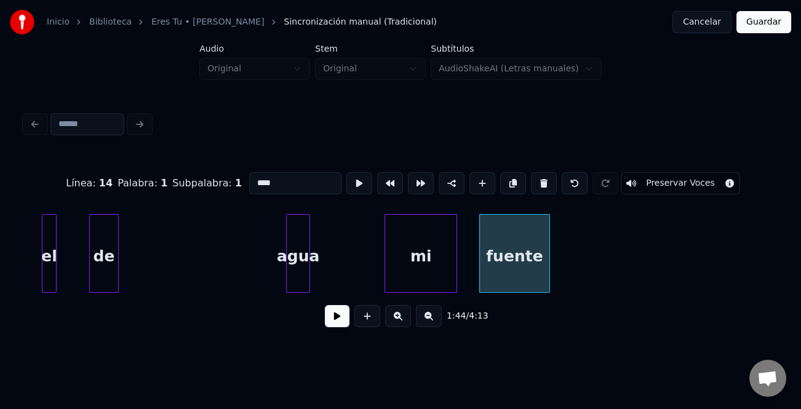
scroll to position [0, 2740]
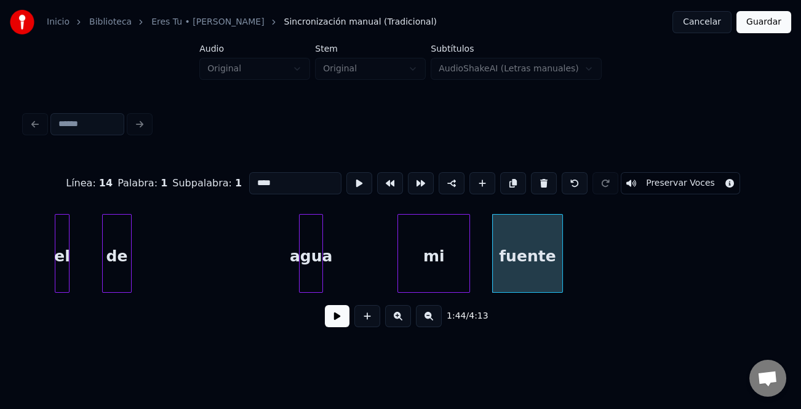
click at [724, 25] on button "Cancelar" at bounding box center [701, 22] width 59 height 22
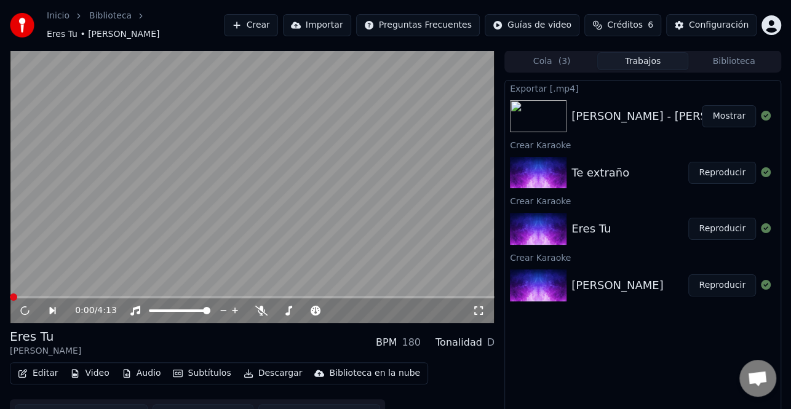
click at [39, 368] on button "Editar" at bounding box center [38, 373] width 50 height 17
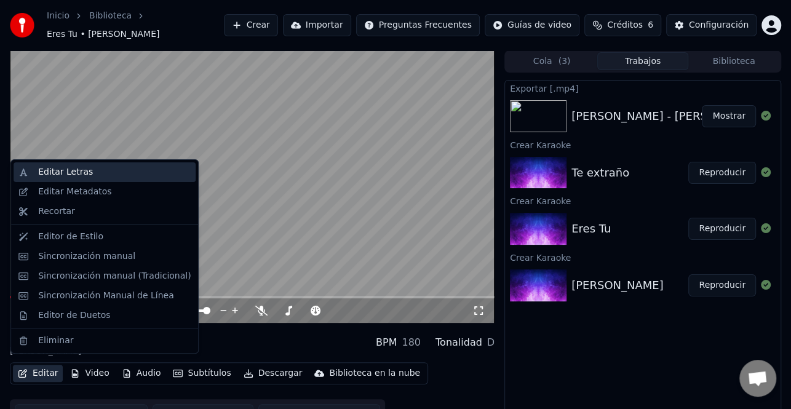
click at [91, 177] on div "Editar Letras" at bounding box center [114, 172] width 152 height 12
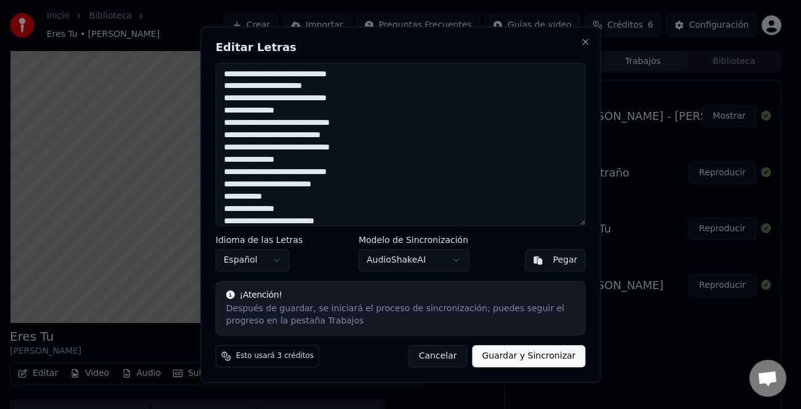
drag, startPoint x: 320, startPoint y: 214, endPoint x: 155, endPoint y: -14, distance: 281.3
click at [155, 0] on html "Inicio Biblioteca Eres Tu • [PERSON_NAME] [PERSON_NAME] Importar Preguntas Frec…" at bounding box center [400, 204] width 801 height 409
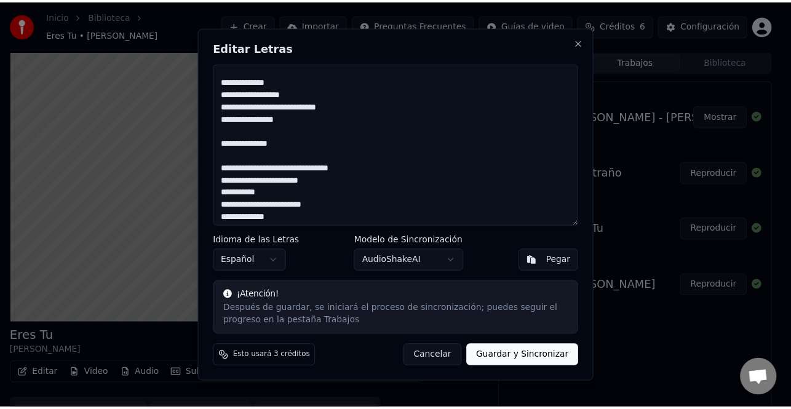
scroll to position [462, 0]
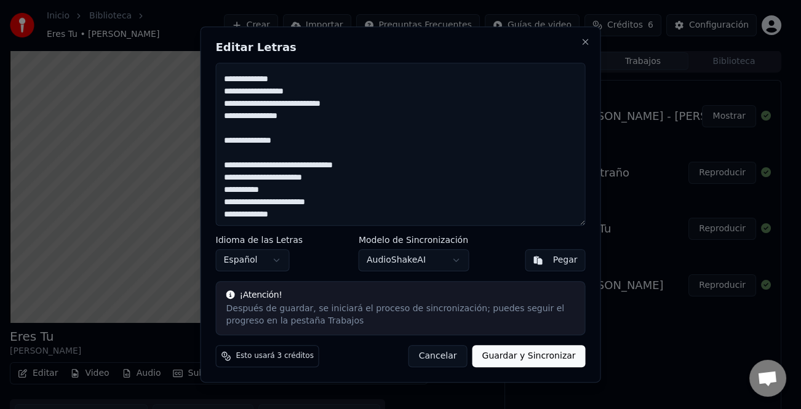
type textarea "**********"
click at [541, 357] on button "Guardar y Sincronizar" at bounding box center [528, 356] width 113 height 22
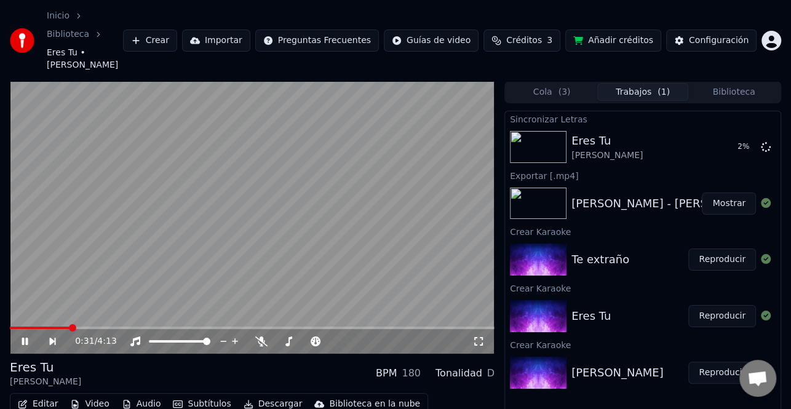
click at [26, 338] on icon at bounding box center [25, 341] width 6 height 7
click at [718, 362] on button "Reproducir" at bounding box center [722, 373] width 68 height 22
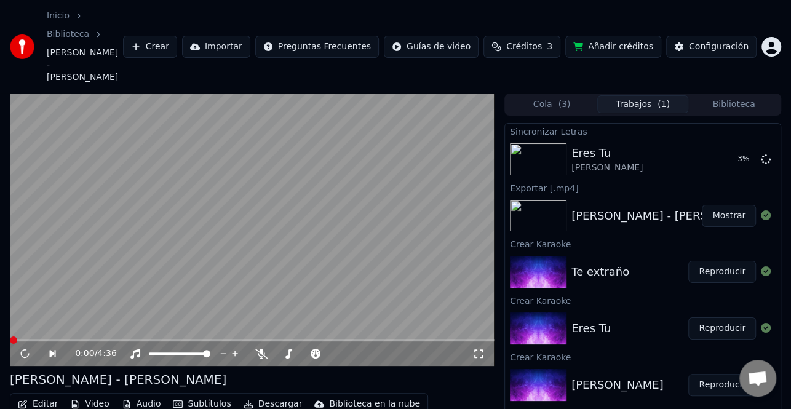
click at [37, 395] on button "Editar" at bounding box center [38, 403] width 50 height 17
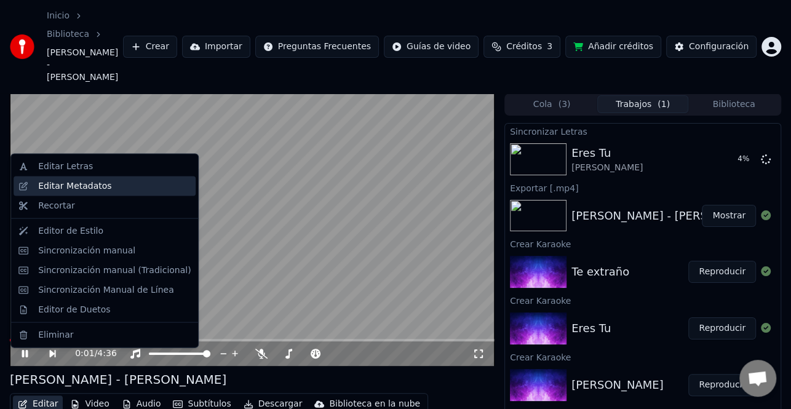
click at [82, 181] on div "Editar Metadatos" at bounding box center [74, 186] width 73 height 12
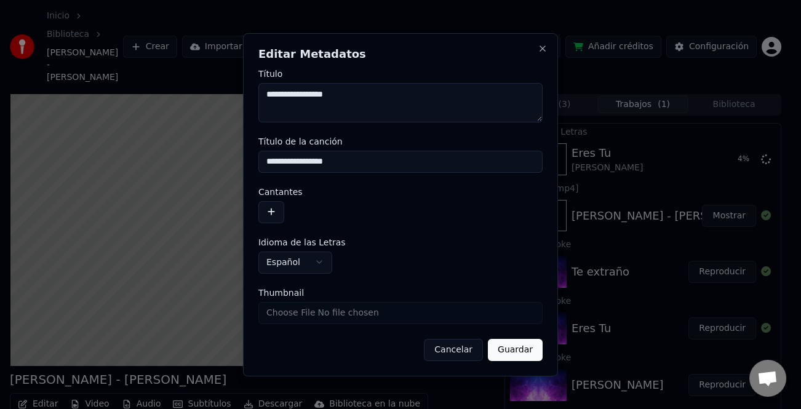
click at [281, 215] on button "button" at bounding box center [271, 211] width 26 height 22
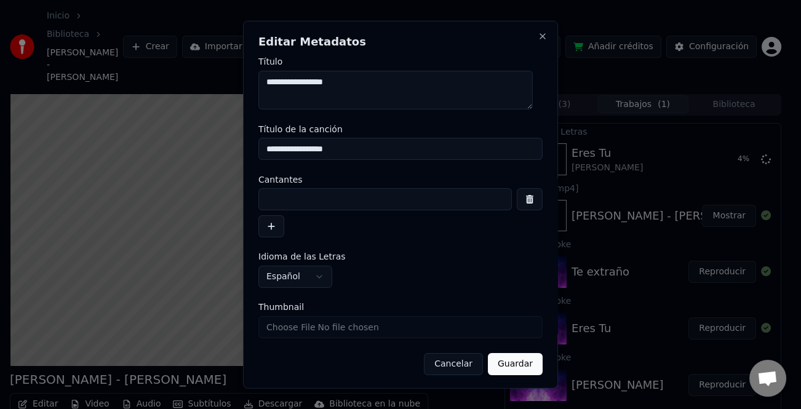
click at [284, 203] on input at bounding box center [384, 199] width 253 height 22
click at [265, 197] on input "**********" at bounding box center [384, 199] width 253 height 22
type input "**********"
click at [515, 366] on button "Guardar" at bounding box center [515, 364] width 55 height 22
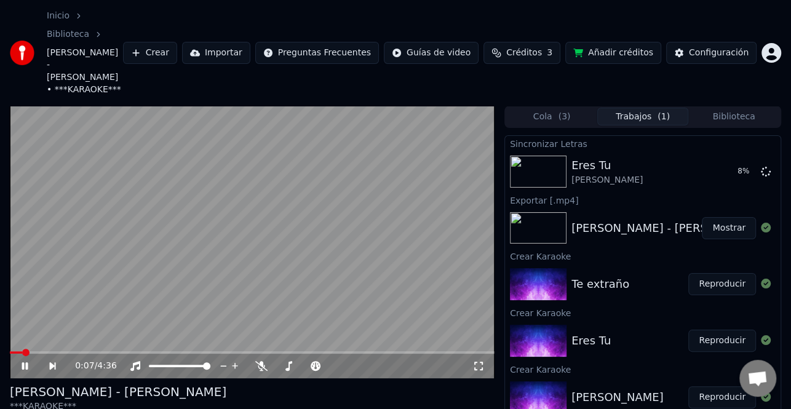
click at [10, 351] on span at bounding box center [16, 352] width 12 height 2
click at [26, 362] on icon at bounding box center [25, 365] width 6 height 7
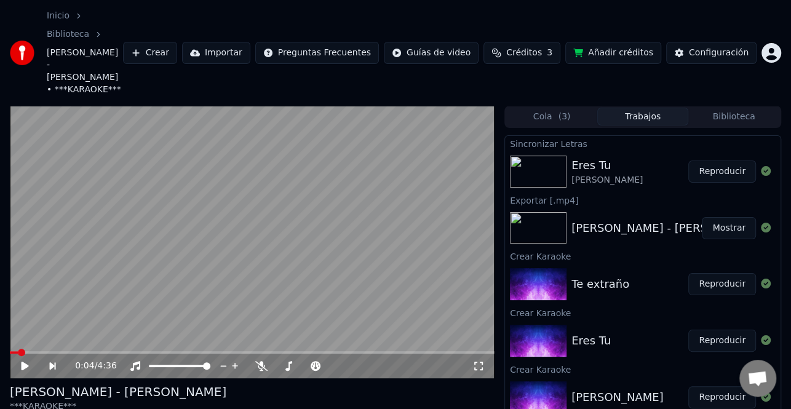
click at [433, 243] on video at bounding box center [252, 242] width 485 height 272
click at [25, 361] on icon at bounding box center [34, 366] width 28 height 10
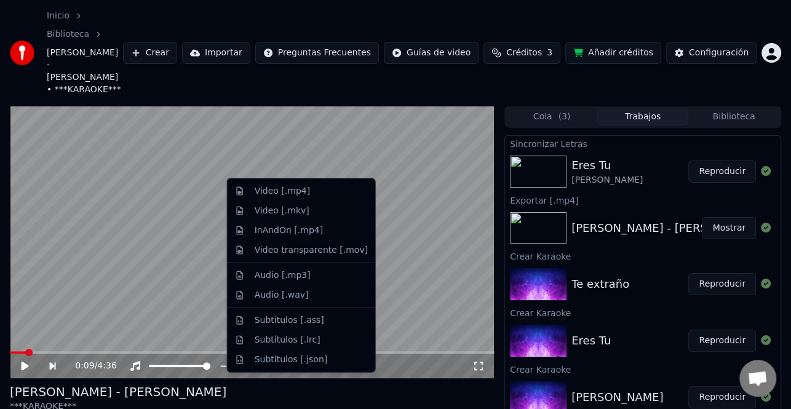
click at [294, 195] on div "Video [.mp4]" at bounding box center [282, 191] width 55 height 12
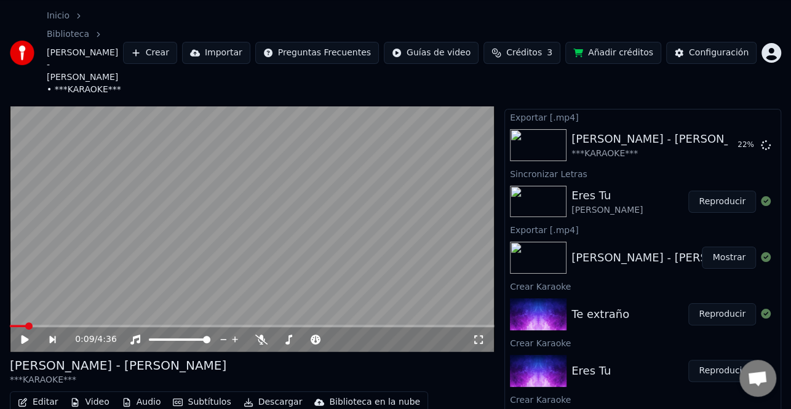
scroll to position [34, 0]
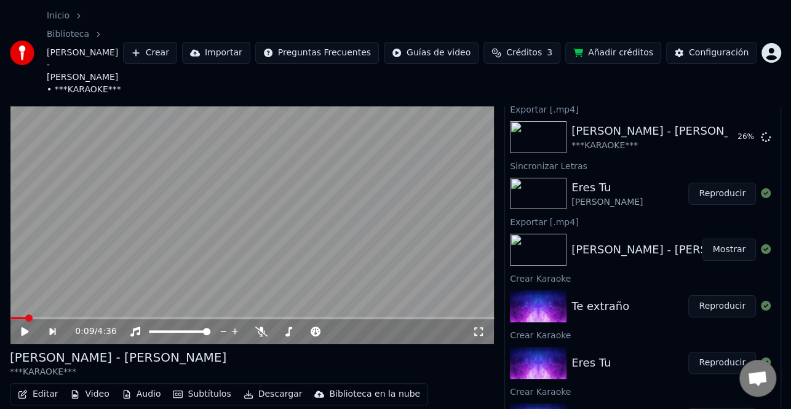
drag, startPoint x: 733, startPoint y: 152, endPoint x: 722, endPoint y: 152, distance: 11.1
click at [733, 183] on button "Reproducir" at bounding box center [722, 194] width 68 height 22
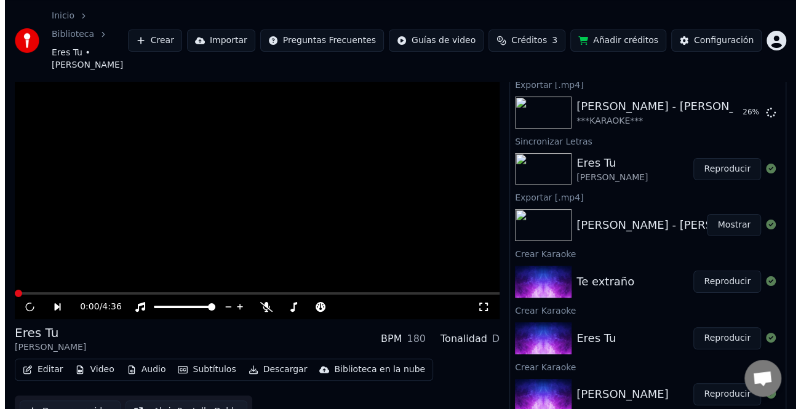
scroll to position [22, 0]
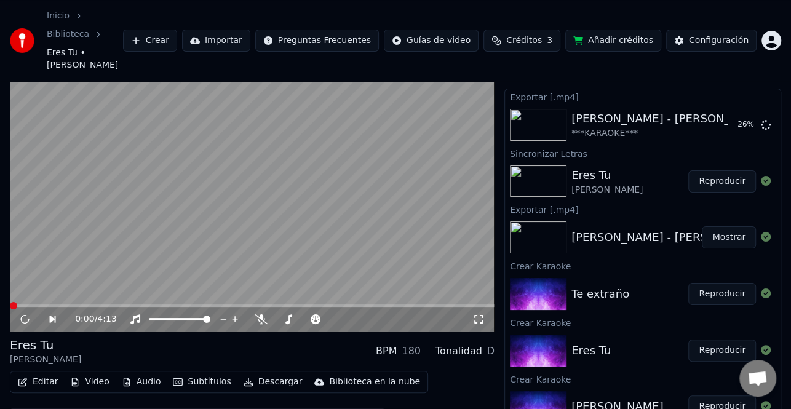
click at [140, 272] on video at bounding box center [252, 195] width 485 height 272
click at [136, 304] on span at bounding box center [252, 305] width 485 height 2
click at [143, 272] on video at bounding box center [252, 195] width 485 height 272
click at [139, 304] on span at bounding box center [252, 305] width 485 height 2
click at [23, 315] on icon at bounding box center [25, 319] width 7 height 9
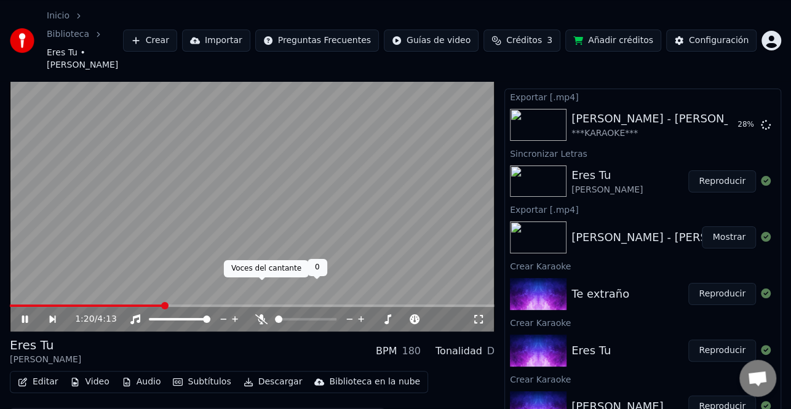
click at [264, 314] on icon at bounding box center [261, 319] width 12 height 10
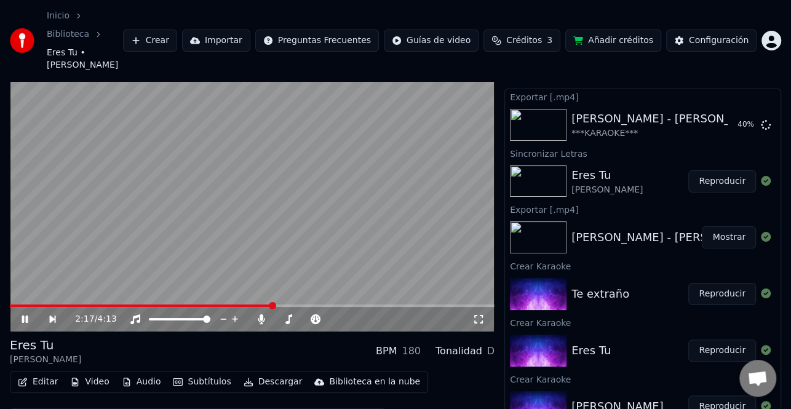
click at [22, 314] on icon at bounding box center [34, 319] width 28 height 10
click at [47, 373] on button "Editar" at bounding box center [38, 381] width 50 height 17
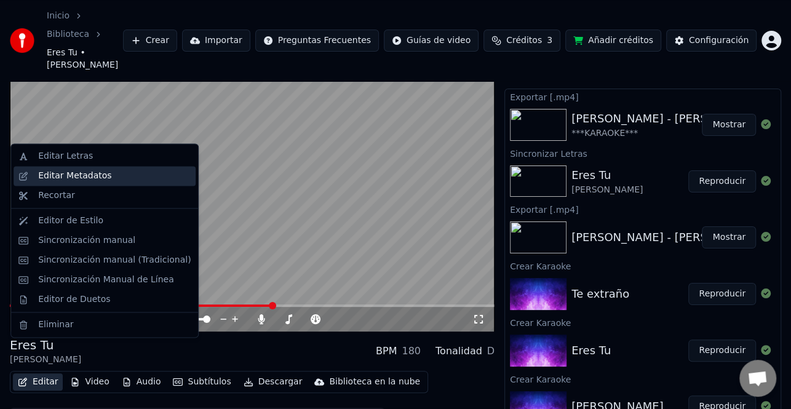
click at [98, 170] on div "Editar Metadatos" at bounding box center [74, 176] width 73 height 12
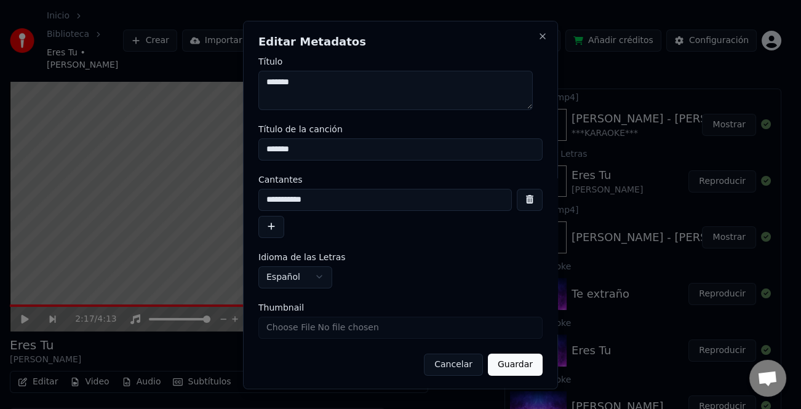
click at [274, 228] on button "button" at bounding box center [271, 226] width 26 height 22
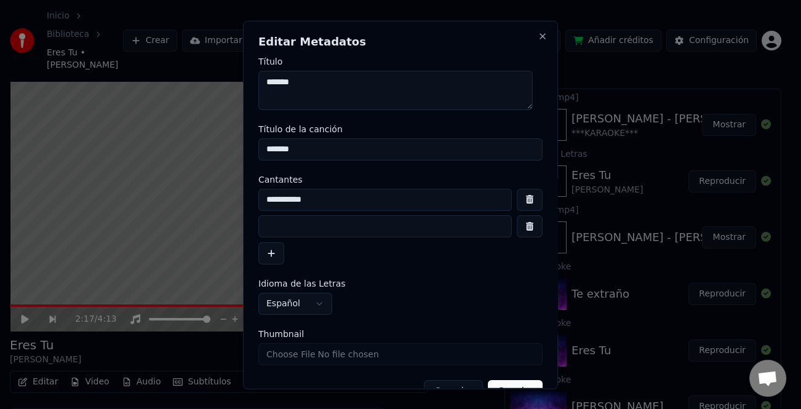
click at [294, 223] on input at bounding box center [384, 226] width 253 height 22
click at [268, 224] on input "**********" at bounding box center [384, 226] width 253 height 22
click at [266, 229] on input "**********" at bounding box center [384, 226] width 253 height 22
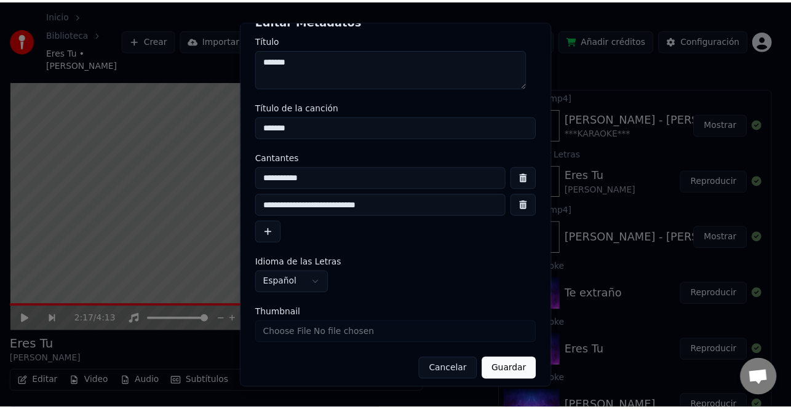
scroll to position [29, 0]
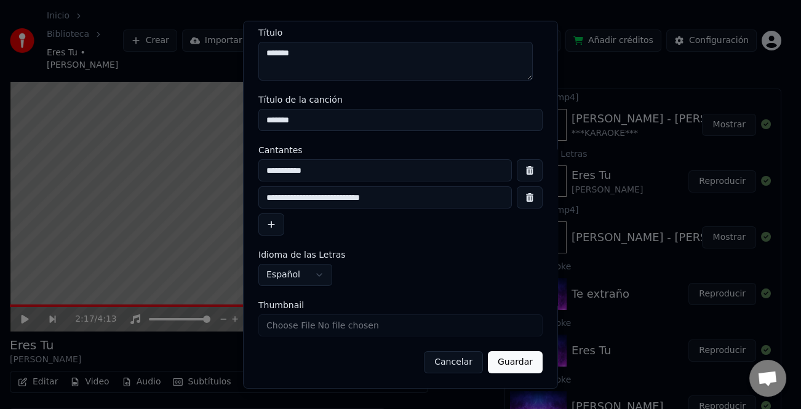
type input "**********"
click at [511, 363] on button "Guardar" at bounding box center [515, 362] width 55 height 22
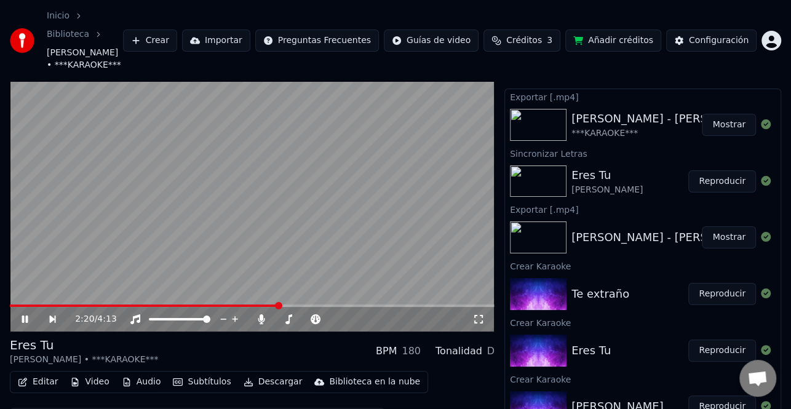
click at [25, 314] on icon at bounding box center [34, 319] width 28 height 10
click at [11, 304] on span at bounding box center [144, 305] width 269 height 2
click at [29, 314] on icon at bounding box center [34, 319] width 28 height 10
click at [28, 314] on icon at bounding box center [34, 319] width 28 height 10
click at [37, 373] on button "Editar" at bounding box center [38, 381] width 50 height 17
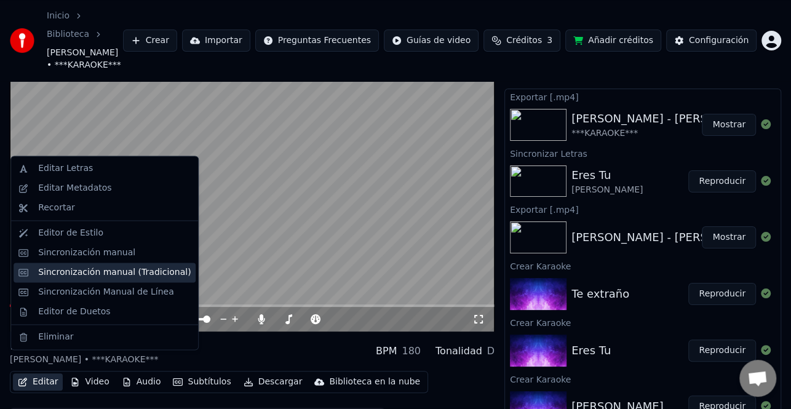
click at [124, 277] on div "Sincronización manual (Tradicional)" at bounding box center [114, 272] width 152 height 12
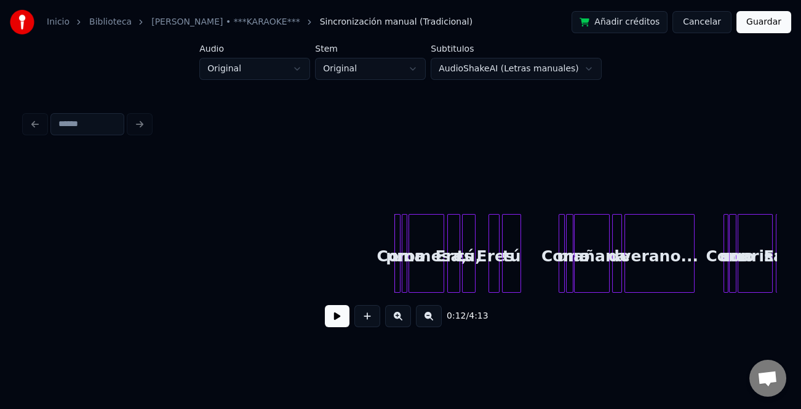
drag, startPoint x: 344, startPoint y: 321, endPoint x: 364, endPoint y: 323, distance: 20.4
click at [343, 321] on button at bounding box center [337, 316] width 25 height 22
click at [399, 320] on button at bounding box center [398, 316] width 26 height 22
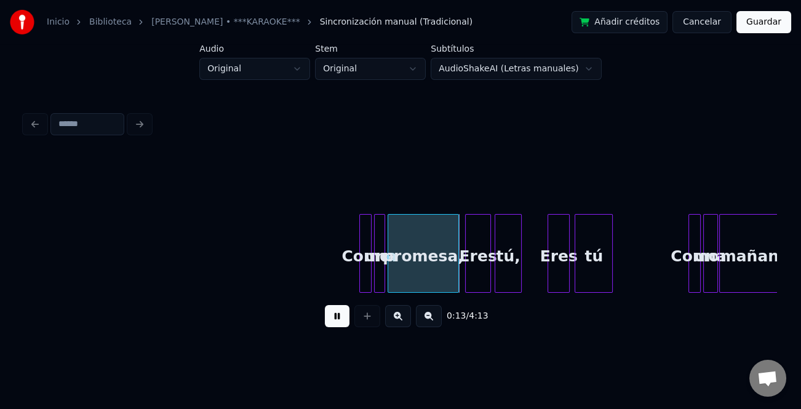
click at [399, 320] on button at bounding box center [398, 316] width 26 height 22
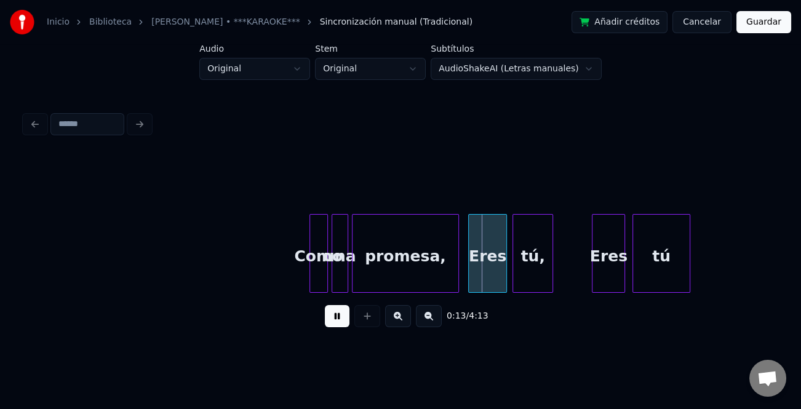
click at [399, 320] on button at bounding box center [398, 316] width 26 height 22
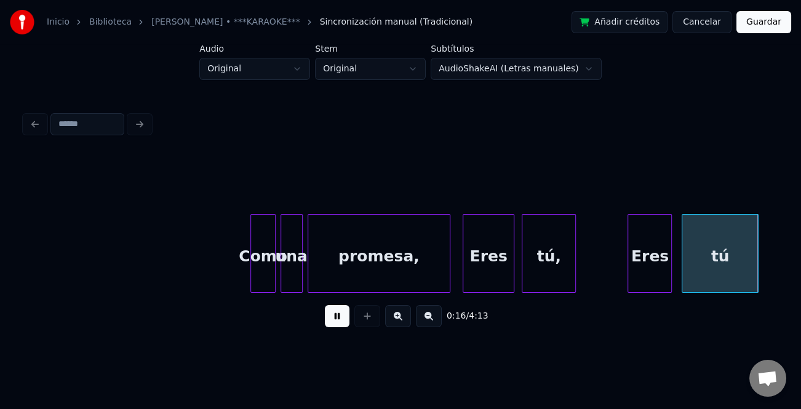
click at [332, 319] on button at bounding box center [337, 316] width 25 height 22
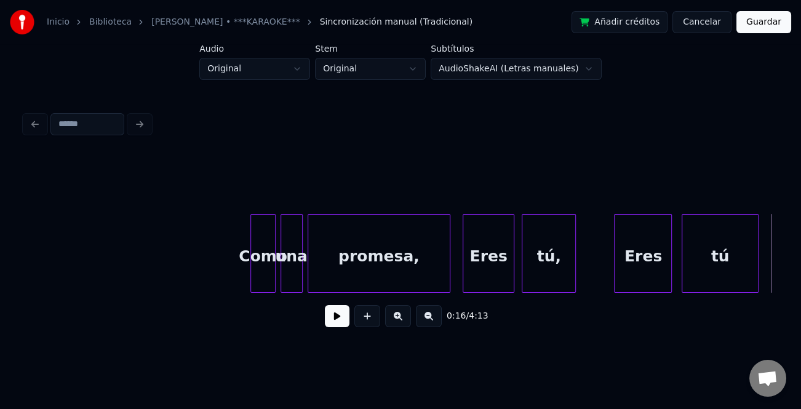
click at [614, 286] on div at bounding box center [616, 253] width 4 height 77
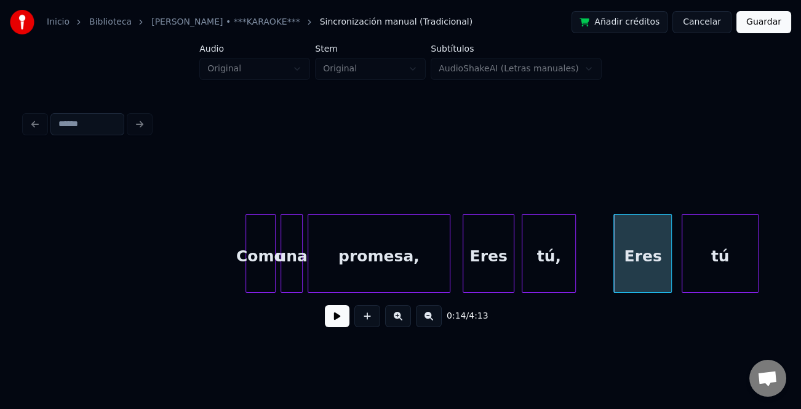
click at [247, 280] on div at bounding box center [248, 253] width 4 height 77
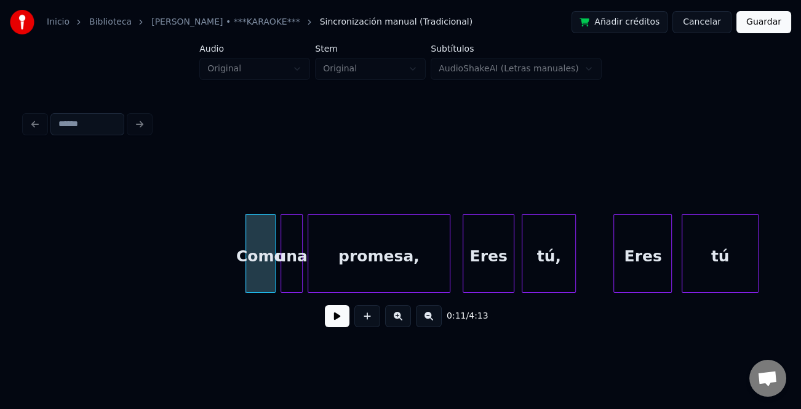
click at [333, 315] on button at bounding box center [337, 316] width 25 height 22
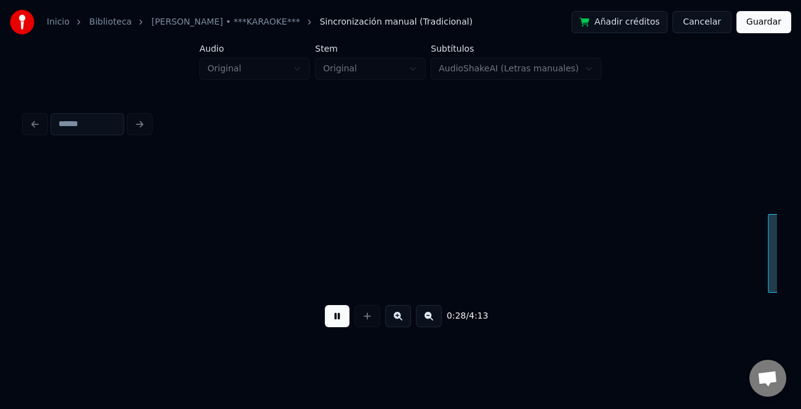
scroll to position [0, 3506]
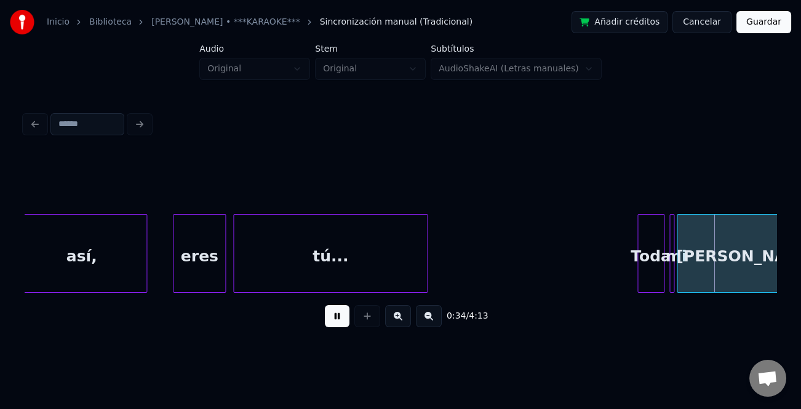
click at [175, 281] on div at bounding box center [175, 253] width 4 height 77
click at [392, 320] on button at bounding box center [398, 316] width 26 height 22
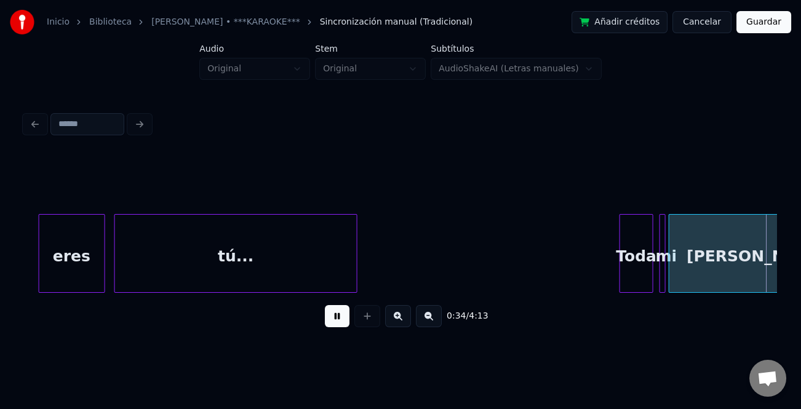
scroll to position [0, 5306]
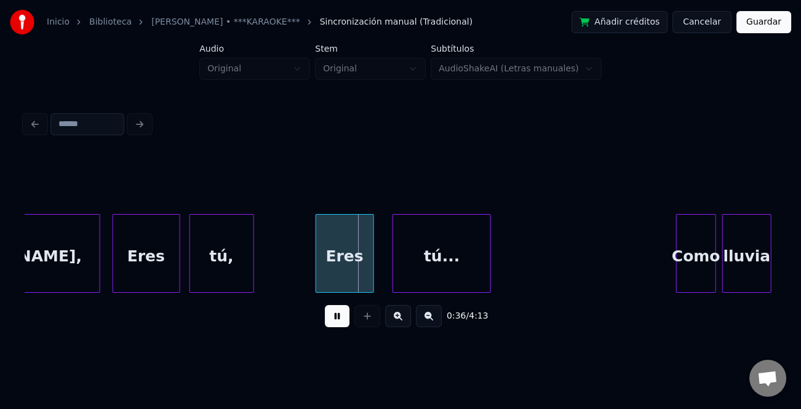
click at [332, 278] on div "Eres" at bounding box center [344, 257] width 57 height 84
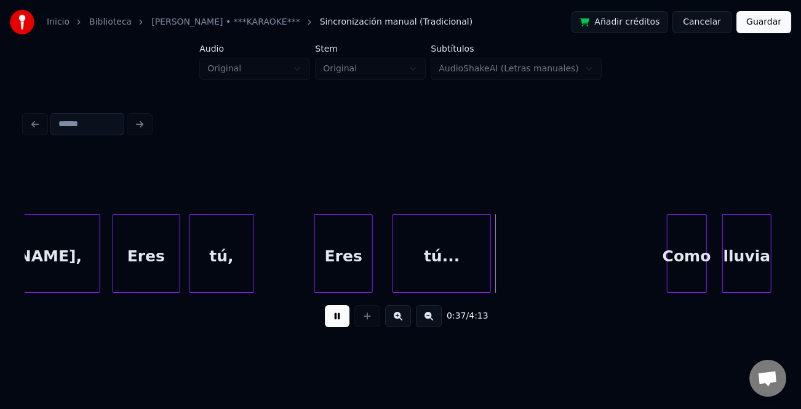
click at [692, 259] on div "Como" at bounding box center [686, 257] width 39 height 84
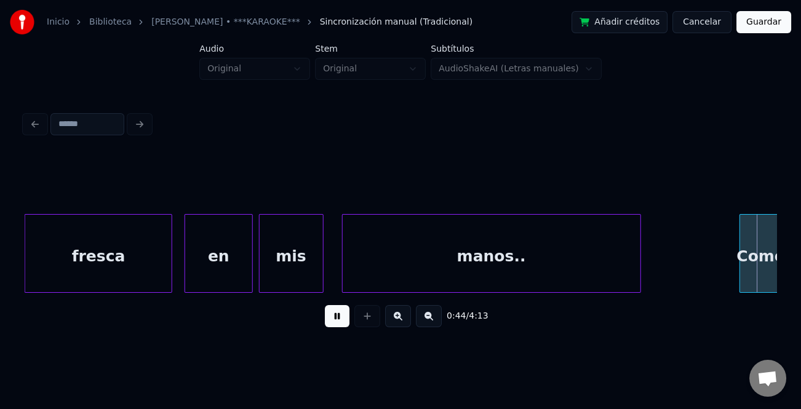
scroll to position [0, 6811]
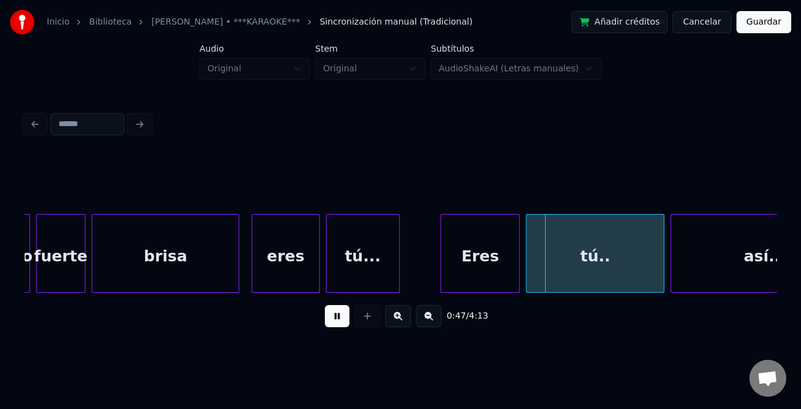
click at [441, 259] on div at bounding box center [443, 253] width 4 height 77
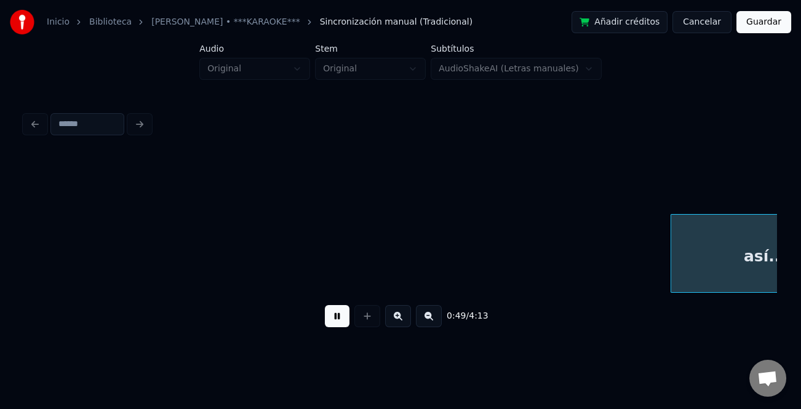
scroll to position [0, 7563]
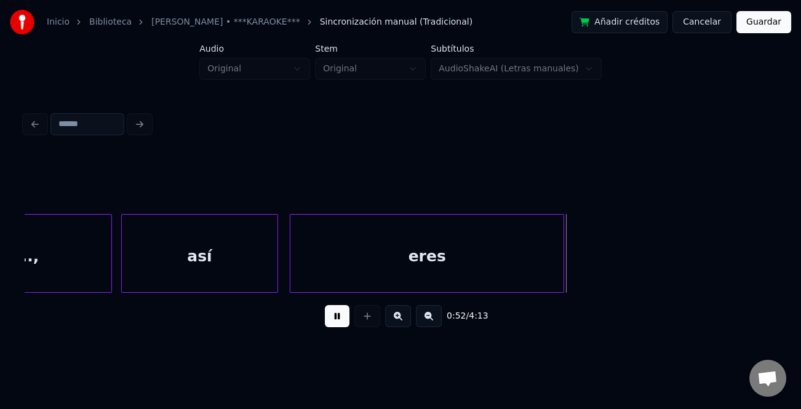
click at [428, 256] on div "eres" at bounding box center [426, 257] width 273 height 84
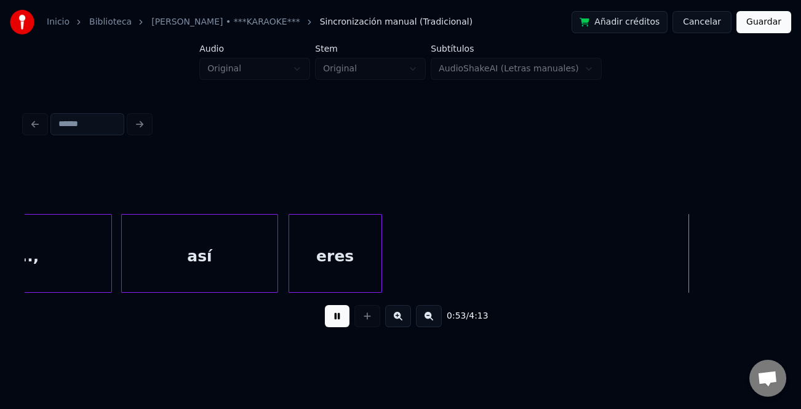
click at [380, 264] on div at bounding box center [380, 253] width 4 height 77
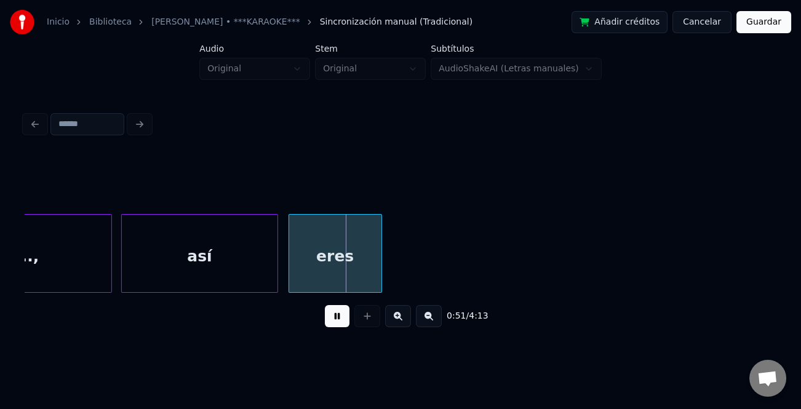
drag, startPoint x: 344, startPoint y: 322, endPoint x: 219, endPoint y: 292, distance: 129.0
click at [344, 322] on button at bounding box center [337, 316] width 25 height 22
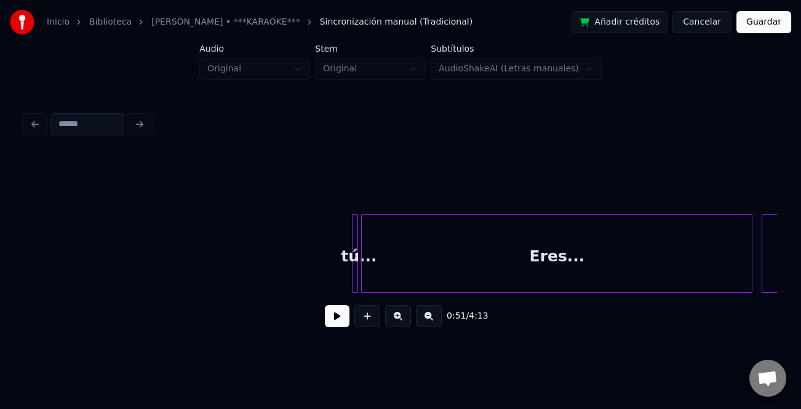
scroll to position [0, 7991]
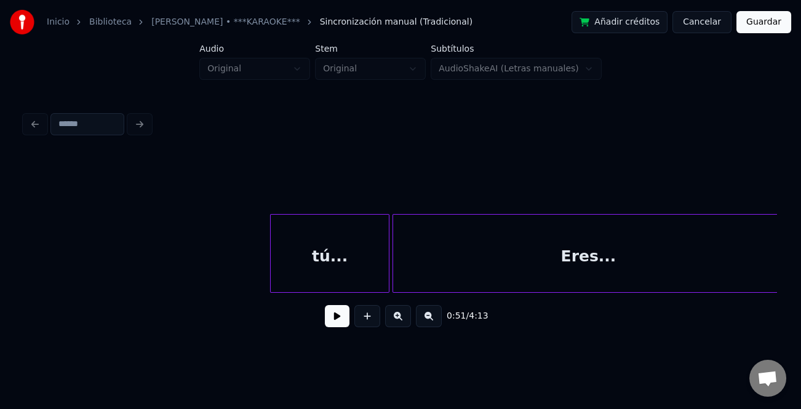
click at [271, 278] on div at bounding box center [273, 253] width 4 height 77
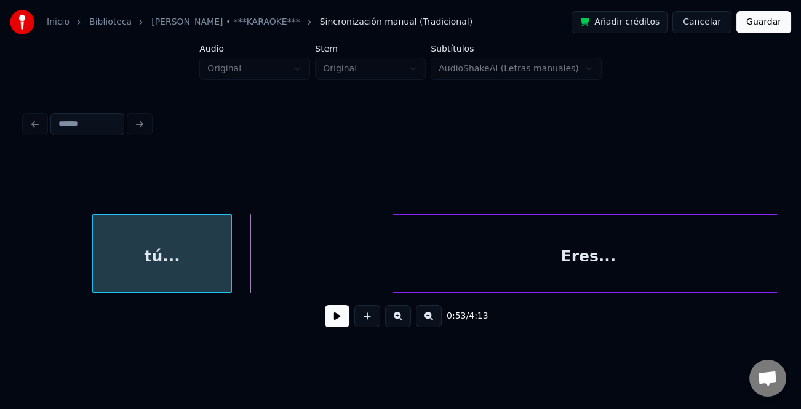
click at [162, 262] on div "tú..." at bounding box center [162, 257] width 138 height 84
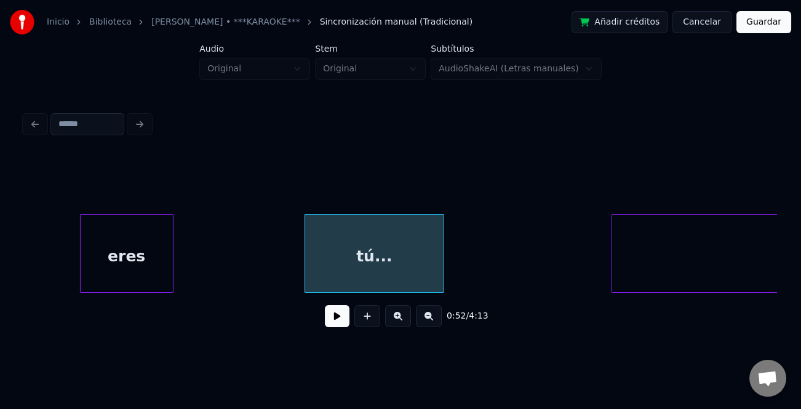
scroll to position [0, 7710]
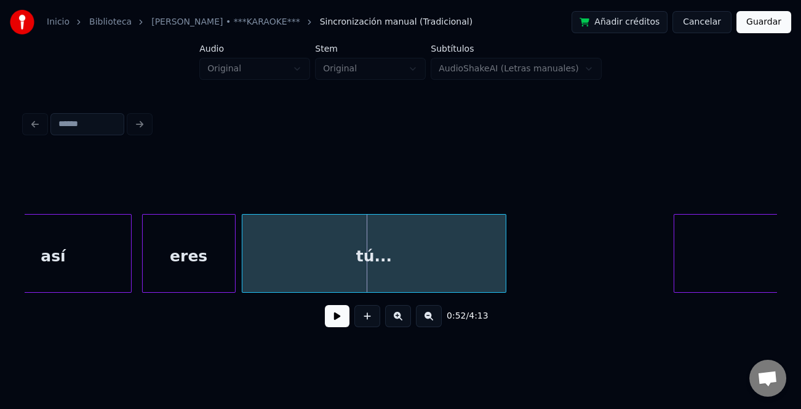
click at [242, 269] on div at bounding box center [244, 253] width 4 height 77
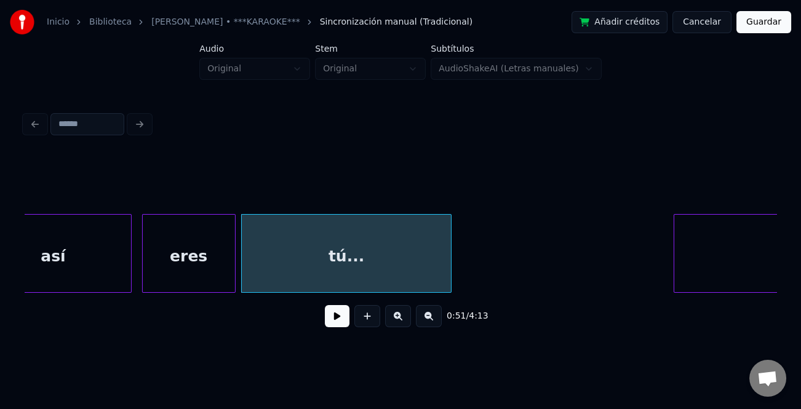
click at [447, 265] on div at bounding box center [449, 253] width 4 height 77
click at [674, 266] on div at bounding box center [676, 253] width 4 height 77
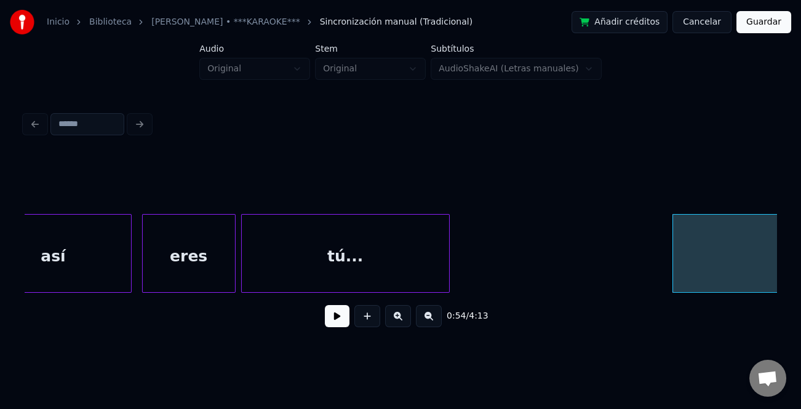
drag, startPoint x: 647, startPoint y: 260, endPoint x: 674, endPoint y: 258, distance: 27.1
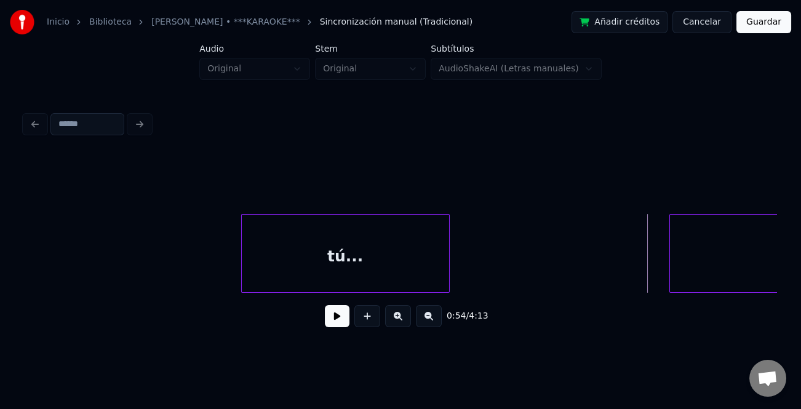
scroll to position [0, 7994]
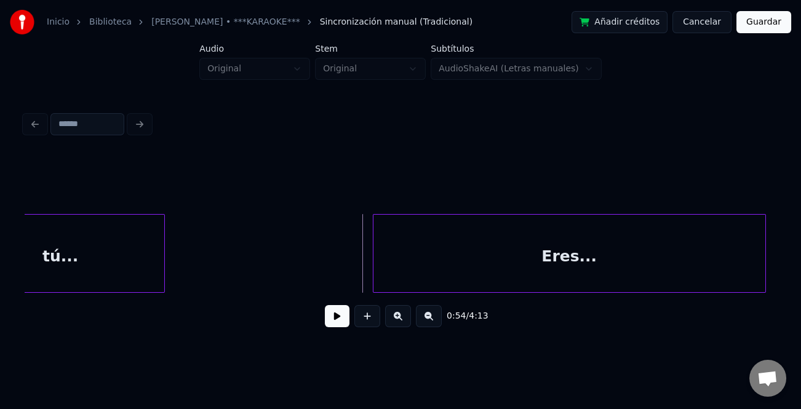
click at [663, 261] on div "Eres..." at bounding box center [569, 257] width 392 height 84
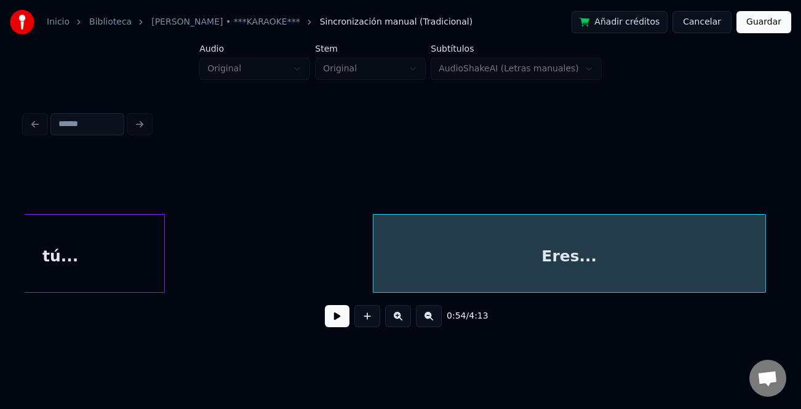
click at [344, 324] on button at bounding box center [337, 316] width 25 height 22
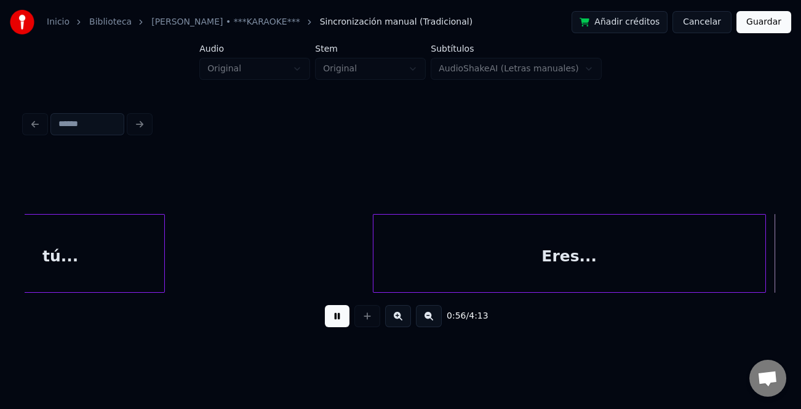
scroll to position [0, 8746]
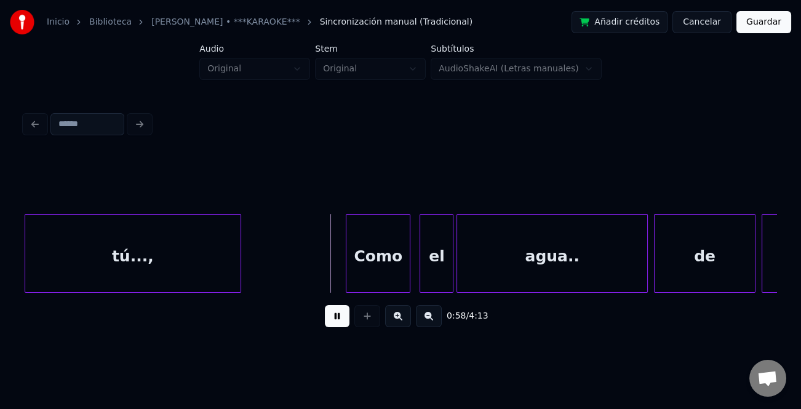
click at [22, 261] on div "0:58 / 4:13" at bounding box center [400, 222] width 761 height 243
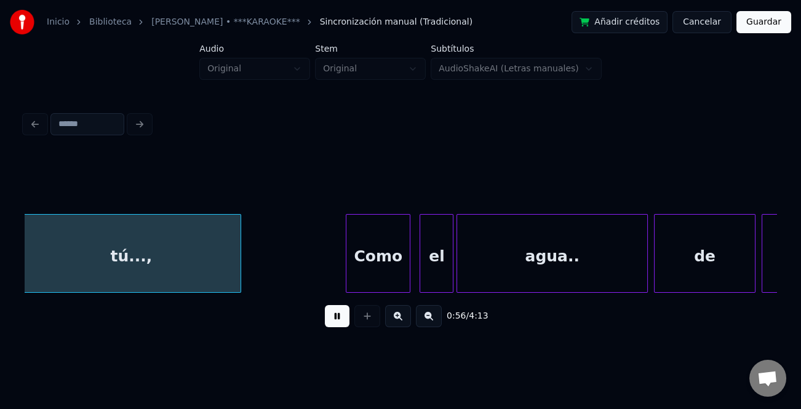
scroll to position [0, 8742]
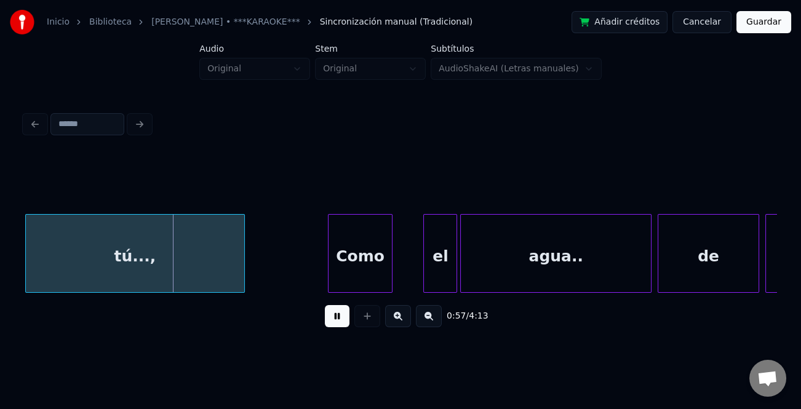
click at [346, 254] on div "Como" at bounding box center [359, 257] width 63 height 84
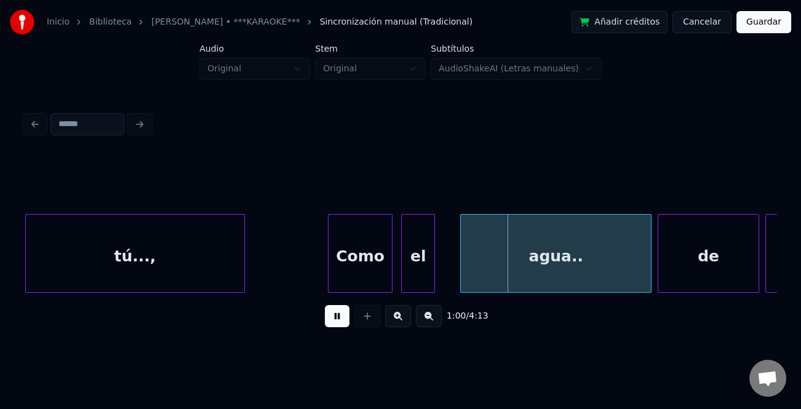
click at [412, 279] on div "el" at bounding box center [418, 257] width 33 height 84
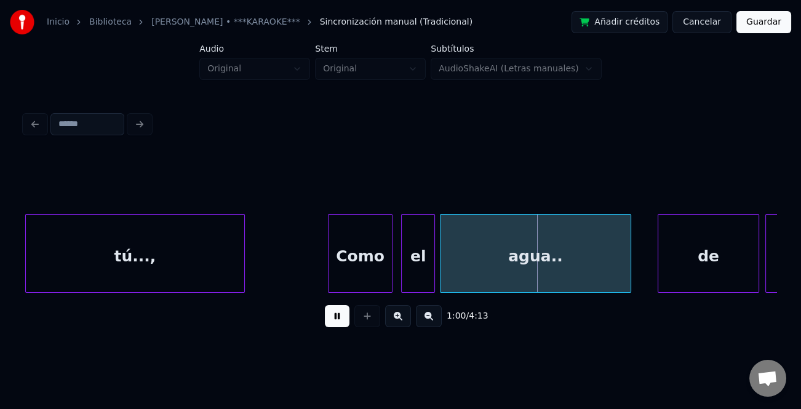
click at [454, 280] on div "agua.." at bounding box center [534, 257] width 189 height 84
click at [660, 283] on div "de" at bounding box center [691, 257] width 100 height 84
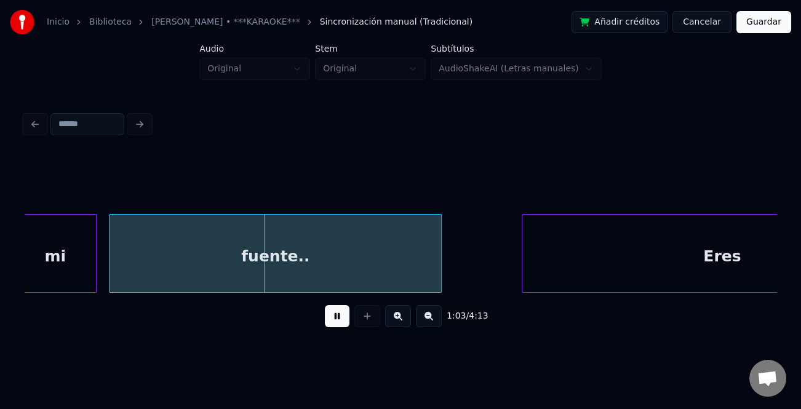
scroll to position [0, 9639]
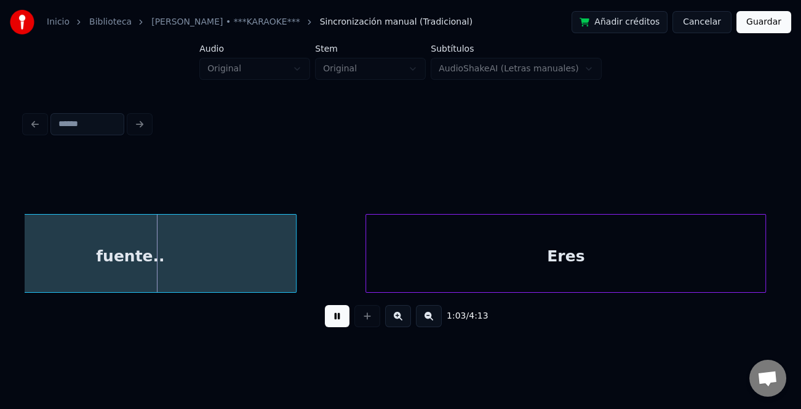
click at [533, 270] on div "Eres" at bounding box center [565, 257] width 399 height 84
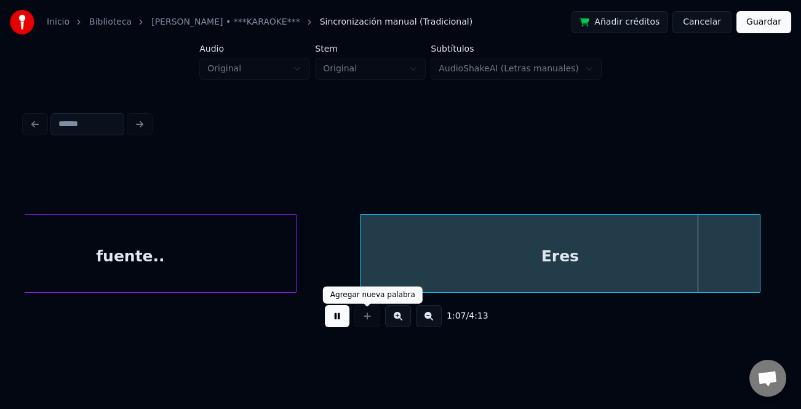
click at [341, 319] on button at bounding box center [337, 316] width 25 height 22
click at [502, 262] on div "Eres" at bounding box center [559, 257] width 399 height 84
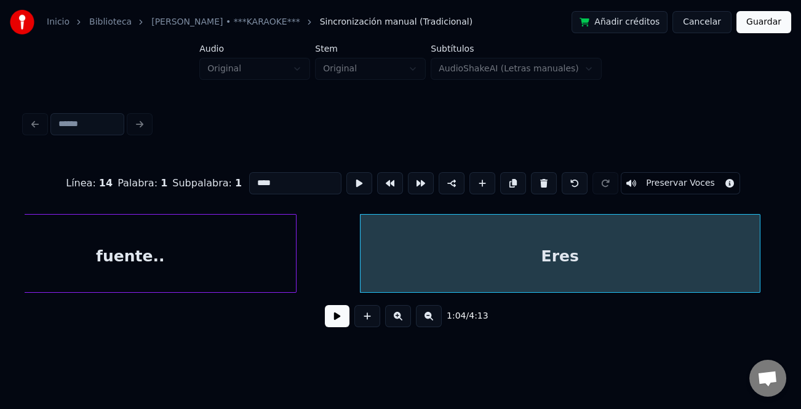
click at [296, 183] on input "****" at bounding box center [295, 183] width 92 height 22
type input "**********"
click at [342, 318] on button at bounding box center [337, 316] width 25 height 22
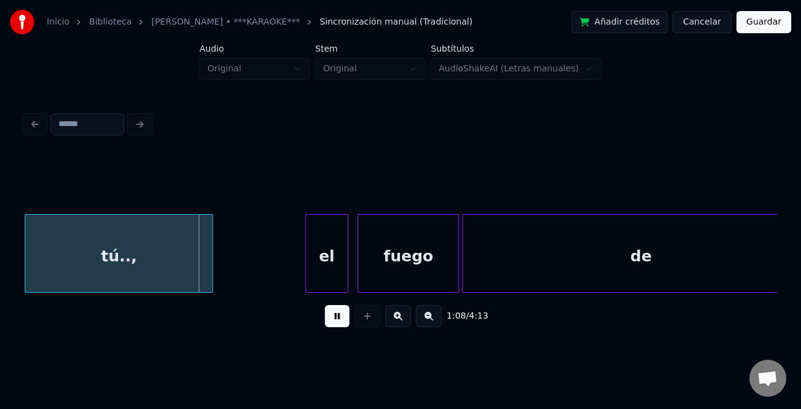
scroll to position [0, 10375]
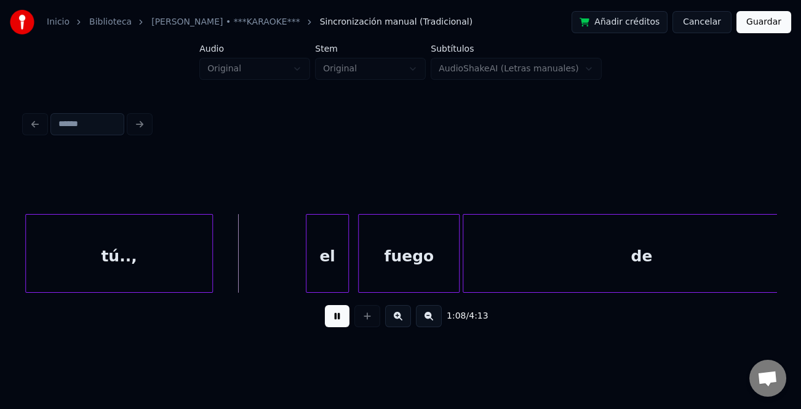
click at [117, 266] on div "tú..," at bounding box center [119, 257] width 186 height 84
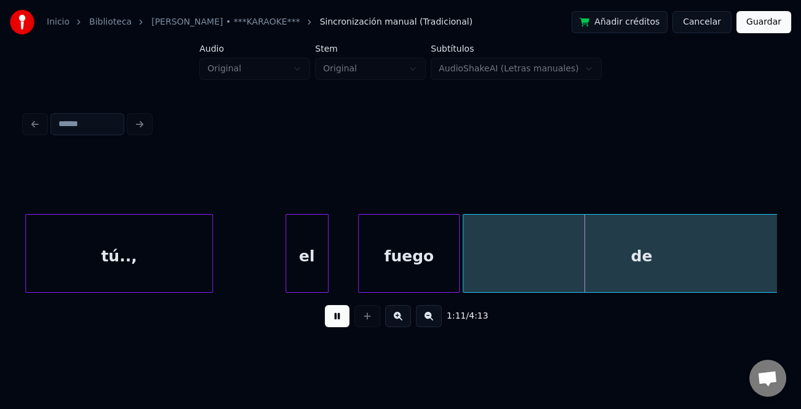
click at [298, 272] on div "el" at bounding box center [307, 257] width 42 height 84
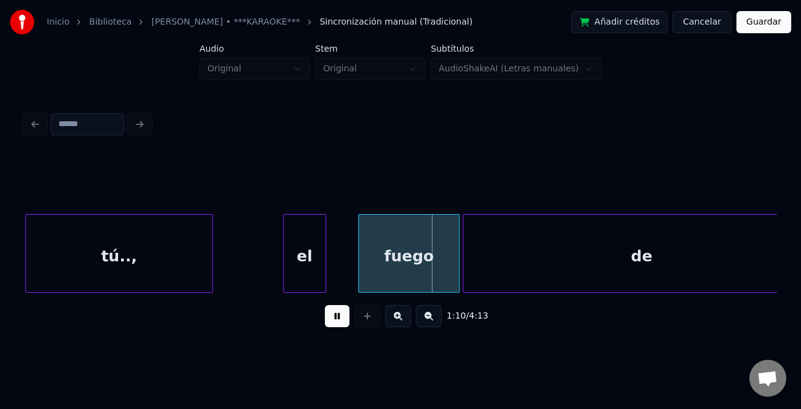
drag, startPoint x: 341, startPoint y: 318, endPoint x: 306, endPoint y: 283, distance: 50.0
click at [341, 315] on button at bounding box center [337, 316] width 25 height 22
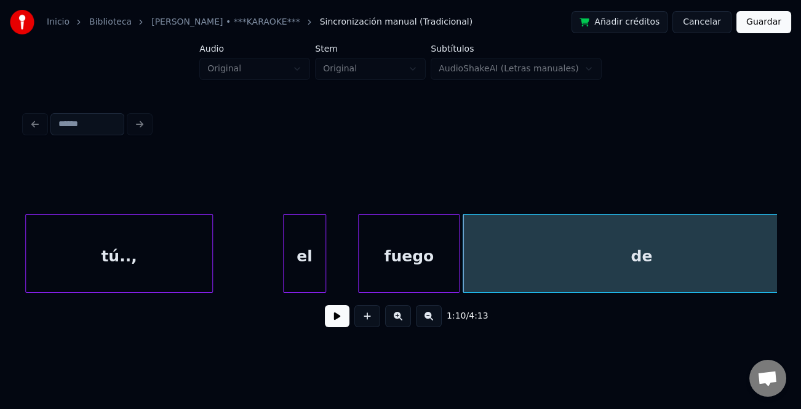
click at [283, 265] on div at bounding box center [285, 253] width 4 height 77
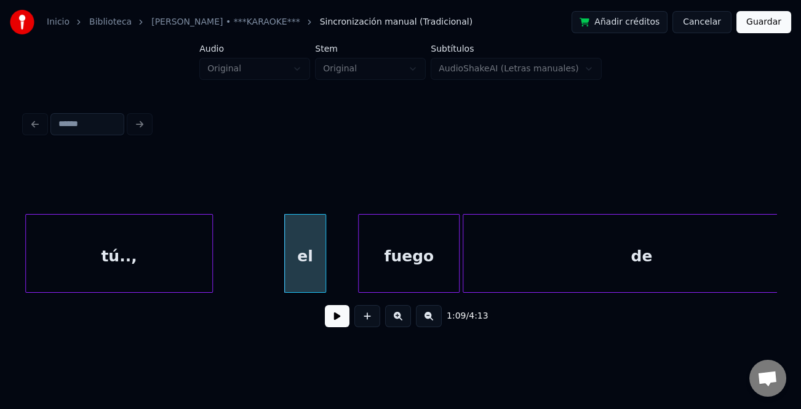
click at [301, 249] on div "el" at bounding box center [305, 257] width 41 height 84
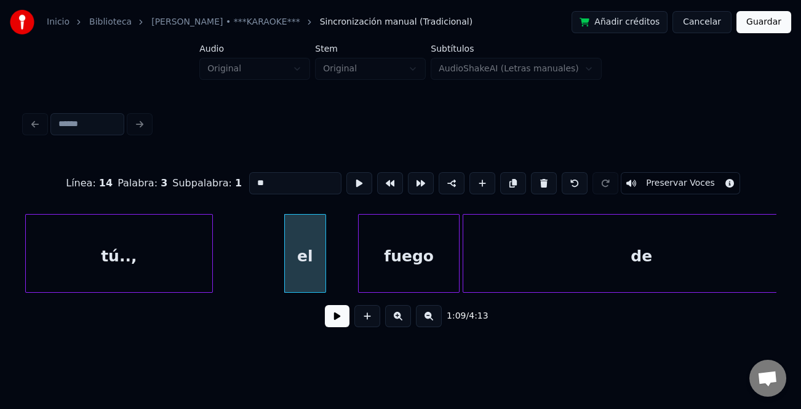
click at [251, 179] on input "**" at bounding box center [295, 183] width 92 height 22
type input "**"
click at [340, 320] on button at bounding box center [337, 316] width 25 height 22
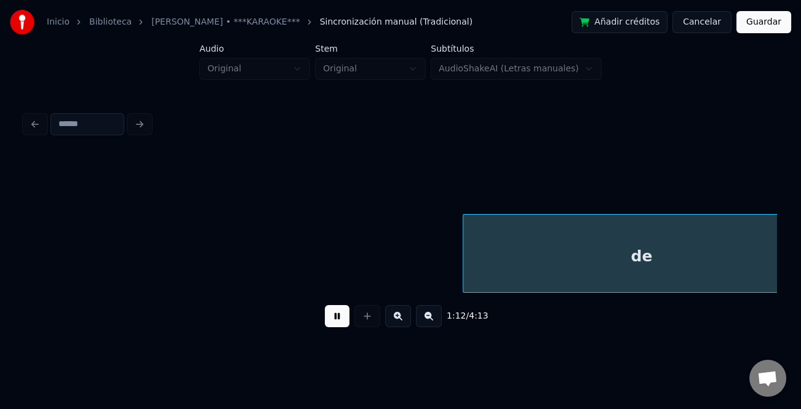
scroll to position [0, 11126]
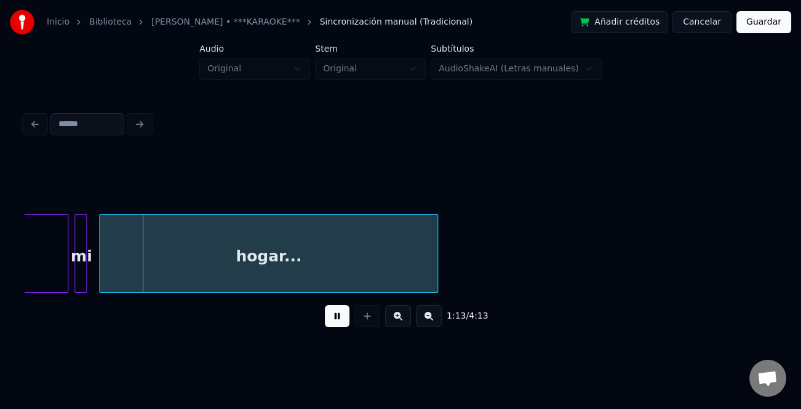
drag, startPoint x: 340, startPoint y: 320, endPoint x: 346, endPoint y: 314, distance: 8.3
click at [340, 320] on button at bounding box center [337, 316] width 25 height 22
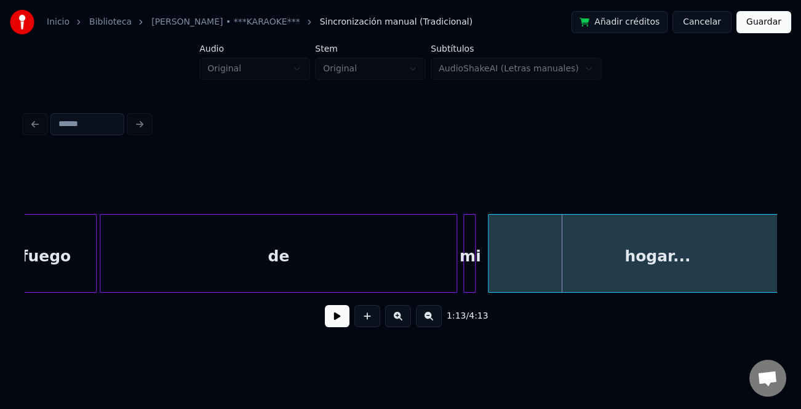
click at [240, 259] on div "de" at bounding box center [278, 257] width 356 height 84
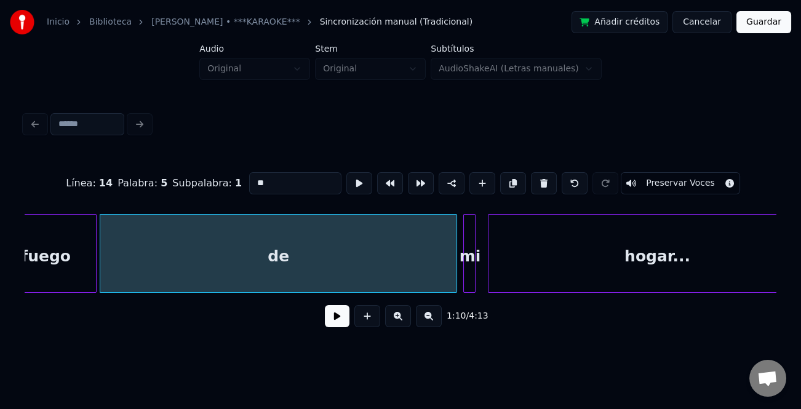
click at [295, 176] on input "**" at bounding box center [295, 183] width 92 height 22
type input "********"
click at [338, 323] on button at bounding box center [337, 316] width 25 height 22
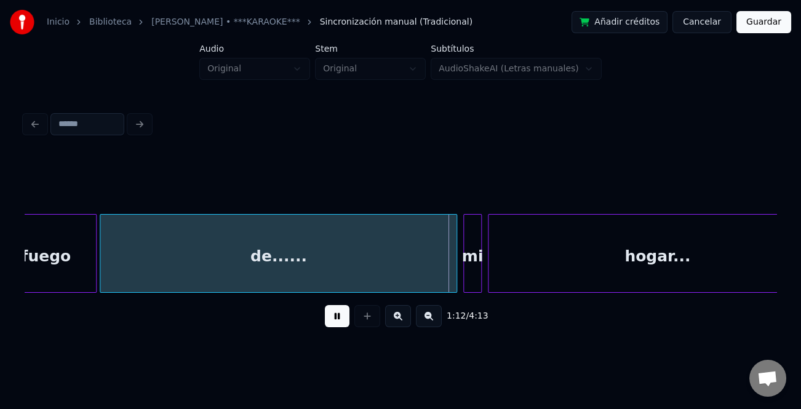
click at [478, 281] on div at bounding box center [479, 253] width 4 height 77
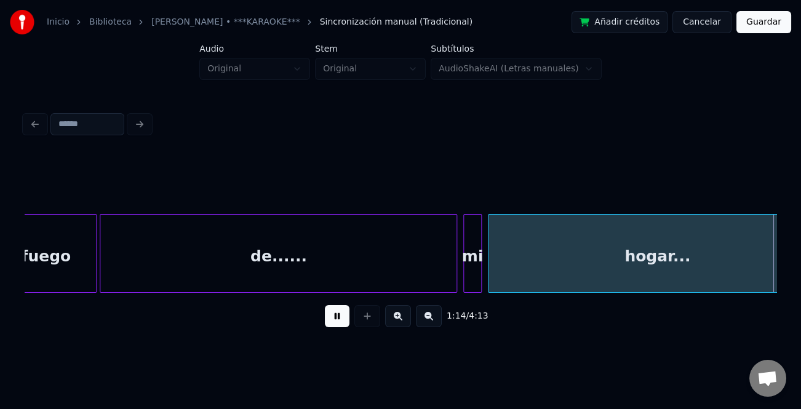
scroll to position [0, 11491]
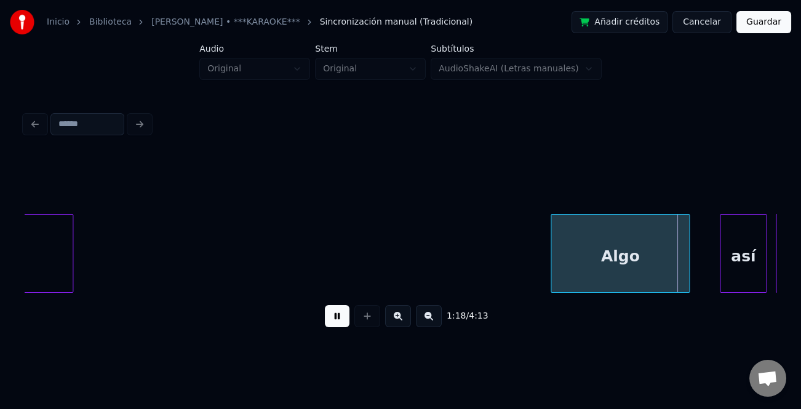
click at [571, 275] on div "Algo" at bounding box center [619, 257] width 137 height 84
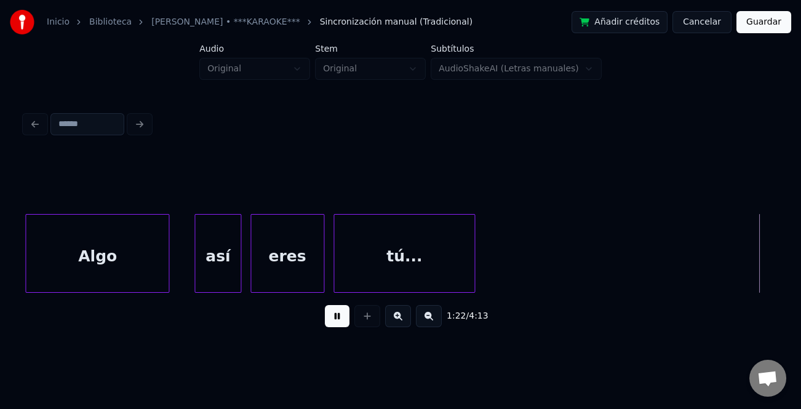
scroll to position [0, 12767]
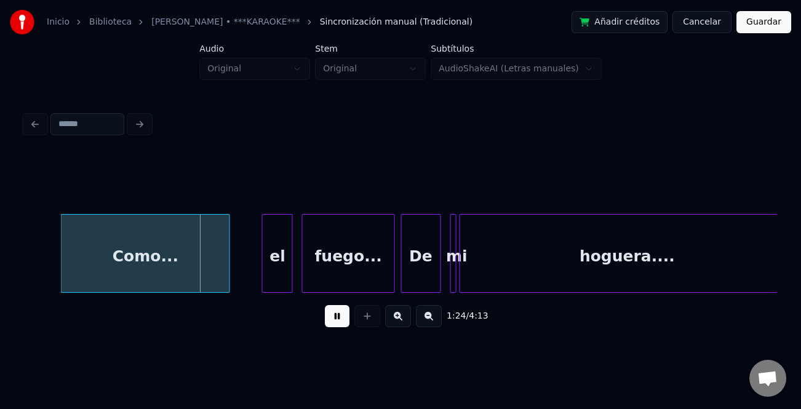
click at [119, 266] on div "Como..." at bounding box center [145, 257] width 168 height 84
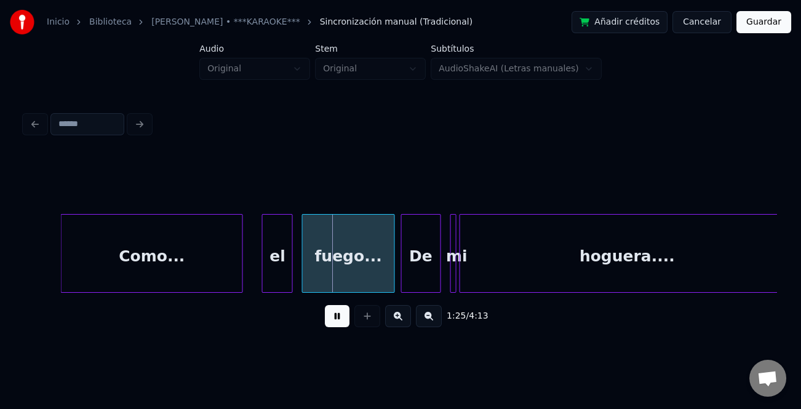
click at [240, 271] on div at bounding box center [241, 253] width 4 height 77
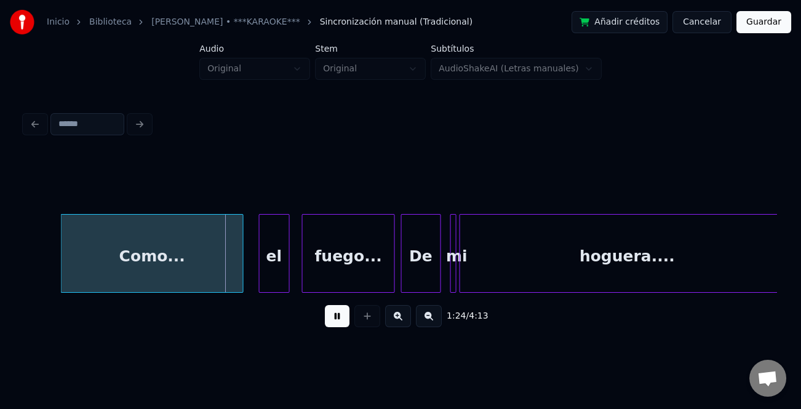
click at [271, 279] on div "el" at bounding box center [274, 257] width 30 height 84
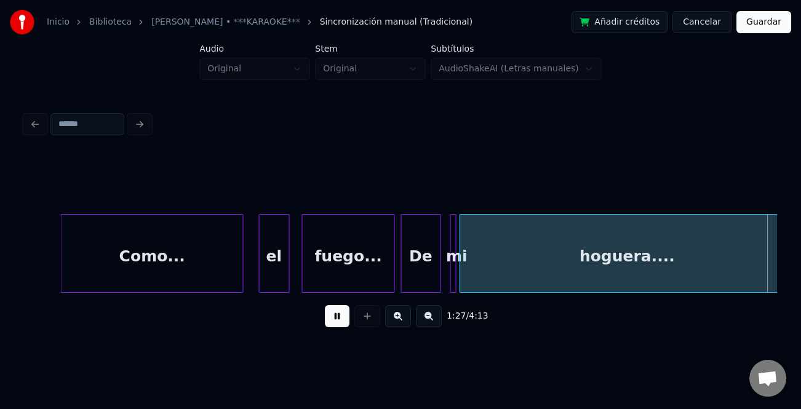
scroll to position [0, 13519]
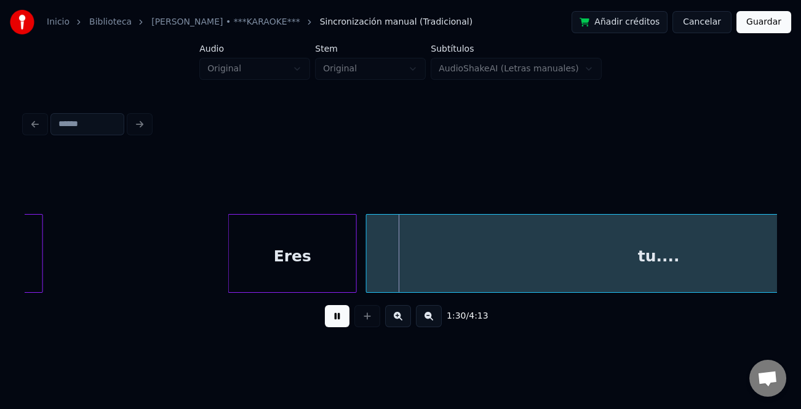
click at [229, 276] on div at bounding box center [231, 253] width 4 height 77
click at [432, 322] on button at bounding box center [429, 316] width 26 height 22
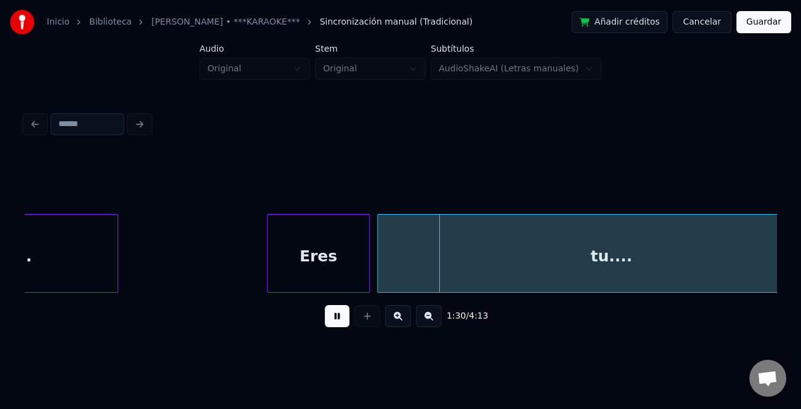
click at [432, 322] on button at bounding box center [429, 316] width 26 height 22
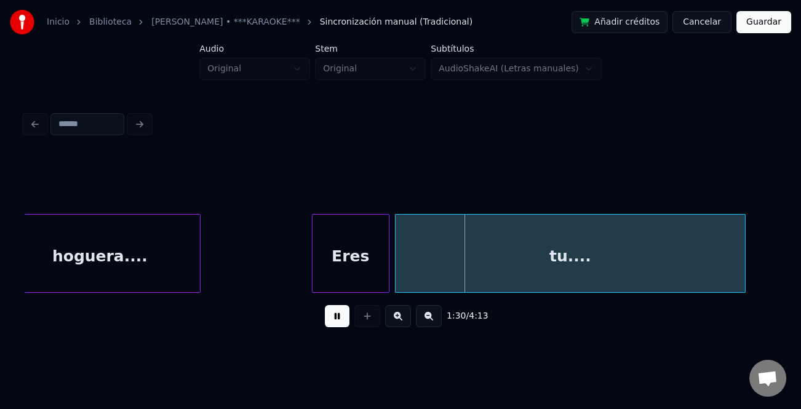
click at [432, 322] on button at bounding box center [429, 316] width 26 height 22
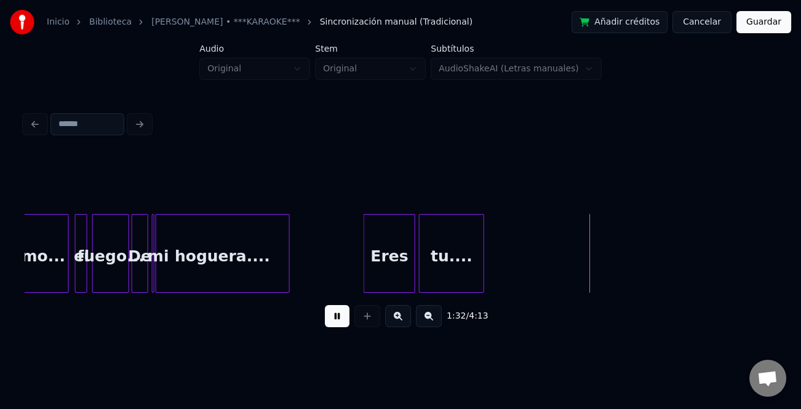
click at [481, 260] on div at bounding box center [482, 253] width 4 height 77
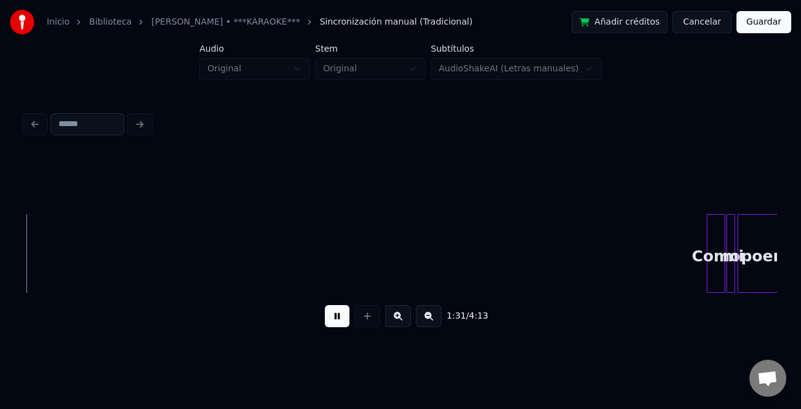
scroll to position [0, 5656]
click at [401, 323] on button at bounding box center [398, 316] width 26 height 22
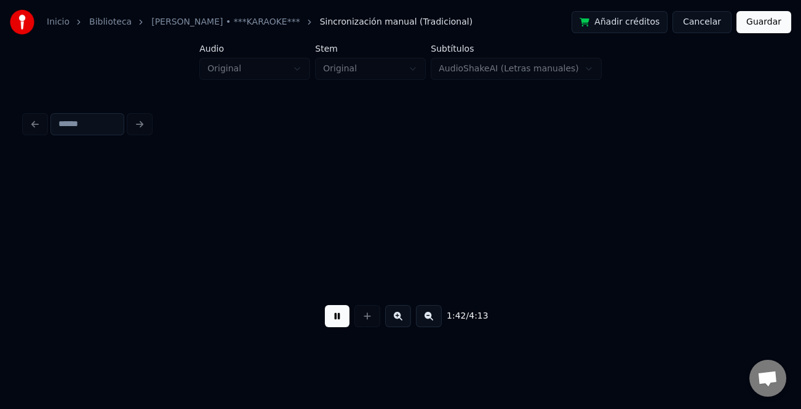
click at [401, 323] on button at bounding box center [398, 316] width 26 height 22
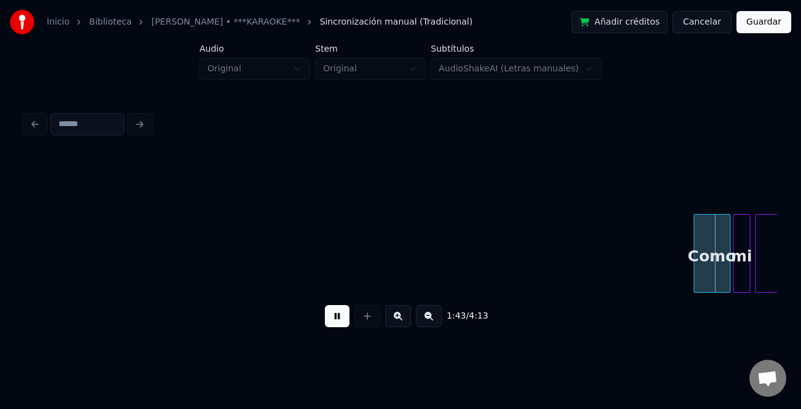
click at [401, 323] on button at bounding box center [398, 316] width 26 height 22
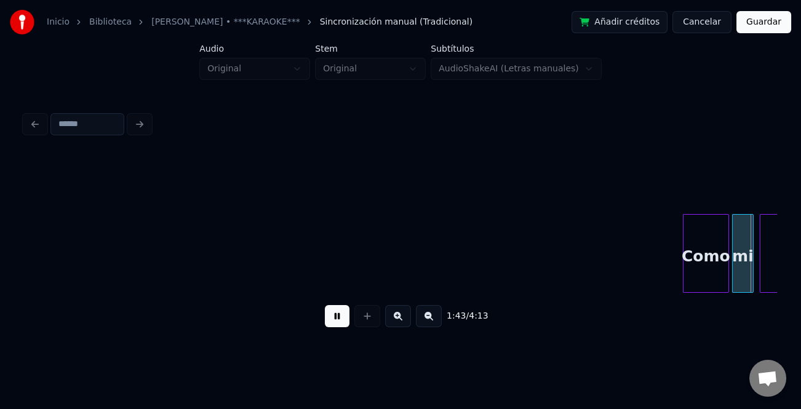
click at [401, 323] on button at bounding box center [398, 316] width 26 height 22
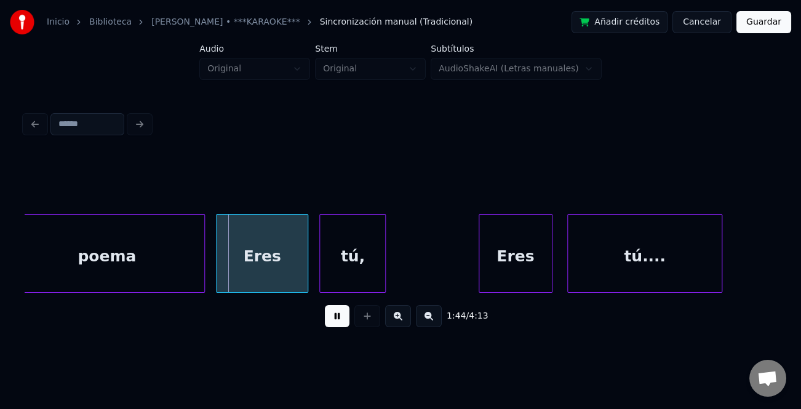
click at [339, 316] on button at bounding box center [337, 316] width 25 height 22
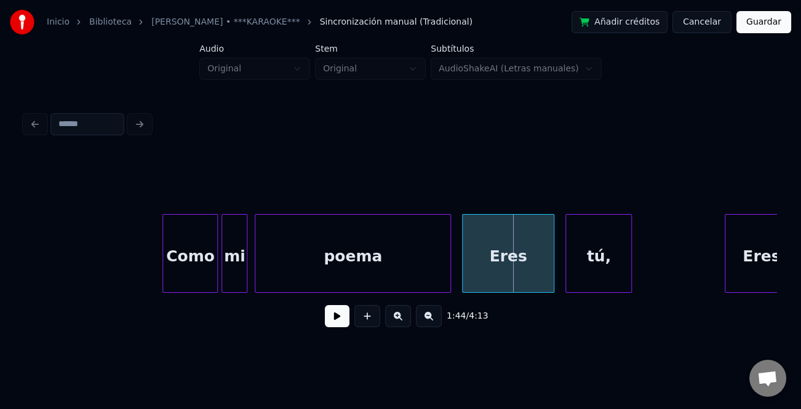
scroll to position [0, 18766]
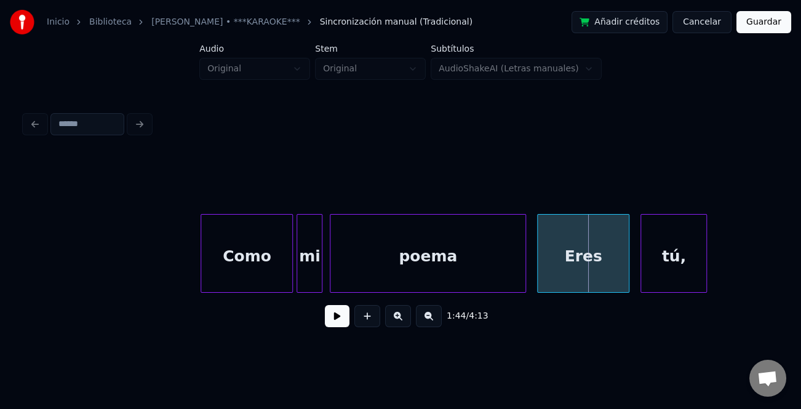
click at [201, 271] on div at bounding box center [203, 253] width 4 height 77
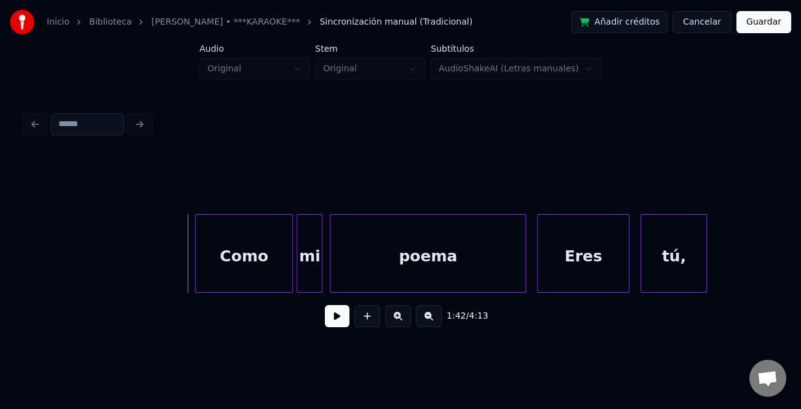
click at [339, 321] on button at bounding box center [337, 316] width 25 height 22
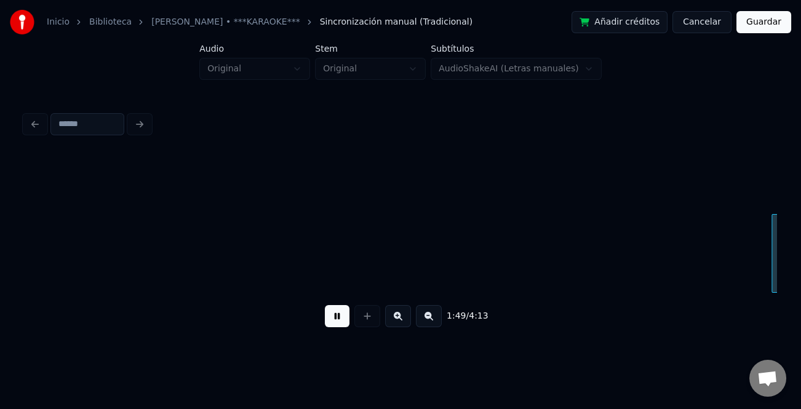
scroll to position [0, 20270]
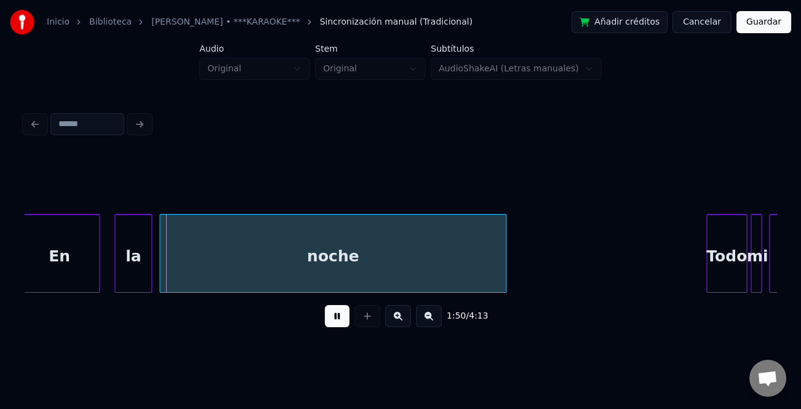
click at [339, 320] on button at bounding box center [337, 316] width 25 height 22
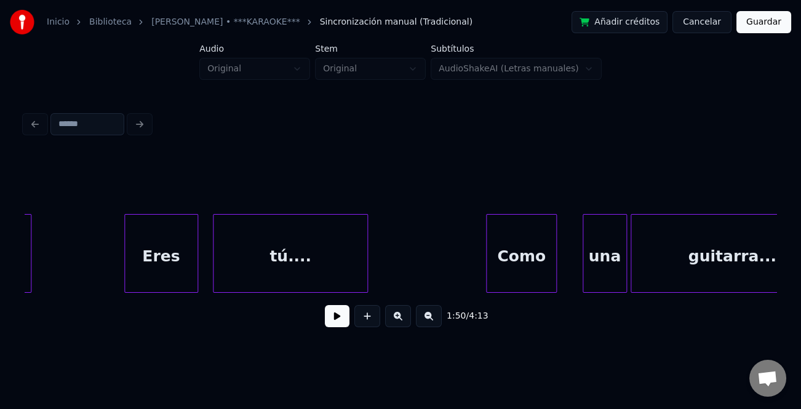
scroll to position [0, 19589]
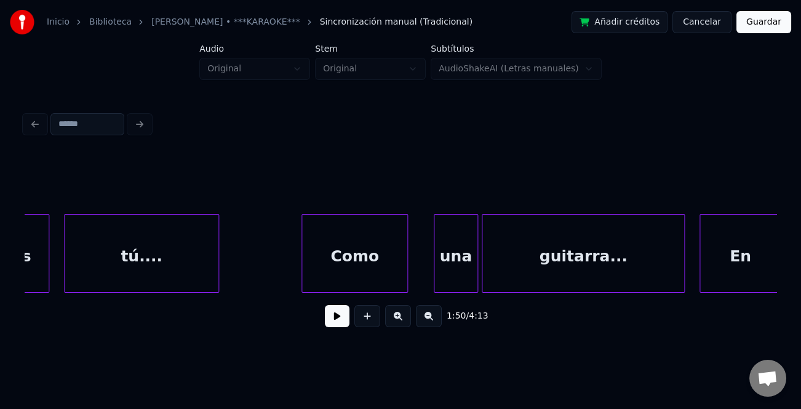
click at [299, 287] on div "guitarra... una Como tú.... Eres En" at bounding box center [400, 253] width 751 height 79
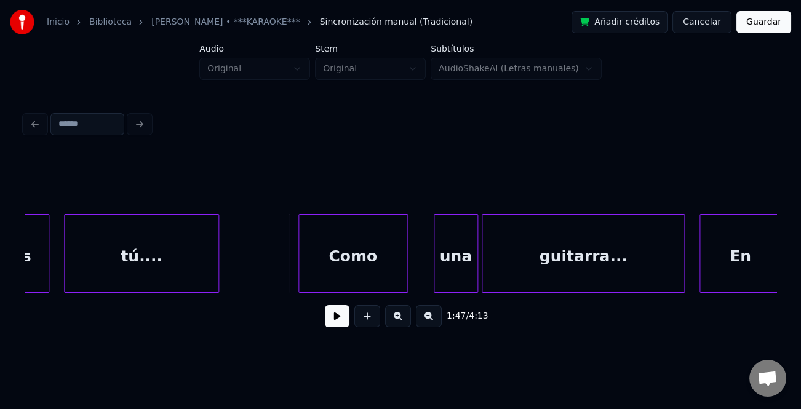
click at [326, 318] on button at bounding box center [337, 316] width 25 height 22
click at [424, 285] on div at bounding box center [426, 253] width 4 height 77
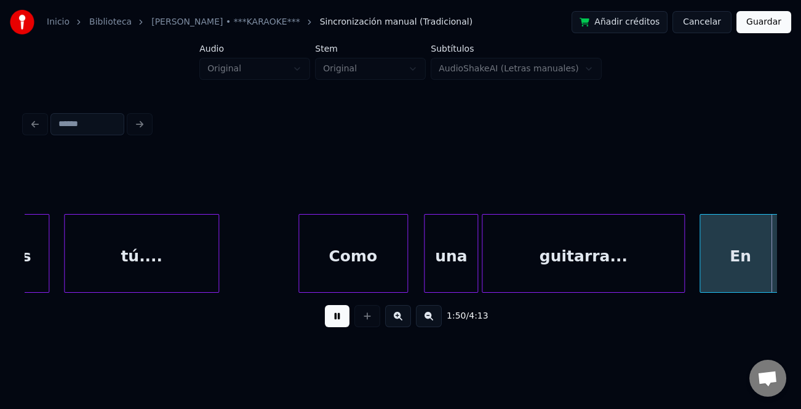
scroll to position [0, 20341]
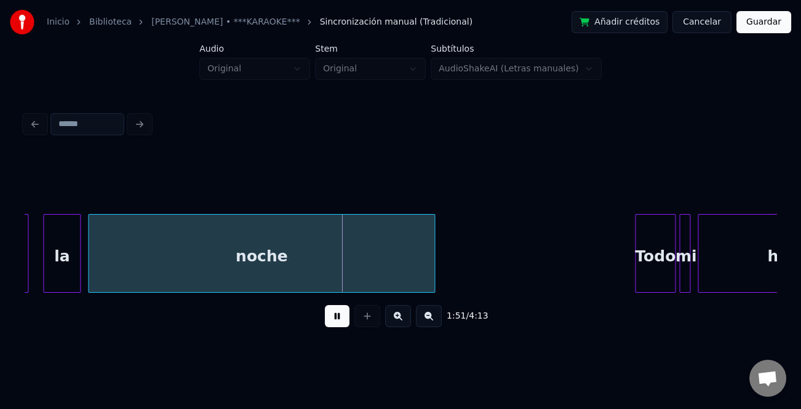
drag, startPoint x: 331, startPoint y: 315, endPoint x: 336, endPoint y: 279, distance: 36.5
click at [332, 314] on button at bounding box center [337, 316] width 25 height 22
click at [330, 243] on div "noche" at bounding box center [262, 257] width 346 height 84
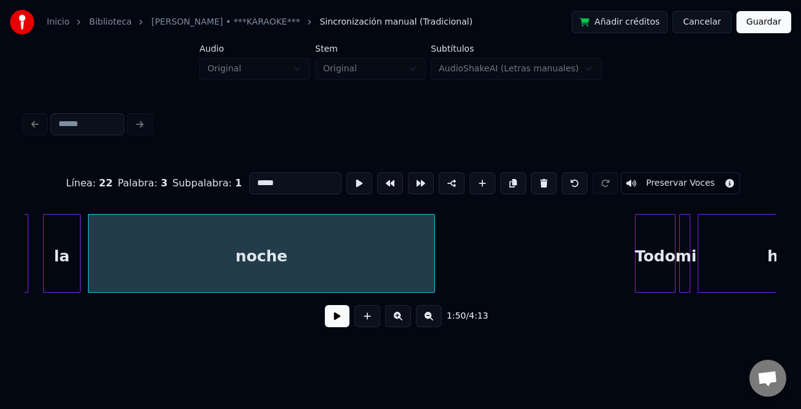
click at [293, 181] on input "*****" at bounding box center [295, 183] width 92 height 22
type input "*********"
click at [339, 320] on button at bounding box center [337, 316] width 25 height 22
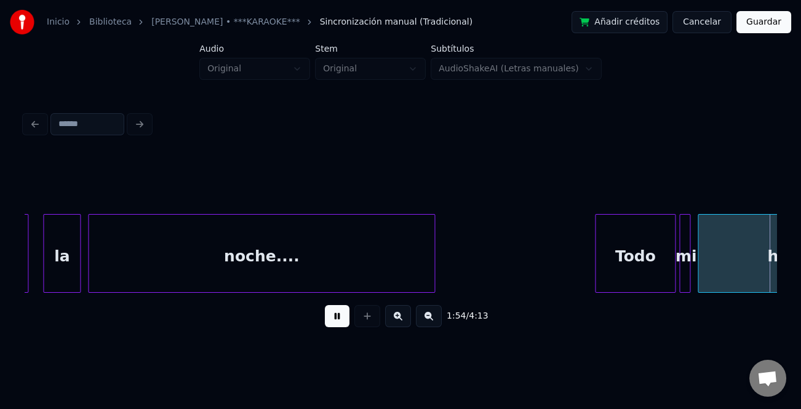
scroll to position [0, 20911]
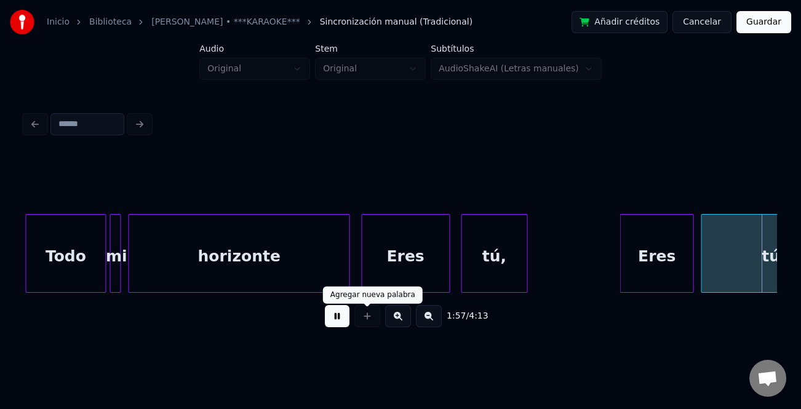
click at [344, 317] on button at bounding box center [337, 316] width 25 height 22
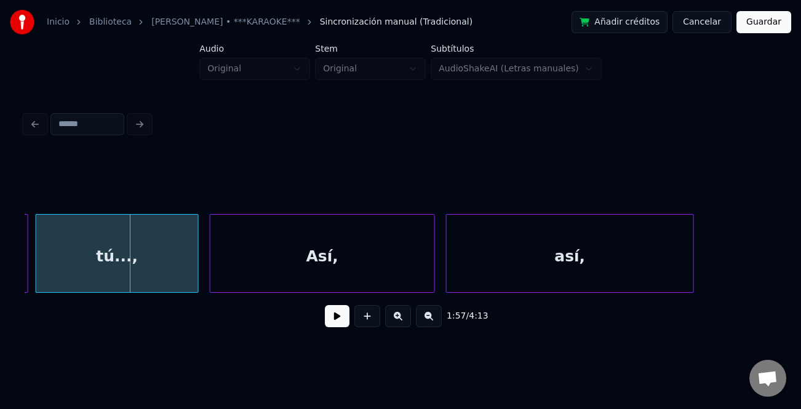
scroll to position [0, 21388]
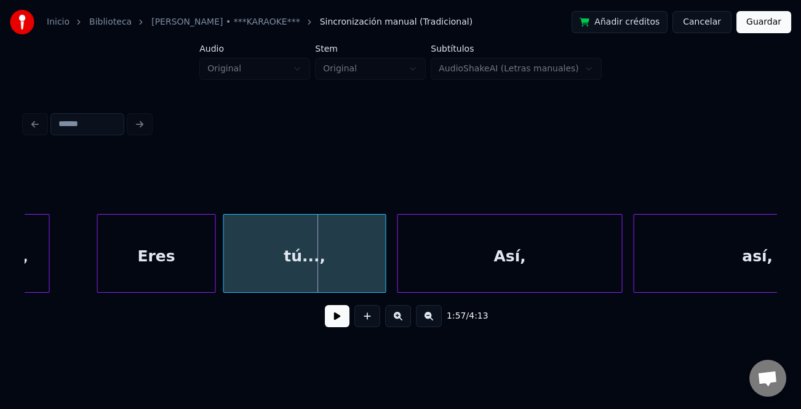
click at [98, 260] on div at bounding box center [100, 253] width 4 height 77
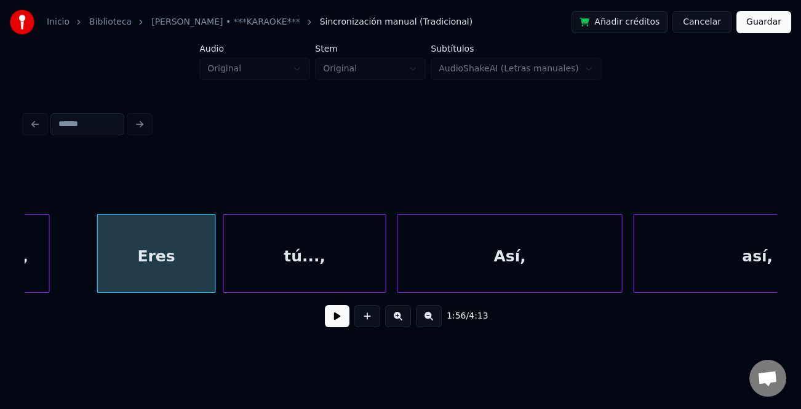
click at [333, 323] on button at bounding box center [337, 316] width 25 height 22
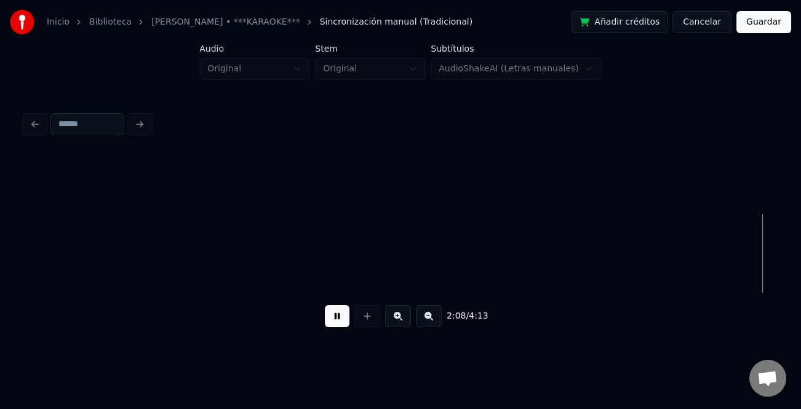
scroll to position [0, 23643]
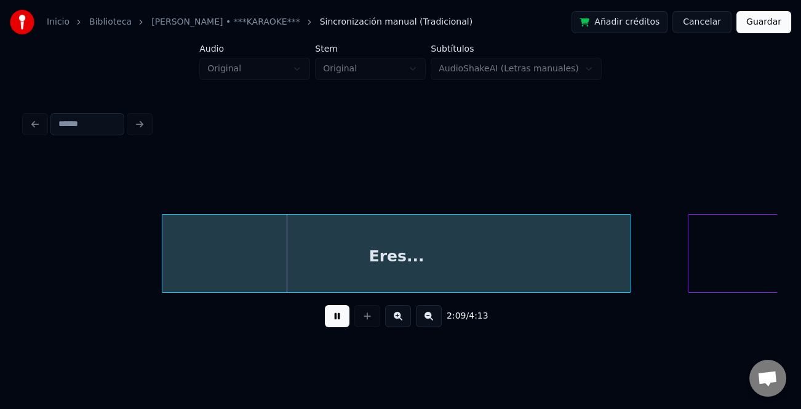
click at [204, 277] on div "Eres..." at bounding box center [396, 257] width 468 height 84
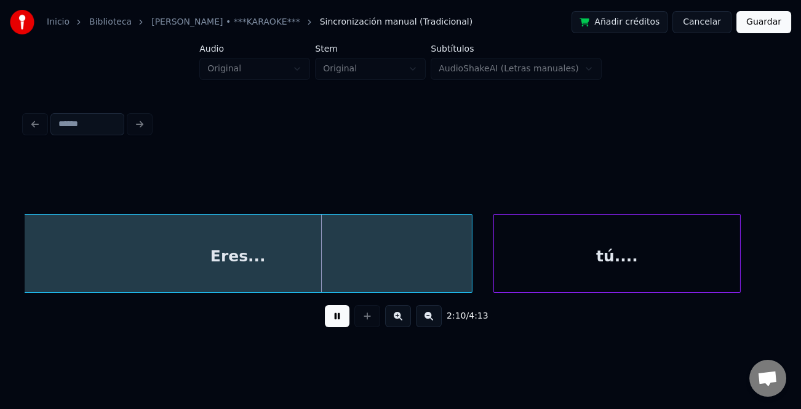
click at [656, 274] on div "tú...." at bounding box center [617, 257] width 247 height 84
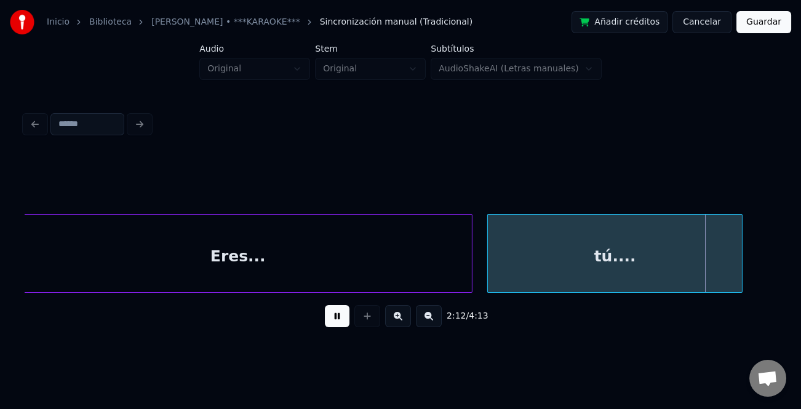
click at [740, 270] on div at bounding box center [740, 253] width 4 height 77
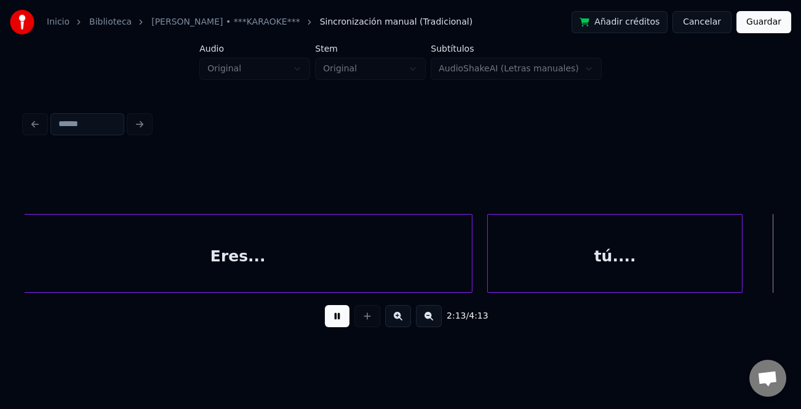
scroll to position [0, 24553]
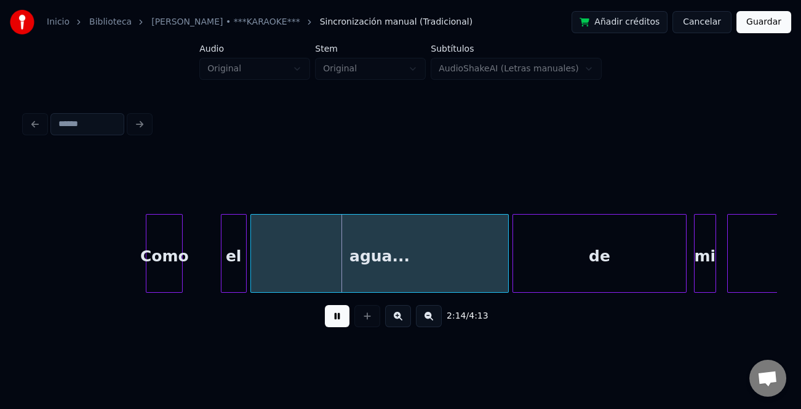
click at [152, 277] on div "Como" at bounding box center [164, 257] width 36 height 84
click at [155, 278] on div "Como" at bounding box center [157, 257] width 36 height 84
click at [200, 277] on div "el" at bounding box center [195, 257] width 25 height 84
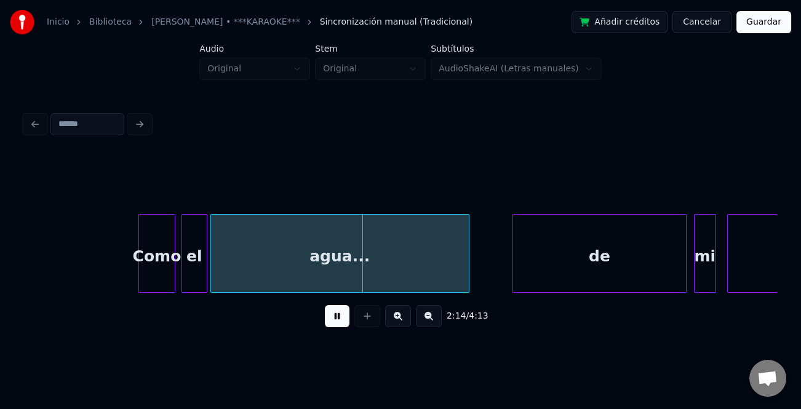
click at [283, 274] on div "agua..." at bounding box center [340, 257] width 258 height 84
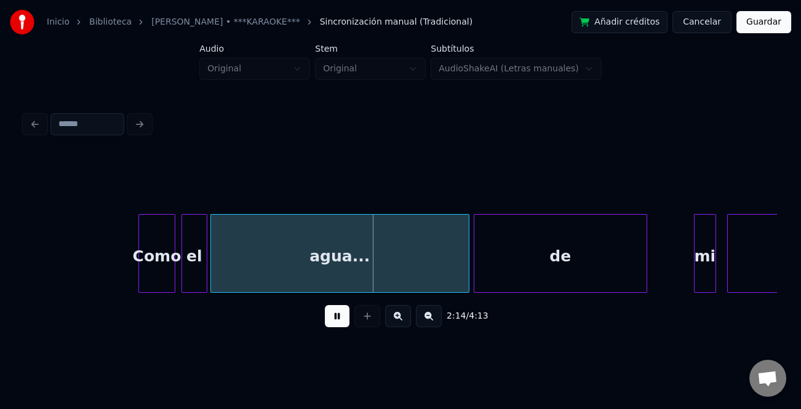
click at [532, 274] on div "de" at bounding box center [560, 257] width 172 height 84
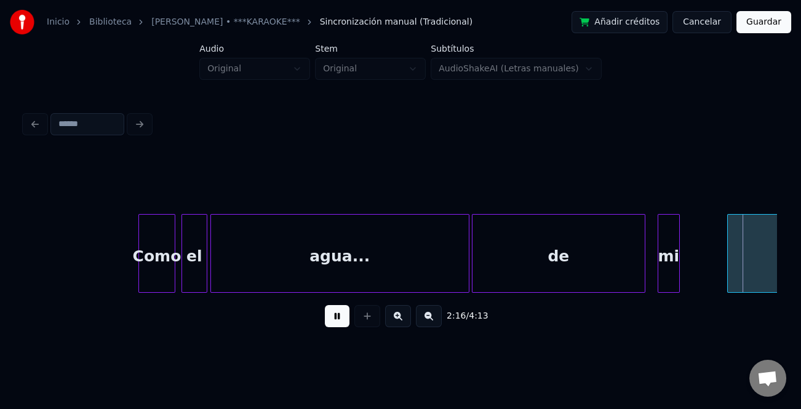
click at [667, 279] on div "mi" at bounding box center [668, 257] width 21 height 84
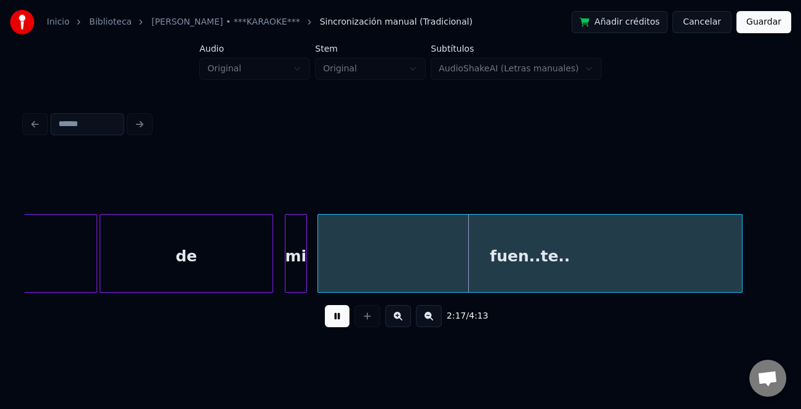
click at [701, 280] on div "fuen..te.." at bounding box center [530, 257] width 424 height 84
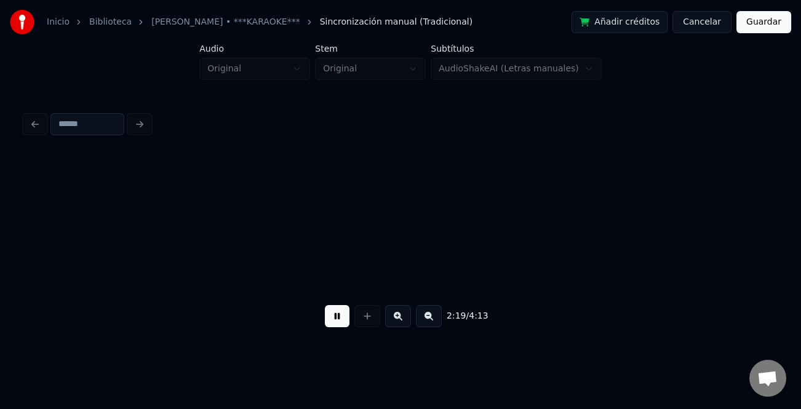
scroll to position [0, 25678]
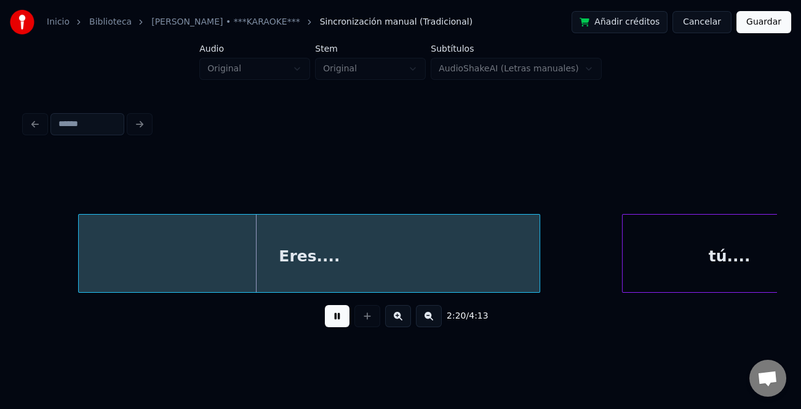
click at [159, 271] on div "Eres...." at bounding box center [309, 257] width 461 height 84
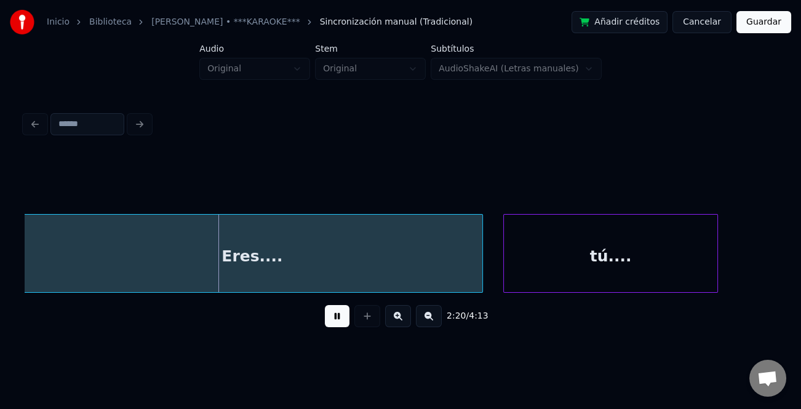
click at [590, 267] on div "tú...." at bounding box center [610, 257] width 213 height 84
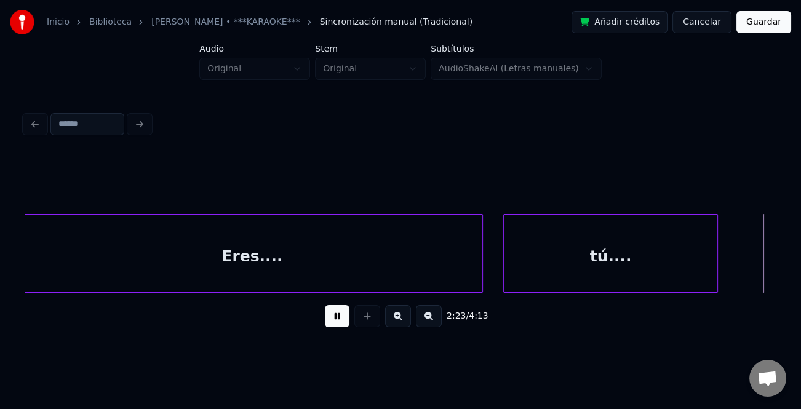
scroll to position [0, 26488]
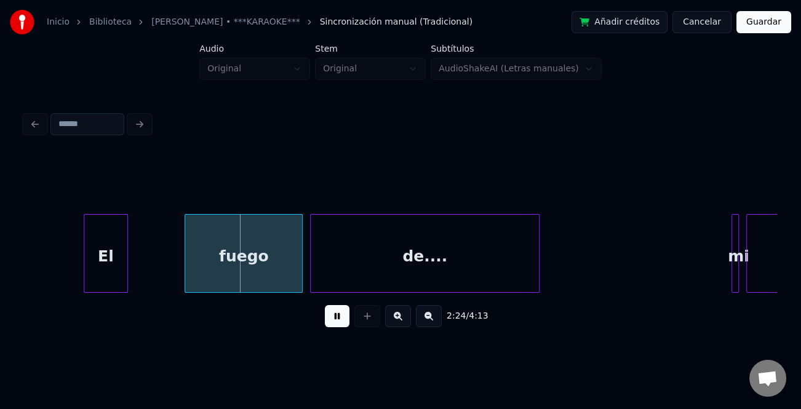
click at [98, 275] on div "El" at bounding box center [105, 257] width 43 height 84
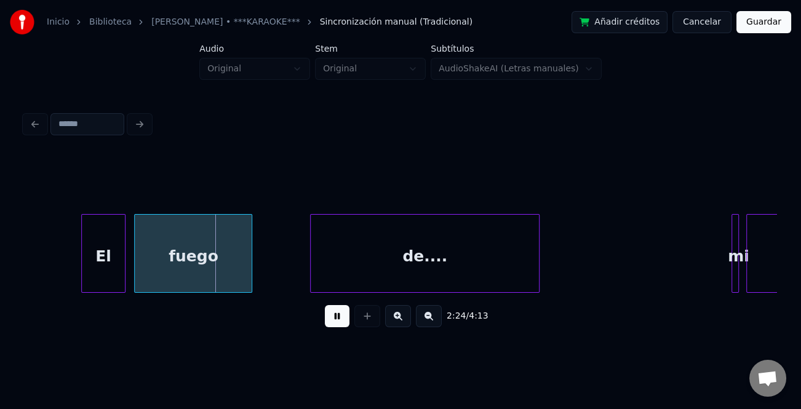
click at [173, 274] on div "fuego" at bounding box center [193, 257] width 117 height 84
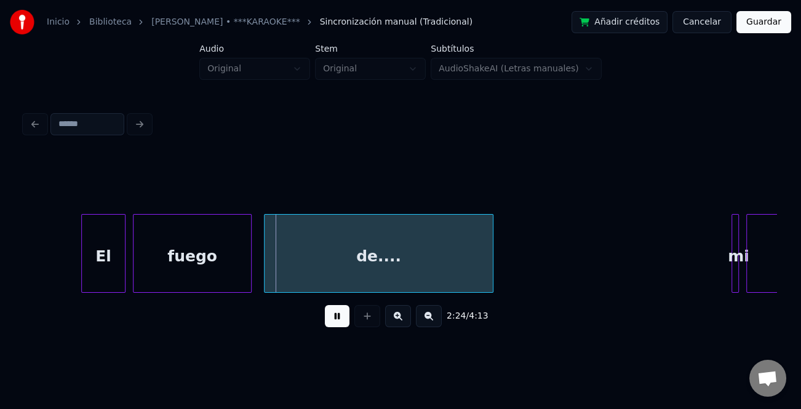
click at [296, 272] on div "de...." at bounding box center [378, 257] width 228 height 84
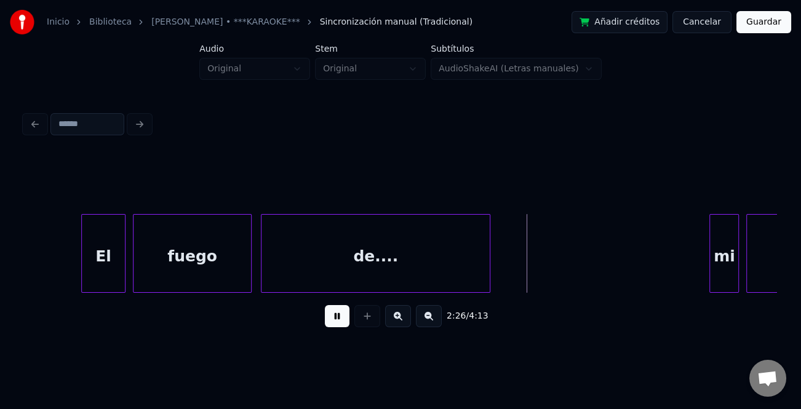
click at [710, 269] on div at bounding box center [712, 253] width 4 height 77
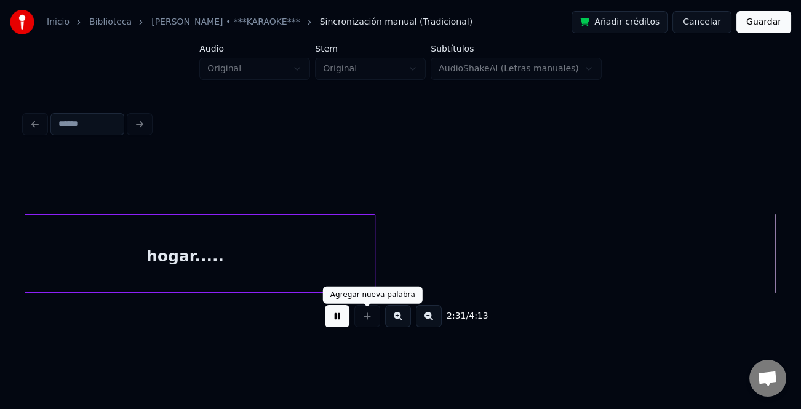
scroll to position [0, 27992]
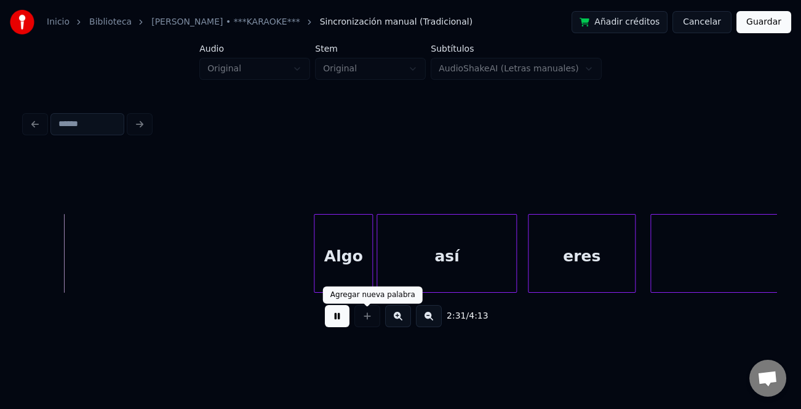
click at [332, 320] on button at bounding box center [337, 316] width 25 height 22
click at [425, 317] on button at bounding box center [429, 316] width 26 height 22
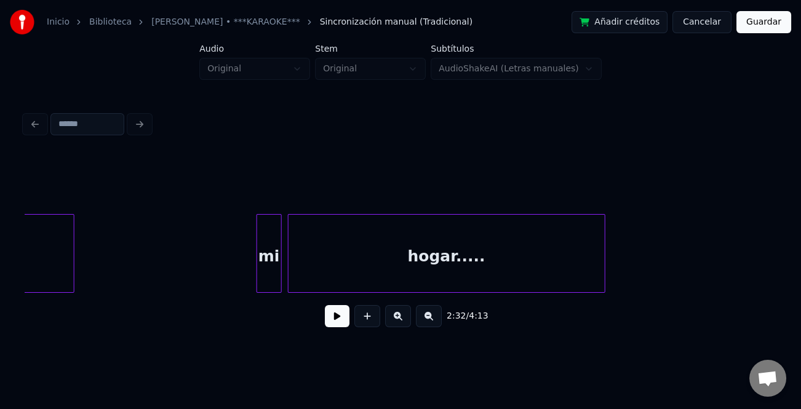
scroll to position [0, 22099]
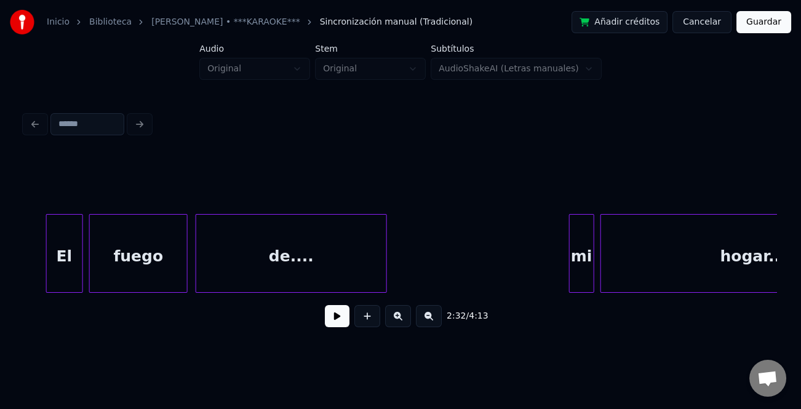
click at [318, 263] on div "de...." at bounding box center [290, 257] width 189 height 84
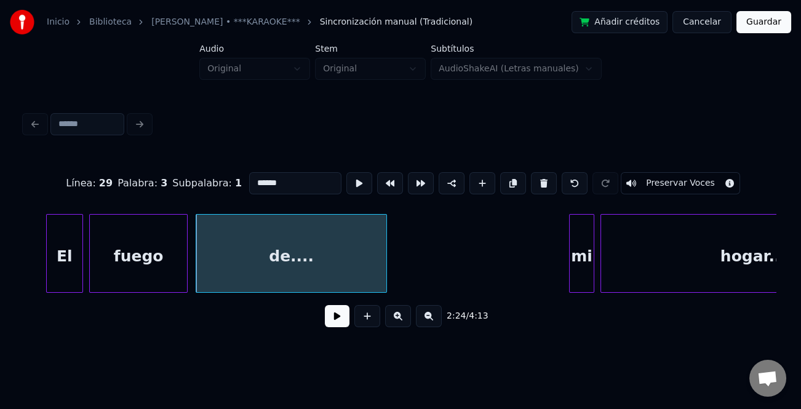
click at [338, 325] on button at bounding box center [337, 316] width 25 height 22
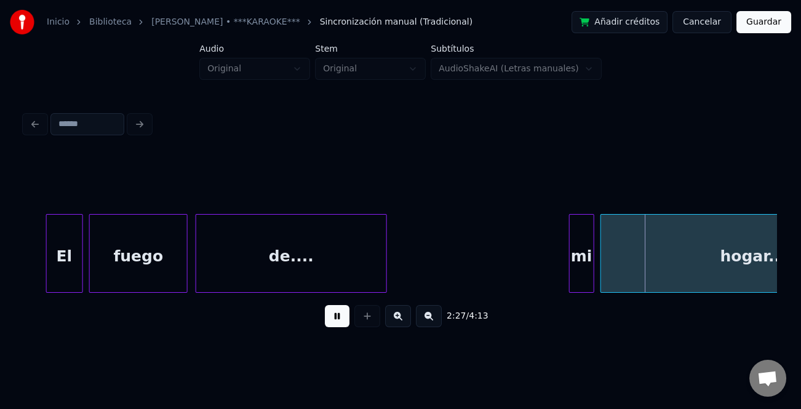
click at [337, 254] on div "de...." at bounding box center [290, 257] width 189 height 84
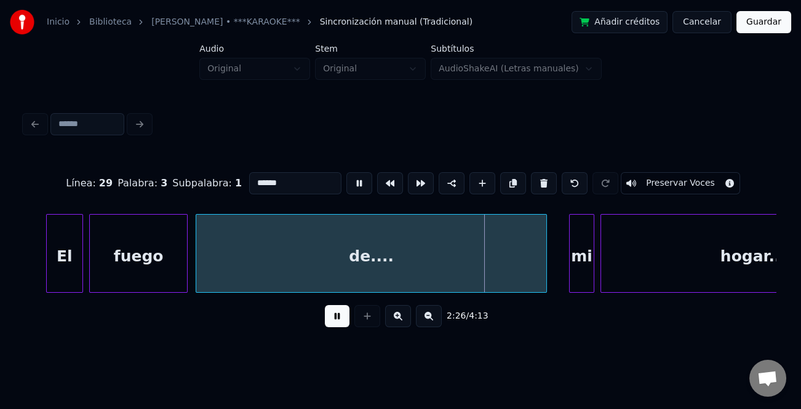
click at [545, 269] on div at bounding box center [544, 253] width 4 height 77
click at [563, 275] on div at bounding box center [565, 253] width 4 height 77
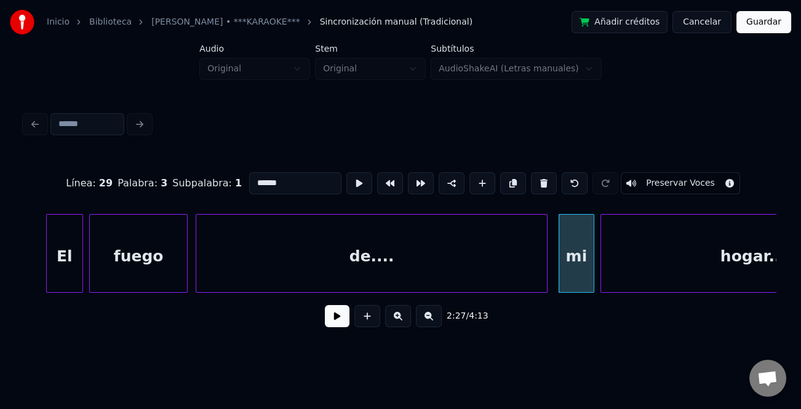
click at [334, 321] on button at bounding box center [337, 316] width 25 height 22
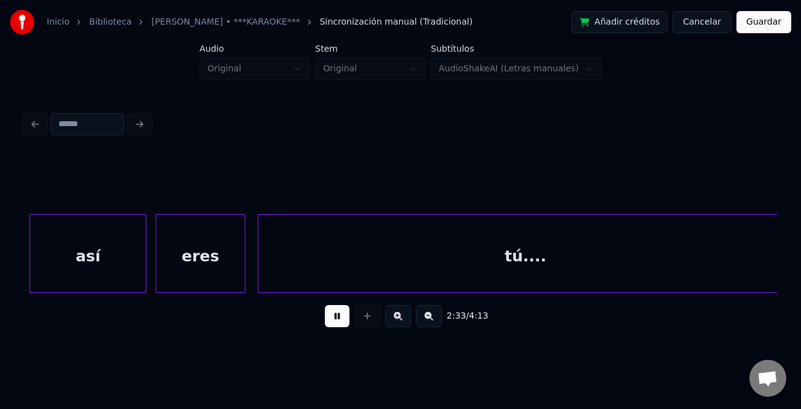
scroll to position [0, 23537]
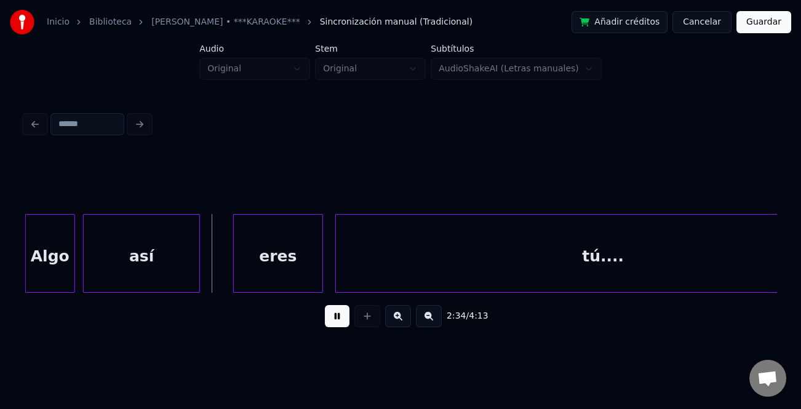
click at [182, 275] on div "así" at bounding box center [142, 257] width 116 height 84
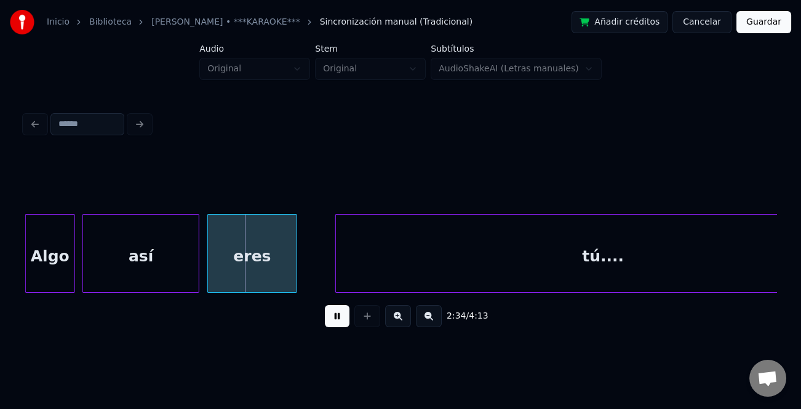
click at [253, 269] on div "eres" at bounding box center [252, 257] width 88 height 84
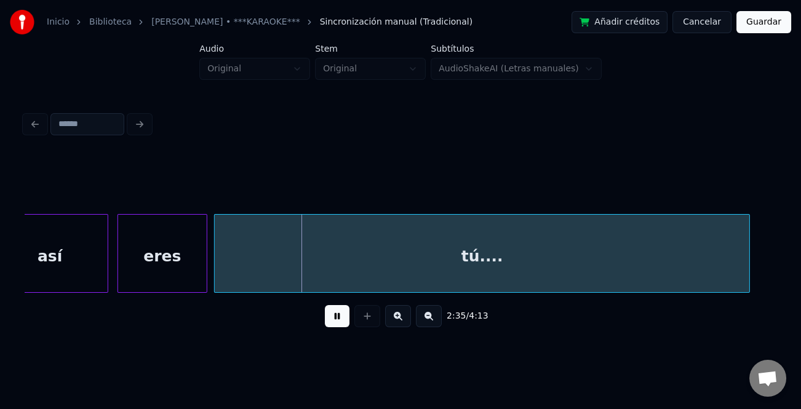
click at [315, 269] on div "tú...." at bounding box center [482, 257] width 534 height 84
click at [346, 313] on button at bounding box center [337, 316] width 25 height 22
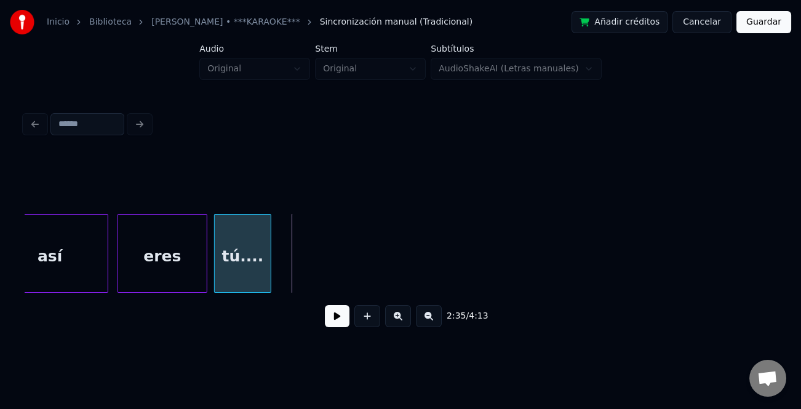
click at [271, 247] on div at bounding box center [269, 253] width 4 height 77
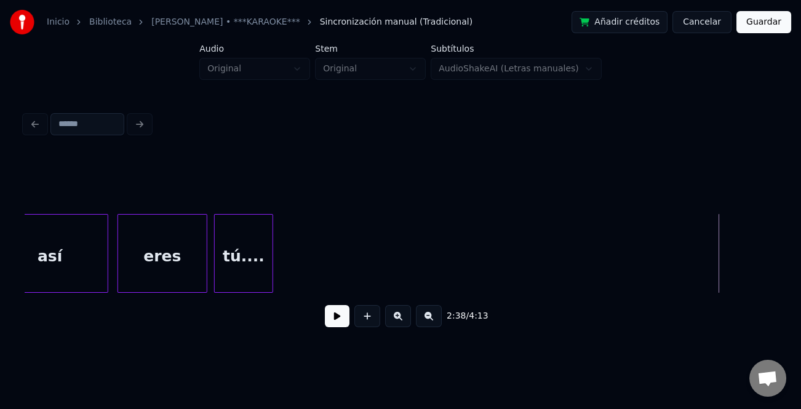
click at [340, 320] on button at bounding box center [337, 316] width 25 height 22
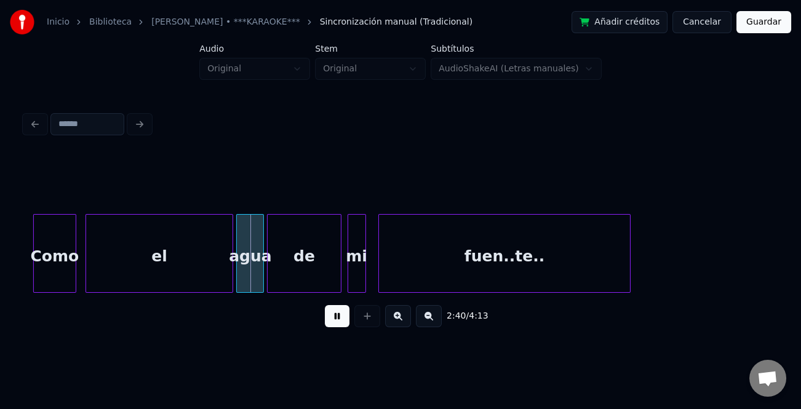
click at [335, 316] on button at bounding box center [337, 316] width 25 height 22
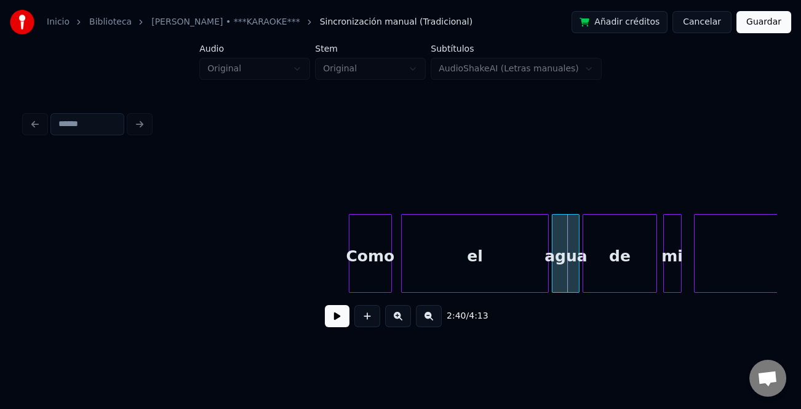
scroll to position [0, 24004]
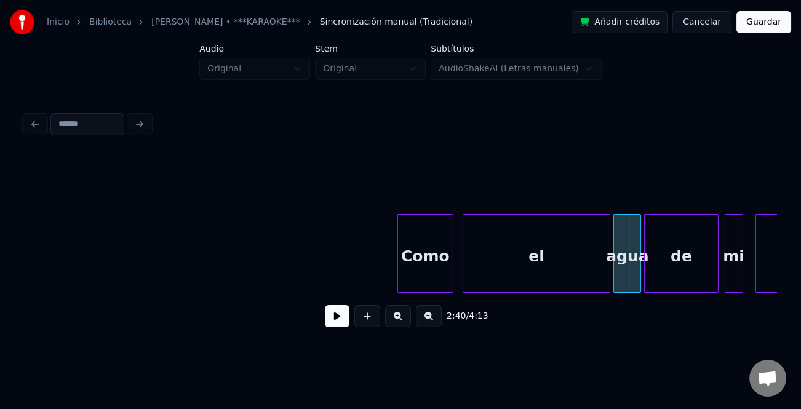
click at [398, 273] on div at bounding box center [400, 253] width 4 height 77
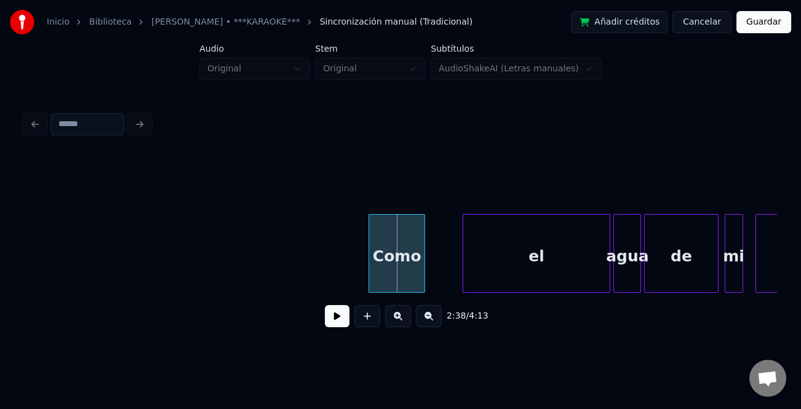
click at [389, 277] on div "Como" at bounding box center [396, 257] width 55 height 84
click at [473, 282] on div "el" at bounding box center [506, 257] width 146 height 84
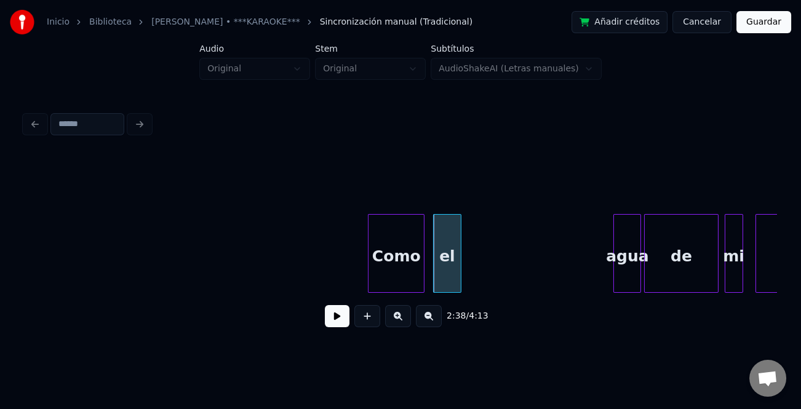
click at [457, 277] on div at bounding box center [459, 253] width 4 height 77
click at [502, 279] on div at bounding box center [504, 253] width 4 height 77
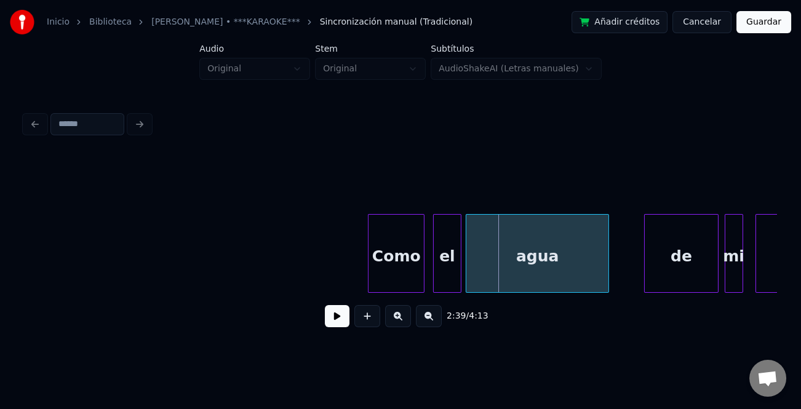
click at [515, 280] on div "agua" at bounding box center [537, 257] width 142 height 84
click at [392, 284] on div "Como" at bounding box center [395, 257] width 55 height 84
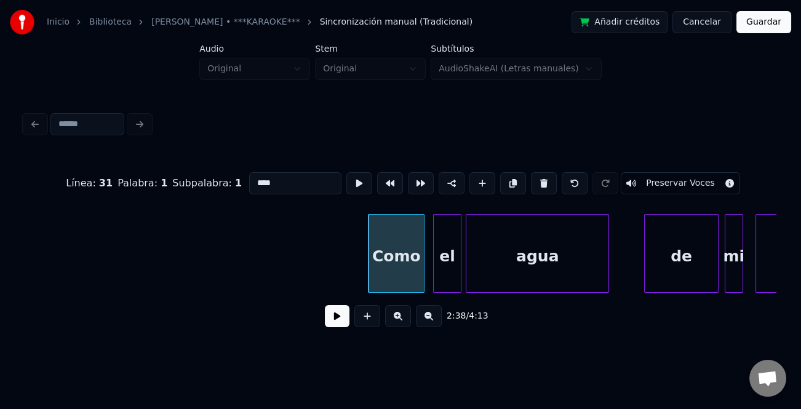
click at [332, 327] on button at bounding box center [337, 316] width 25 height 22
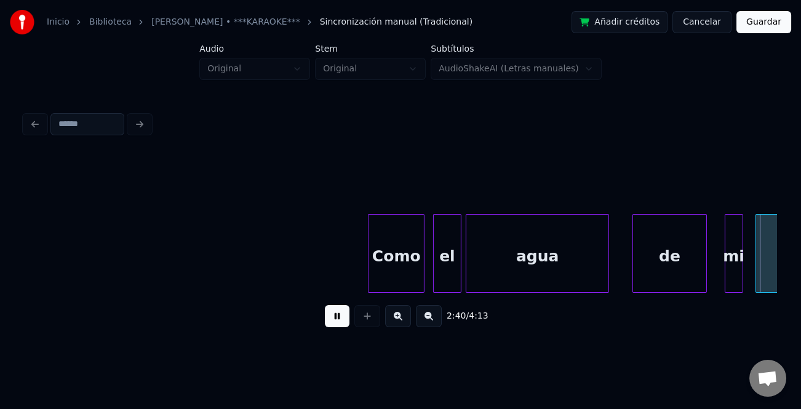
scroll to position [0, 24607]
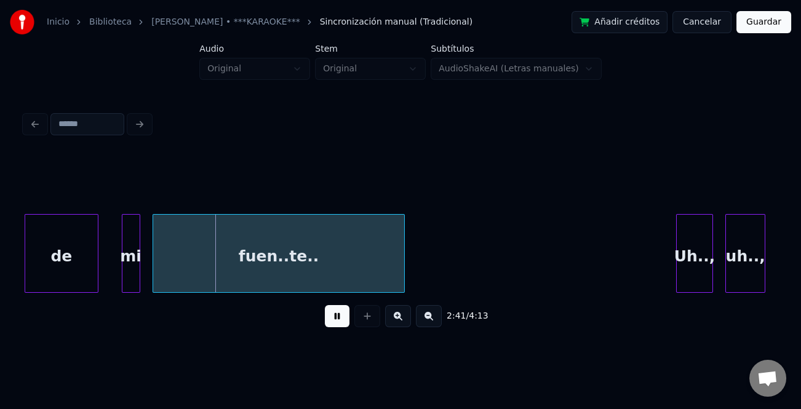
drag, startPoint x: 343, startPoint y: 318, endPoint x: 504, endPoint y: 292, distance: 163.2
click at [349, 318] on button at bounding box center [337, 316] width 25 height 22
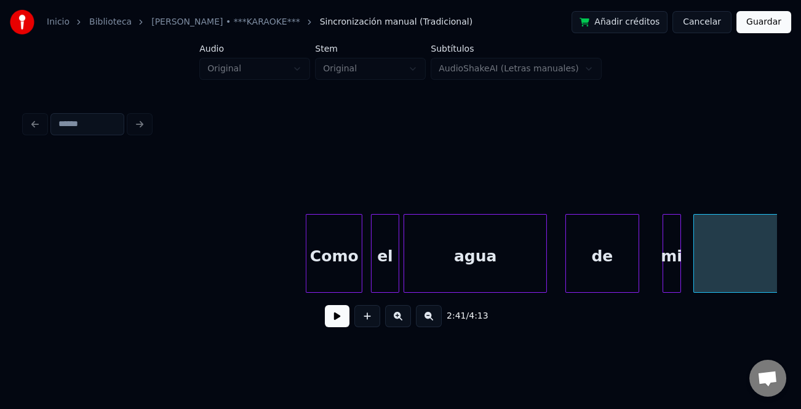
scroll to position [0, 24035]
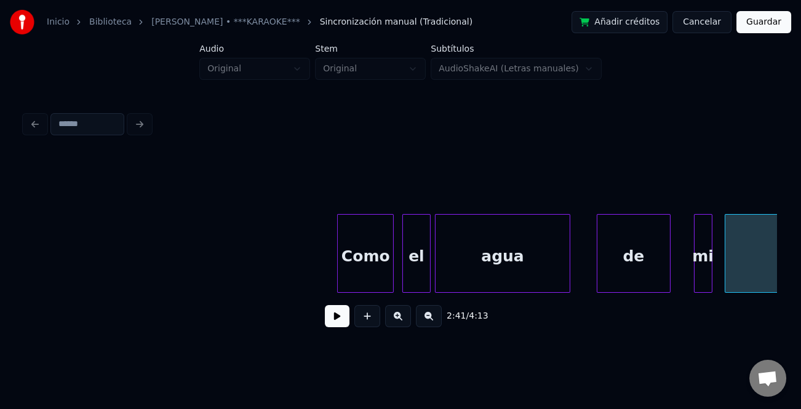
click at [566, 274] on div at bounding box center [568, 253] width 4 height 77
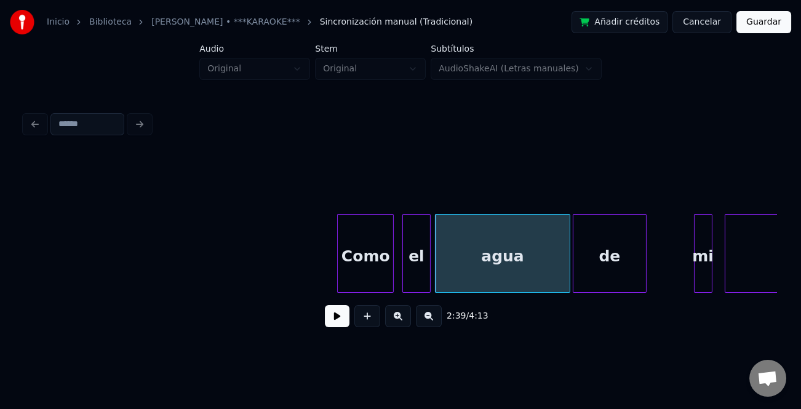
click at [585, 279] on div "de" at bounding box center [609, 257] width 73 height 84
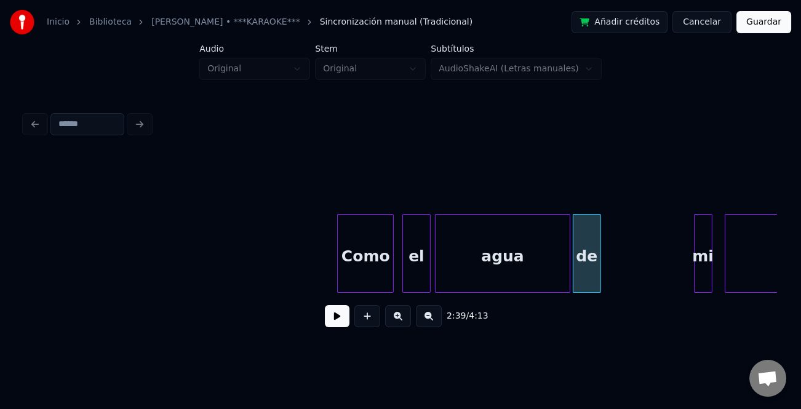
click at [590, 287] on div "de" at bounding box center [586, 253] width 28 height 79
click at [612, 276] on div "mi" at bounding box center [613, 257] width 17 height 84
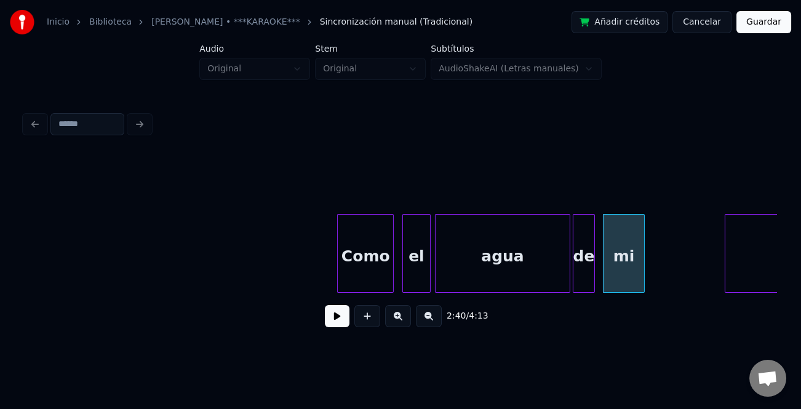
click at [642, 277] on div at bounding box center [642, 253] width 4 height 77
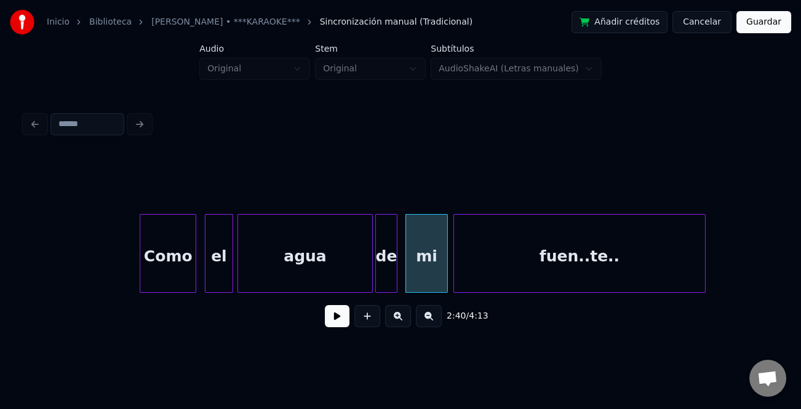
click at [660, 275] on div "fuen..te.." at bounding box center [579, 257] width 251 height 84
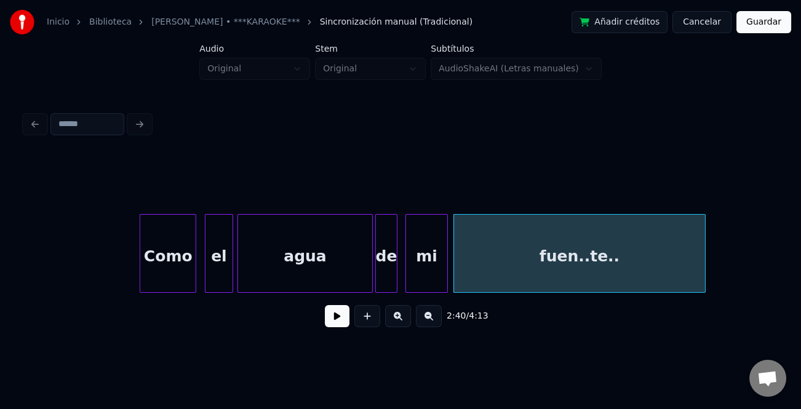
click at [320, 245] on div "agua" at bounding box center [304, 257] width 133 height 84
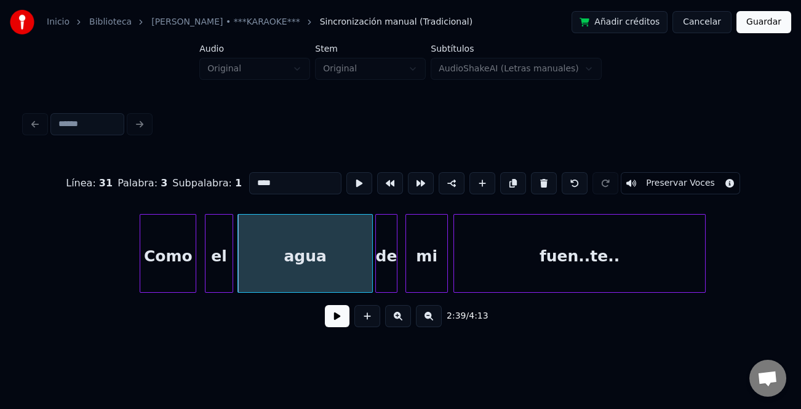
click at [337, 322] on button at bounding box center [337, 316] width 25 height 22
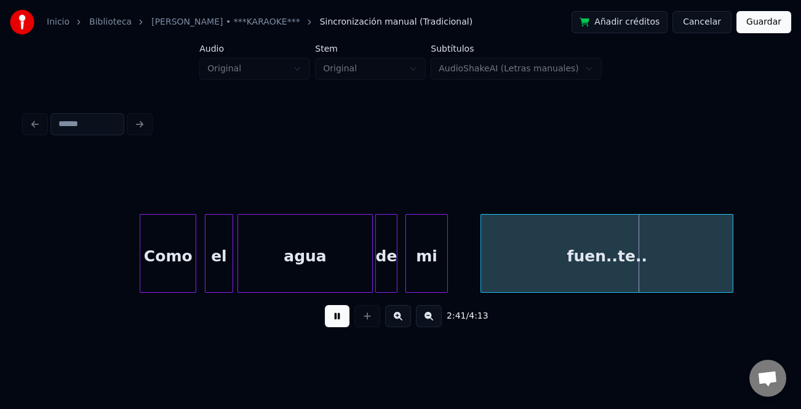
click at [494, 261] on div "fuen..te.." at bounding box center [606, 257] width 251 height 84
click at [429, 269] on div "mi" at bounding box center [426, 257] width 41 height 84
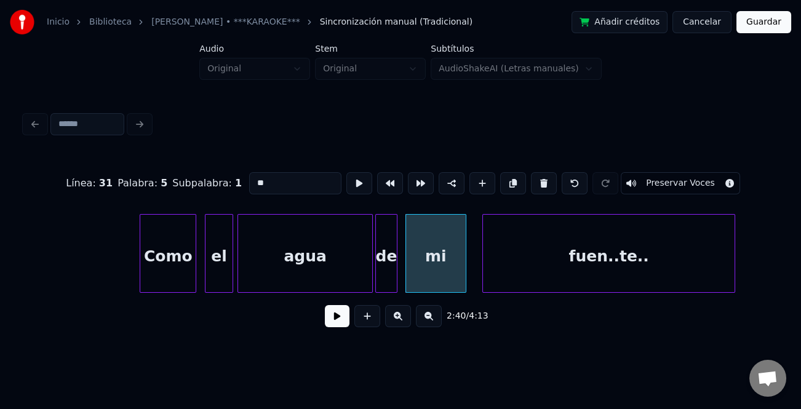
click at [465, 276] on div at bounding box center [464, 253] width 4 height 77
click at [331, 317] on button at bounding box center [337, 316] width 25 height 22
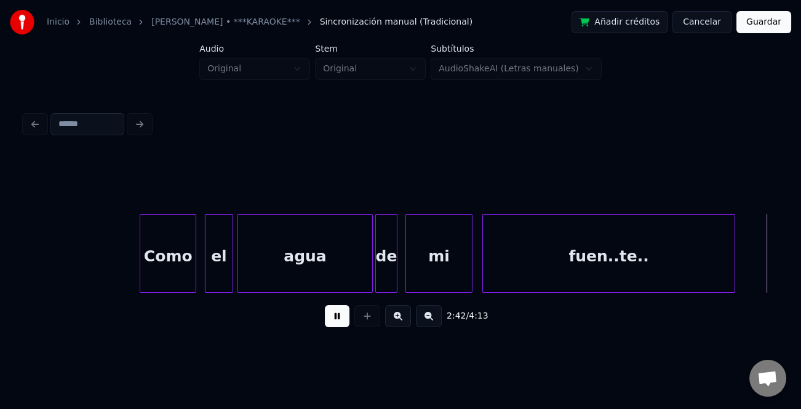
scroll to position [0, 24986]
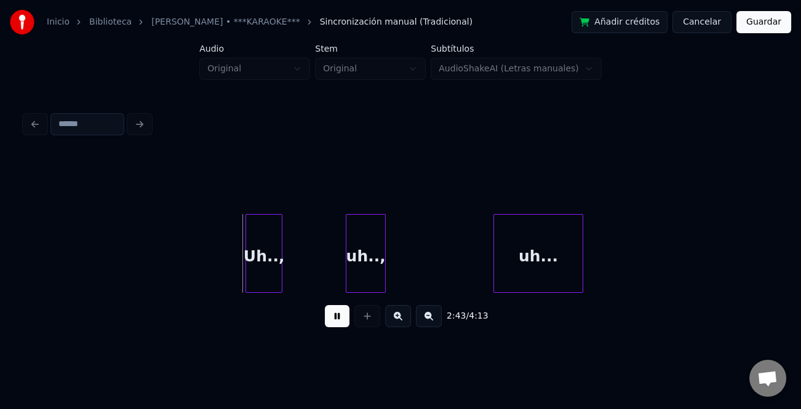
click at [264, 269] on div "Uh..," at bounding box center [264, 257] width 36 height 84
click at [313, 283] on div "uh..," at bounding box center [330, 257] width 39 height 84
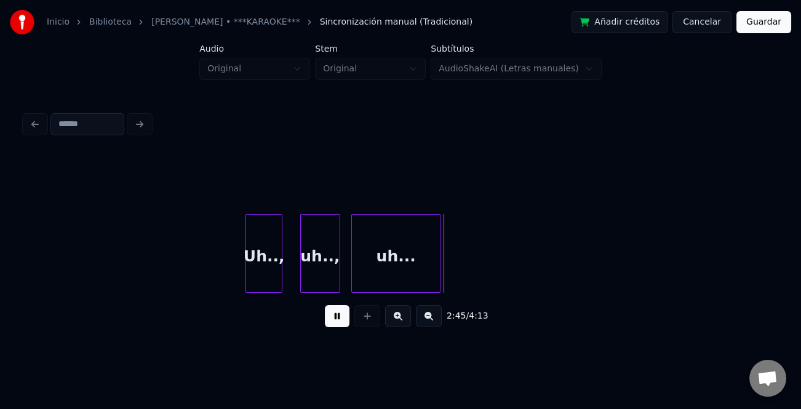
click at [394, 277] on div "uh..." at bounding box center [396, 257] width 88 height 84
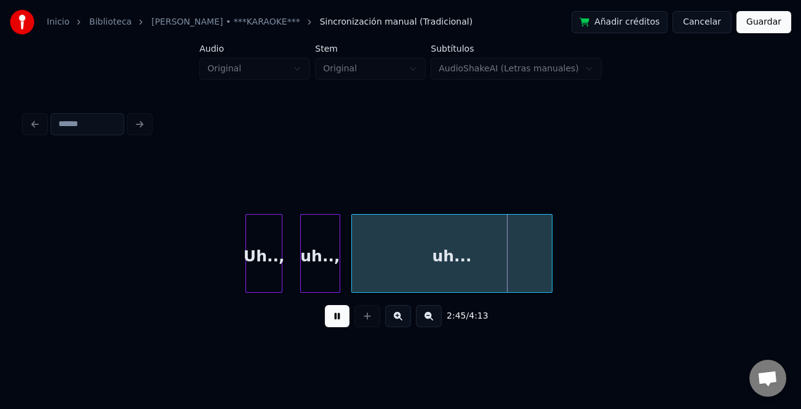
click at [552, 287] on div "Uh.., uh.., uh..." at bounding box center [400, 253] width 751 height 79
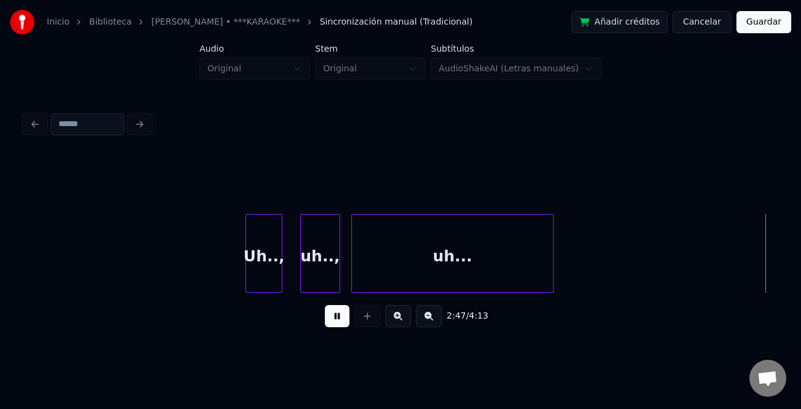
scroll to position [0, 25738]
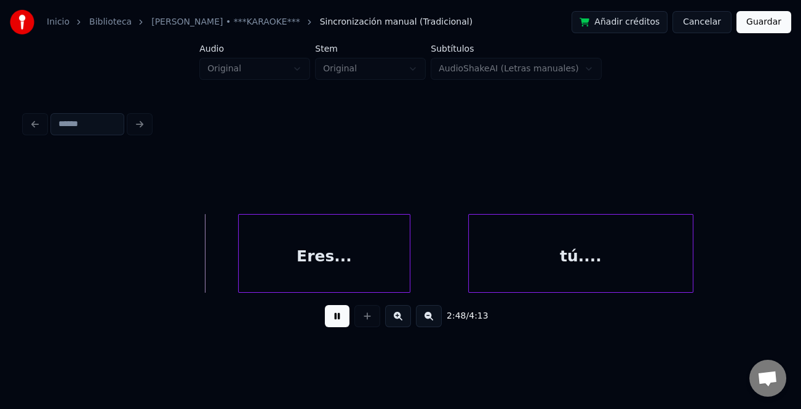
click at [296, 266] on div "Eres..." at bounding box center [324, 257] width 171 height 84
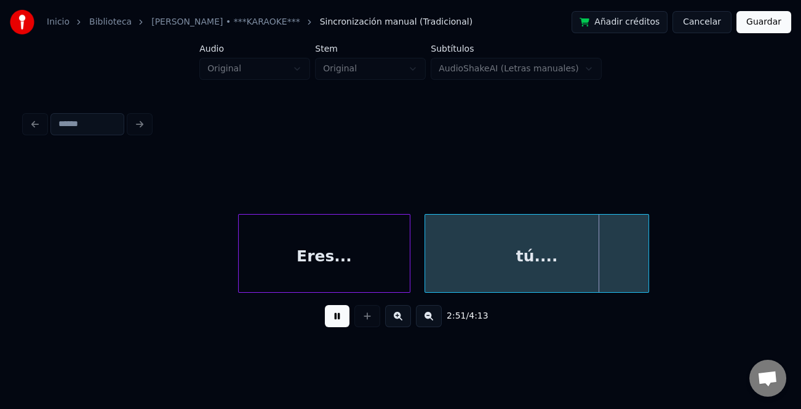
click at [496, 275] on div "tú...." at bounding box center [537, 257] width 224 height 84
click at [666, 267] on div at bounding box center [664, 253] width 4 height 77
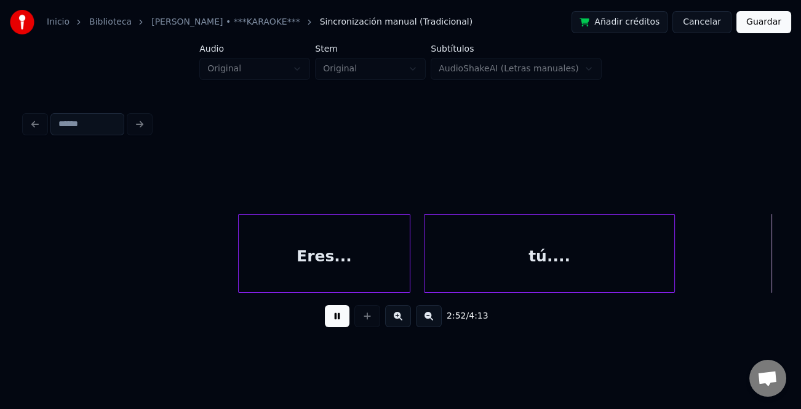
scroll to position [0, 26491]
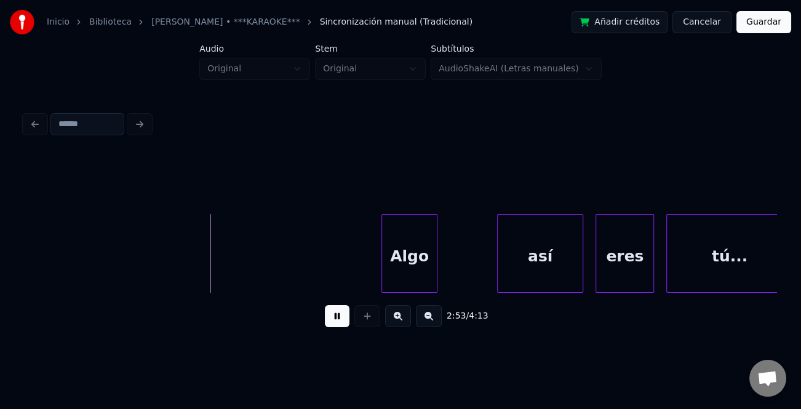
click at [392, 277] on div "Algo" at bounding box center [409, 257] width 54 height 84
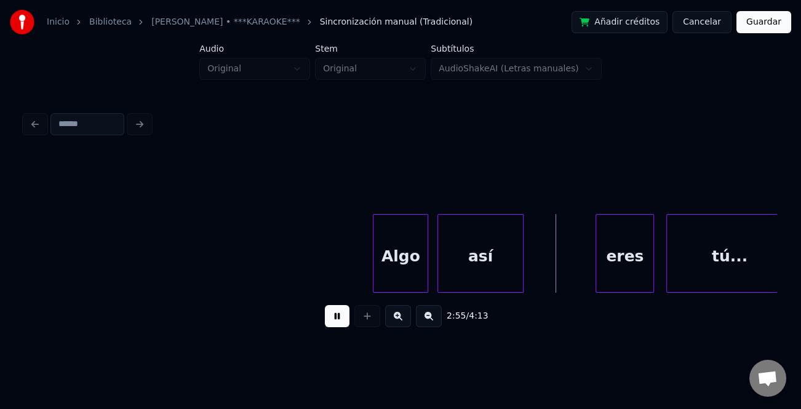
click at [480, 282] on div "así" at bounding box center [480, 257] width 85 height 84
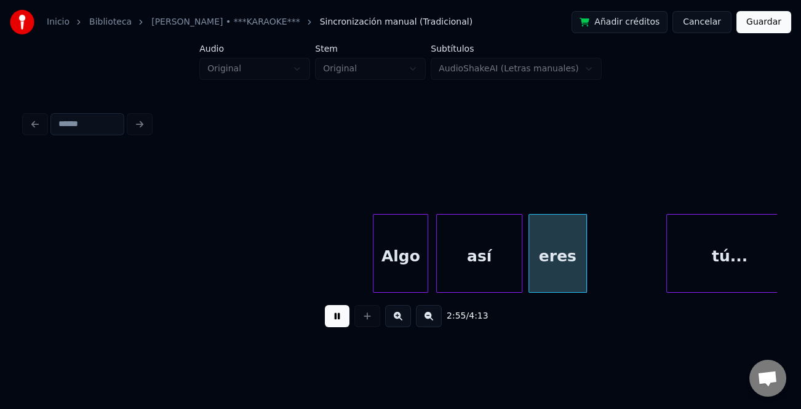
click at [561, 271] on div "eres" at bounding box center [557, 257] width 57 height 84
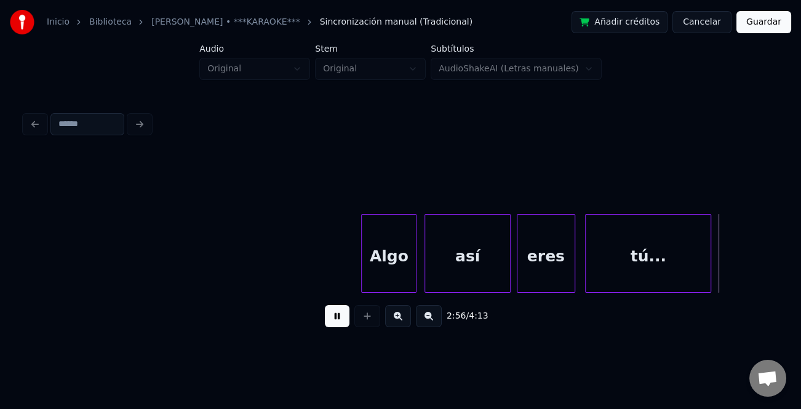
click at [620, 281] on div "tú..." at bounding box center [647, 257] width 125 height 84
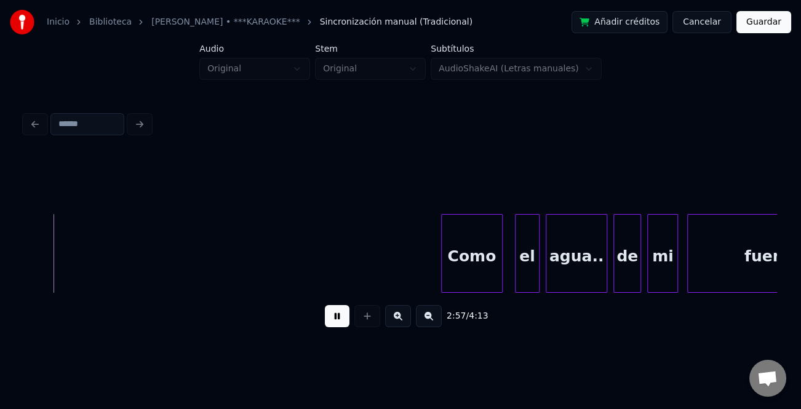
click at [706, 278] on div "fuen..te.." at bounding box center [783, 257] width 192 height 84
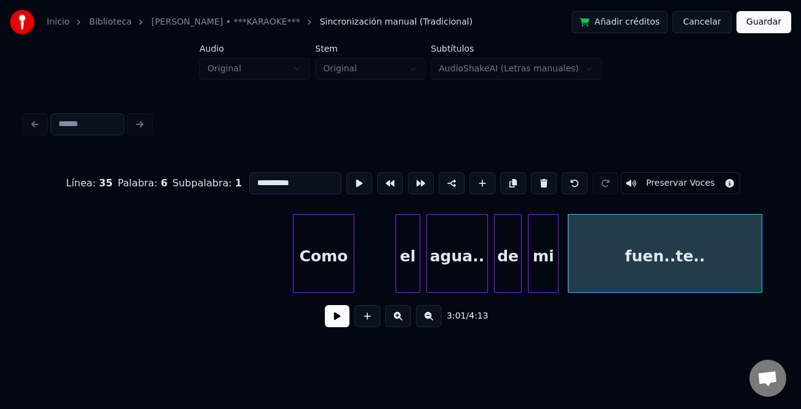
scroll to position [0, 27343]
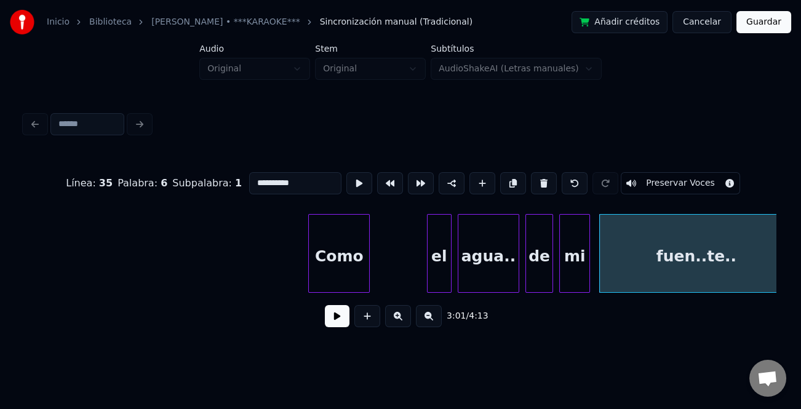
click at [349, 267] on div "Como" at bounding box center [339, 257] width 60 height 84
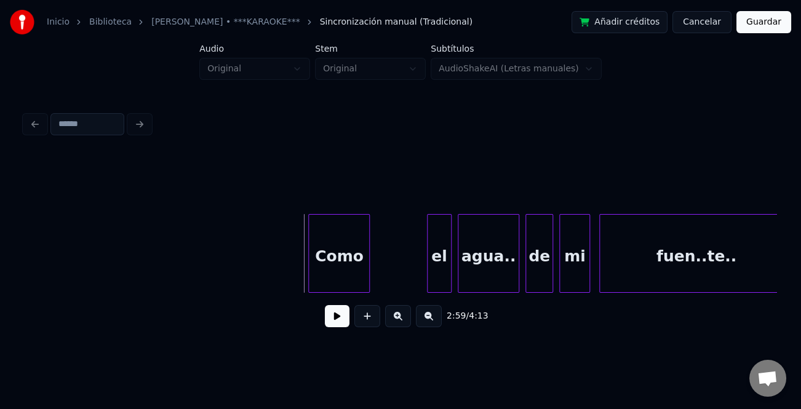
click at [339, 320] on button at bounding box center [337, 316] width 25 height 22
click at [381, 277] on div "el" at bounding box center [385, 257] width 23 height 84
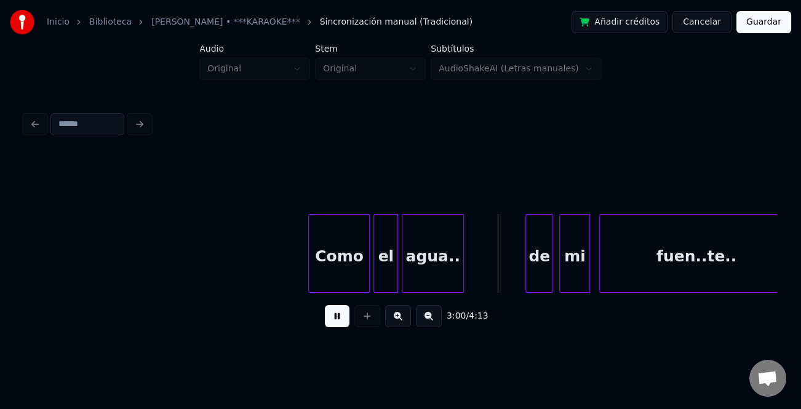
click at [423, 279] on div "agua.." at bounding box center [432, 257] width 60 height 84
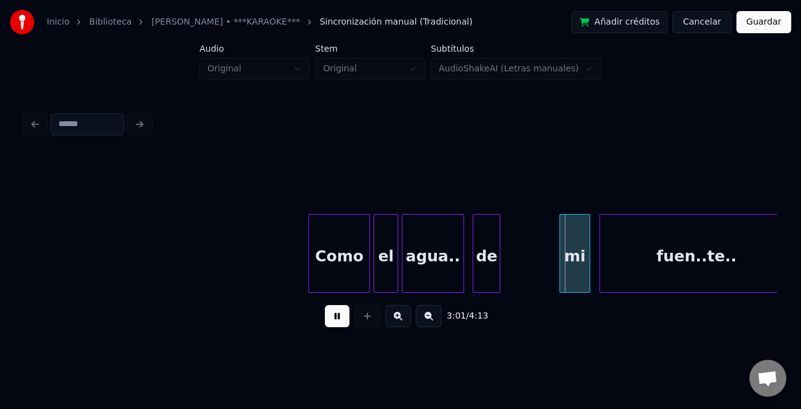
click at [488, 279] on div "de" at bounding box center [486, 257] width 26 height 84
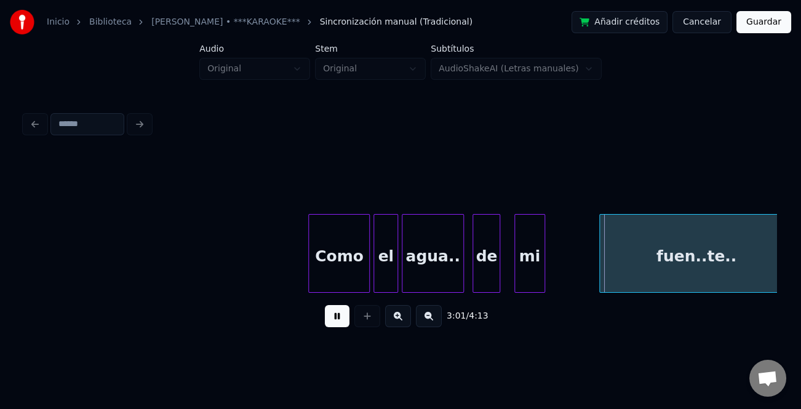
click at [528, 279] on div "mi" at bounding box center [530, 257] width 30 height 84
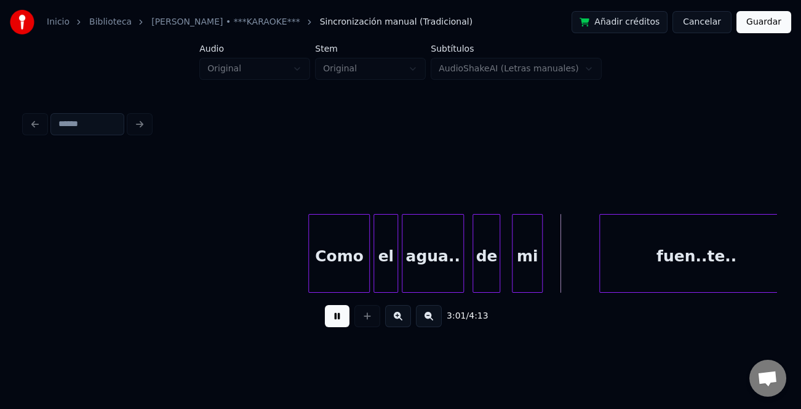
scroll to position [0, 27356]
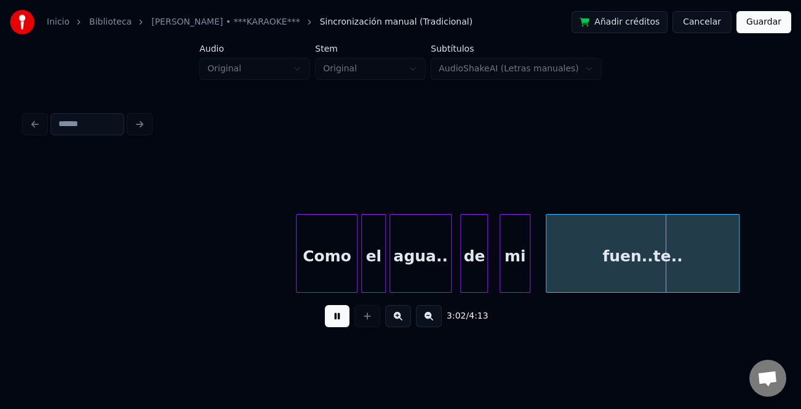
click at [607, 284] on div "fuen..te.." at bounding box center [642, 257] width 192 height 84
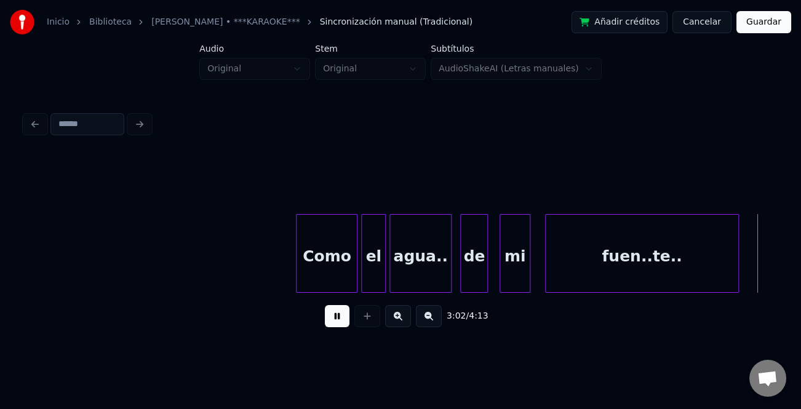
scroll to position [0, 28108]
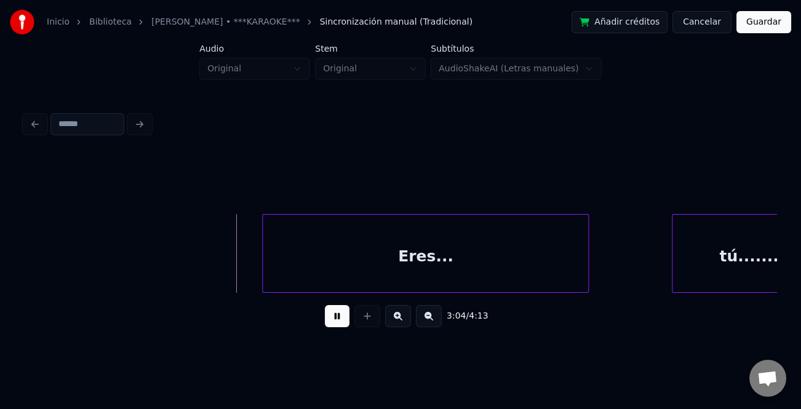
click at [341, 276] on div "Eres..." at bounding box center [425, 257] width 325 height 84
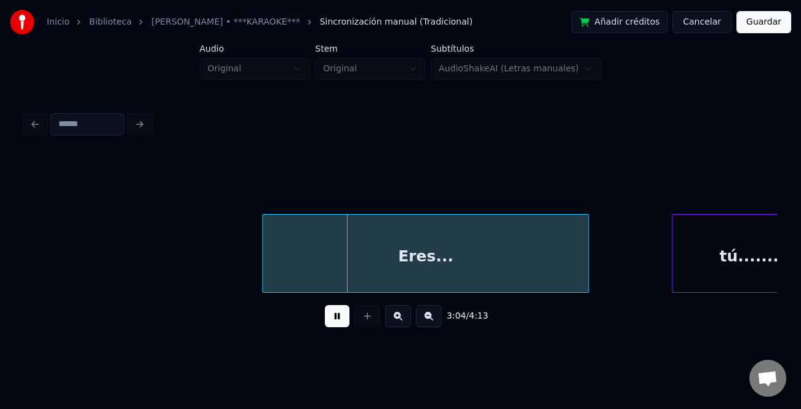
scroll to position [0, 28155]
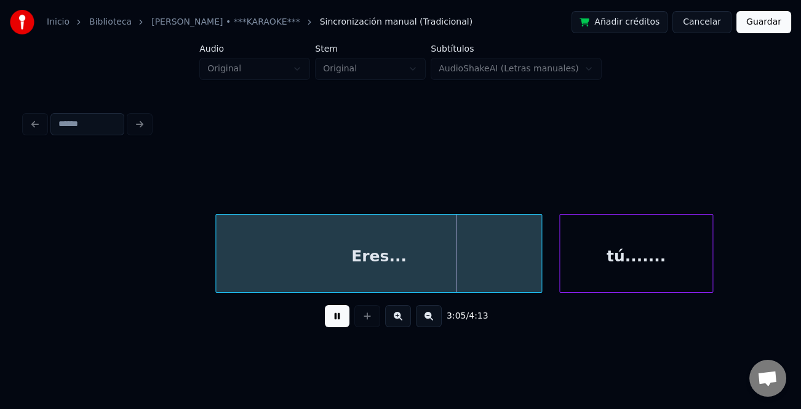
click at [645, 272] on div "tú......." at bounding box center [636, 257] width 152 height 84
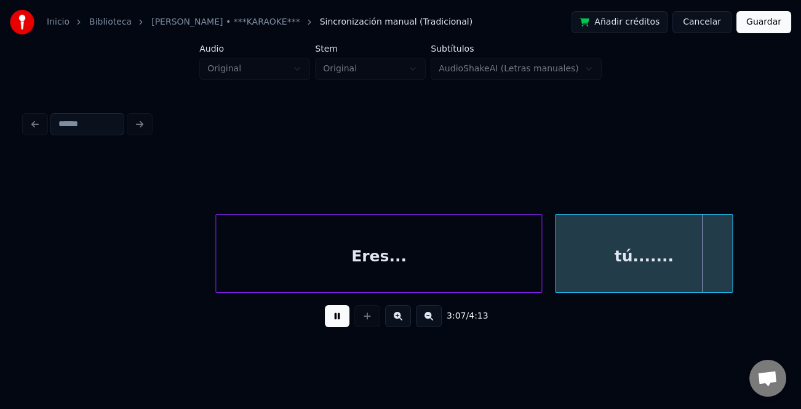
click at [732, 267] on div at bounding box center [730, 253] width 4 height 77
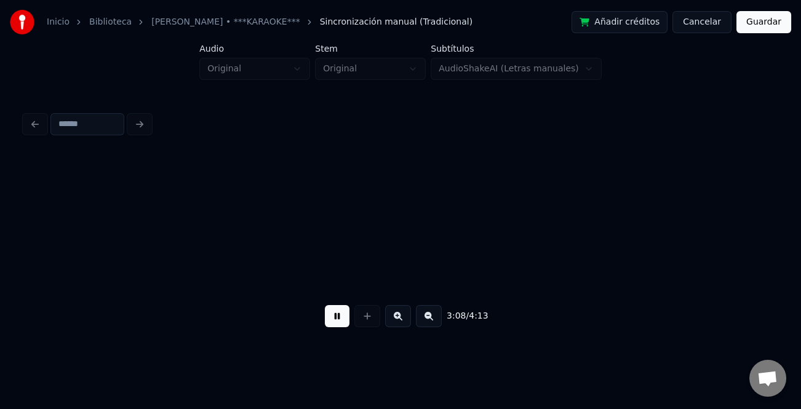
scroll to position [0, 28908]
click at [427, 318] on button at bounding box center [429, 316] width 26 height 22
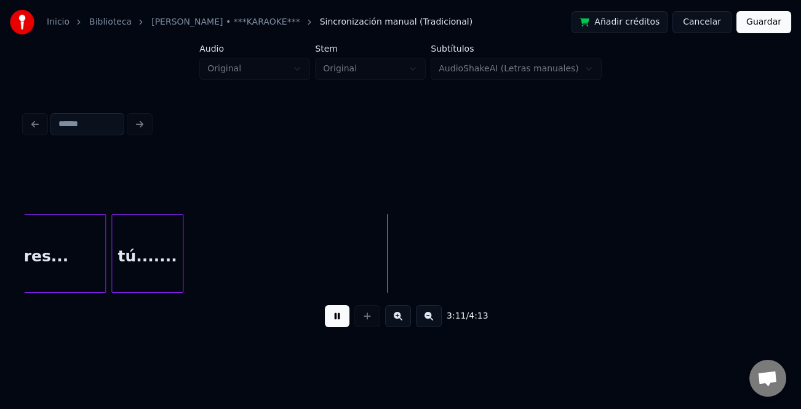
click at [427, 319] on button at bounding box center [429, 316] width 26 height 22
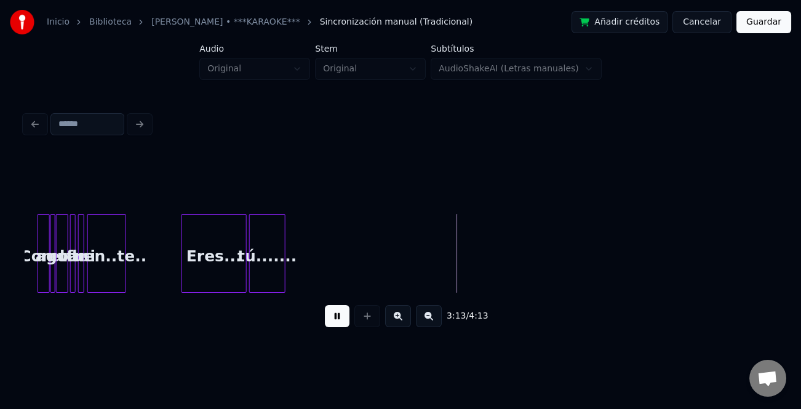
click at [400, 327] on button at bounding box center [398, 316] width 26 height 22
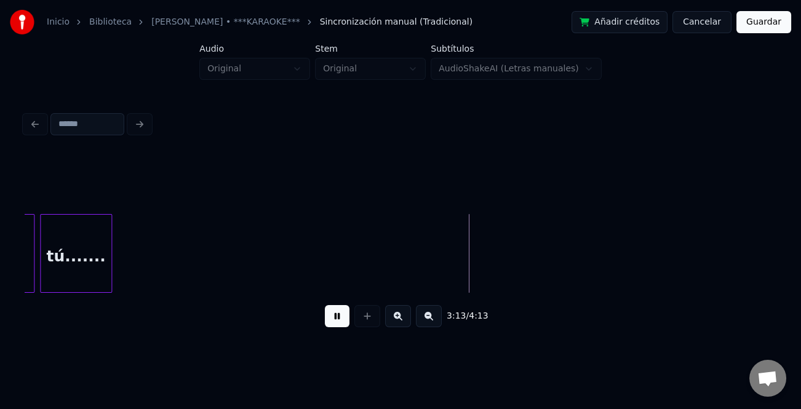
click at [400, 327] on button at bounding box center [398, 316] width 26 height 22
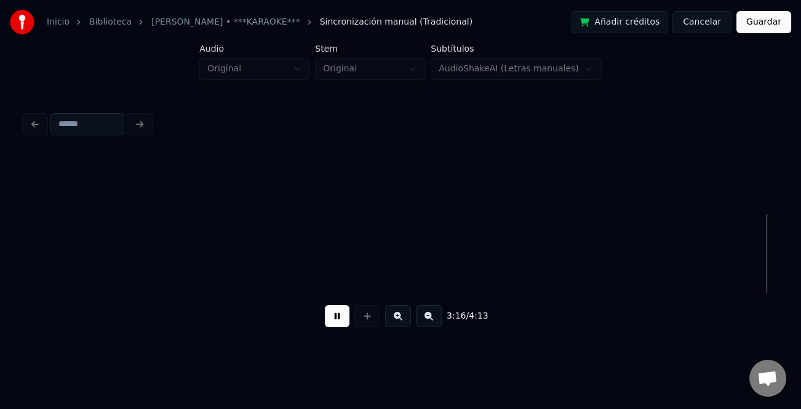
scroll to position [0, 18164]
click at [659, 287] on div at bounding box center [400, 253] width 751 height 79
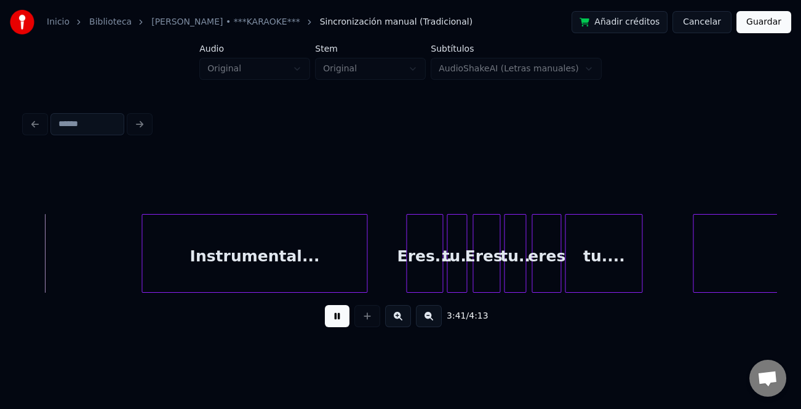
click at [749, 248] on div "Mi" at bounding box center [799, 257] width 213 height 84
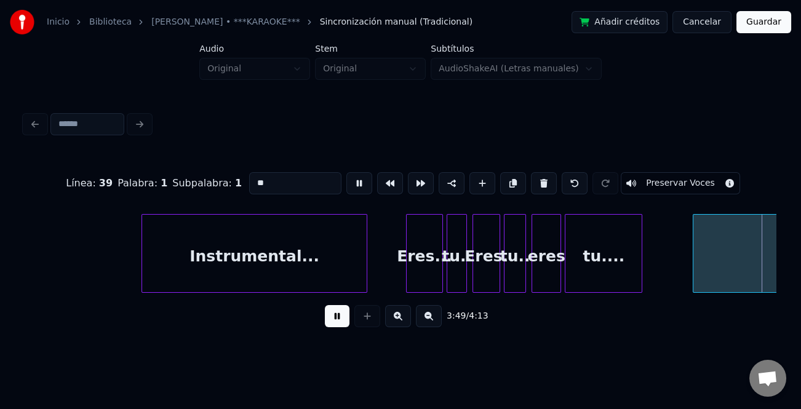
drag, startPoint x: 91, startPoint y: 227, endPoint x: 101, endPoint y: 242, distance: 17.2
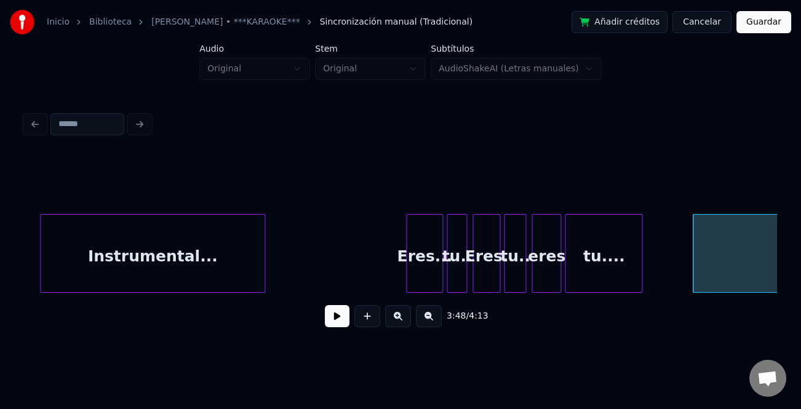
click at [174, 275] on div "Instrumental..." at bounding box center [153, 257] width 224 height 84
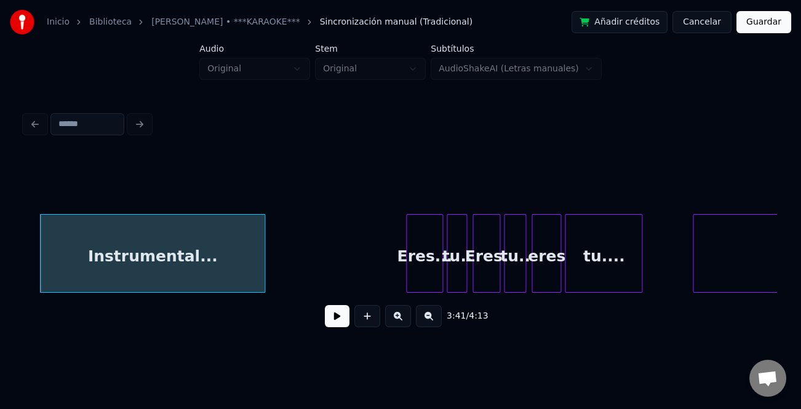
click at [431, 321] on button at bounding box center [429, 316] width 26 height 22
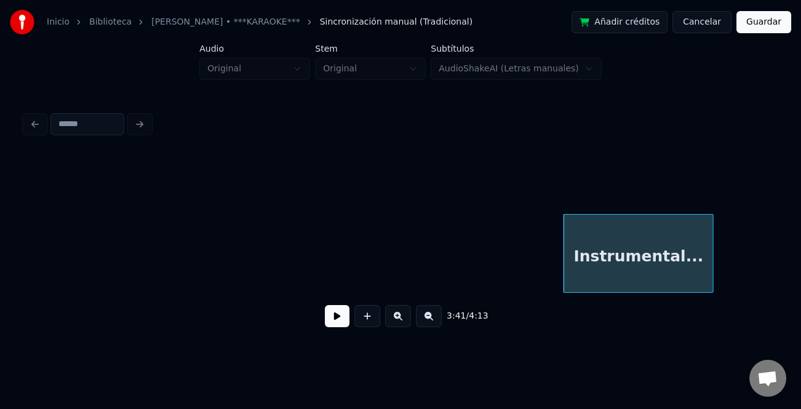
scroll to position [0, 13034]
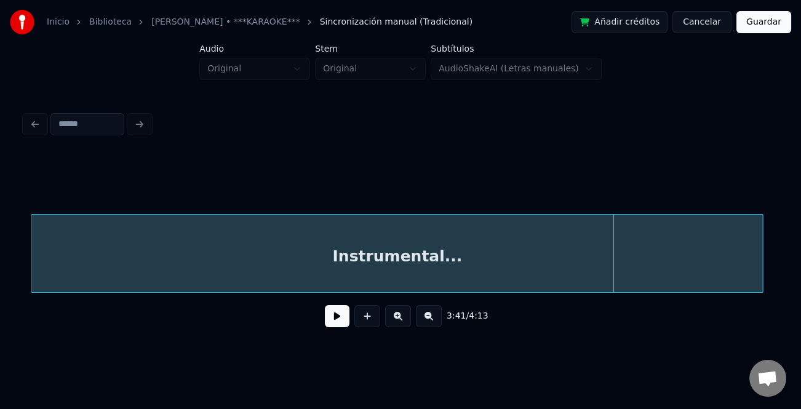
click at [7, 263] on div "Inicio Biblioteca Eres Tu • [PERSON_NAME] • ***KARAOKE*** Sincronización manual…" at bounding box center [400, 172] width 801 height 345
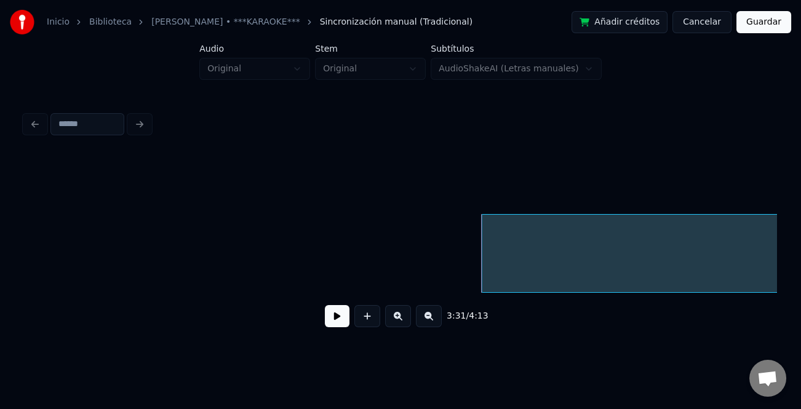
scroll to position [0, 12335]
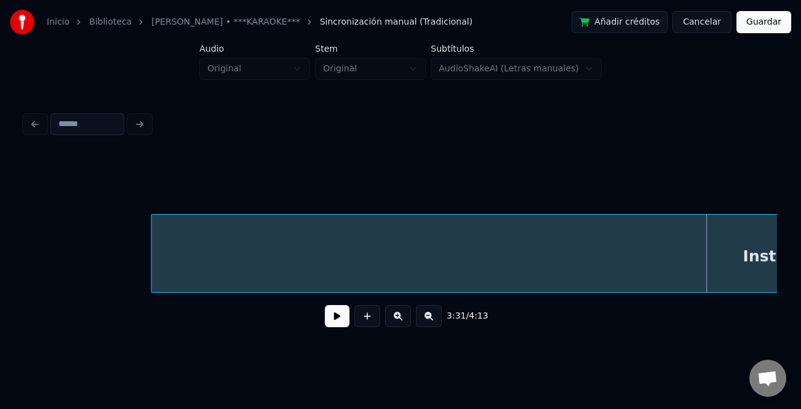
click at [151, 275] on div at bounding box center [153, 253] width 4 height 77
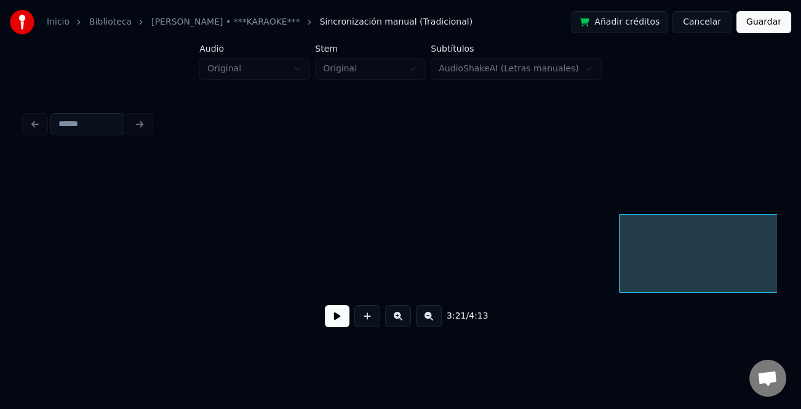
scroll to position [0, 11861]
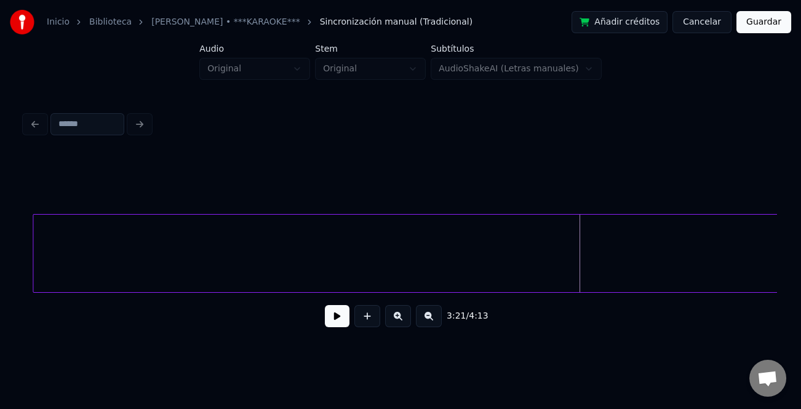
click at [33, 290] on div "Instrumental..." at bounding box center [400, 253] width 751 height 79
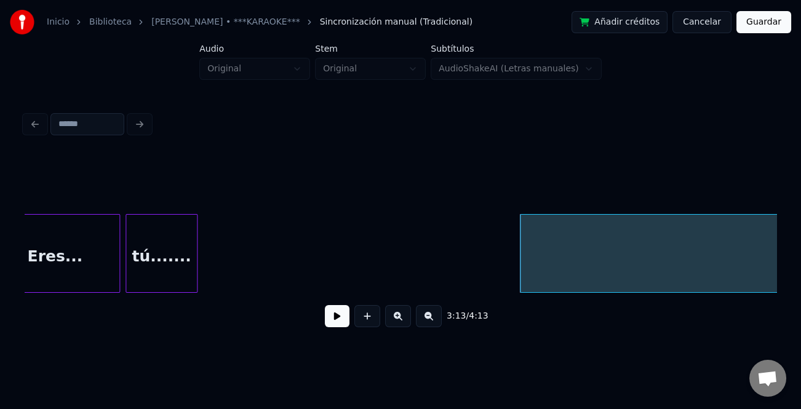
scroll to position [0, 11236]
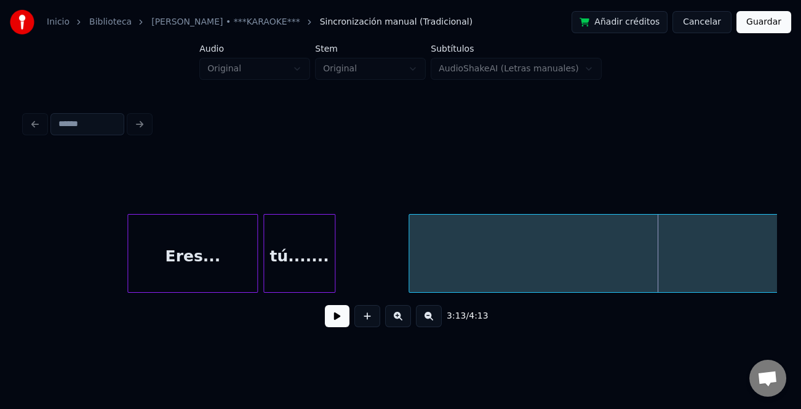
click at [411, 282] on div at bounding box center [411, 253] width 4 height 77
click at [440, 280] on div at bounding box center [439, 253] width 4 height 77
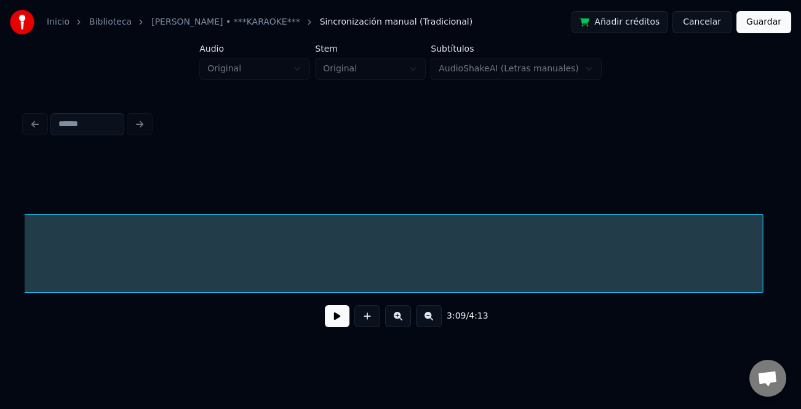
scroll to position [0, 13309]
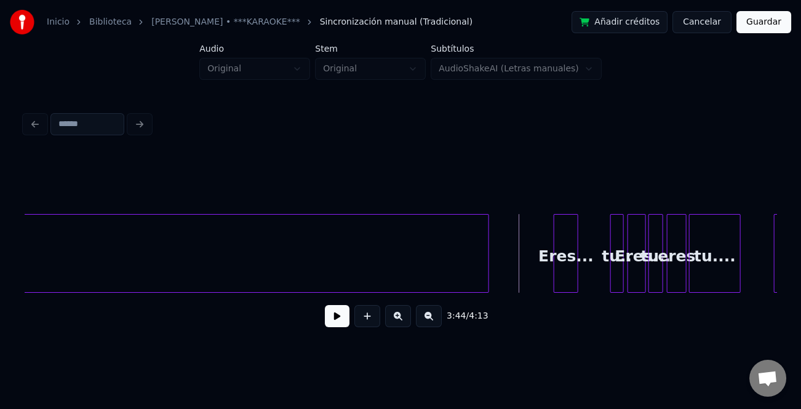
click at [560, 263] on div "Eres..." at bounding box center [565, 257] width 23 height 84
click at [405, 325] on button at bounding box center [398, 316] width 26 height 22
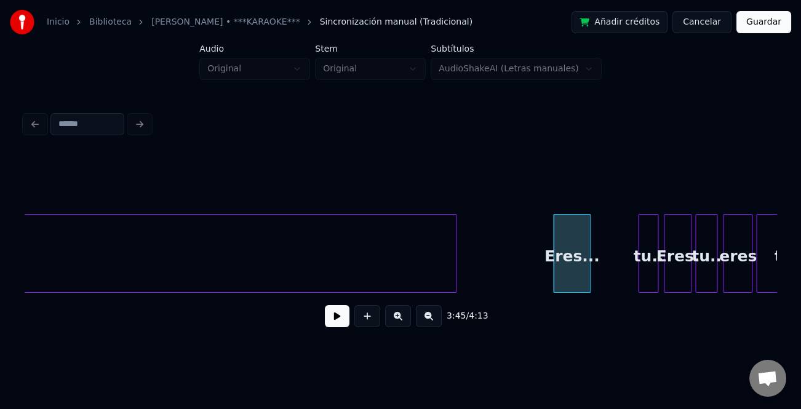
click at [405, 325] on button at bounding box center [398, 316] width 26 height 22
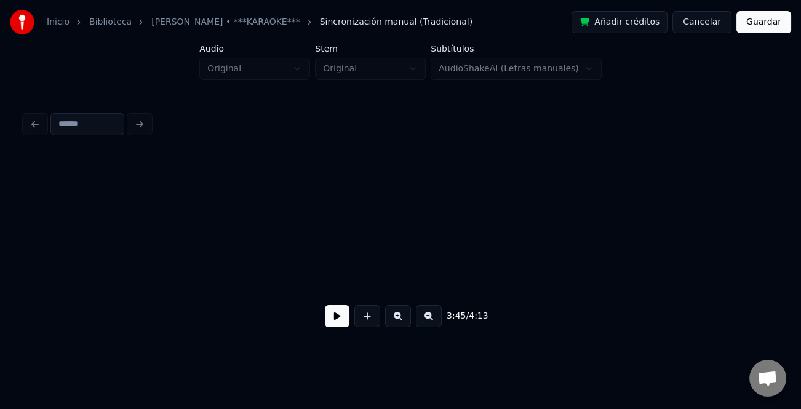
scroll to position [0, 27146]
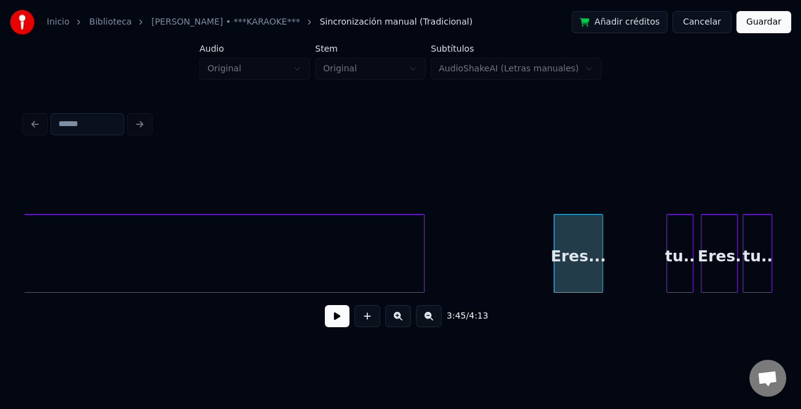
drag, startPoint x: 332, startPoint y: 322, endPoint x: 347, endPoint y: 323, distance: 14.8
click at [334, 322] on button at bounding box center [337, 316] width 25 height 22
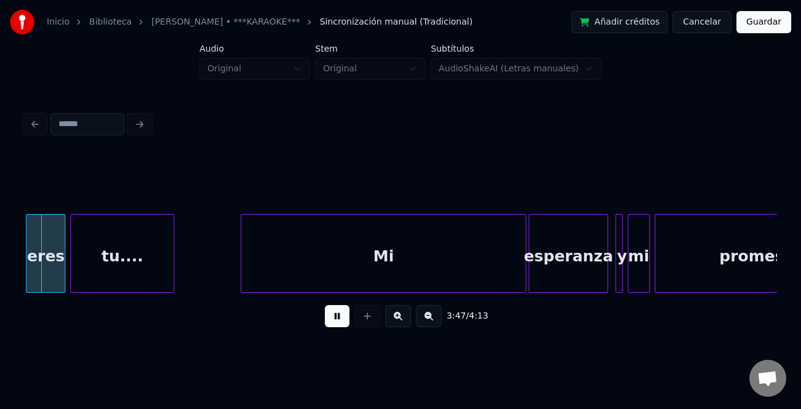
scroll to position [0, 27727]
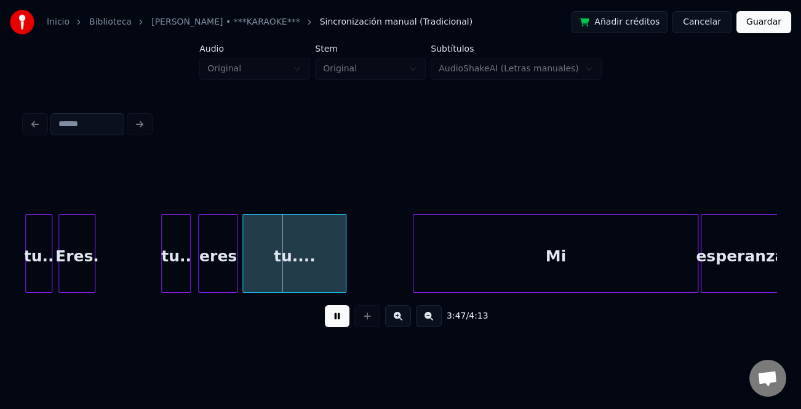
click at [87, 275] on div "Eres." at bounding box center [77, 257] width 36 height 84
click at [122, 268] on div "tu.." at bounding box center [118, 257] width 28 height 84
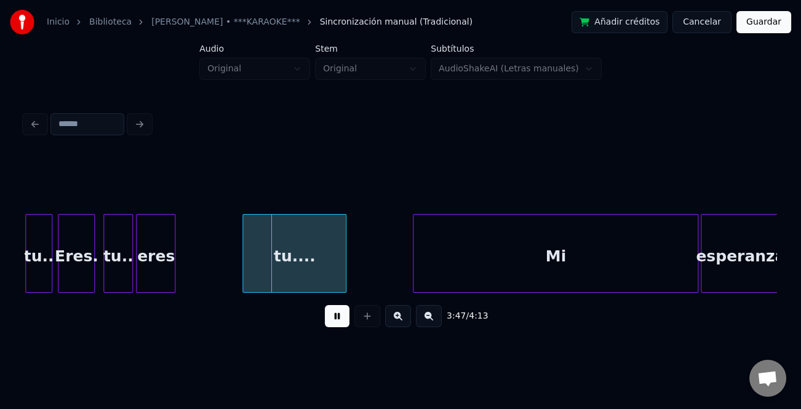
click at [156, 270] on div "eres" at bounding box center [155, 257] width 38 height 84
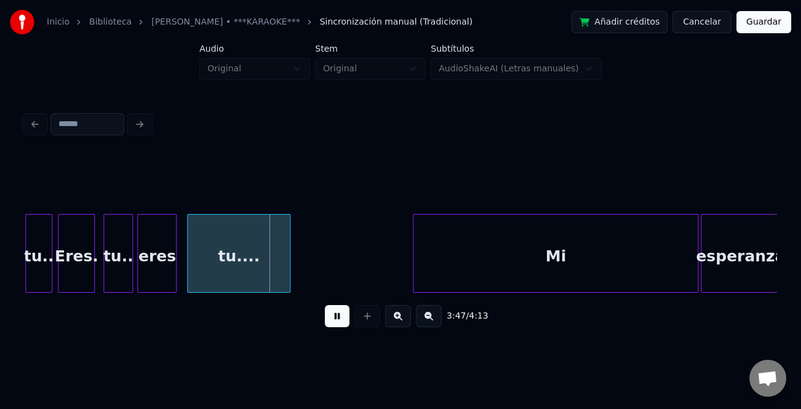
click at [197, 271] on div "tu...." at bounding box center [239, 257] width 102 height 84
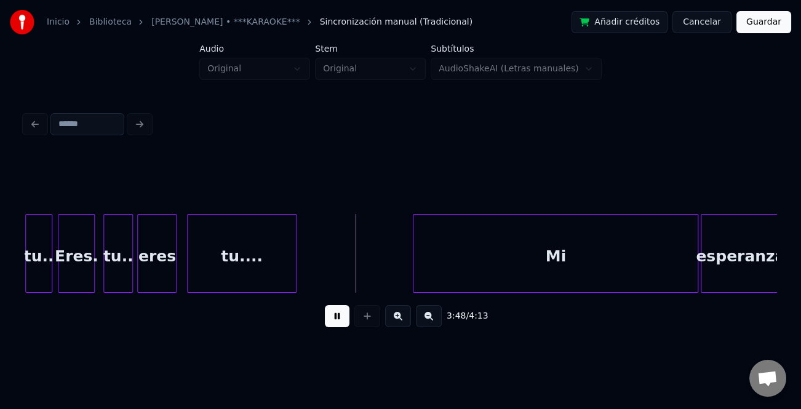
click at [293, 274] on div at bounding box center [294, 253] width 4 height 77
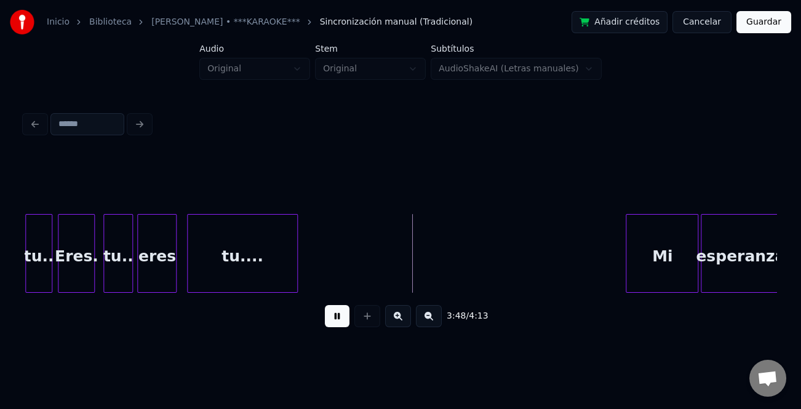
click at [628, 269] on div at bounding box center [628, 253] width 4 height 77
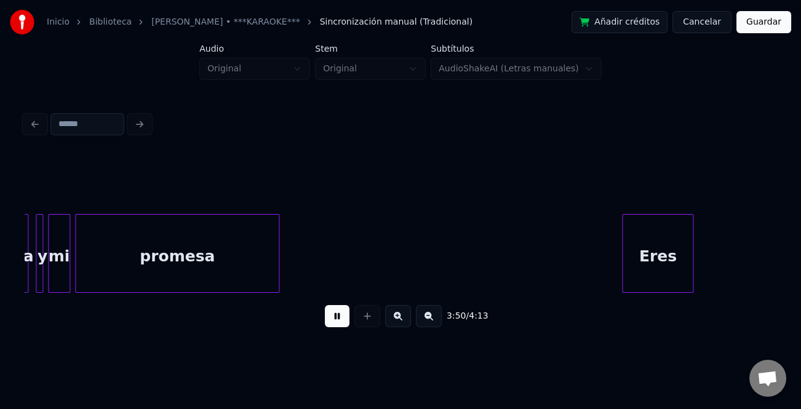
scroll to position [0, 28328]
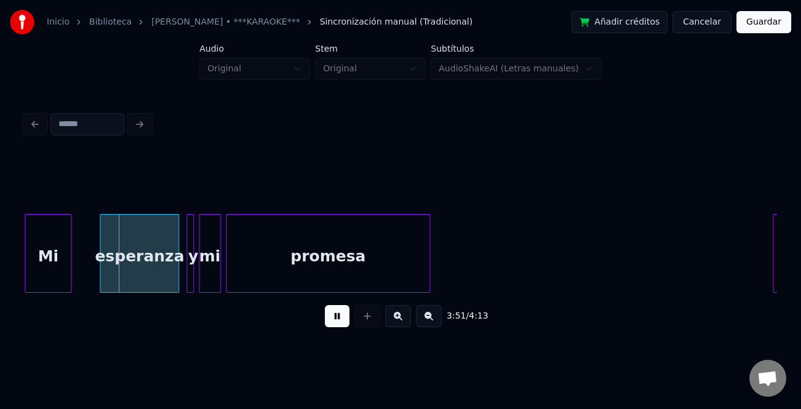
click at [339, 315] on button at bounding box center [337, 316] width 25 height 22
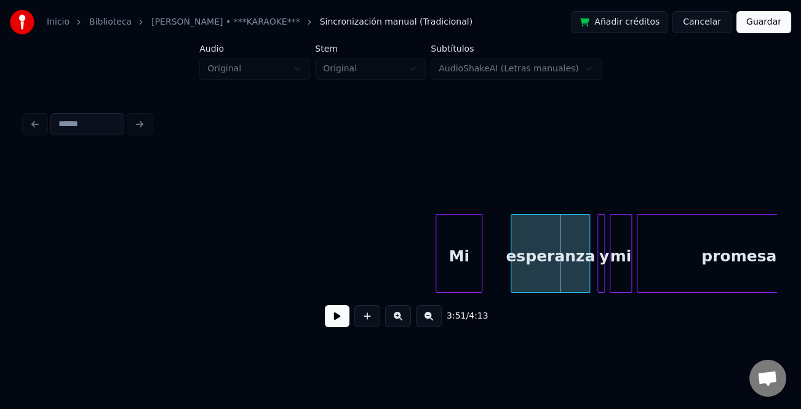
scroll to position [0, 28017]
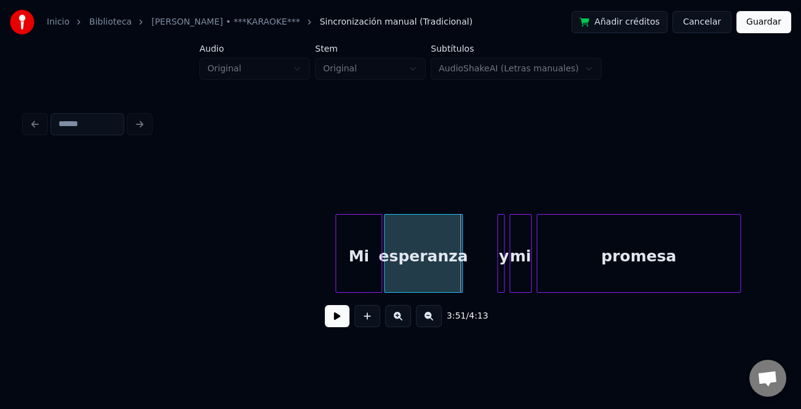
click at [425, 277] on div "esperanza" at bounding box center [422, 257] width 77 height 84
click at [481, 282] on div at bounding box center [483, 253] width 4 height 77
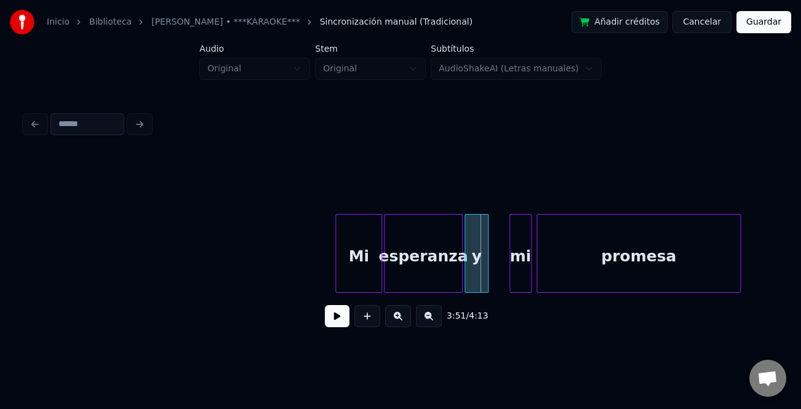
click at [478, 283] on div "y" at bounding box center [476, 257] width 23 height 84
click at [508, 281] on div "mi" at bounding box center [507, 257] width 21 height 84
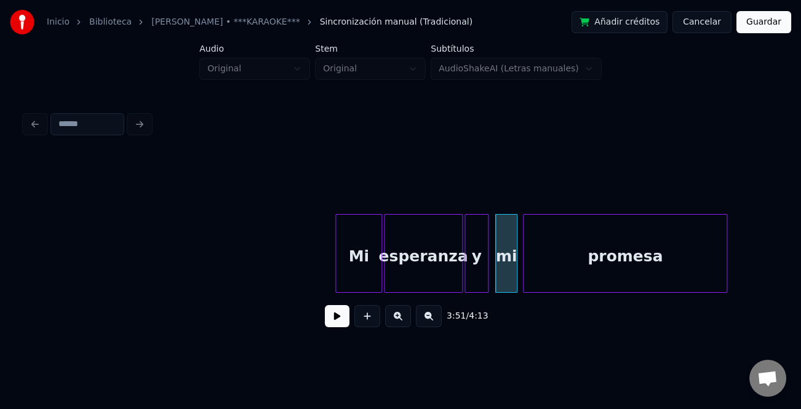
click at [533, 281] on div "promesa" at bounding box center [625, 257] width 204 height 84
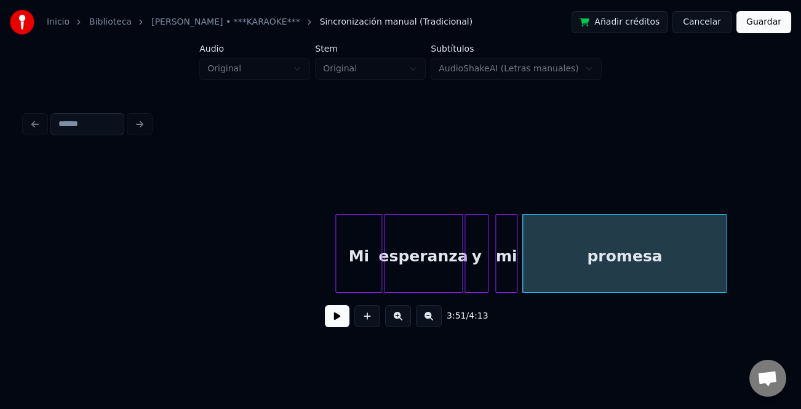
click at [446, 280] on div "esperanza" at bounding box center [422, 257] width 77 height 84
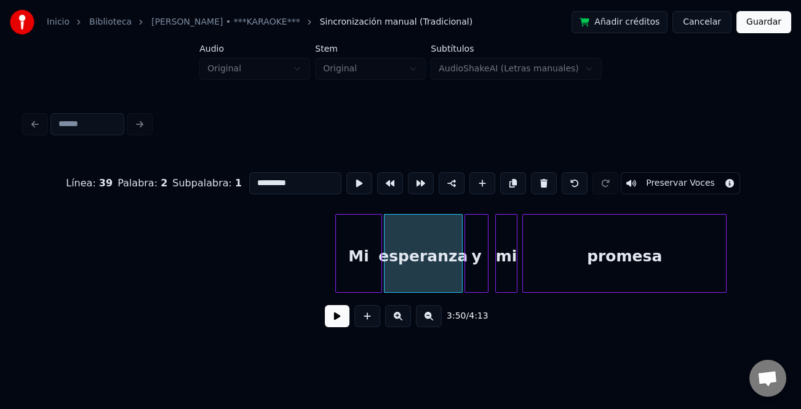
click at [342, 325] on button at bounding box center [337, 316] width 25 height 22
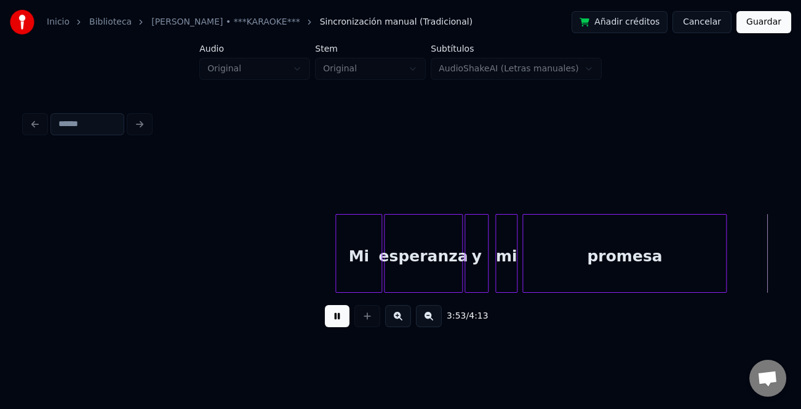
scroll to position [0, 28769]
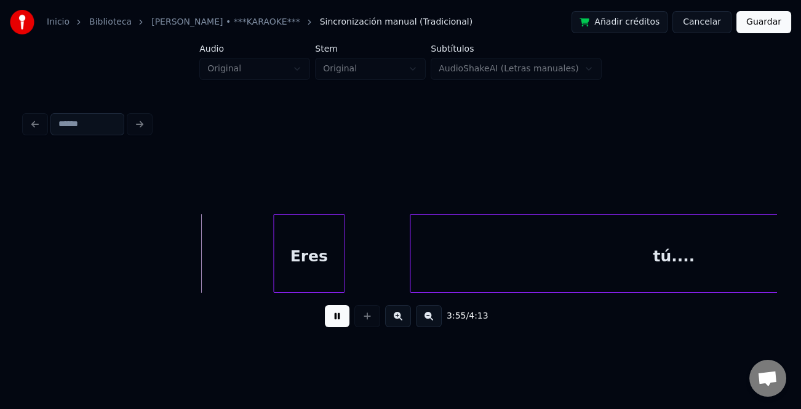
click at [297, 277] on div "Eres" at bounding box center [309, 257] width 70 height 84
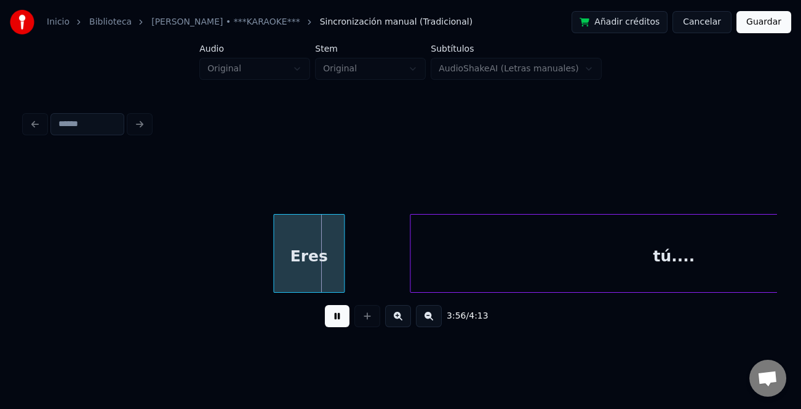
scroll to position [0, 28927]
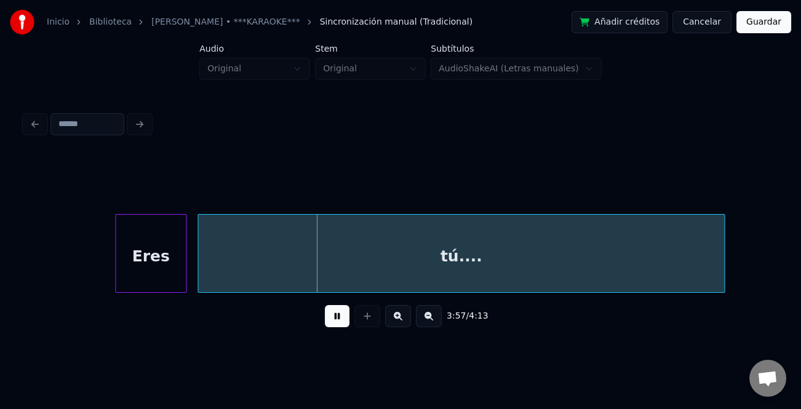
click at [416, 269] on div "tú...." at bounding box center [461, 257] width 526 height 84
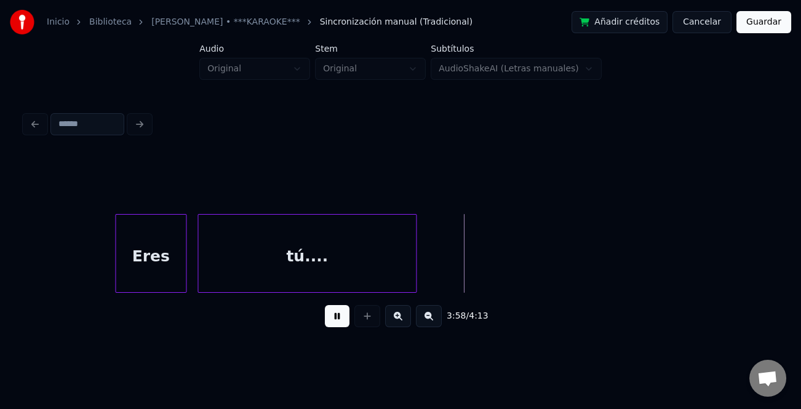
click at [414, 269] on div at bounding box center [414, 253] width 4 height 77
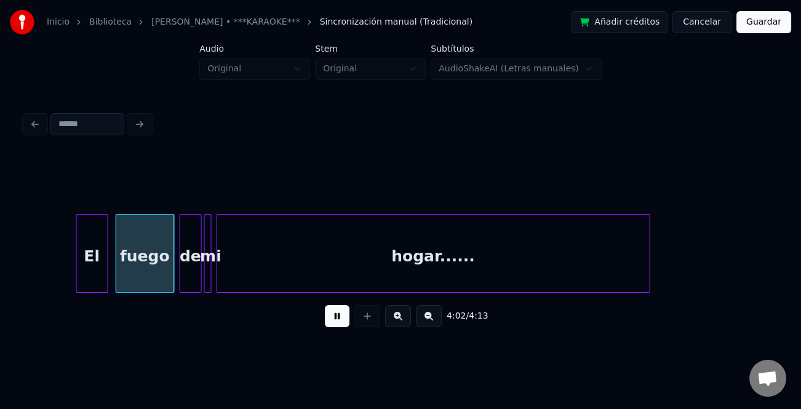
click at [341, 318] on button at bounding box center [337, 316] width 25 height 22
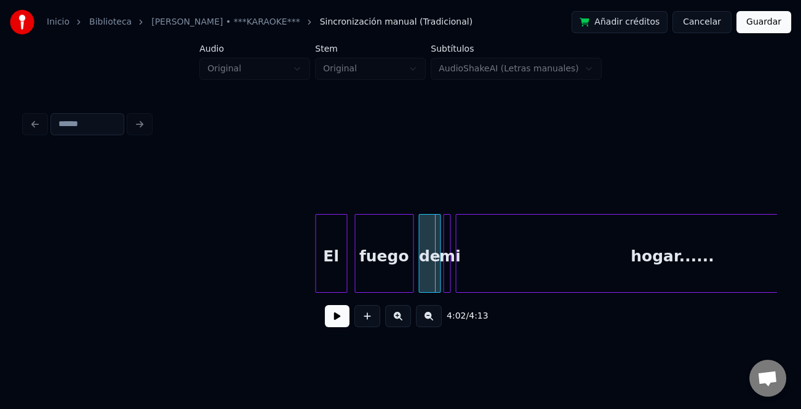
scroll to position [0, 29441]
click at [315, 263] on div at bounding box center [317, 253] width 4 height 77
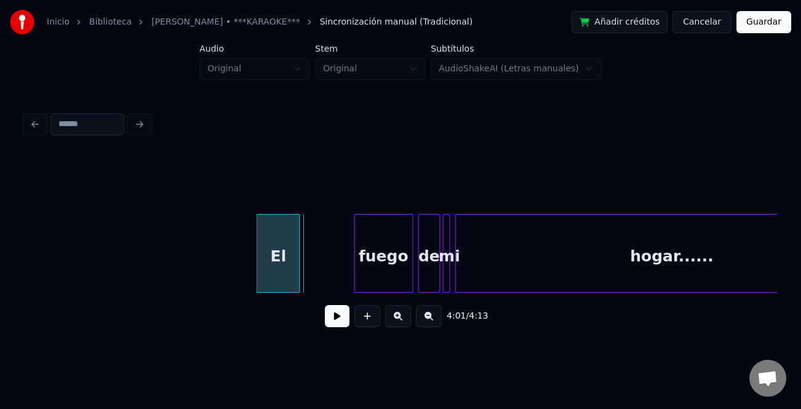
click at [268, 267] on div "El" at bounding box center [278, 257] width 42 height 84
click at [331, 279] on div "fuego" at bounding box center [329, 257] width 58 height 84
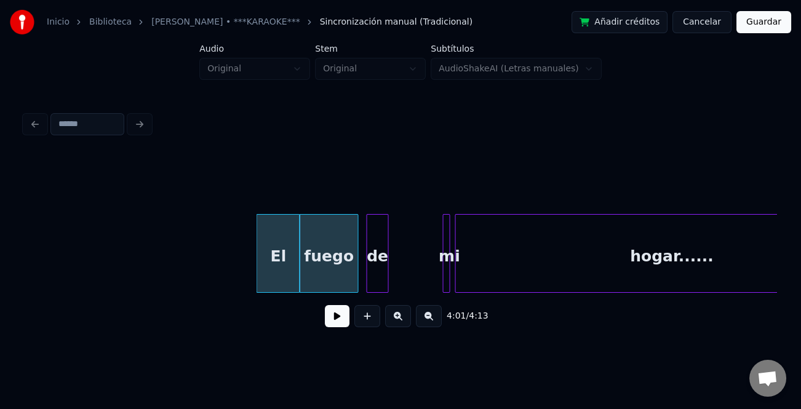
click at [379, 274] on div "de" at bounding box center [377, 257] width 21 height 84
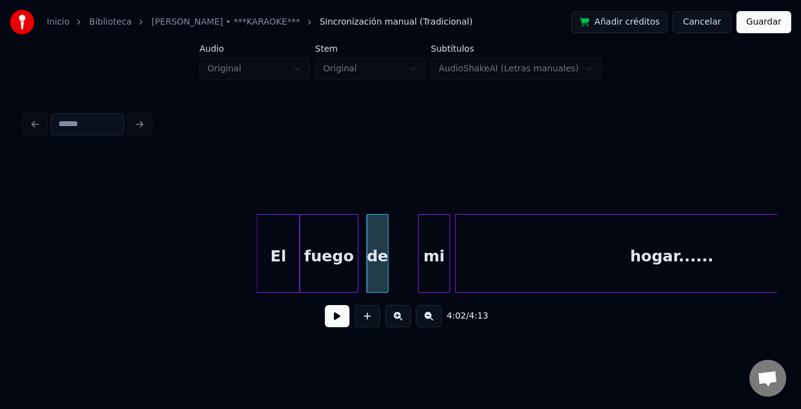
click at [419, 271] on div at bounding box center [421, 253] width 4 height 77
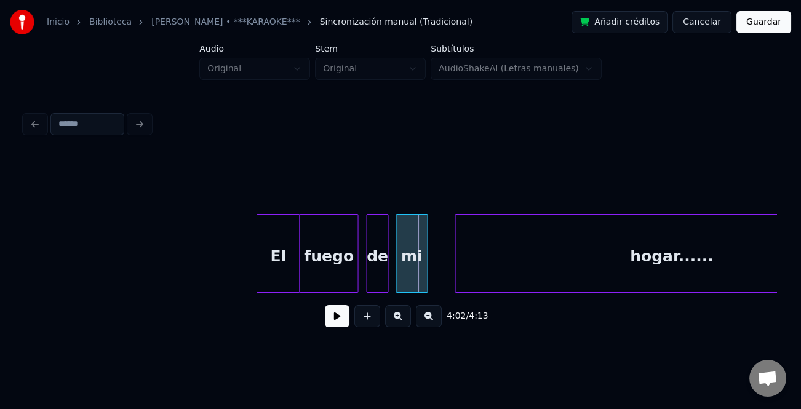
click at [412, 273] on div "mi" at bounding box center [412, 257] width 31 height 84
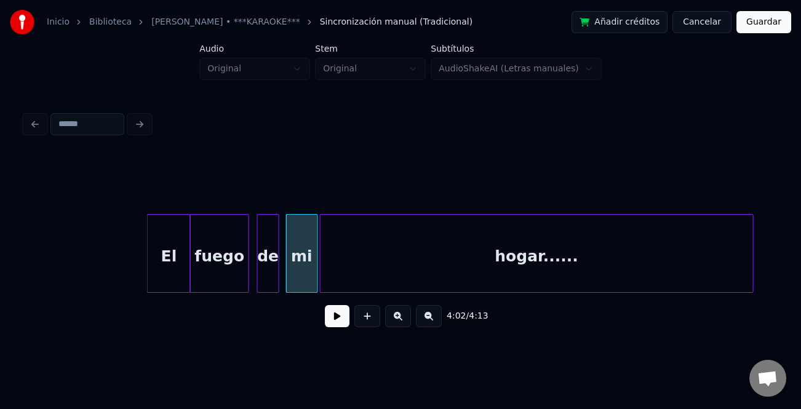
click at [470, 282] on div "hogar......" at bounding box center [536, 257] width 432 height 84
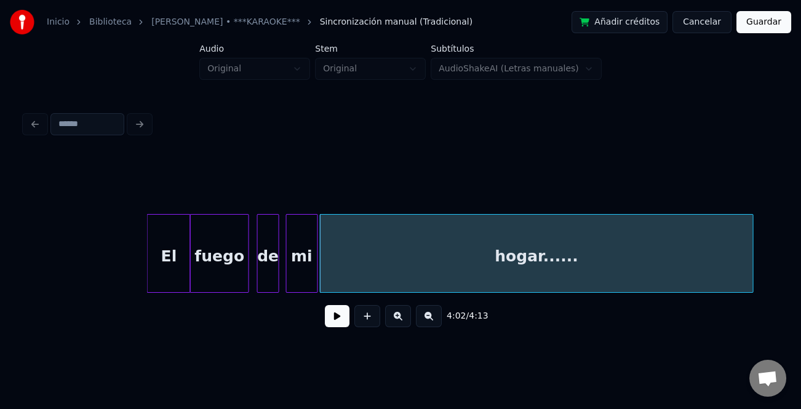
click at [178, 264] on div "El" at bounding box center [169, 257] width 42 height 84
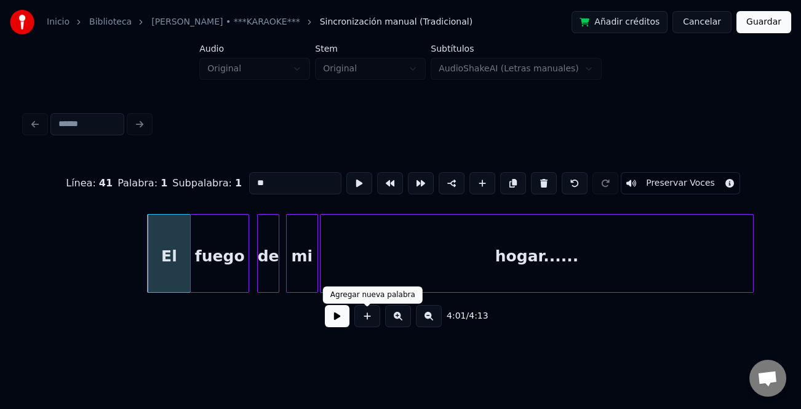
click at [350, 324] on div "4:01 / 4:13" at bounding box center [400, 316] width 732 height 27
click at [341, 320] on button at bounding box center [337, 316] width 25 height 22
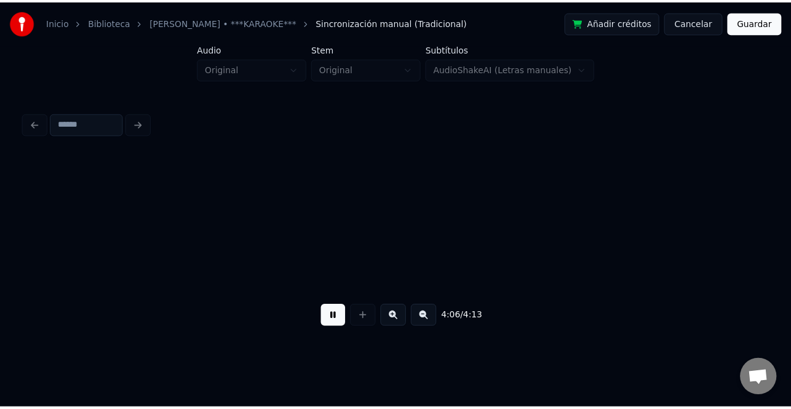
scroll to position [0, 30302]
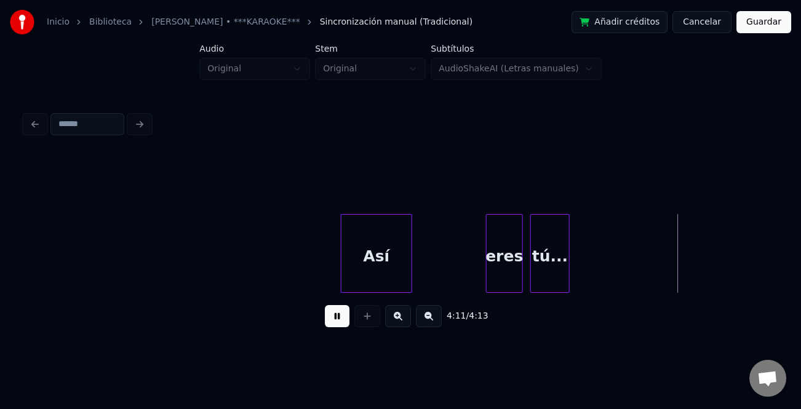
click at [379, 262] on div "Así" at bounding box center [376, 257] width 70 height 84
click at [433, 274] on div "eres" at bounding box center [451, 257] width 36 height 84
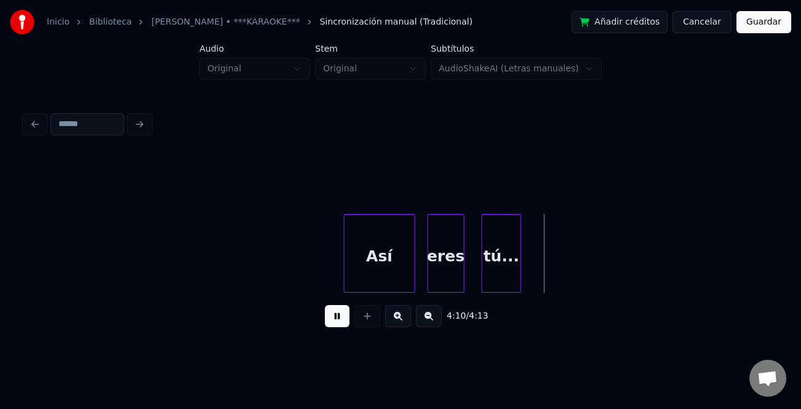
click at [510, 286] on div "tú..." at bounding box center [501, 257] width 38 height 84
click at [762, 25] on button "Guardar" at bounding box center [763, 22] width 55 height 22
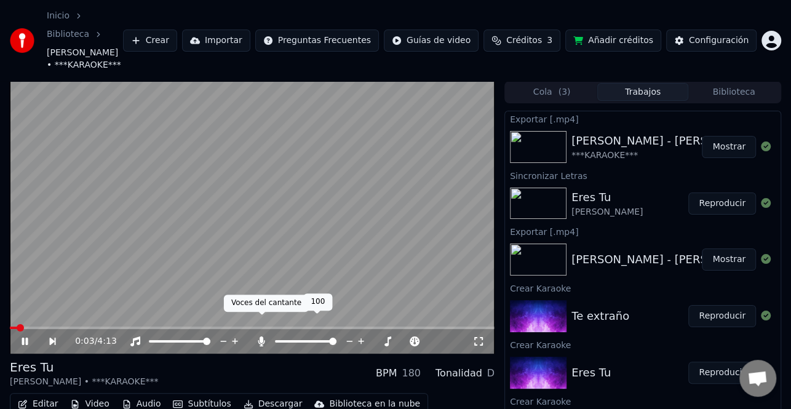
click at [261, 336] on icon at bounding box center [261, 341] width 7 height 10
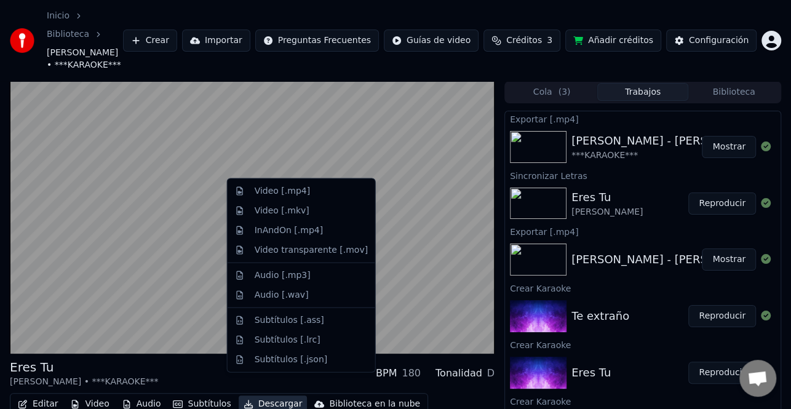
click at [259, 395] on button "Descargar" at bounding box center [273, 403] width 69 height 17
click at [295, 194] on div "Video [.mp4]" at bounding box center [282, 191] width 55 height 12
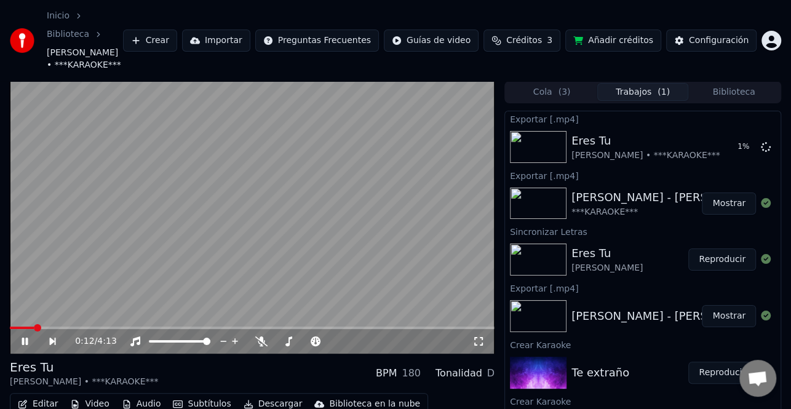
click at [27, 335] on div "0:12 / 4:13" at bounding box center [252, 341] width 475 height 12
click at [25, 338] on icon at bounding box center [25, 341] width 6 height 7
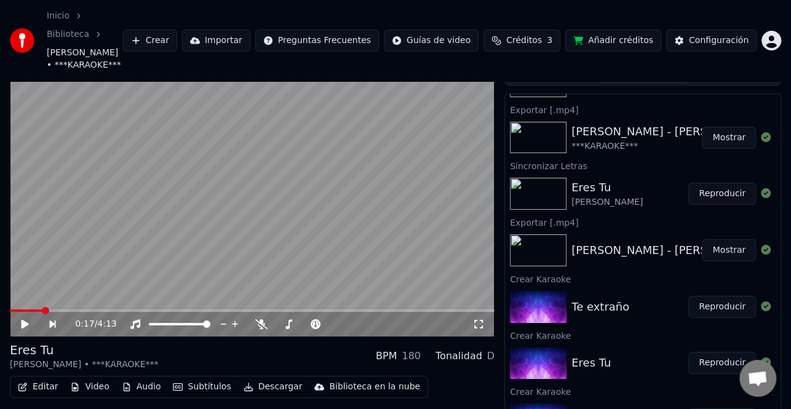
scroll to position [34, 0]
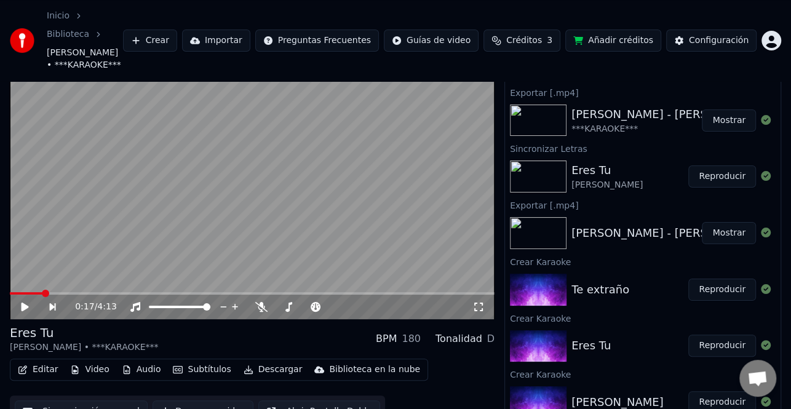
click at [703, 279] on button "Reproducir" at bounding box center [722, 290] width 68 height 22
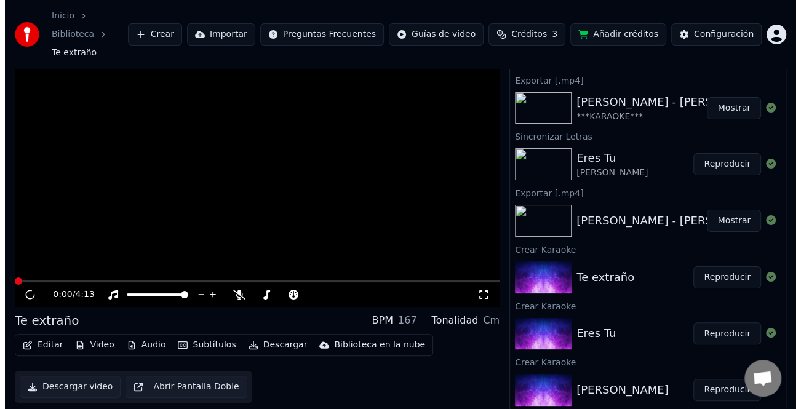
scroll to position [18, 0]
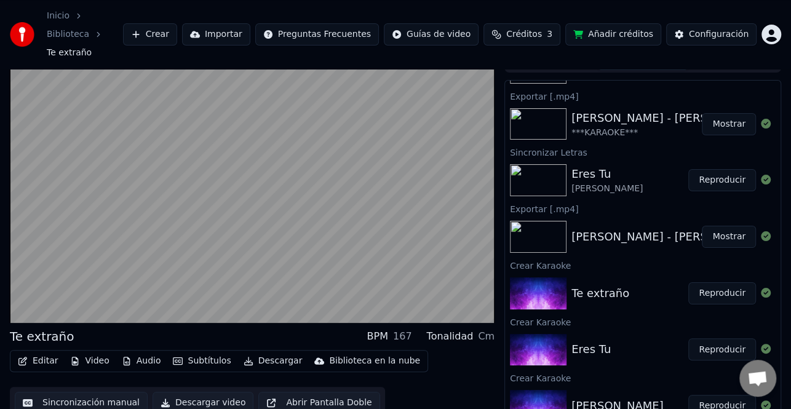
click at [49, 352] on button "Editar" at bounding box center [38, 360] width 50 height 17
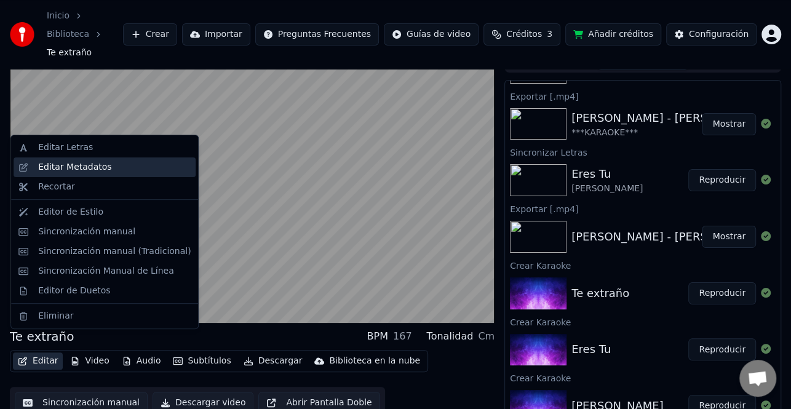
click at [115, 163] on div "Editar Metadatos" at bounding box center [114, 167] width 152 height 12
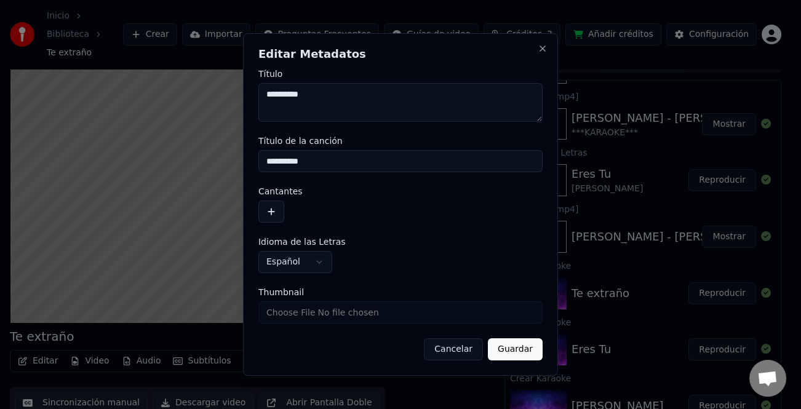
click at [326, 164] on input "**********" at bounding box center [400, 161] width 284 height 22
click at [266, 215] on button "button" at bounding box center [271, 211] width 26 height 22
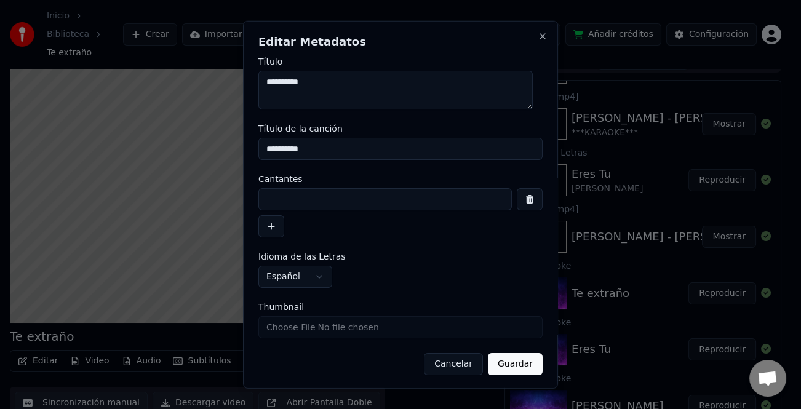
click at [287, 200] on input at bounding box center [384, 199] width 253 height 22
paste input "**********"
type input "**********"
click at [272, 227] on button "button" at bounding box center [271, 226] width 26 height 22
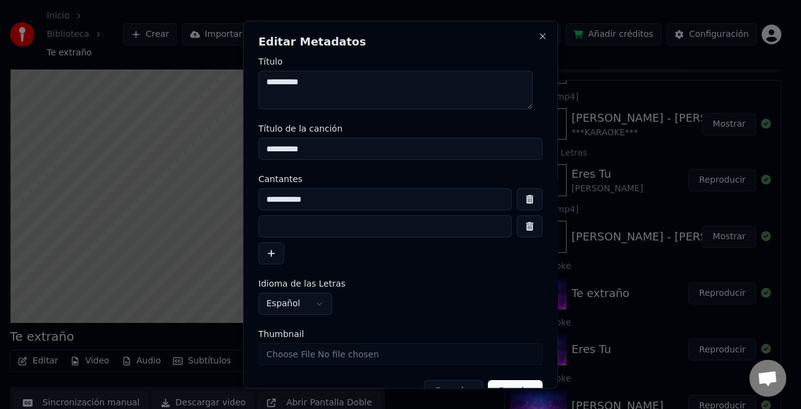
click at [290, 224] on input at bounding box center [384, 226] width 253 height 22
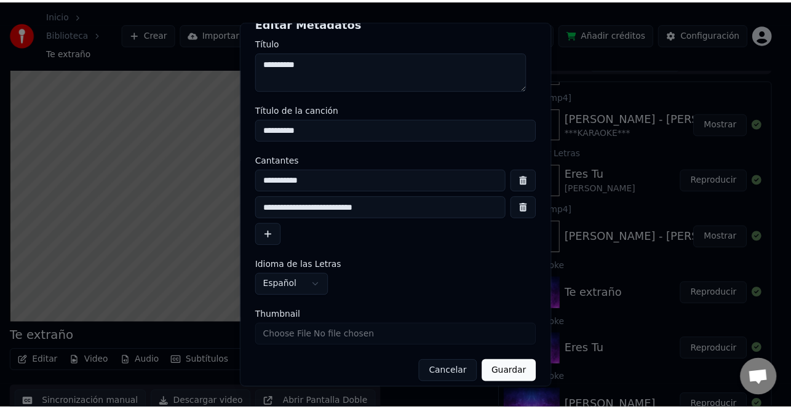
scroll to position [29, 0]
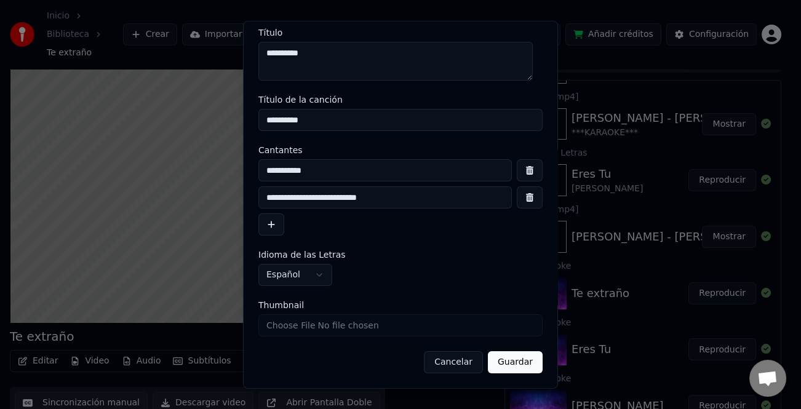
type input "**********"
click at [508, 358] on button "Guardar" at bounding box center [515, 362] width 55 height 22
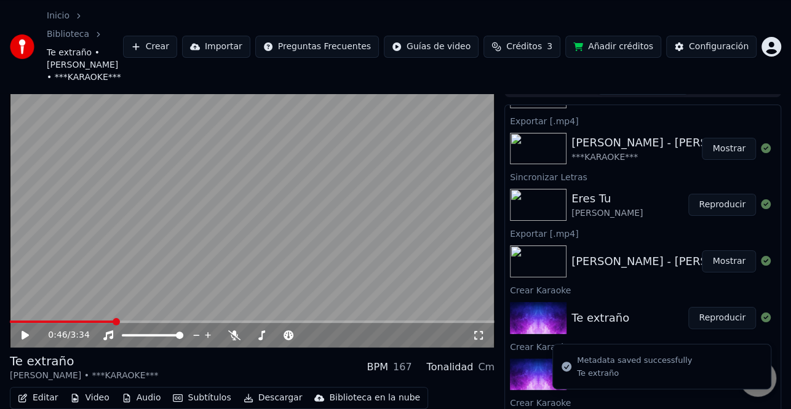
click at [19, 323] on div "0:46 / 3:34" at bounding box center [252, 335] width 485 height 25
click at [24, 331] on icon at bounding box center [25, 335] width 7 height 9
click at [15, 320] on span at bounding box center [62, 321] width 105 height 2
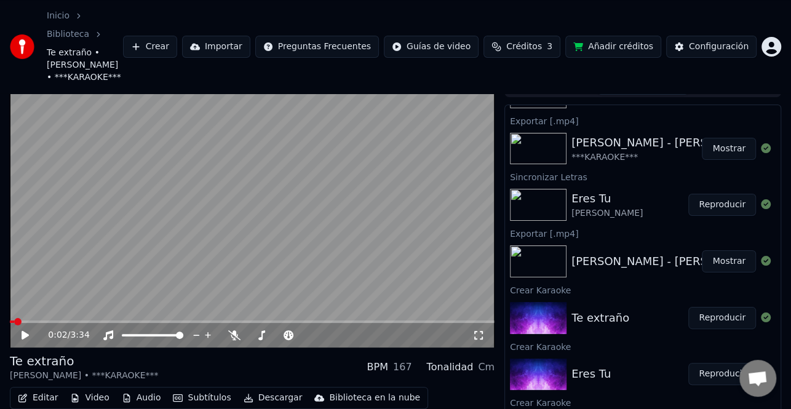
click at [24, 331] on icon at bounding box center [25, 335] width 7 height 9
click at [23, 323] on div "0:04 / 3:34" at bounding box center [252, 335] width 485 height 25
click at [38, 389] on button "Editar" at bounding box center [38, 397] width 50 height 17
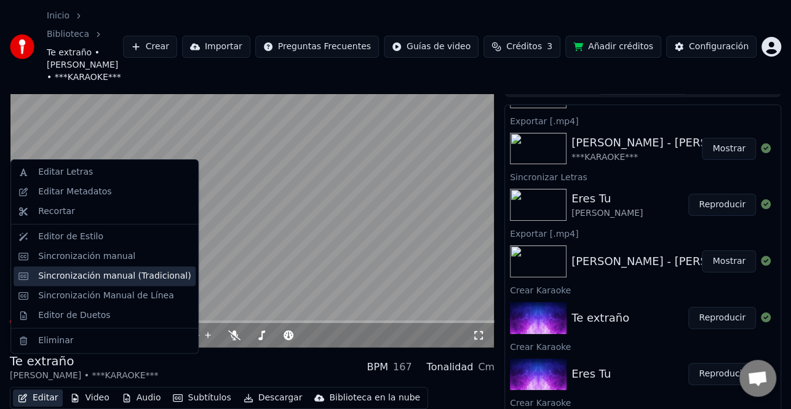
click at [125, 279] on div "Sincronización manual (Tradicional)" at bounding box center [114, 276] width 152 height 12
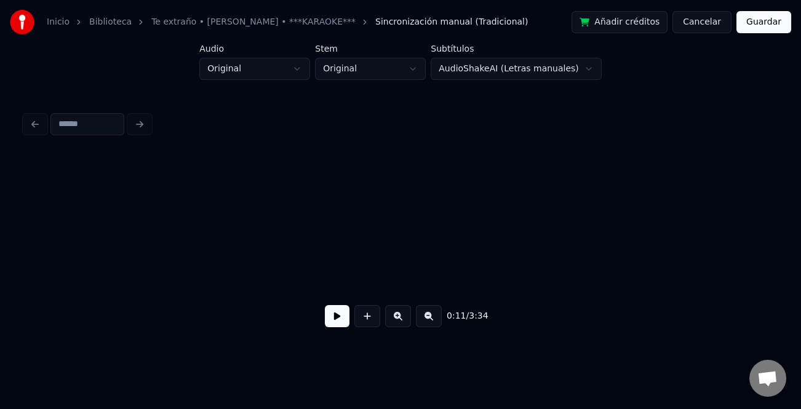
scroll to position [0, 1438]
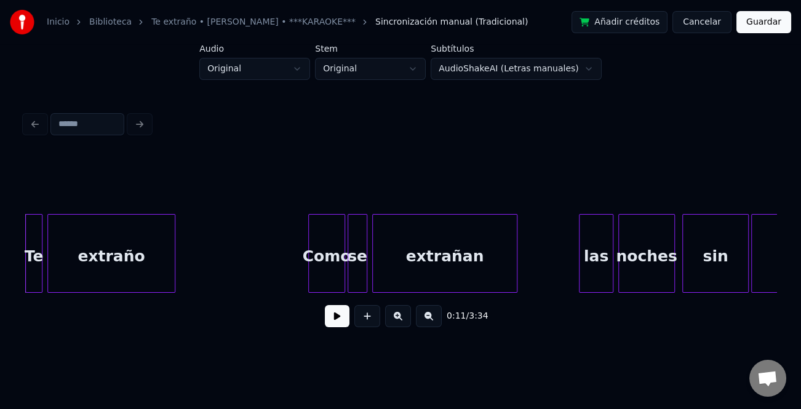
click at [338, 320] on button at bounding box center [337, 316] width 25 height 22
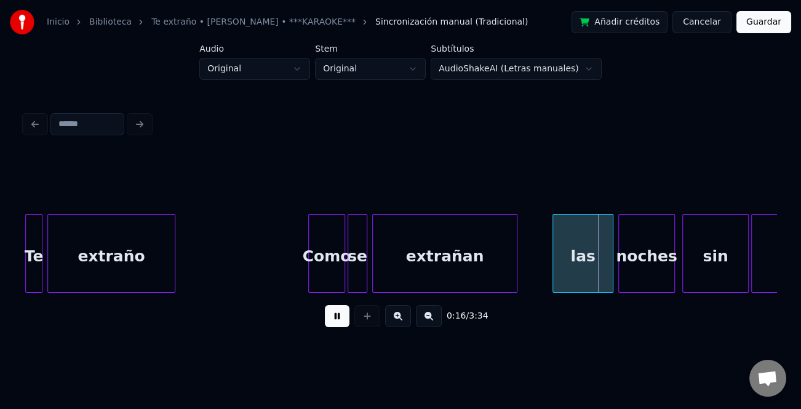
click at [553, 271] on div at bounding box center [555, 253] width 4 height 77
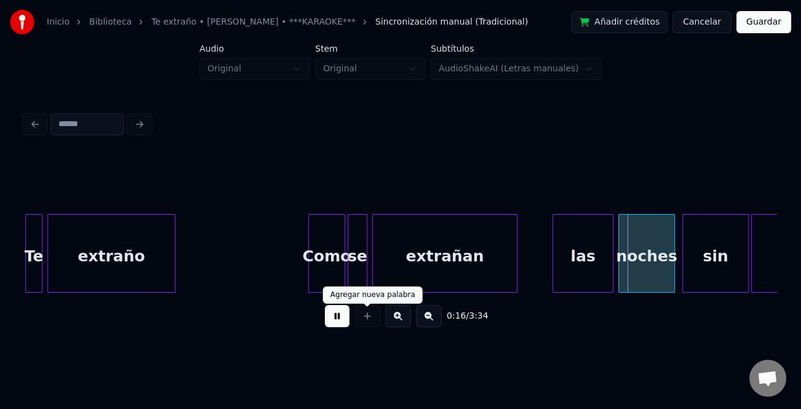
drag, startPoint x: 325, startPoint y: 318, endPoint x: 514, endPoint y: 297, distance: 190.0
click at [326, 319] on button at bounding box center [337, 316] width 25 height 22
click at [600, 270] on div "las" at bounding box center [583, 257] width 60 height 84
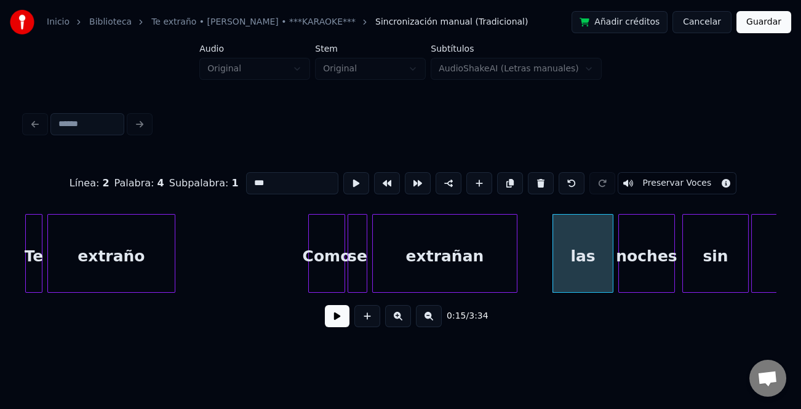
click at [246, 179] on input "***" at bounding box center [292, 183] width 92 height 22
type input "***"
click at [336, 317] on button at bounding box center [337, 316] width 25 height 22
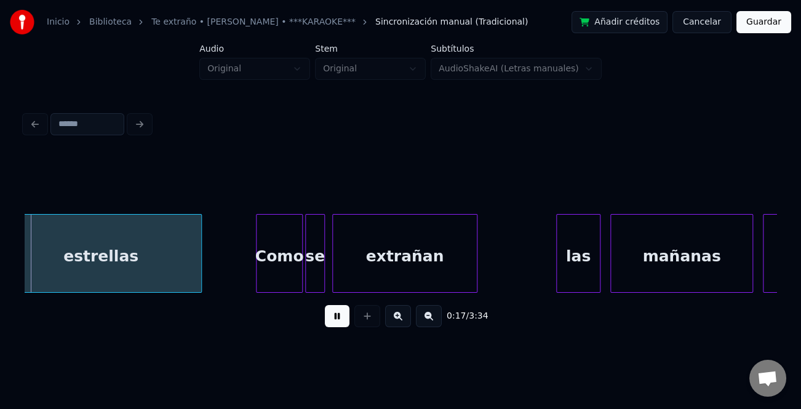
click at [405, 320] on button at bounding box center [398, 316] width 26 height 22
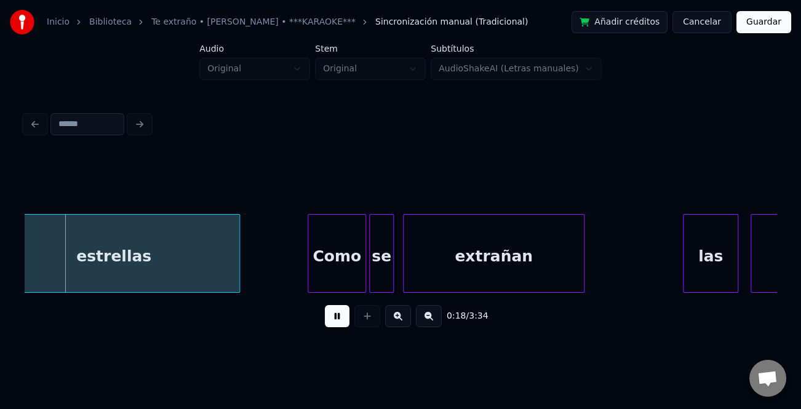
click at [405, 320] on button at bounding box center [398, 316] width 26 height 22
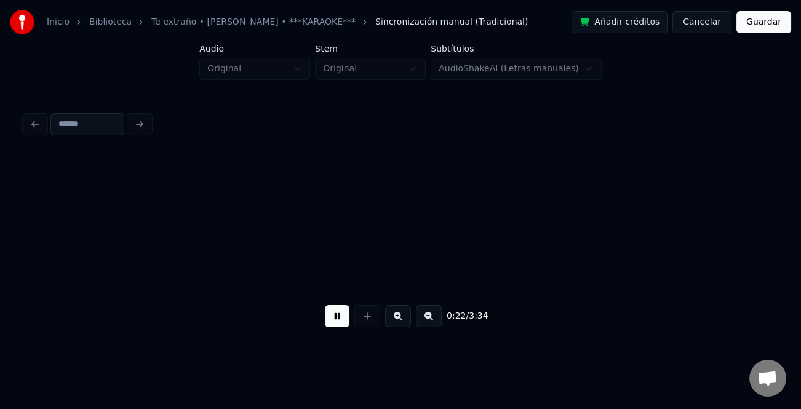
scroll to position [0, 4055]
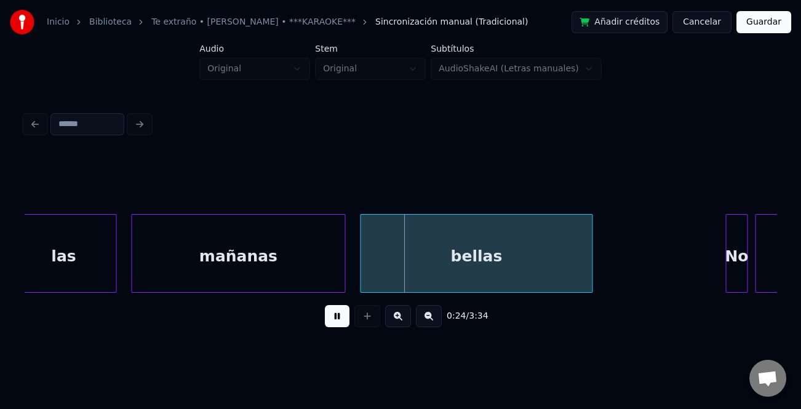
click at [12, 274] on div "Inicio Biblioteca Te extraño • [PERSON_NAME] • ***KARAOKE*** Sincronización man…" at bounding box center [400, 172] width 801 height 345
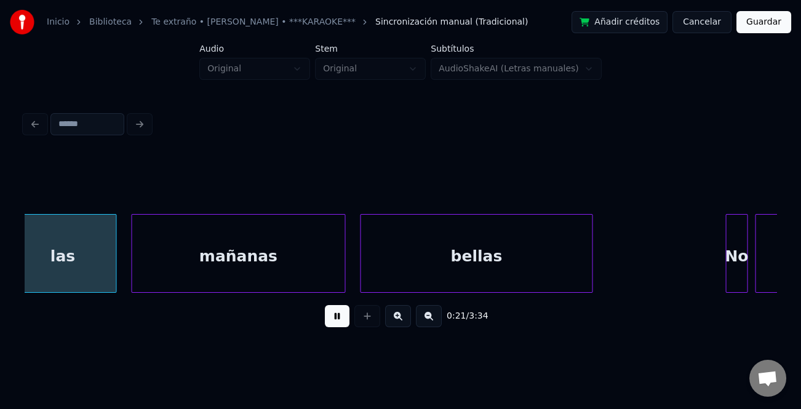
scroll to position [0, 4039]
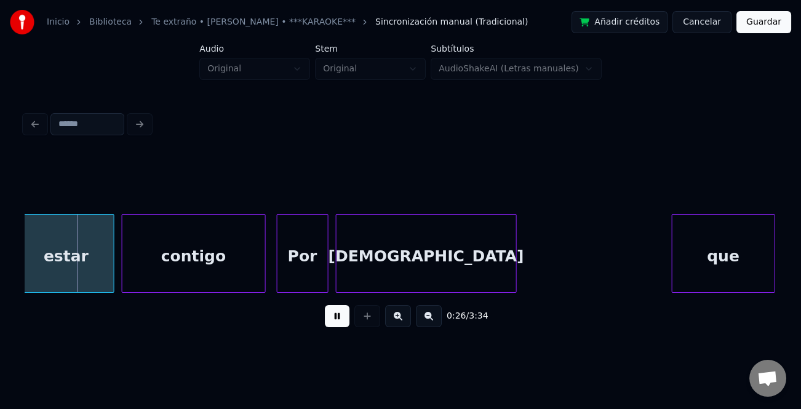
click at [742, 261] on div "que" at bounding box center [723, 257] width 102 height 84
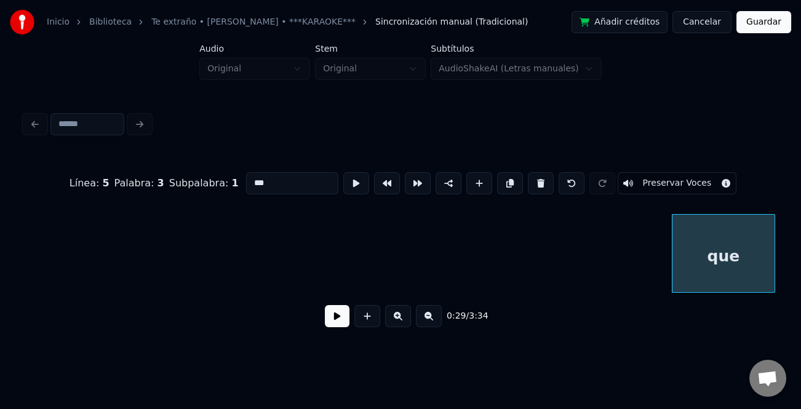
scroll to position [0, 5437]
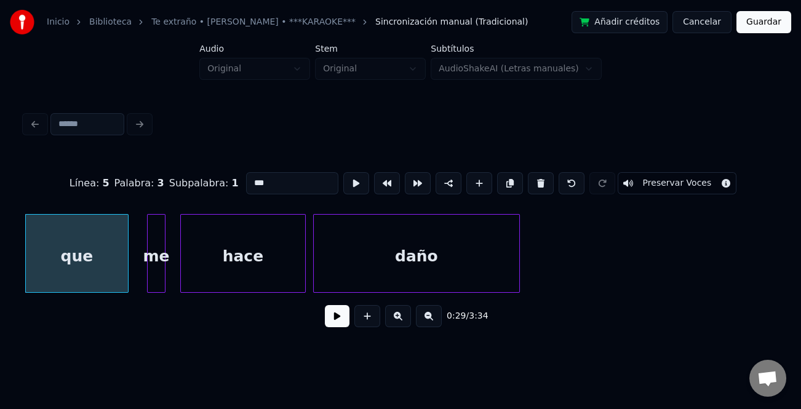
click at [318, 310] on div "0:29 / 3:34" at bounding box center [400, 316] width 732 height 27
click at [328, 317] on button at bounding box center [337, 316] width 25 height 22
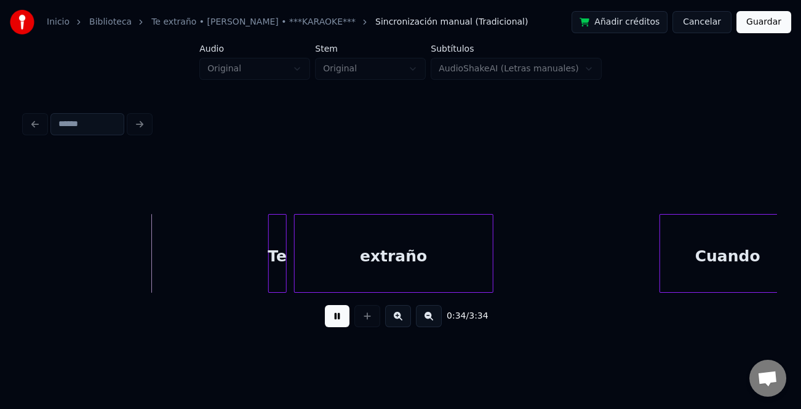
click at [433, 318] on button at bounding box center [429, 316] width 26 height 22
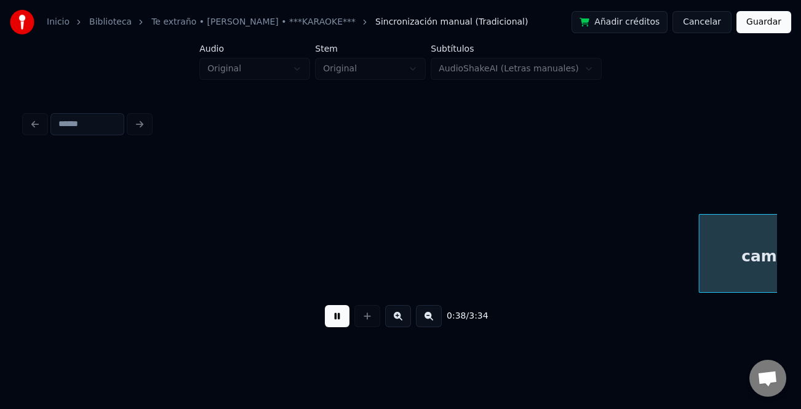
scroll to position [0, 5885]
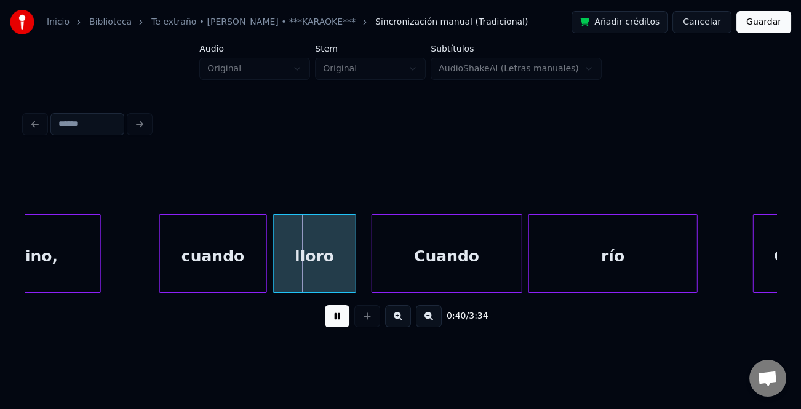
click at [337, 321] on button at bounding box center [337, 316] width 25 height 22
click at [229, 279] on div "cuando" at bounding box center [213, 257] width 106 height 84
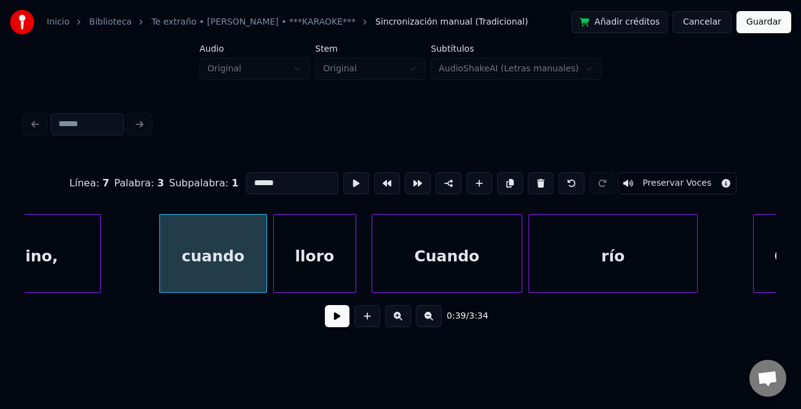
click at [252, 178] on input "******" at bounding box center [292, 183] width 92 height 22
type input "******"
click at [335, 327] on button at bounding box center [337, 316] width 25 height 22
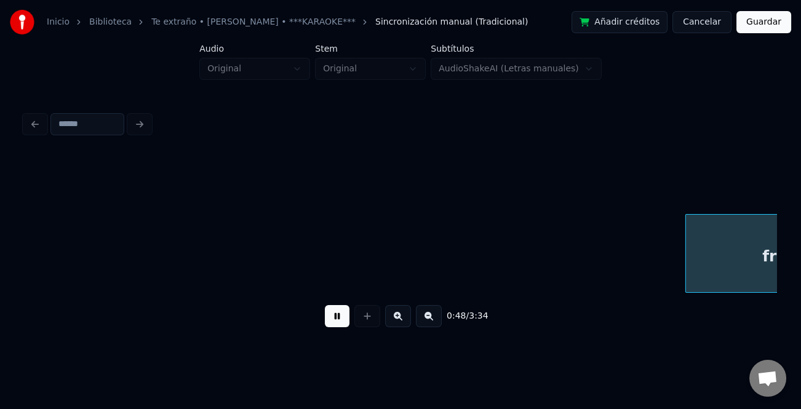
scroll to position [0, 7389]
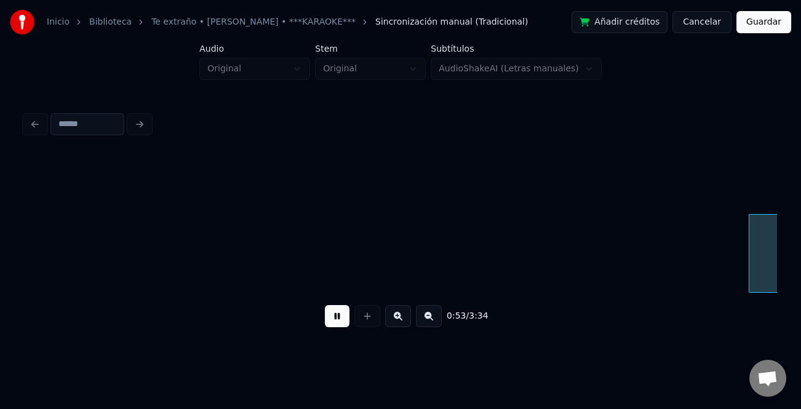
scroll to position [0, 8141]
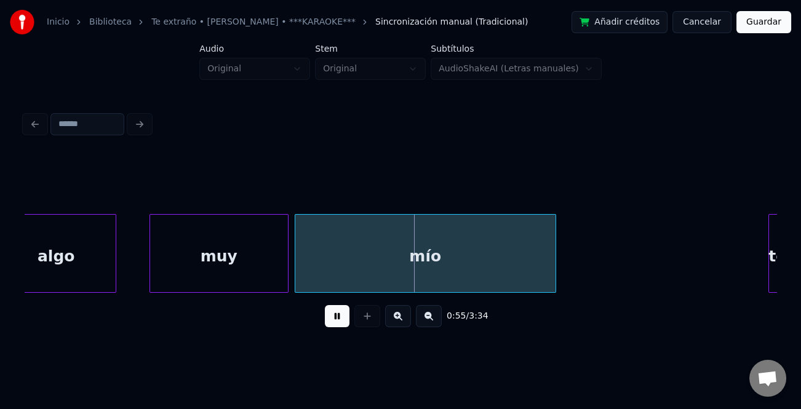
click at [152, 277] on div at bounding box center [152, 253] width 4 height 77
drag, startPoint x: 340, startPoint y: 315, endPoint x: 397, endPoint y: 281, distance: 66.2
click at [342, 316] on button at bounding box center [337, 316] width 25 height 22
click at [398, 274] on div "mío" at bounding box center [425, 257] width 260 height 84
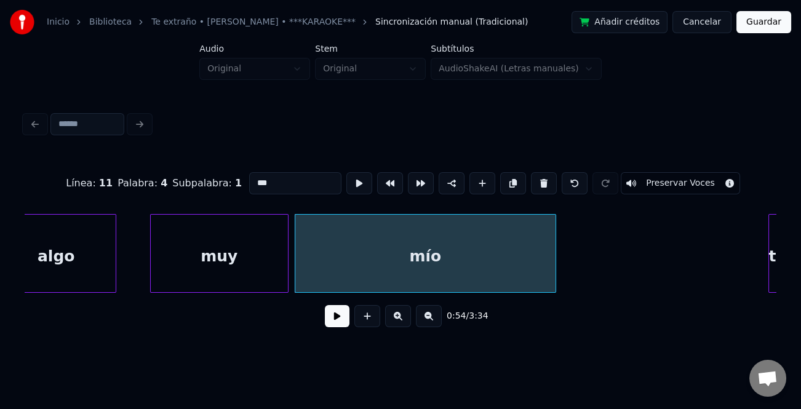
click at [306, 182] on input "***" at bounding box center [295, 183] width 92 height 22
type input "********"
drag, startPoint x: 336, startPoint y: 318, endPoint x: 520, endPoint y: 305, distance: 184.3
click at [338, 318] on button at bounding box center [337, 316] width 25 height 22
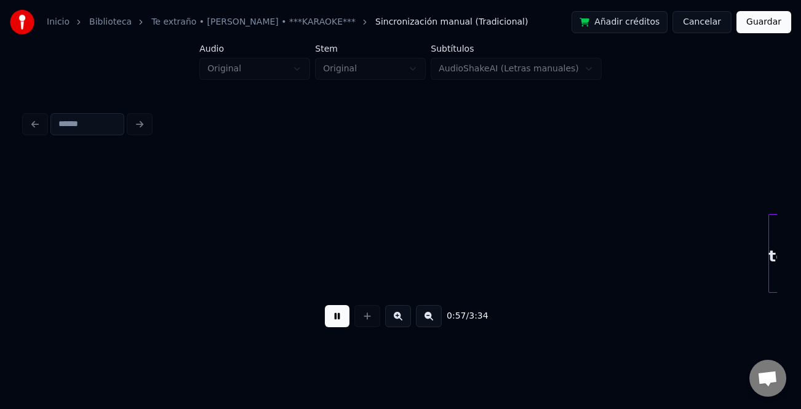
scroll to position [0, 8893]
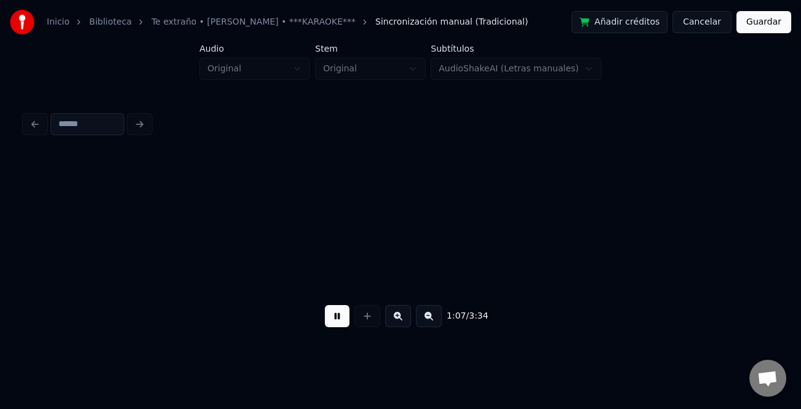
scroll to position [0, 10398]
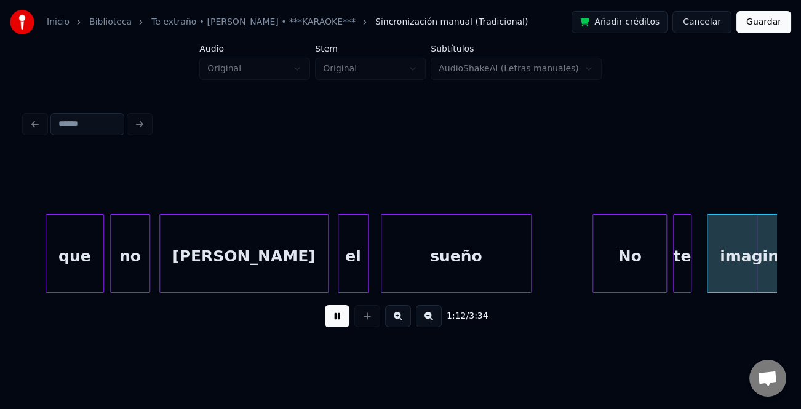
click at [595, 269] on div at bounding box center [595, 253] width 4 height 77
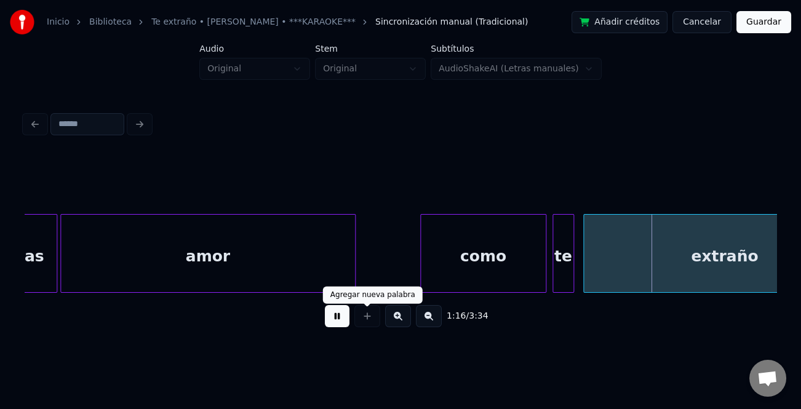
click at [346, 318] on button at bounding box center [337, 316] width 25 height 22
click at [496, 266] on div "como" at bounding box center [483, 257] width 125 height 84
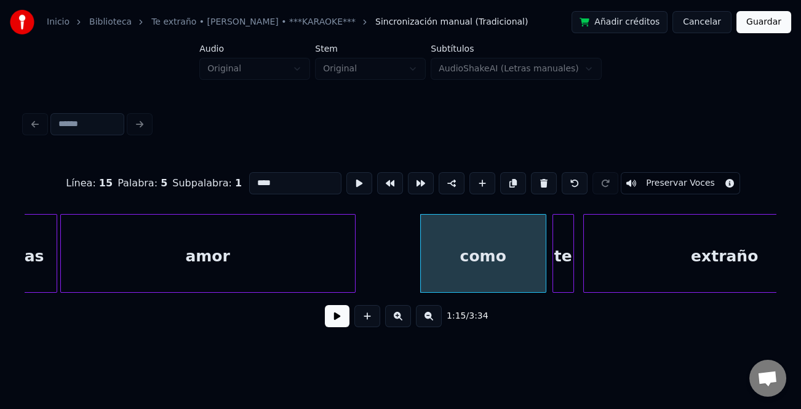
click at [251, 178] on input "****" at bounding box center [295, 183] width 92 height 22
type input "****"
click at [339, 326] on button at bounding box center [337, 316] width 25 height 22
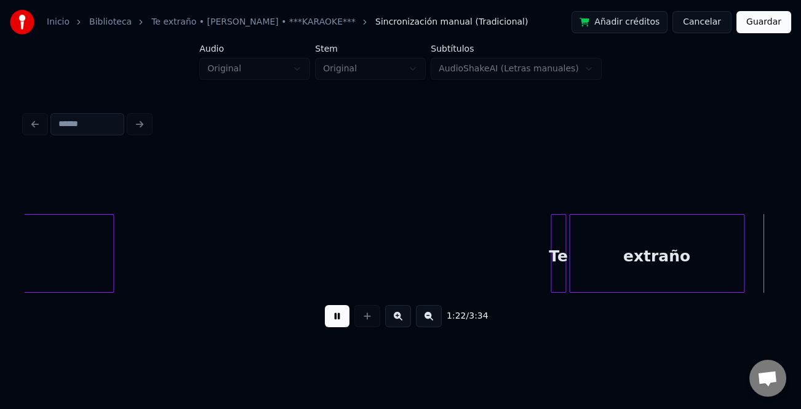
scroll to position [0, 12657]
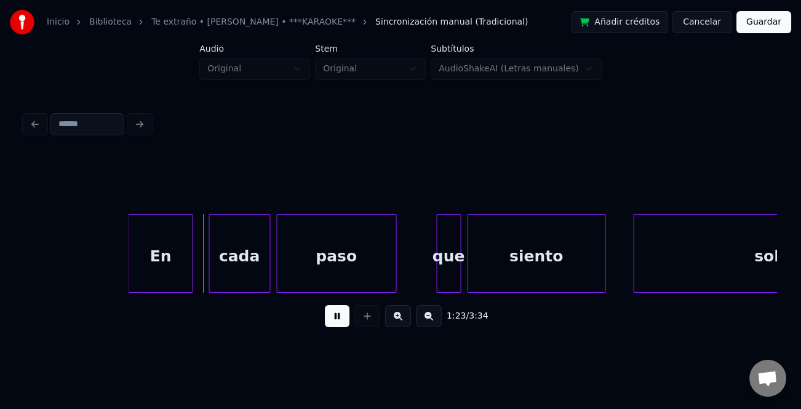
click at [171, 268] on div "En" at bounding box center [160, 257] width 63 height 84
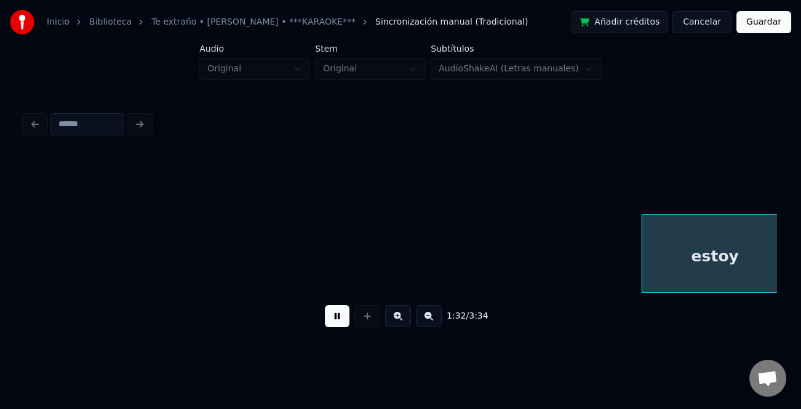
scroll to position [0, 14161]
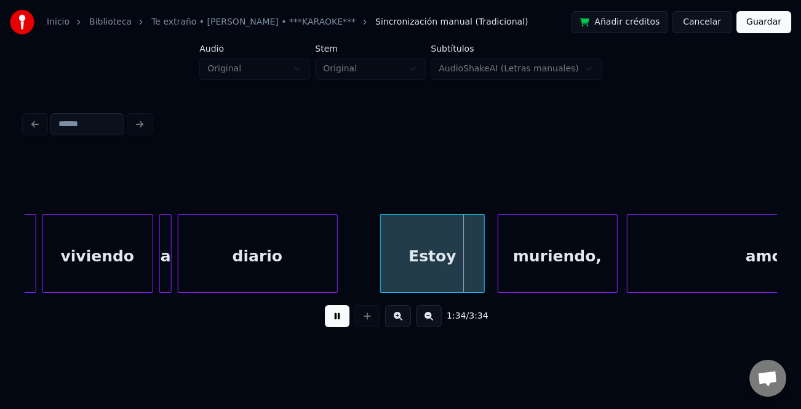
click at [394, 271] on div "Estoy" at bounding box center [432, 257] width 103 height 84
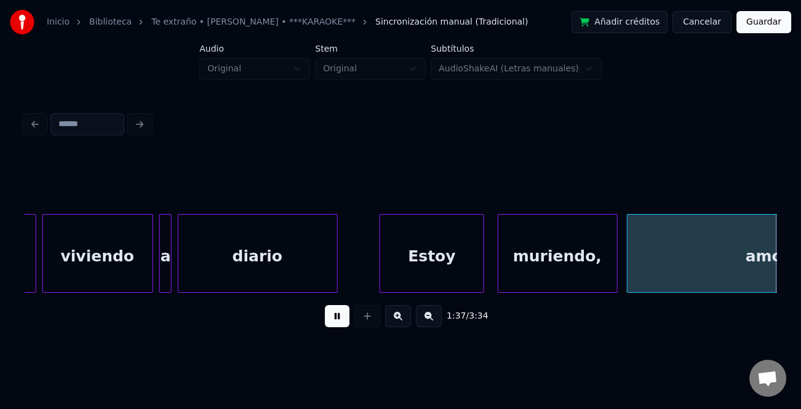
scroll to position [0, 14913]
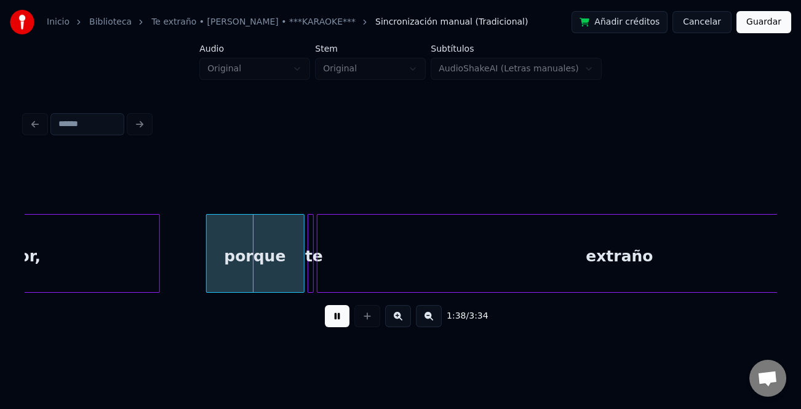
click at [329, 314] on button at bounding box center [337, 316] width 25 height 22
click at [242, 263] on div "porque" at bounding box center [255, 257] width 97 height 84
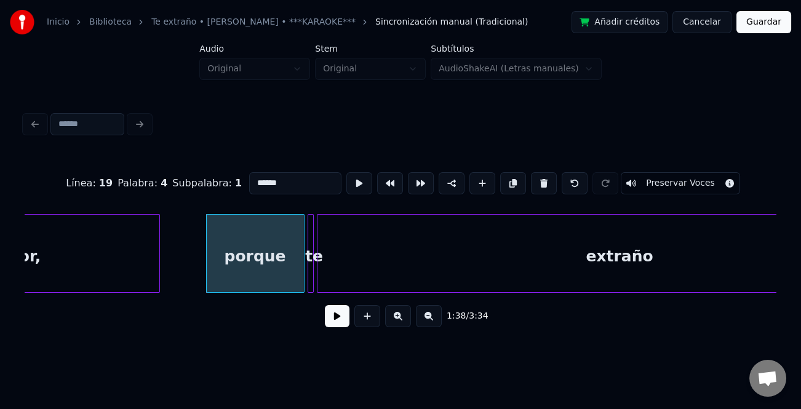
click at [256, 180] on input "******" at bounding box center [295, 183] width 92 height 22
type input "******"
click at [339, 322] on button at bounding box center [337, 316] width 25 height 22
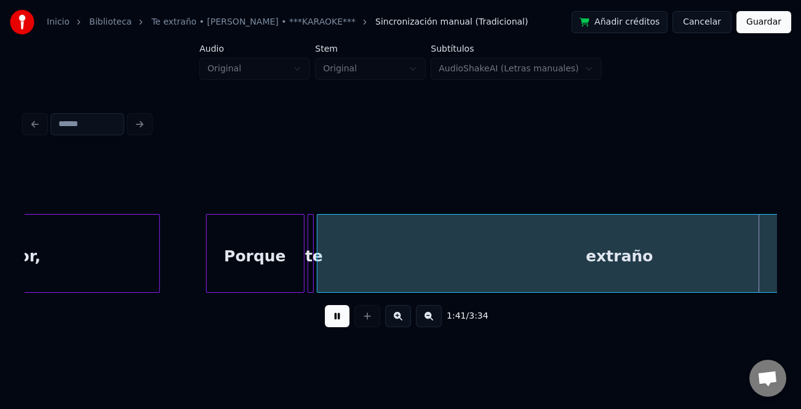
scroll to position [0, 15667]
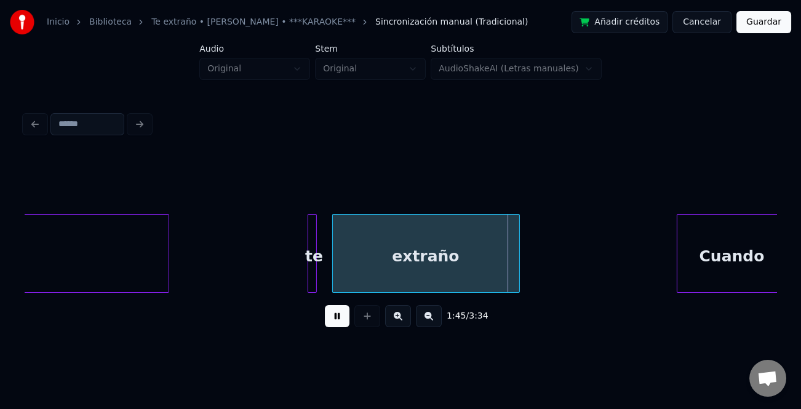
click at [339, 319] on button at bounding box center [337, 316] width 25 height 22
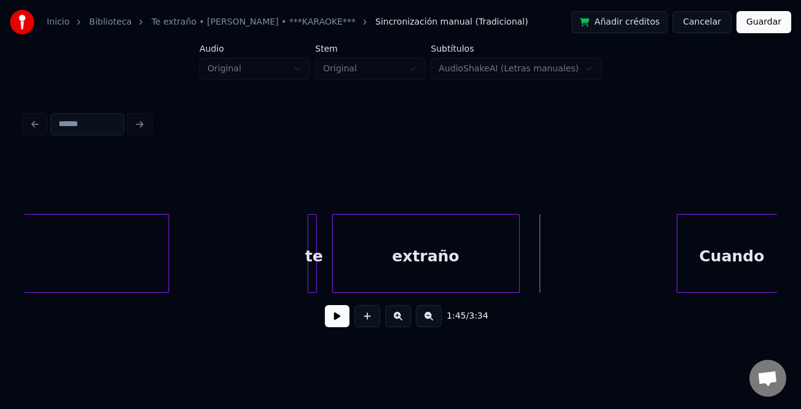
click at [312, 266] on div at bounding box center [314, 253] width 4 height 77
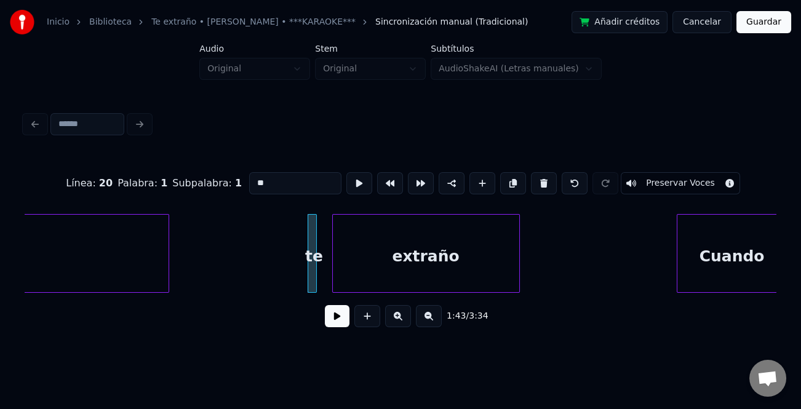
click at [249, 173] on input "**" at bounding box center [295, 183] width 92 height 22
click at [252, 179] on input "**" at bounding box center [295, 183] width 92 height 22
type input "**"
click at [341, 324] on button at bounding box center [337, 316] width 25 height 22
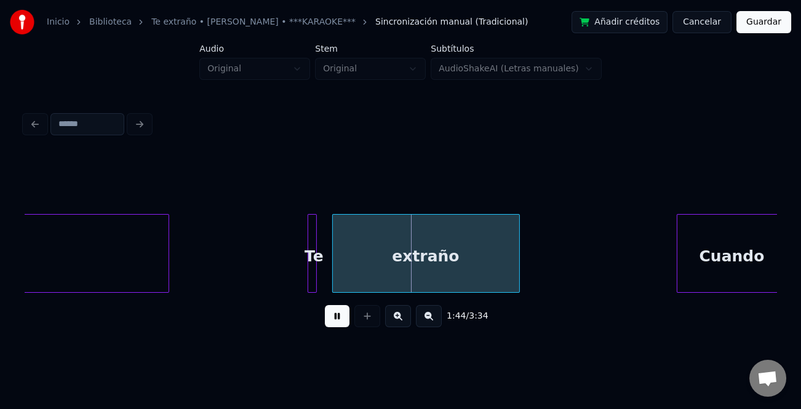
click at [316, 277] on div "Te" at bounding box center [314, 257] width 12 height 84
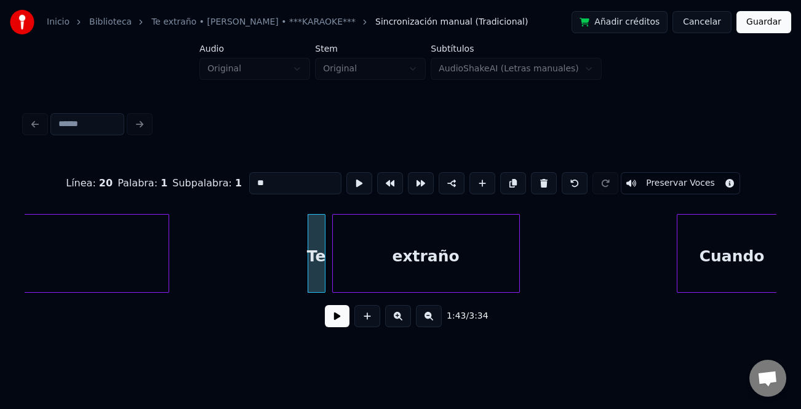
click at [324, 285] on div at bounding box center [323, 253] width 4 height 77
click at [343, 320] on button at bounding box center [337, 316] width 25 height 22
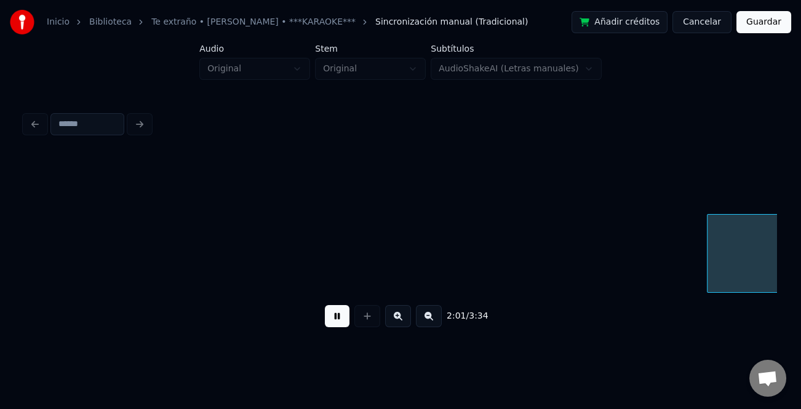
scroll to position [0, 18678]
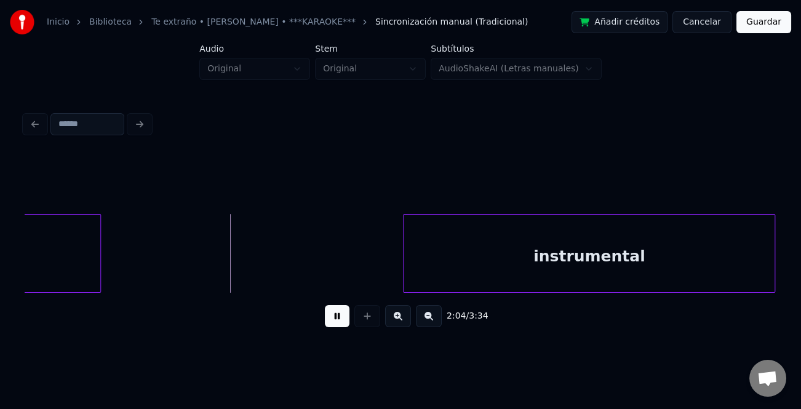
click at [733, 275] on div "instrumental" at bounding box center [588, 257] width 371 height 84
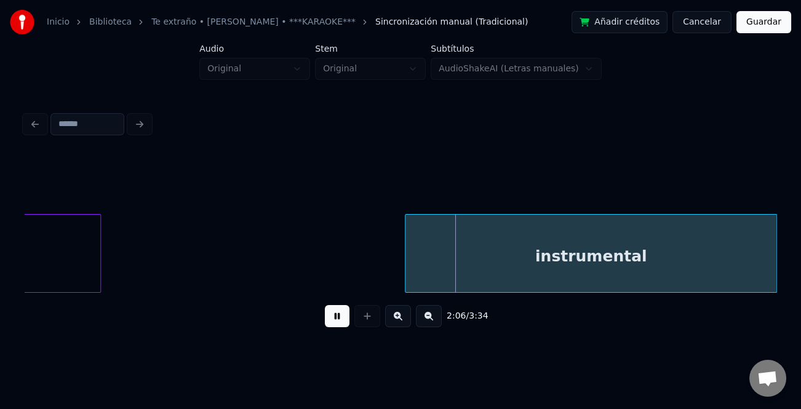
click at [435, 318] on button at bounding box center [429, 316] width 26 height 22
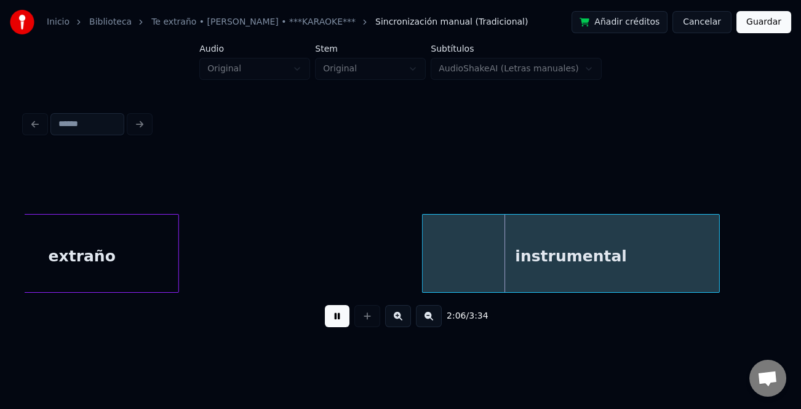
click at [435, 318] on button at bounding box center [429, 316] width 26 height 22
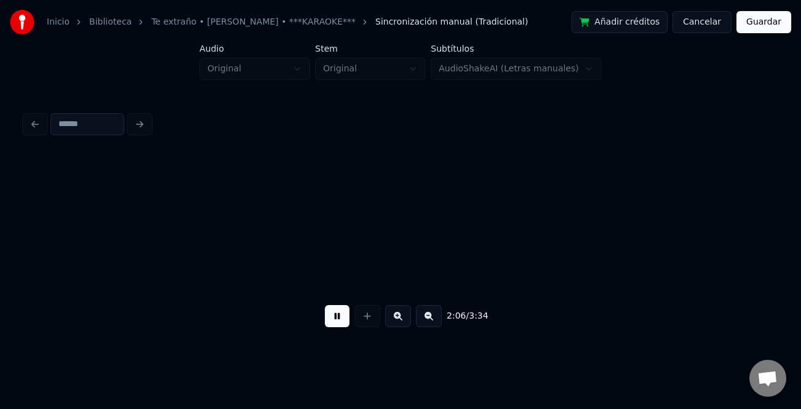
scroll to position [0, 11198]
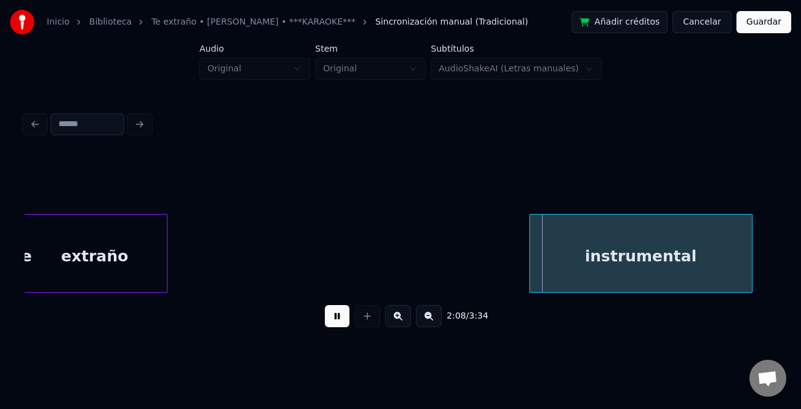
click at [660, 274] on div "instrumental" at bounding box center [640, 257] width 222 height 84
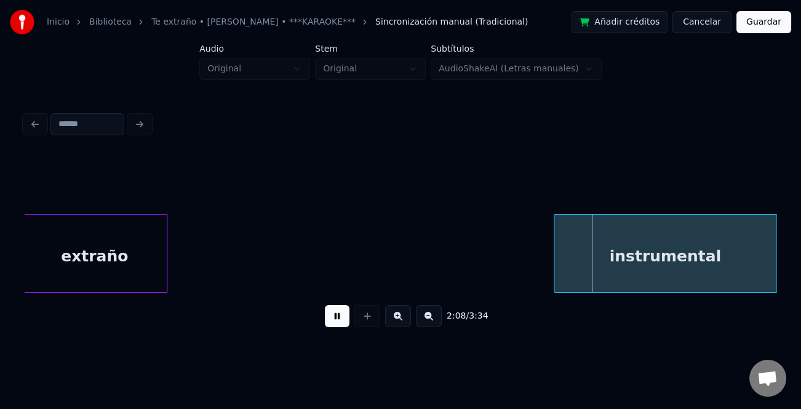
click at [65, 274] on div "extraño" at bounding box center [94, 257] width 144 height 84
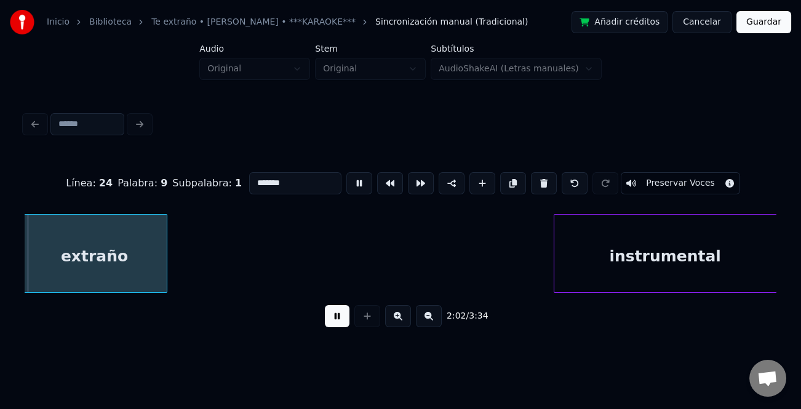
scroll to position [0, 11292]
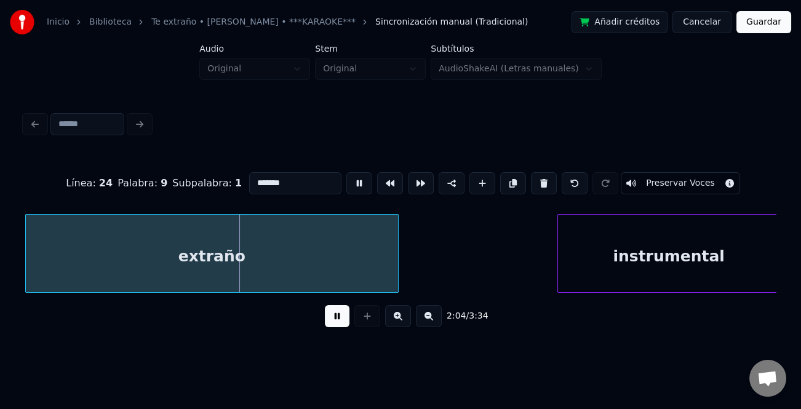
click at [394, 282] on div at bounding box center [396, 253] width 4 height 77
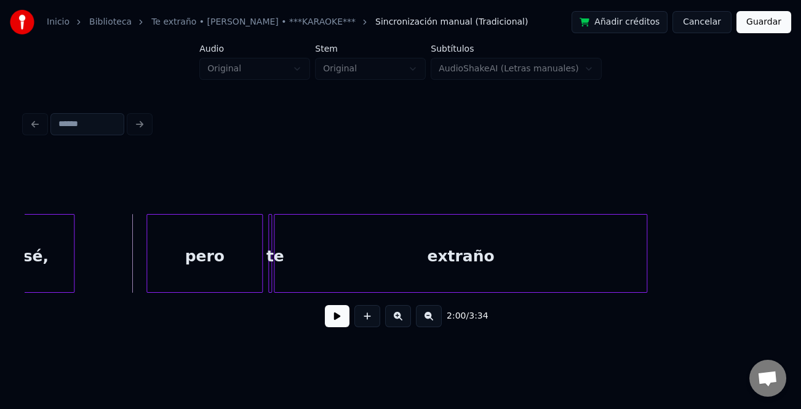
click at [170, 264] on div "pero" at bounding box center [204, 257] width 115 height 84
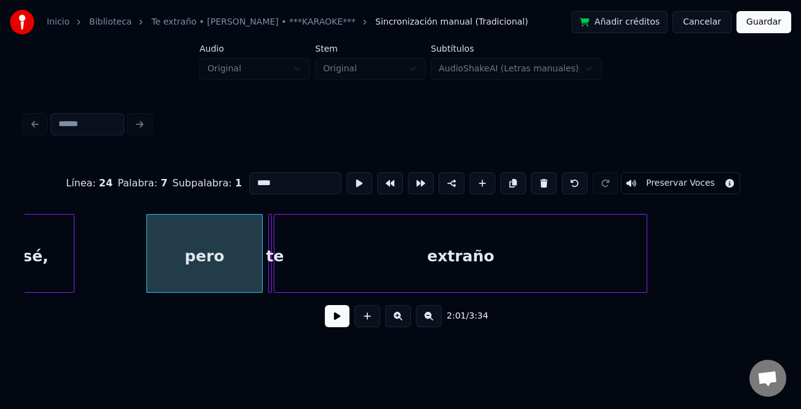
click at [339, 318] on button at bounding box center [337, 316] width 25 height 22
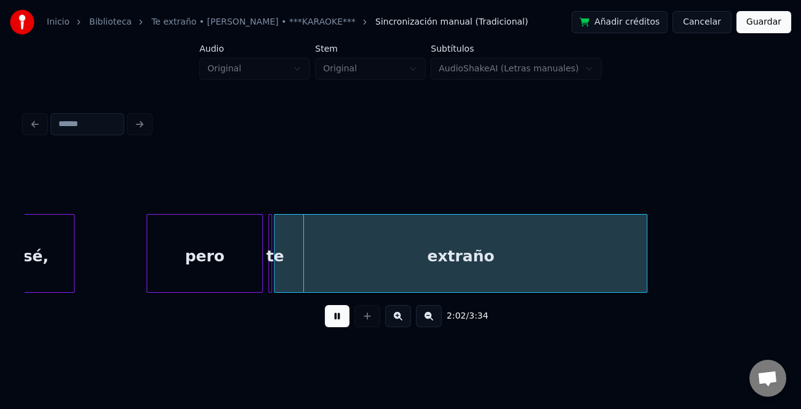
drag, startPoint x: 339, startPoint y: 318, endPoint x: 168, endPoint y: 270, distance: 177.5
click at [336, 318] on button at bounding box center [337, 316] width 25 height 22
click at [167, 269] on div "pero" at bounding box center [204, 257] width 115 height 84
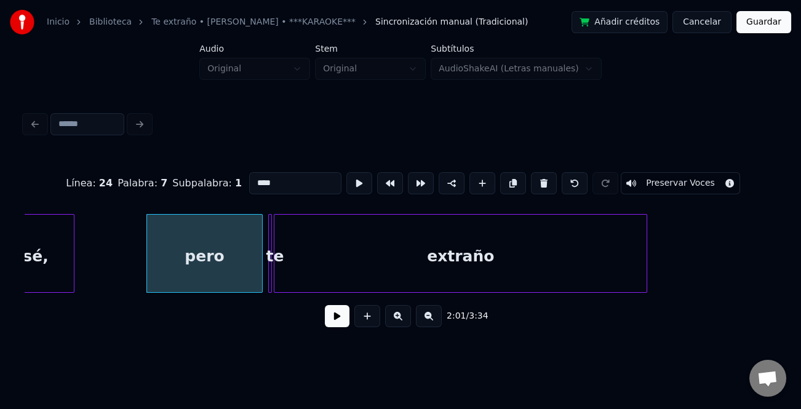
click at [256, 178] on input "****" at bounding box center [295, 183] width 92 height 22
click at [252, 180] on input "****" at bounding box center [295, 183] width 92 height 22
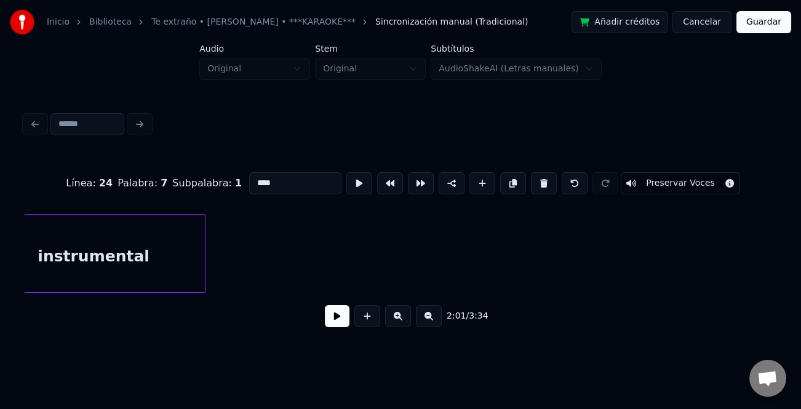
scroll to position [0, 11914]
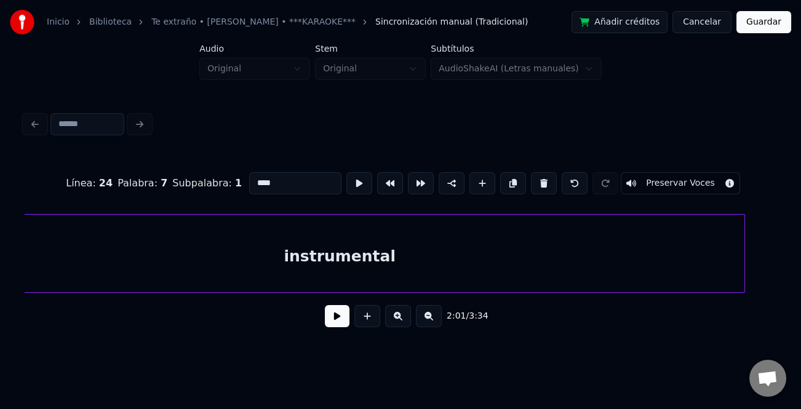
click at [791, 288] on div "Inicio Biblioteca Te extraño • [PERSON_NAME] • ***KARAOKE*** Sincronización man…" at bounding box center [400, 172] width 801 height 345
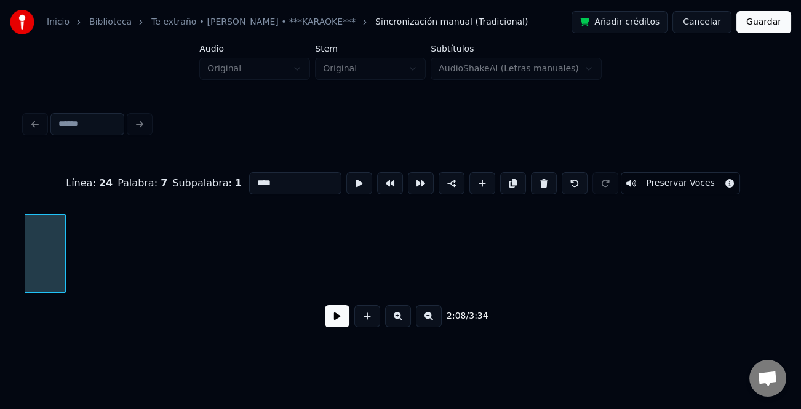
scroll to position [0, 12674]
type input "****"
click at [435, 317] on button at bounding box center [429, 316] width 26 height 22
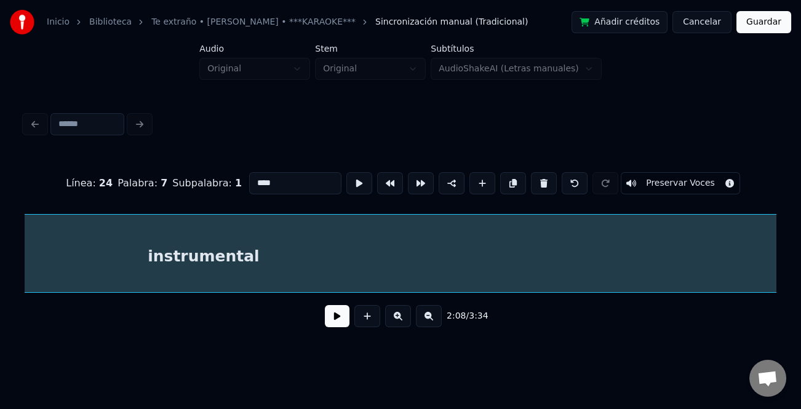
scroll to position [0, 7883]
click at [800, 295] on html "Inicio Biblioteca Te extraño • [PERSON_NAME] • ***KARAOKE*** Sincronización man…" at bounding box center [400, 182] width 801 height 365
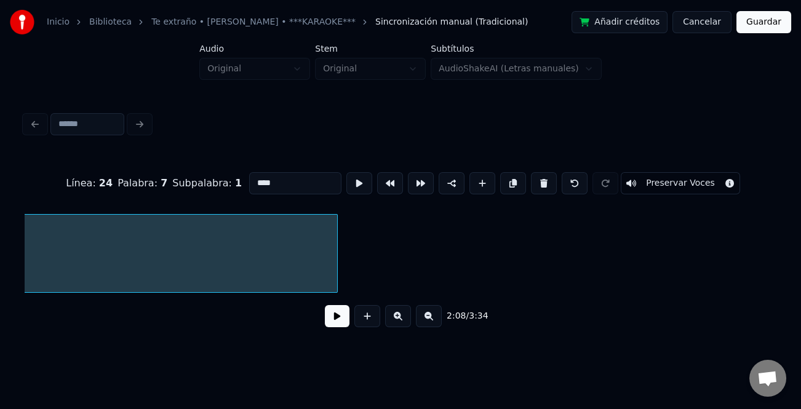
scroll to position [0, 8799]
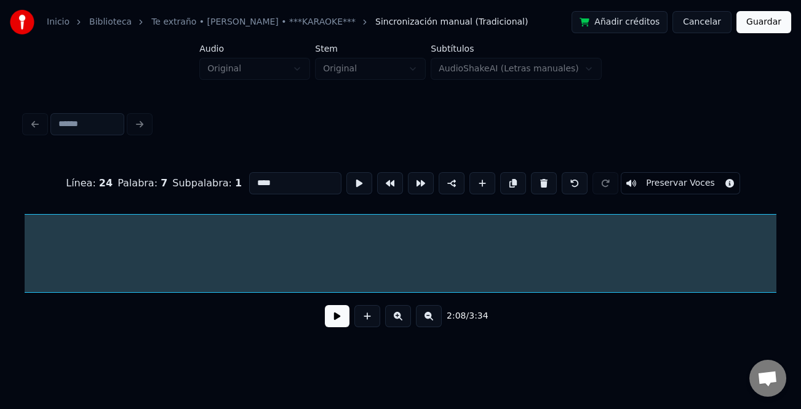
click at [800, 303] on html "Inicio Biblioteca Te extraño • [PERSON_NAME] • ***KARAOKE*** Sincronización man…" at bounding box center [400, 182] width 801 height 365
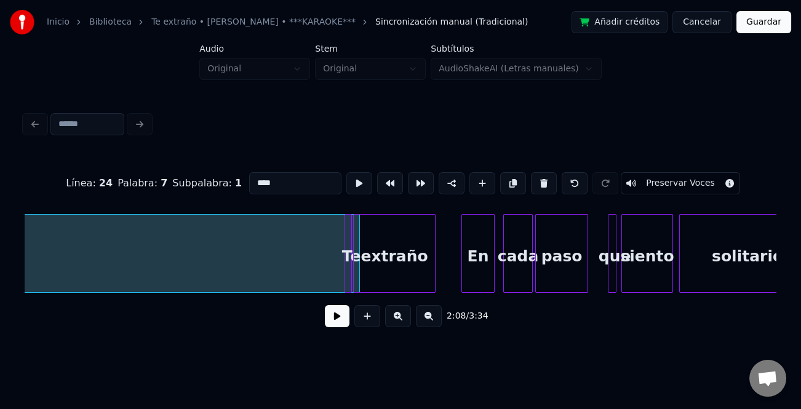
scroll to position [0, 9232]
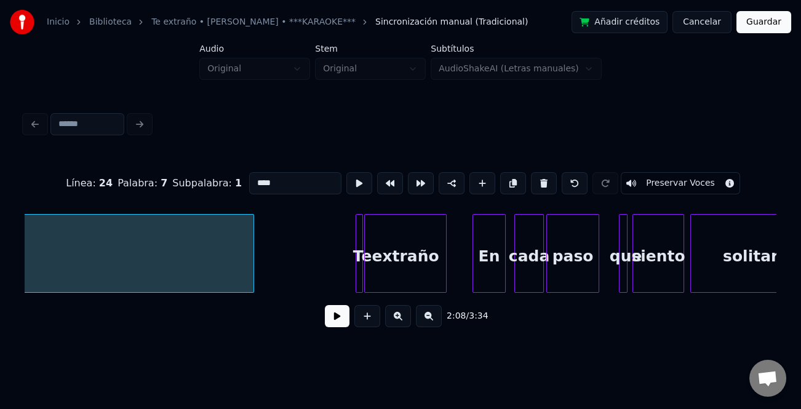
click at [252, 282] on div at bounding box center [252, 253] width 4 height 77
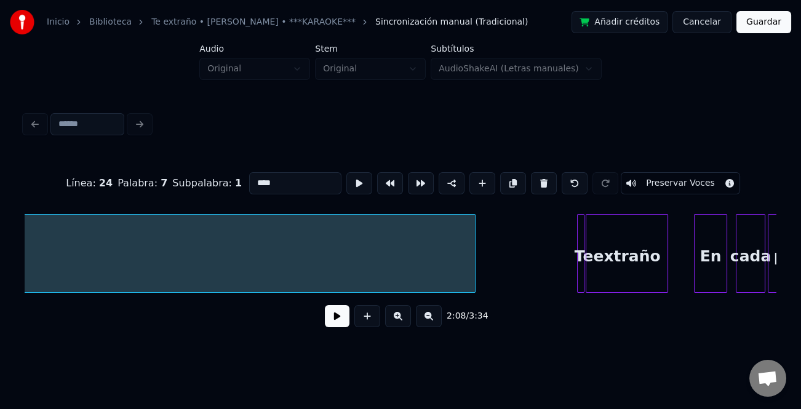
scroll to position [0, 9200]
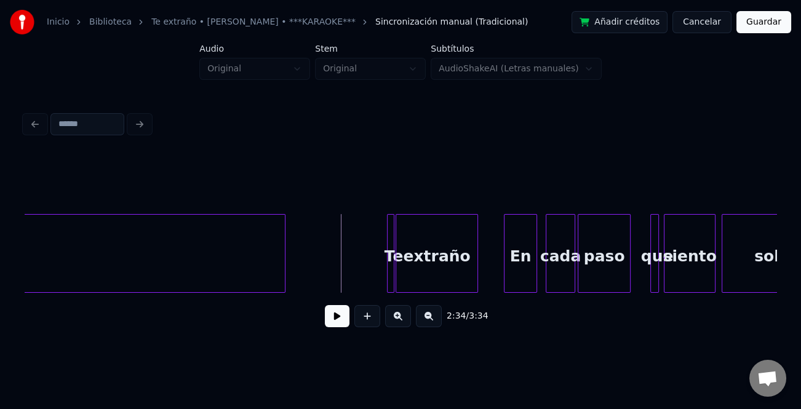
click at [341, 314] on button at bounding box center [337, 316] width 25 height 22
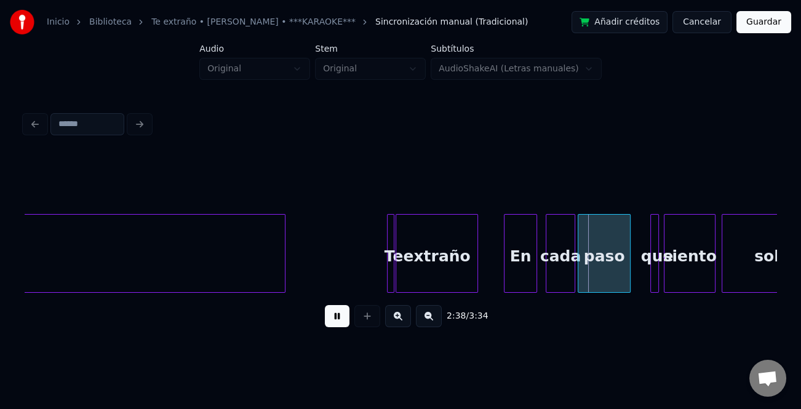
click at [651, 245] on div at bounding box center [653, 253] width 4 height 77
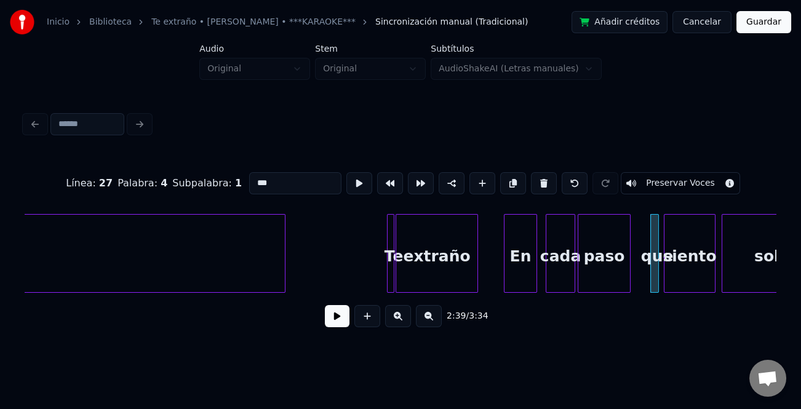
click at [253, 180] on input "***" at bounding box center [295, 183] width 92 height 22
type input "***"
click at [340, 318] on button at bounding box center [337, 316] width 25 height 22
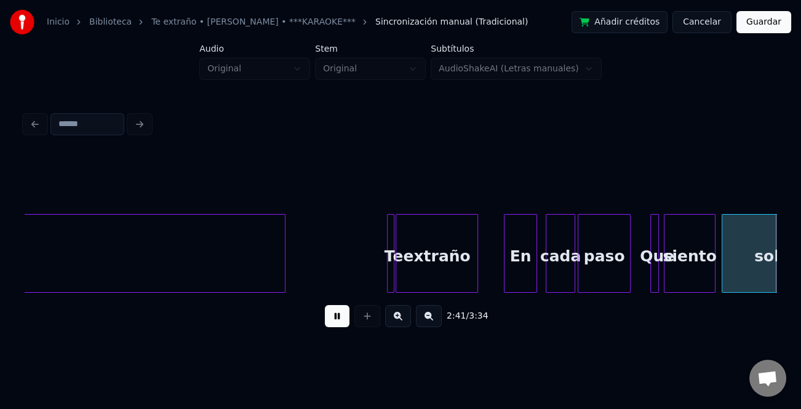
scroll to position [0, 9952]
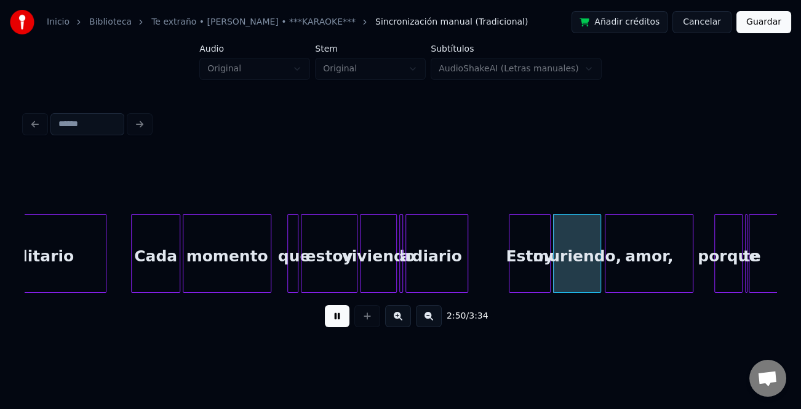
click at [398, 323] on button at bounding box center [398, 316] width 26 height 22
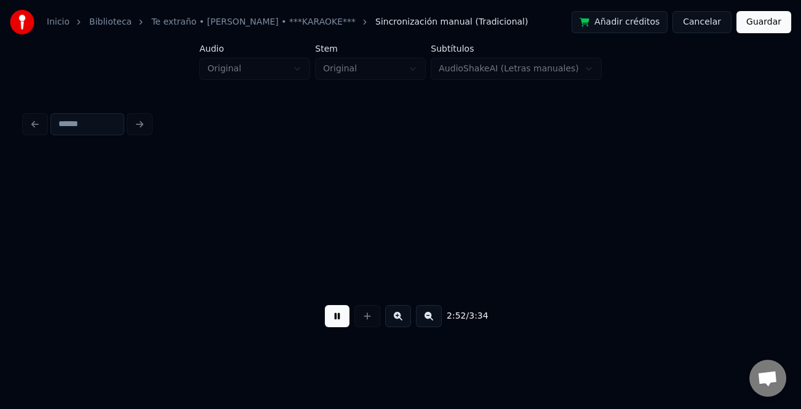
scroll to position [0, 15946]
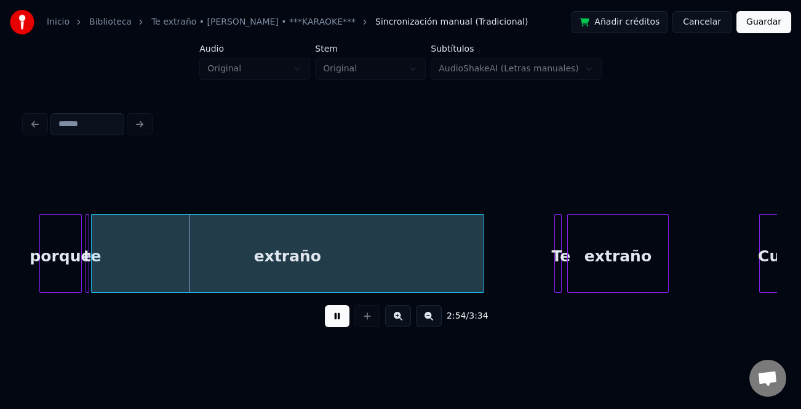
drag, startPoint x: 338, startPoint y: 319, endPoint x: 89, endPoint y: 252, distance: 257.9
click at [337, 319] on button at bounding box center [337, 316] width 25 height 22
click at [78, 251] on div at bounding box center [79, 253] width 4 height 77
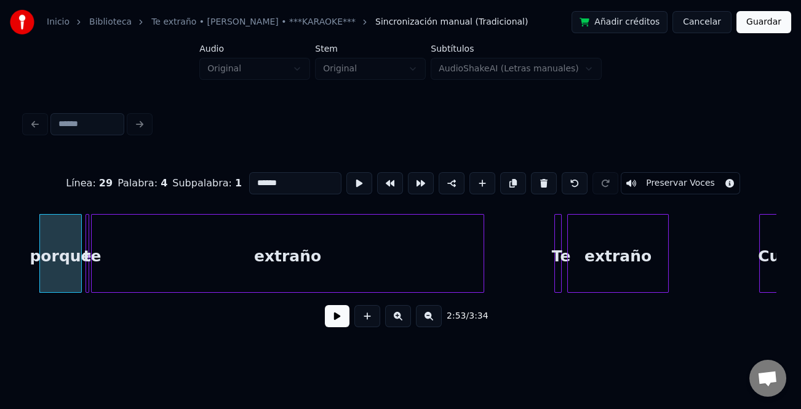
click at [255, 175] on input "******" at bounding box center [295, 183] width 92 height 22
type input "******"
click at [333, 315] on button at bounding box center [337, 316] width 25 height 22
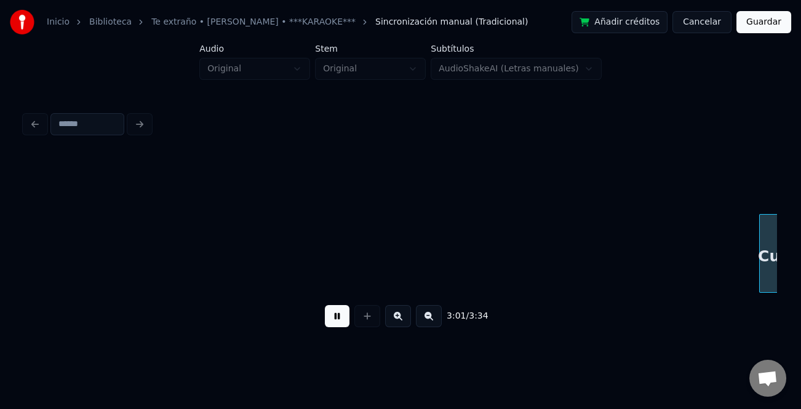
scroll to position [0, 16698]
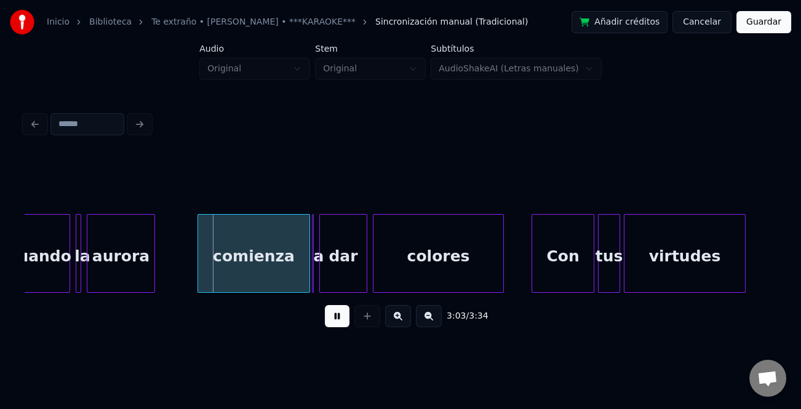
click at [334, 318] on button at bounding box center [337, 316] width 25 height 22
click at [253, 274] on div "comienza" at bounding box center [253, 257] width 111 height 84
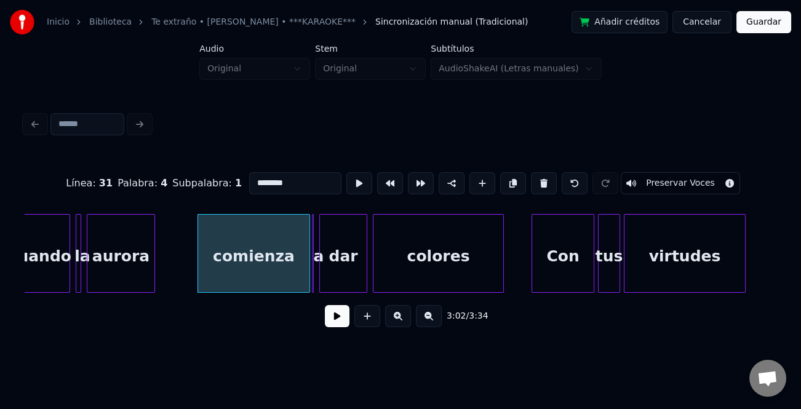
drag, startPoint x: 252, startPoint y: 172, endPoint x: 249, endPoint y: 184, distance: 12.1
click at [252, 173] on input "********" at bounding box center [295, 183] width 92 height 22
type input "********"
click at [334, 317] on button at bounding box center [337, 316] width 25 height 22
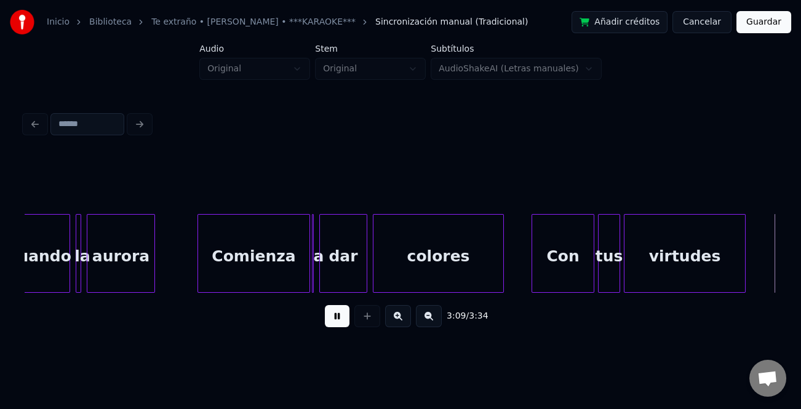
scroll to position [0, 17450]
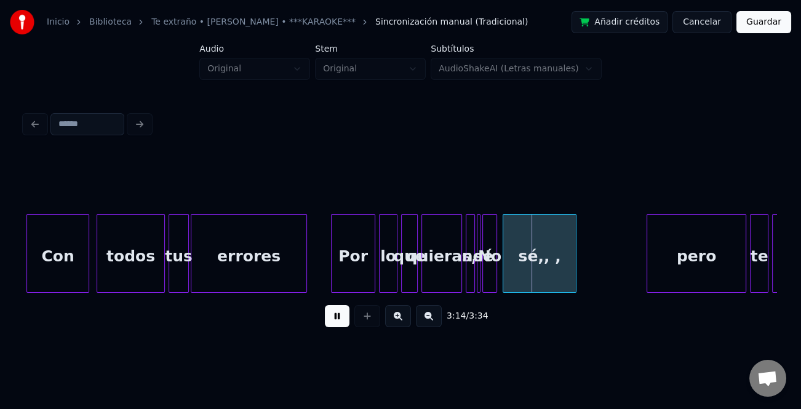
click at [338, 315] on button at bounding box center [337, 316] width 25 height 22
click at [555, 262] on div "sé,, ," at bounding box center [539, 257] width 73 height 84
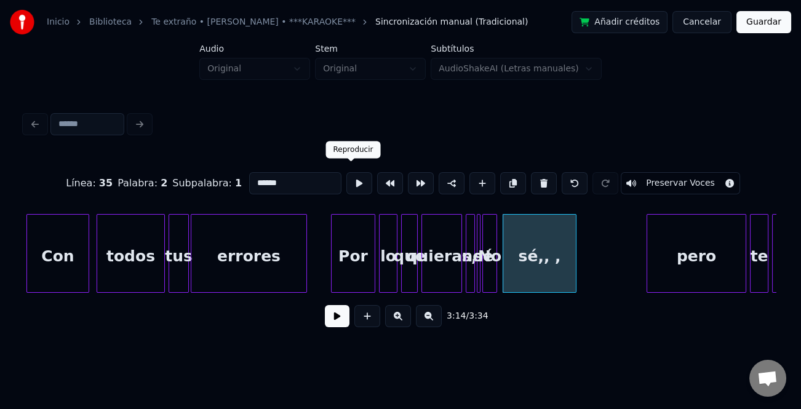
click at [325, 186] on input "******" at bounding box center [295, 183] width 92 height 22
type input "*****"
click at [339, 321] on button at bounding box center [337, 316] width 25 height 22
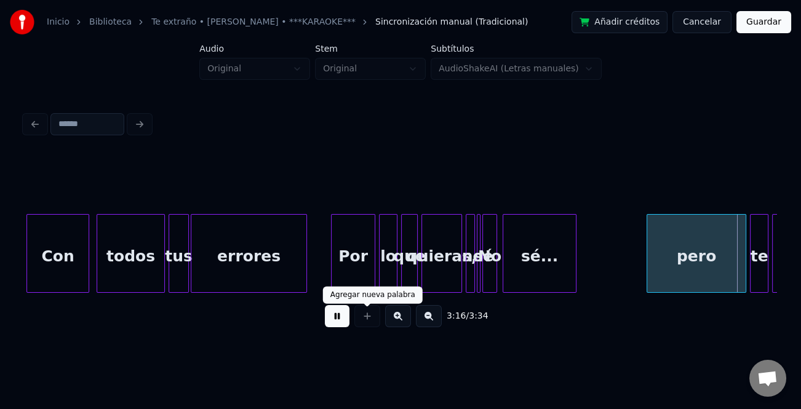
drag, startPoint x: 341, startPoint y: 323, endPoint x: 574, endPoint y: 300, distance: 234.8
click at [345, 322] on button at bounding box center [337, 316] width 25 height 22
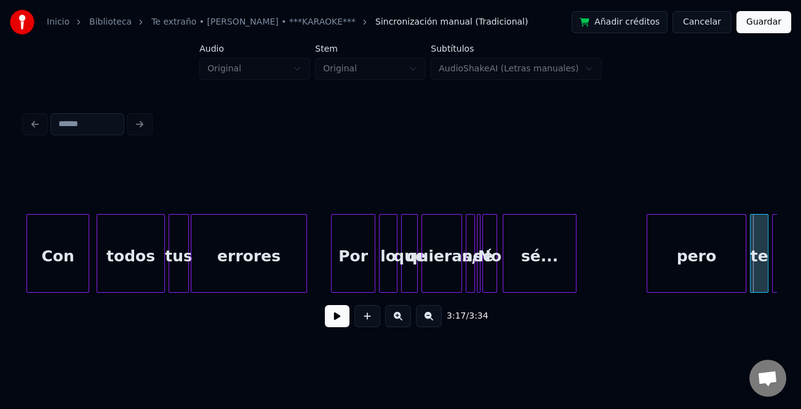
click at [656, 256] on div "pero" at bounding box center [696, 257] width 98 height 84
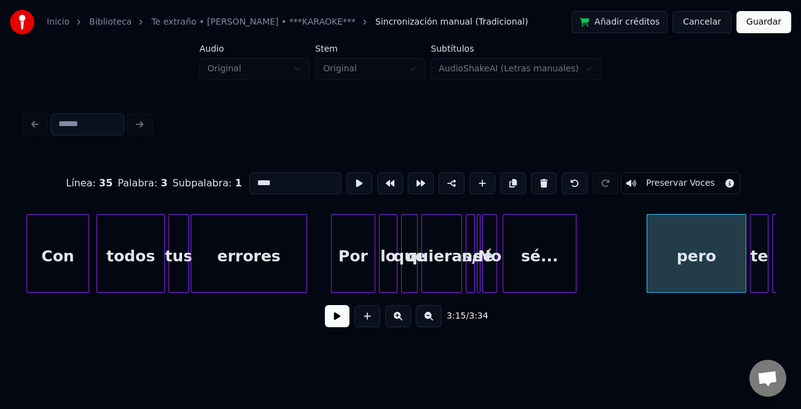
click at [255, 177] on input "****" at bounding box center [295, 183] width 92 height 22
type input "****"
click at [342, 320] on button at bounding box center [337, 316] width 25 height 22
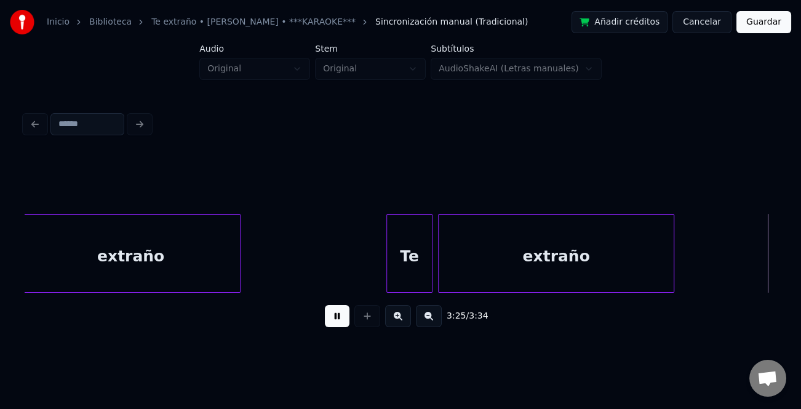
scroll to position [0, 18952]
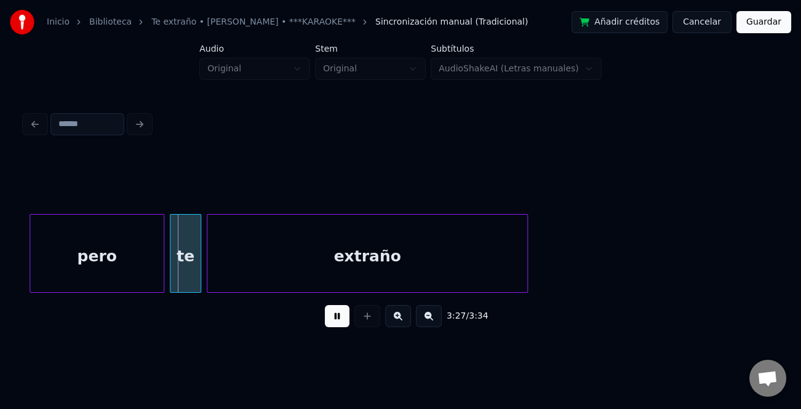
drag, startPoint x: 338, startPoint y: 322, endPoint x: 143, endPoint y: 261, distance: 203.4
click at [320, 316] on div "3:27 / 3:34" at bounding box center [400, 316] width 732 height 27
click at [125, 258] on div "pero" at bounding box center [96, 257] width 133 height 84
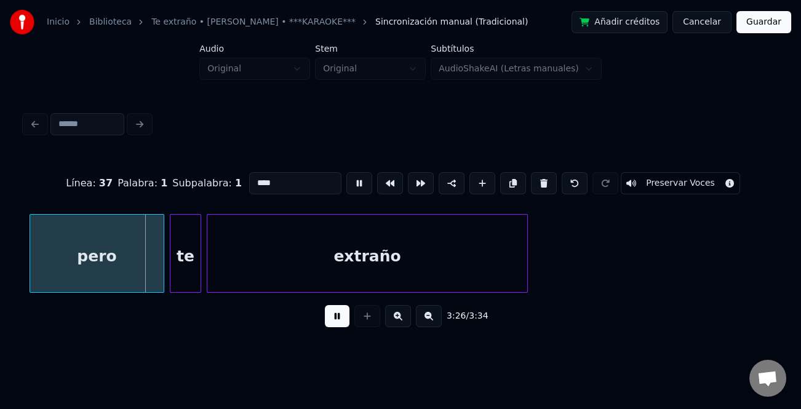
click at [251, 178] on input "****" at bounding box center [295, 183] width 92 height 22
type input "****"
click at [338, 322] on button at bounding box center [337, 316] width 25 height 22
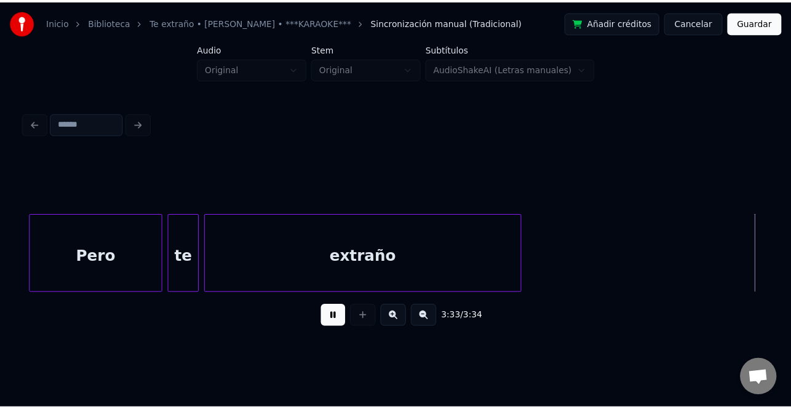
scroll to position [0, 19019]
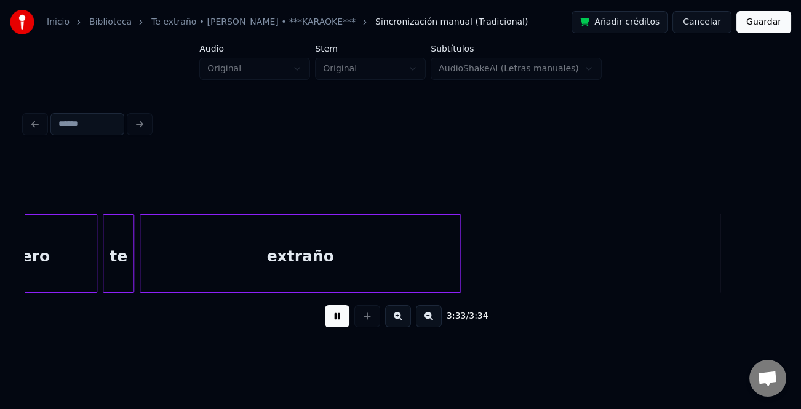
click at [781, 21] on button "Guardar" at bounding box center [763, 22] width 55 height 22
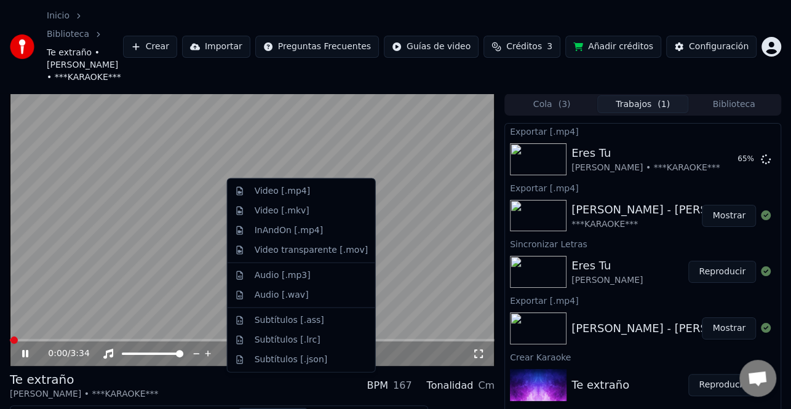
click at [263, 408] on button "Descargar" at bounding box center [273, 416] width 69 height 17
click at [317, 194] on div "Video [.mp4]" at bounding box center [311, 191] width 113 height 12
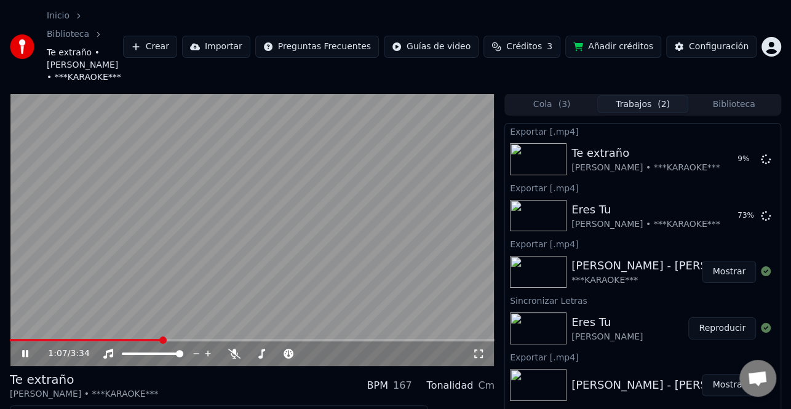
click at [22, 350] on icon at bounding box center [25, 353] width 6 height 7
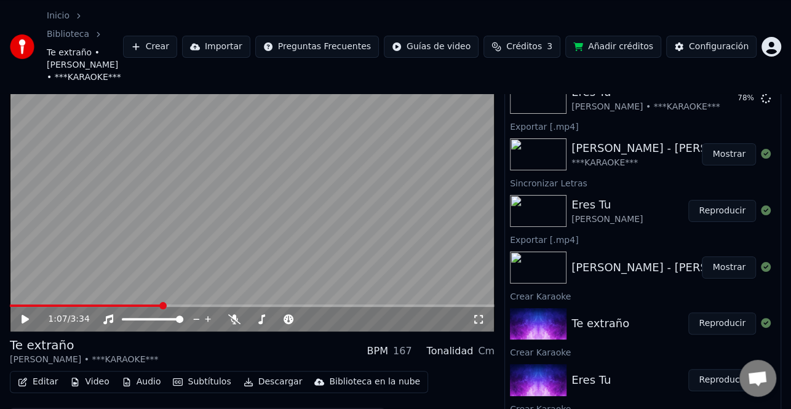
scroll to position [105, 0]
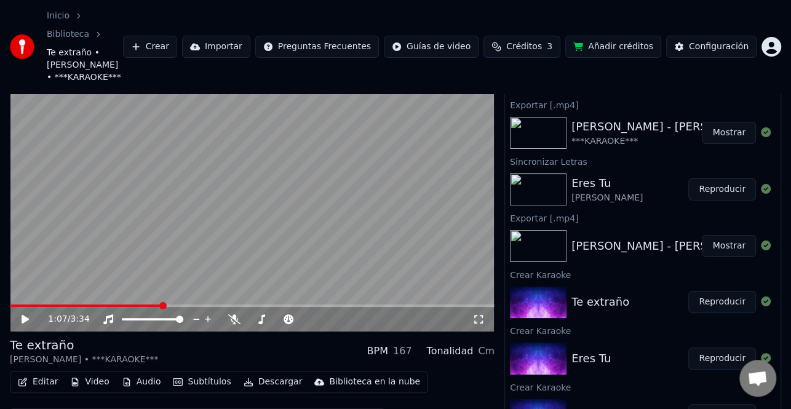
click at [726, 122] on button "Mostrar" at bounding box center [729, 133] width 54 height 22
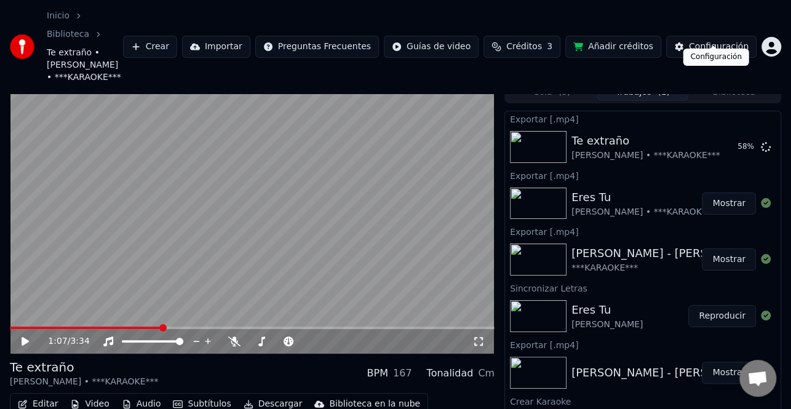
scroll to position [0, 0]
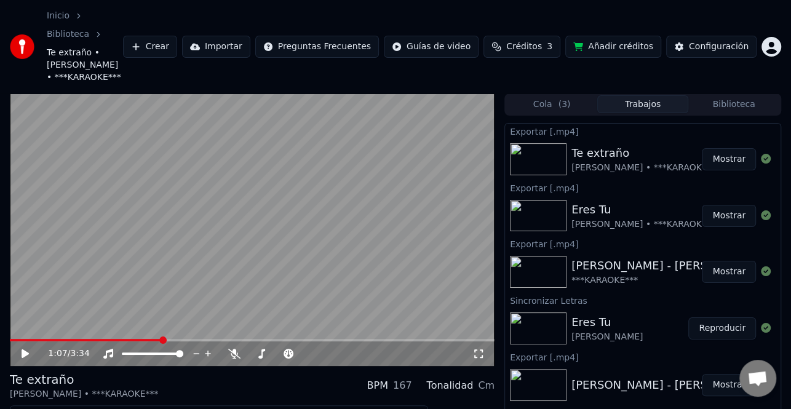
click at [727, 148] on button "Mostrar" at bounding box center [729, 159] width 54 height 22
click at [715, 205] on button "Mostrar" at bounding box center [729, 216] width 54 height 22
click at [730, 0] on div "Inicio Biblioteca Te extraño • [PERSON_NAME] • ***KARAOKE*** Crear Importar Pre…" at bounding box center [395, 46] width 791 height 93
